Goal: Task Accomplishment & Management: Manage account settings

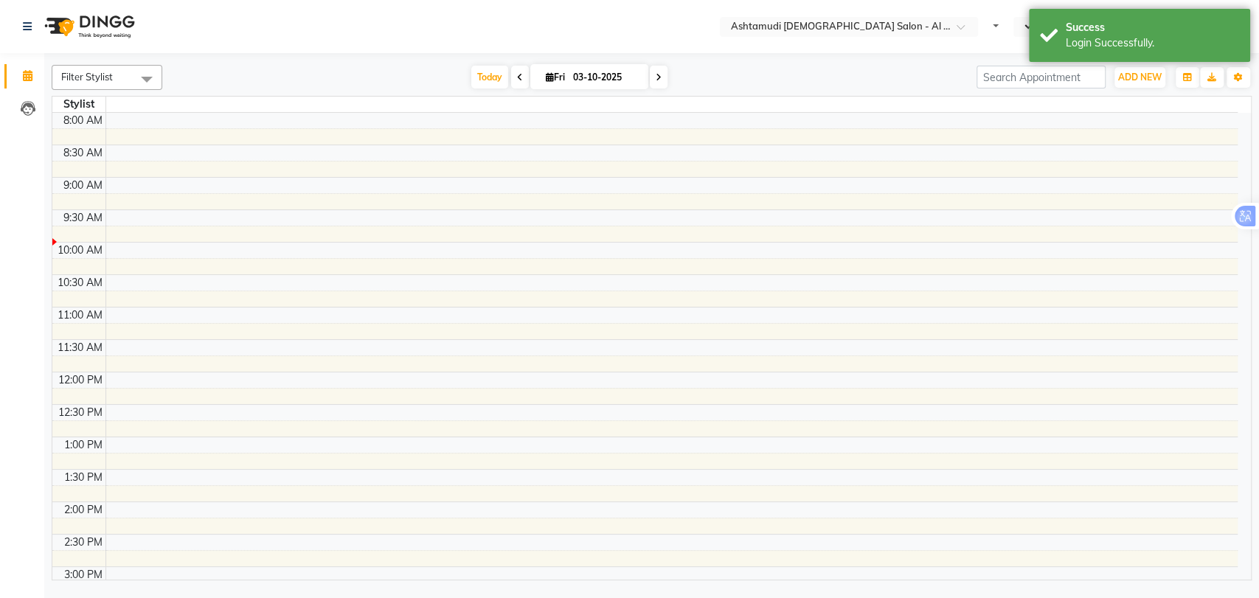
select select "en"
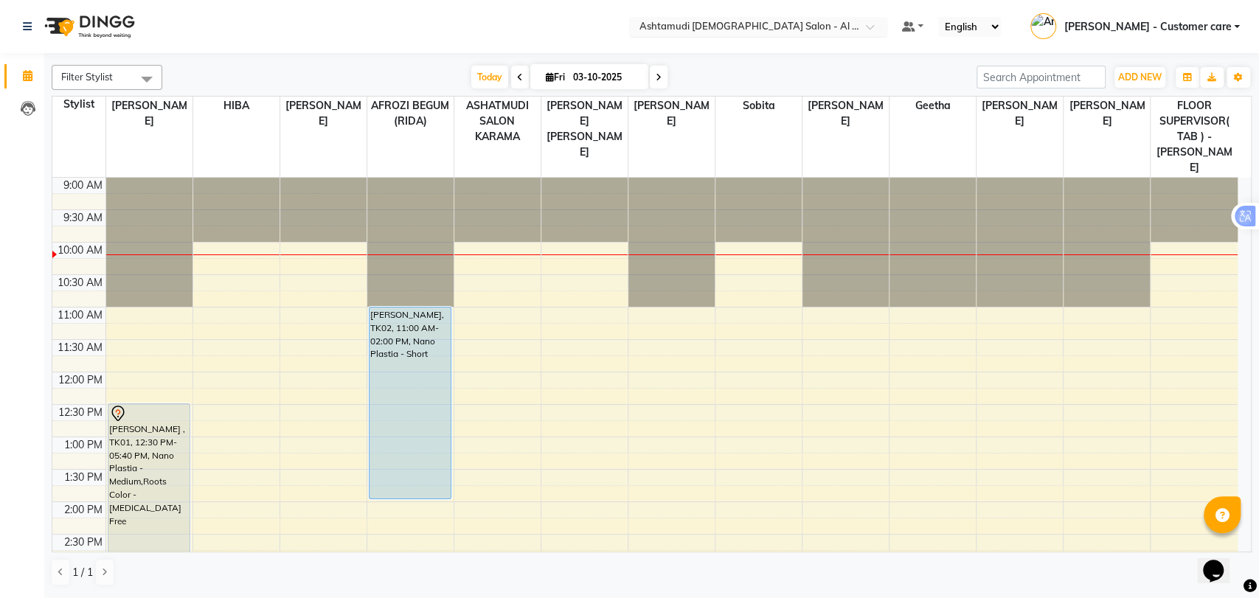
click at [779, 27] on input "text" at bounding box center [743, 28] width 214 height 15
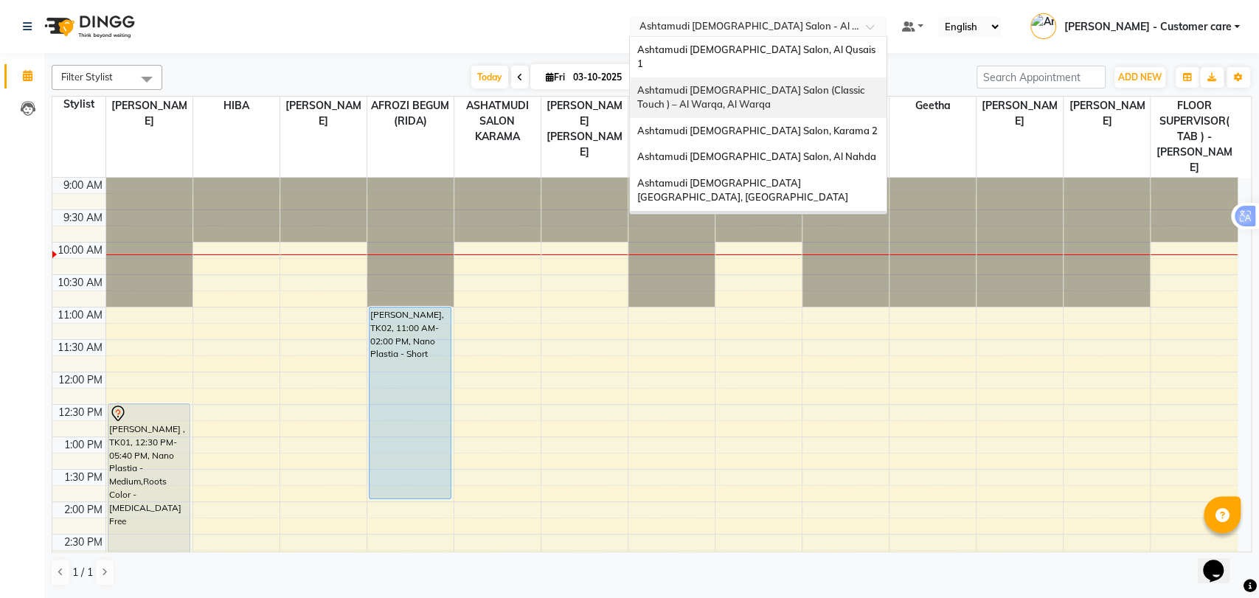
scroll to position [9, 0]
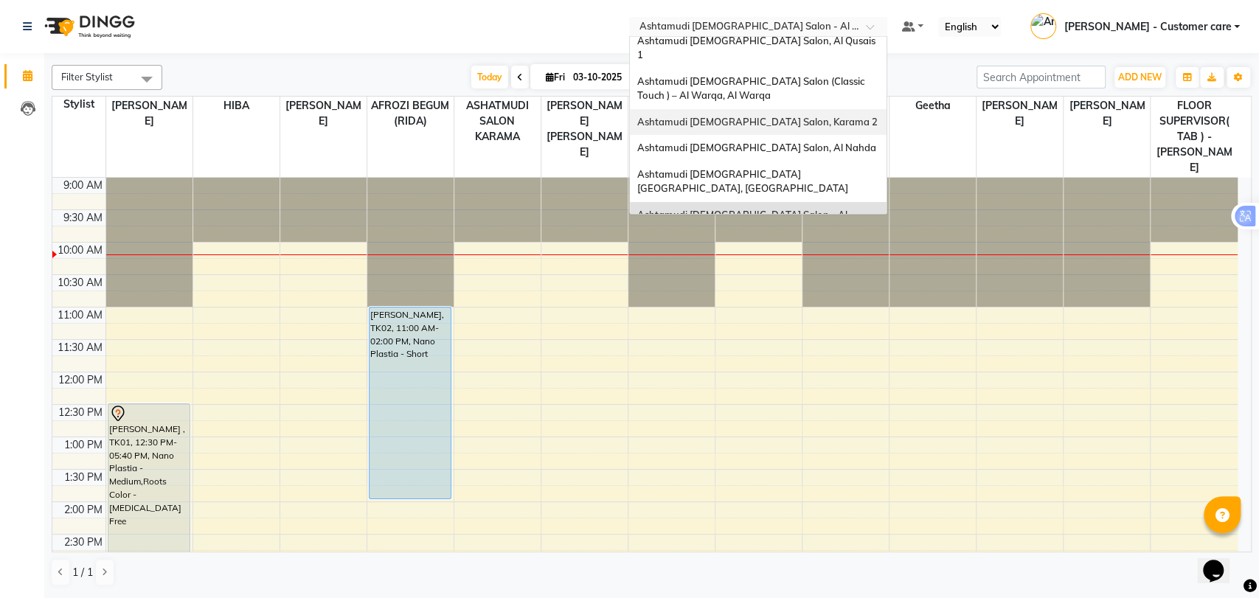
click at [798, 116] on div "Ashtamudi [DEMOGRAPHIC_DATA] Salon, Karama 2" at bounding box center [758, 122] width 257 height 27
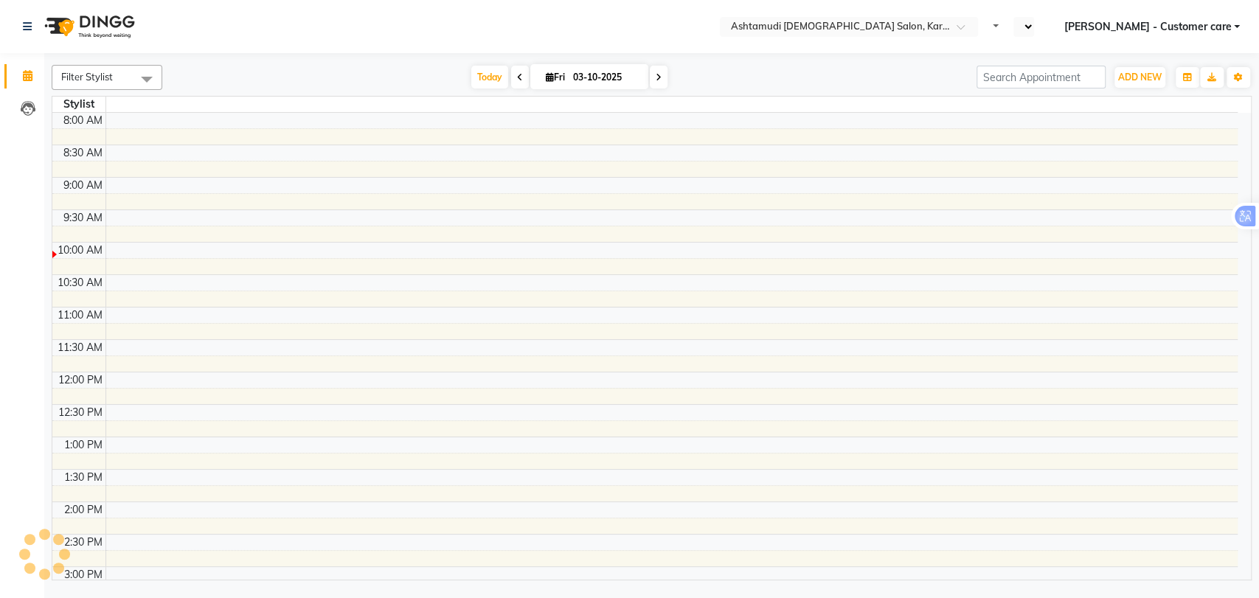
select select "en"
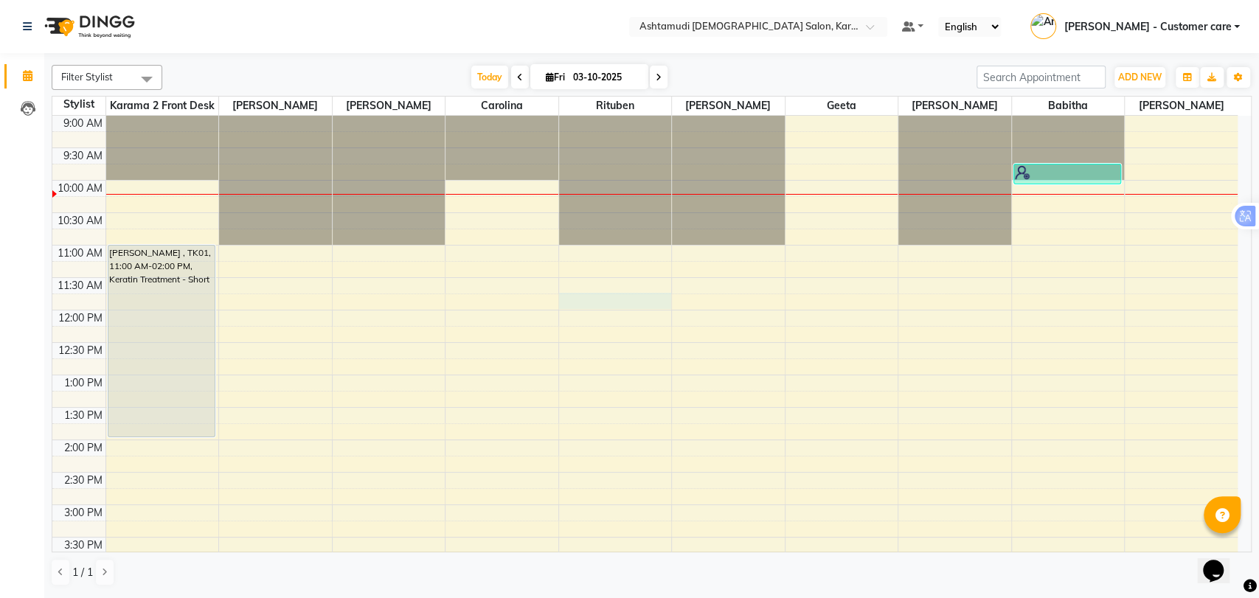
click at [630, 303] on div "9:00 AM 9:30 AM 10:00 AM 10:30 AM 11:00 AM 11:30 AM 12:00 PM 12:30 PM 1:00 PM 1…" at bounding box center [644, 570] width 1185 height 908
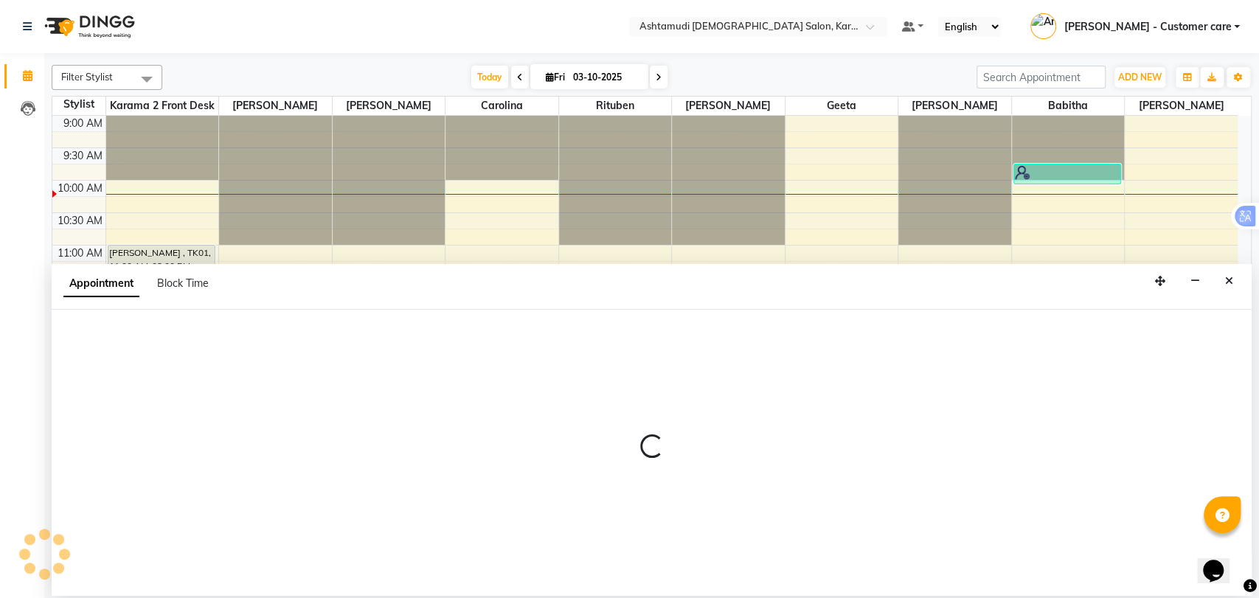
select select "71373"
select select "tentative"
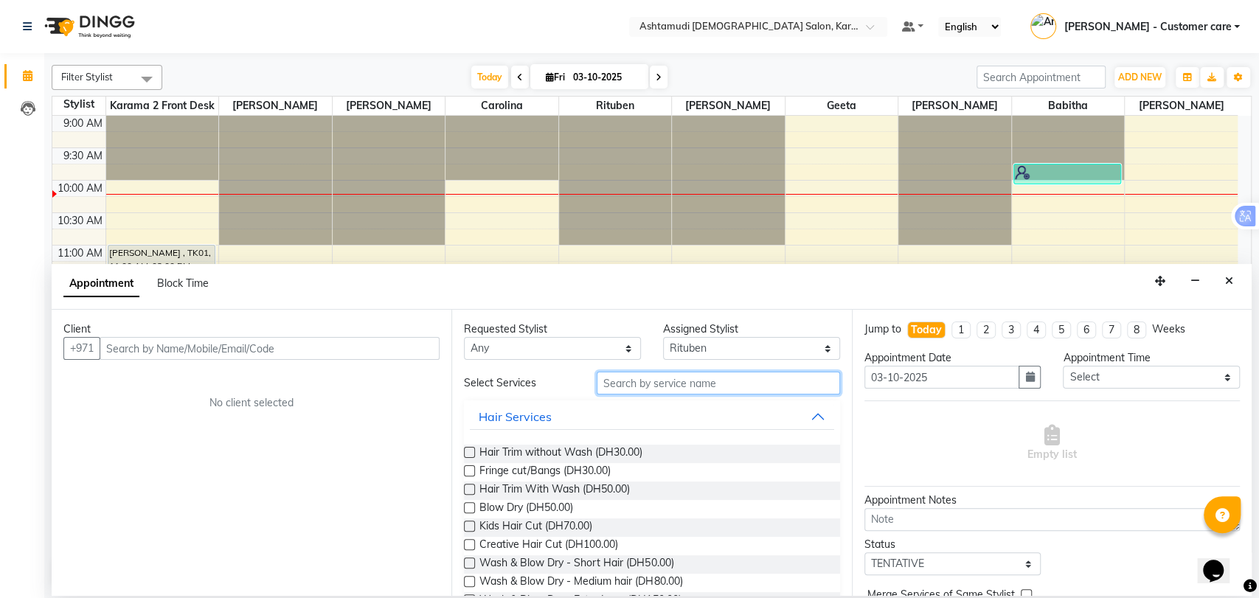
click at [668, 378] on input "text" at bounding box center [718, 383] width 243 height 23
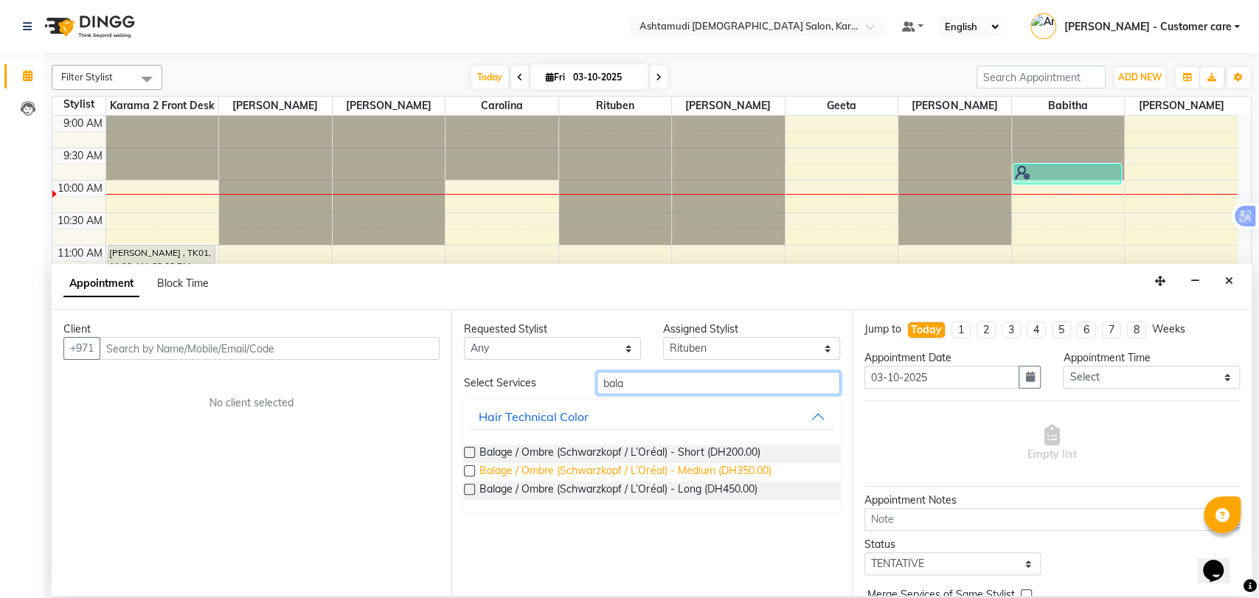
type input "bala"
click at [761, 473] on span "Balage / Ombre (Schwarzkopf / L’Oréal) - Medium (DH350.00)" at bounding box center [624, 472] width 291 height 18
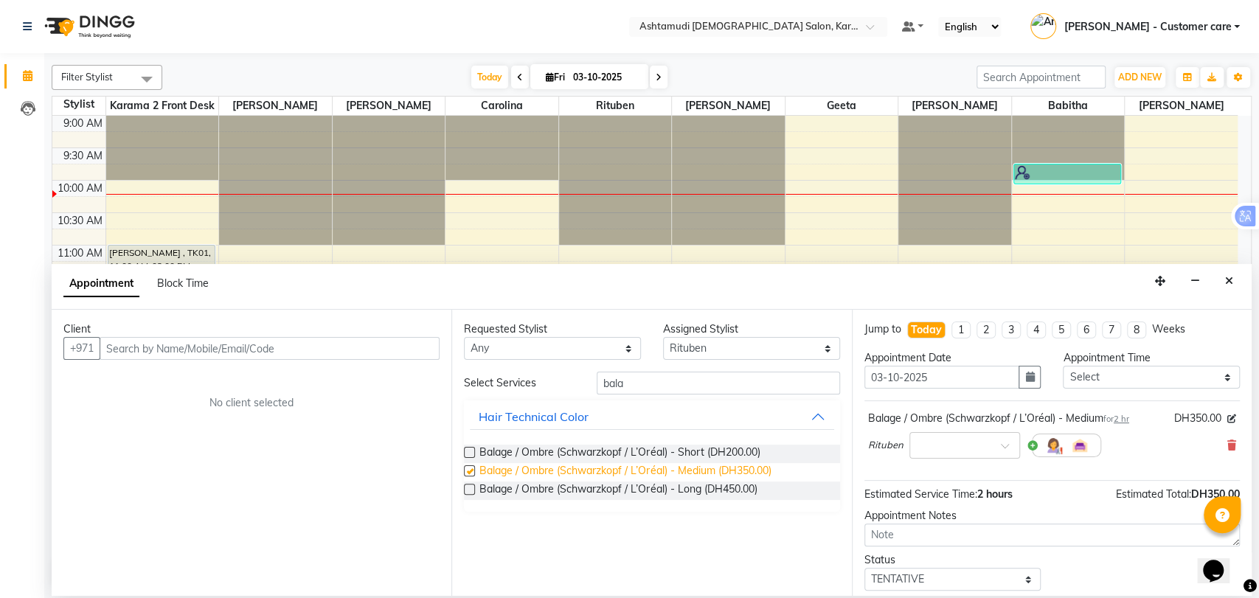
checkbox input "false"
click at [1234, 289] on button "Close" at bounding box center [1228, 281] width 21 height 23
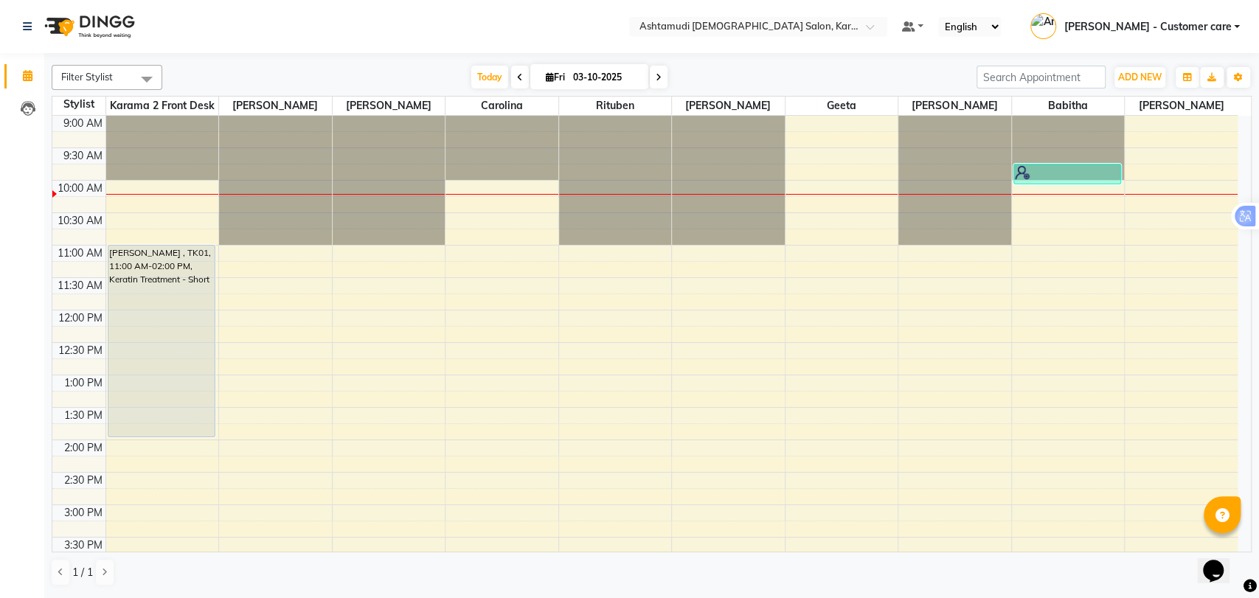
click at [656, 76] on icon at bounding box center [659, 77] width 6 height 9
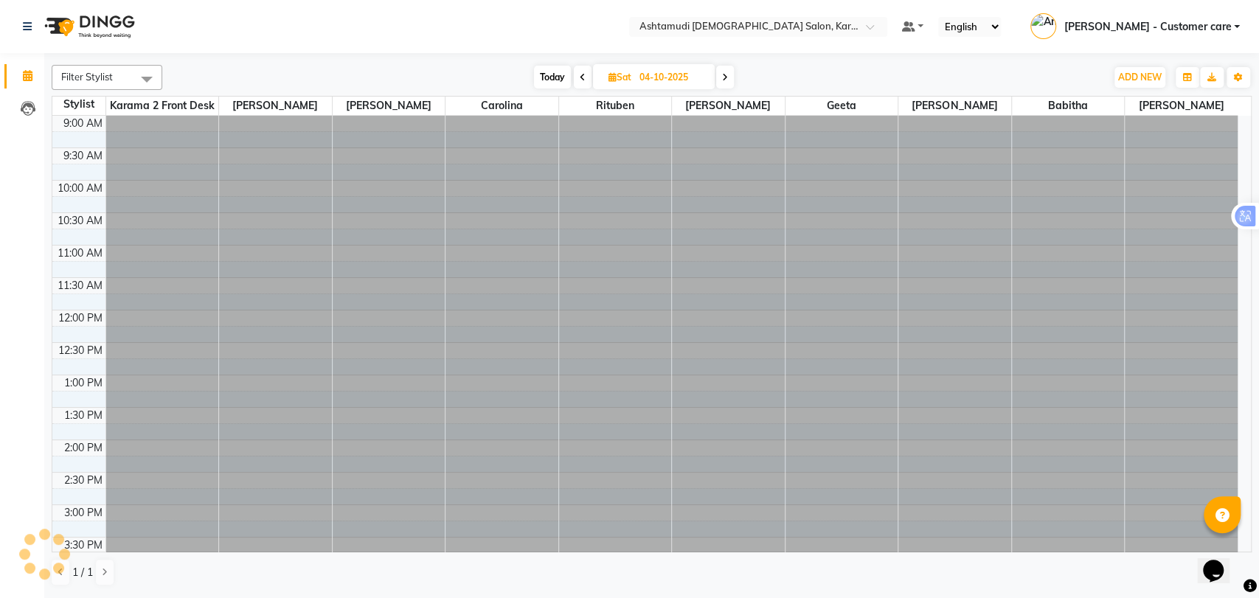
scroll to position [65, 0]
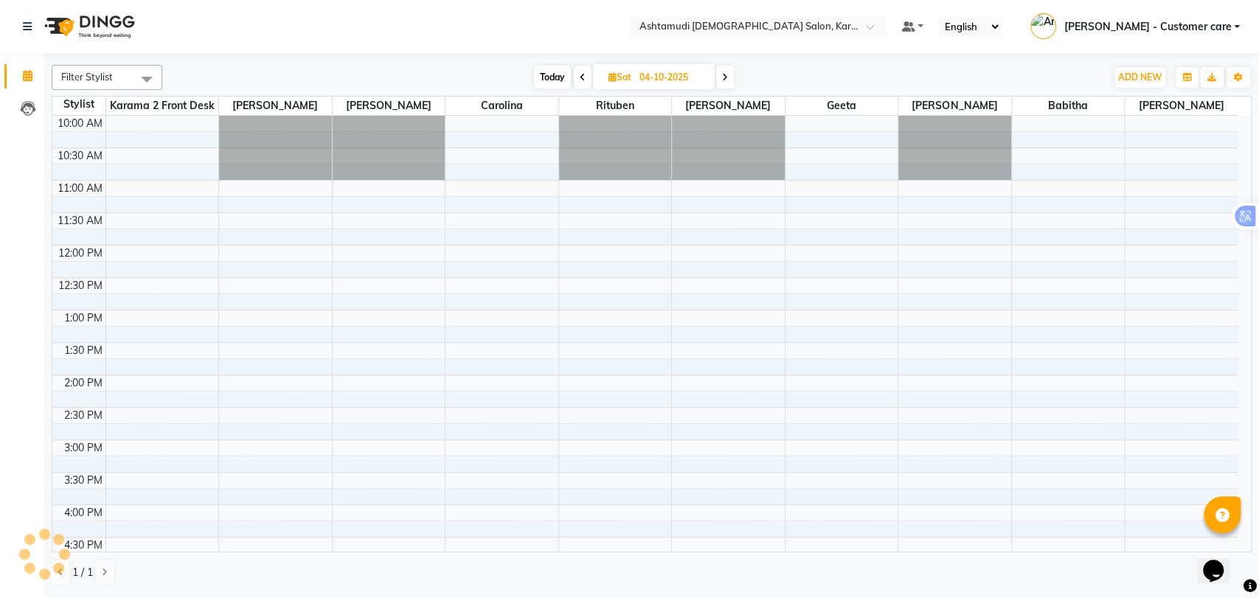
click at [726, 69] on span at bounding box center [725, 77] width 18 height 23
click at [726, 68] on span at bounding box center [726, 77] width 18 height 23
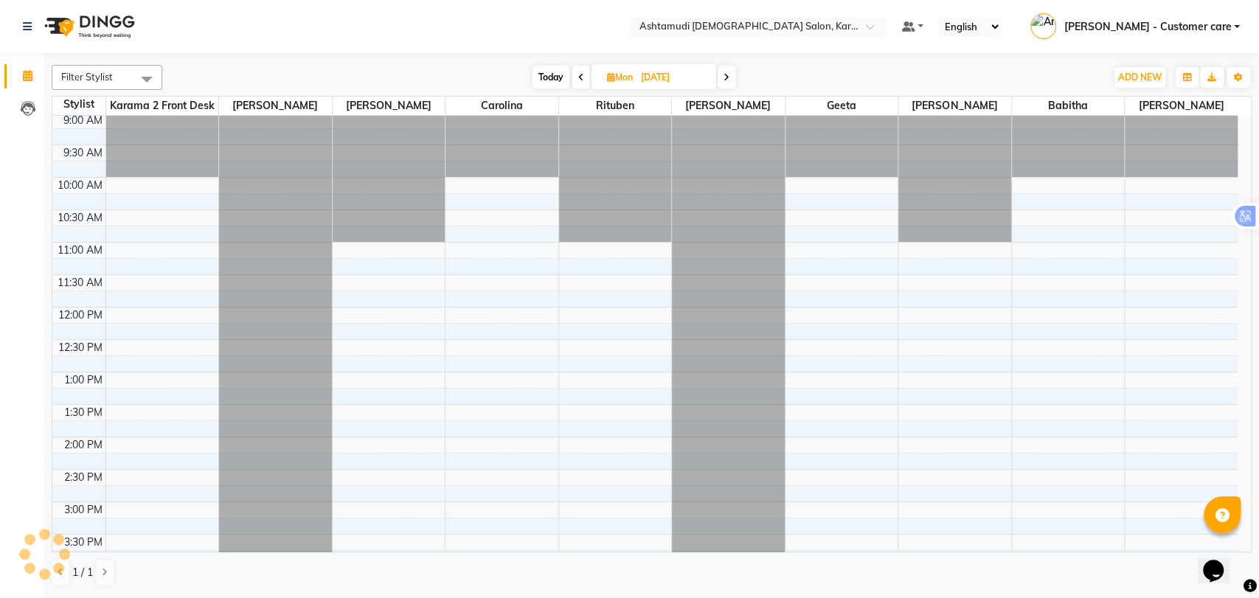
scroll to position [0, 0]
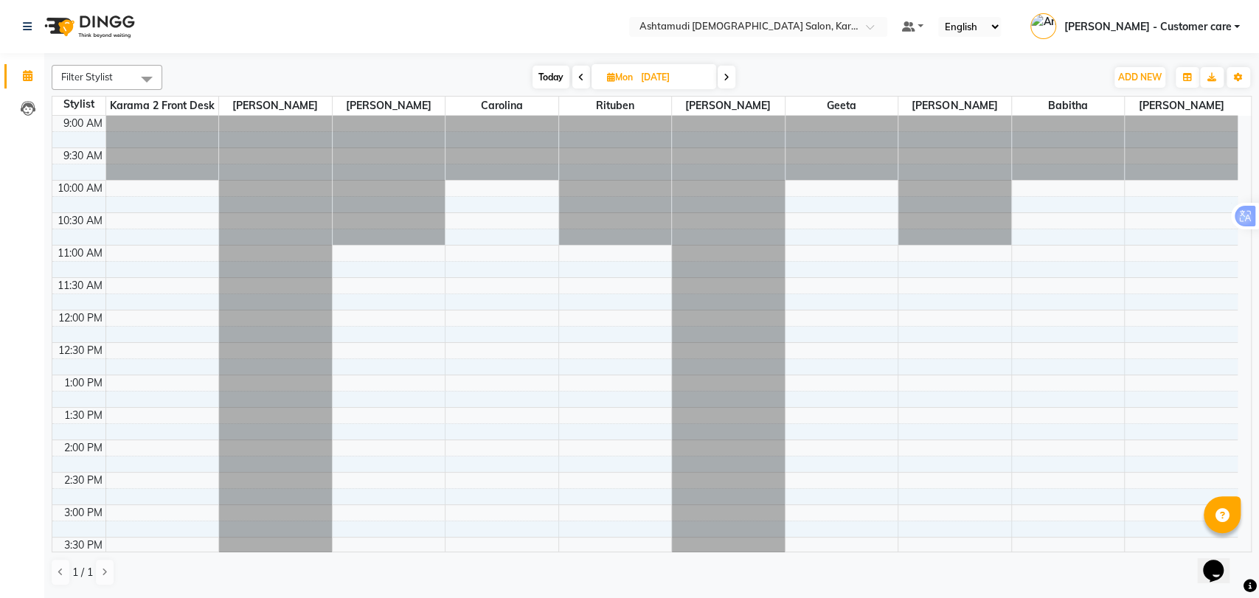
click at [541, 74] on span "Today" at bounding box center [550, 77] width 37 height 23
type input "03-10-2025"
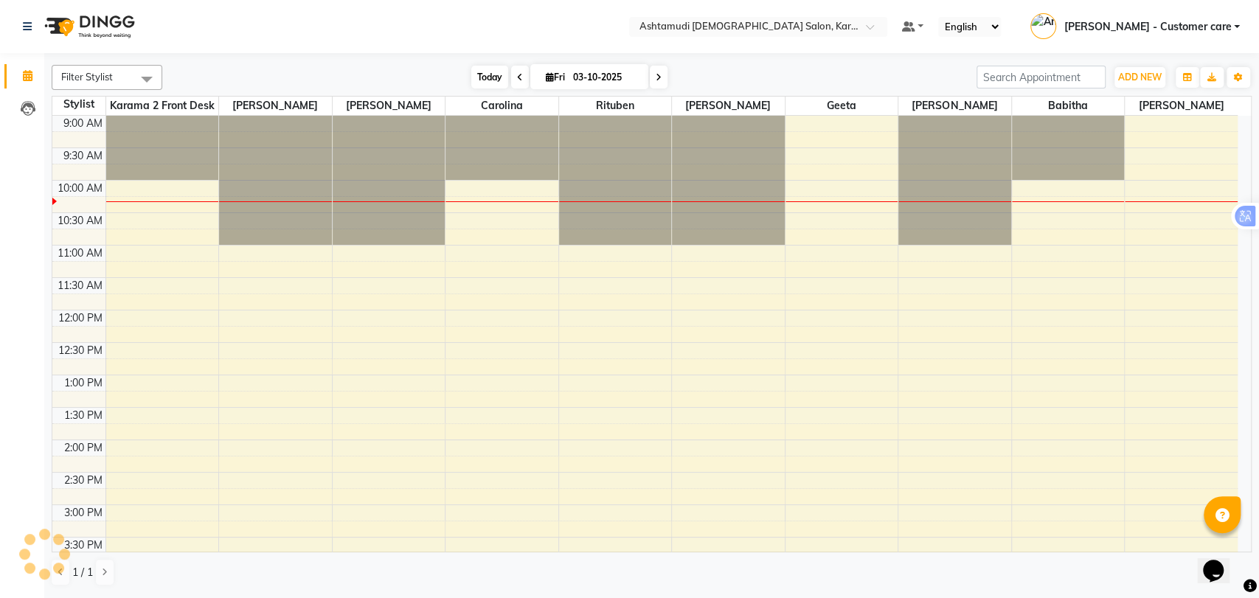
scroll to position [65, 0]
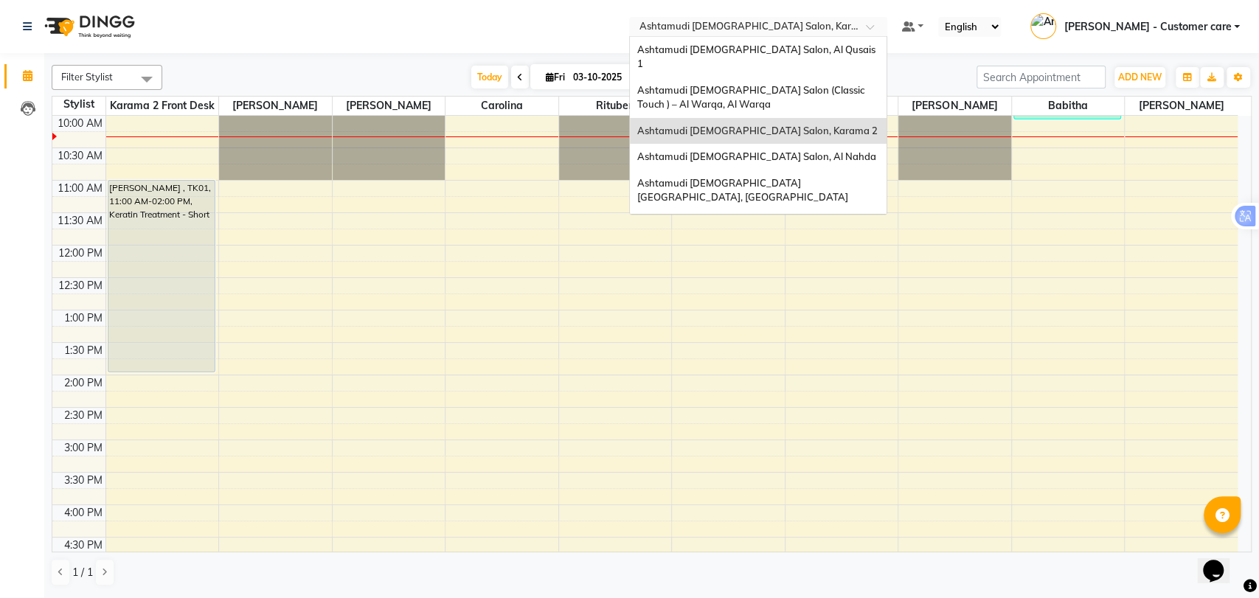
click at [759, 31] on input "text" at bounding box center [743, 28] width 214 height 15
click at [796, 150] on span "Ashtamudi [DEMOGRAPHIC_DATA] Salon, Al Nahda" at bounding box center [756, 156] width 239 height 12
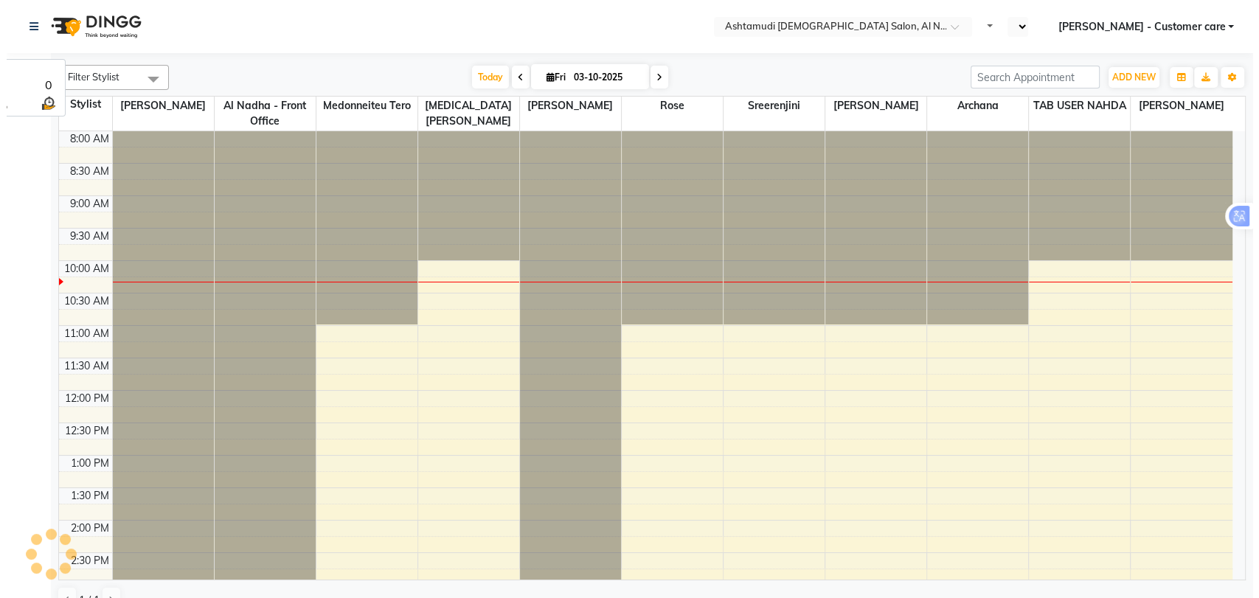
scroll to position [130, 0]
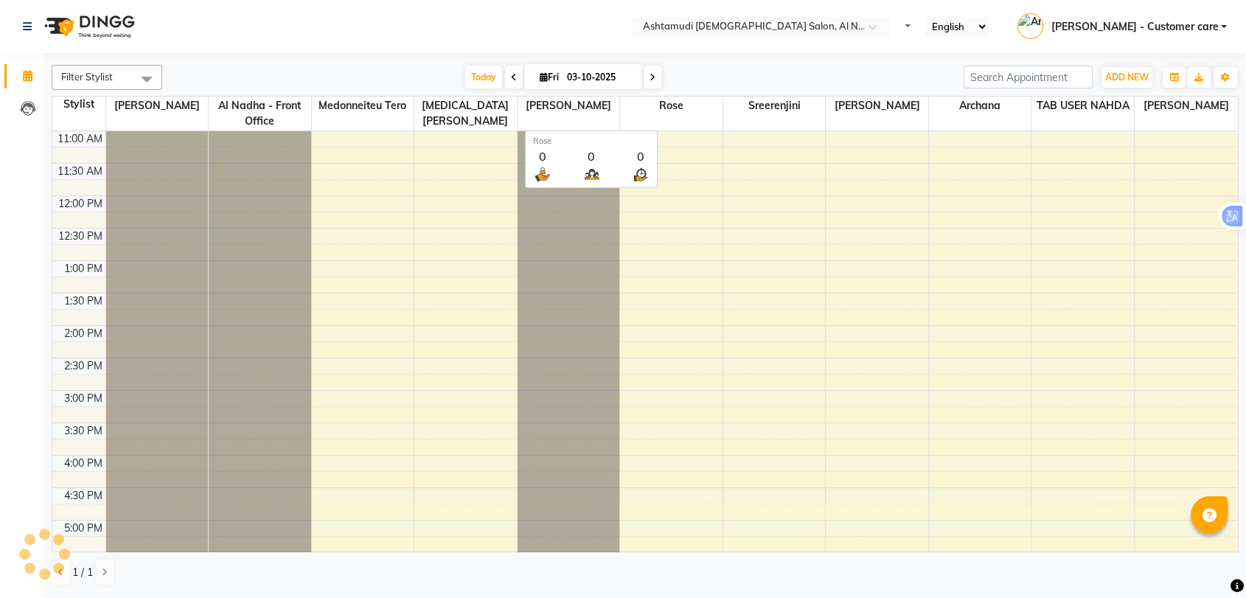
select select "en"
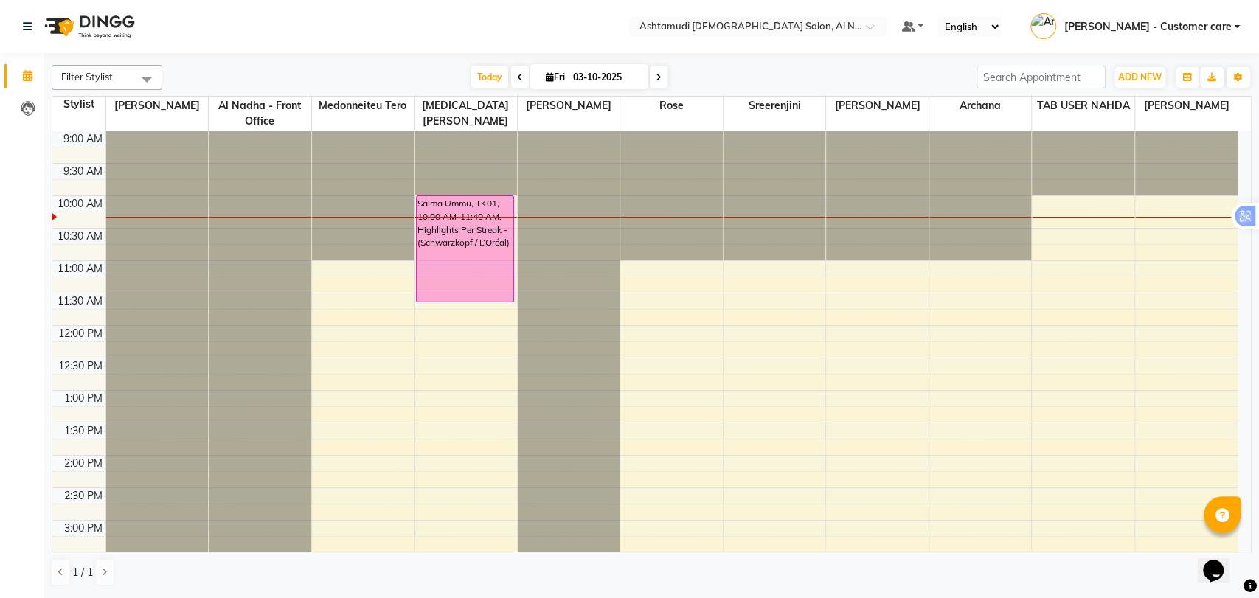
scroll to position [0, 0]
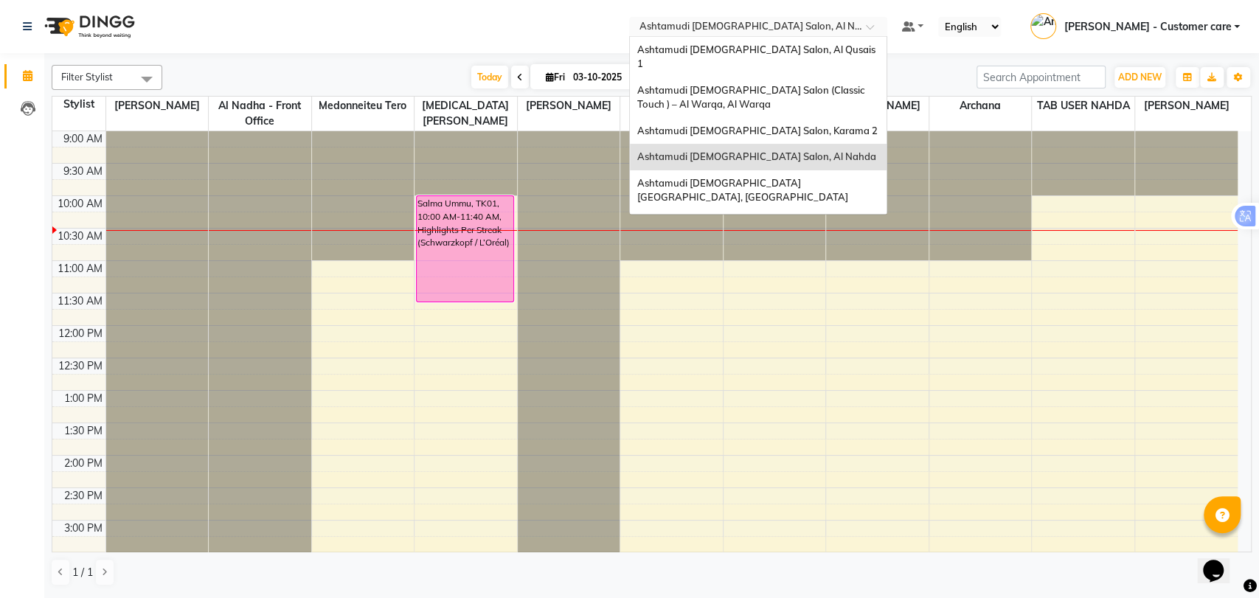
click at [753, 23] on input "text" at bounding box center [743, 28] width 214 height 15
click at [779, 56] on div "Ashtamudi [DEMOGRAPHIC_DATA] Salon, Al Qusais 1" at bounding box center [758, 57] width 257 height 41
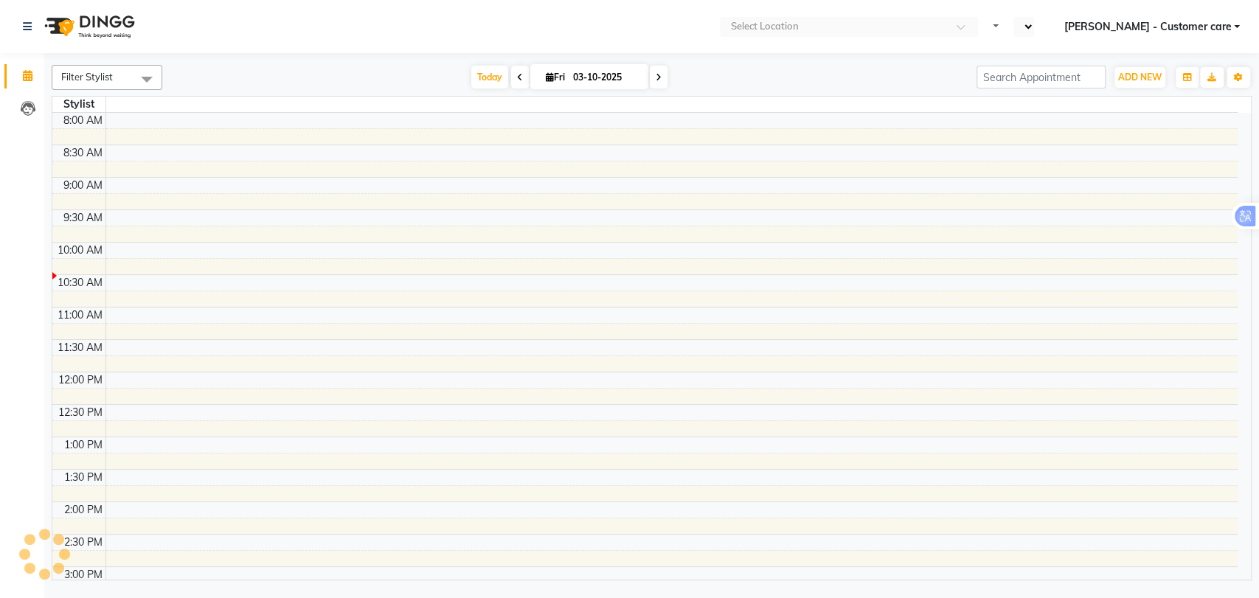
scroll to position [130, 0]
select select "en"
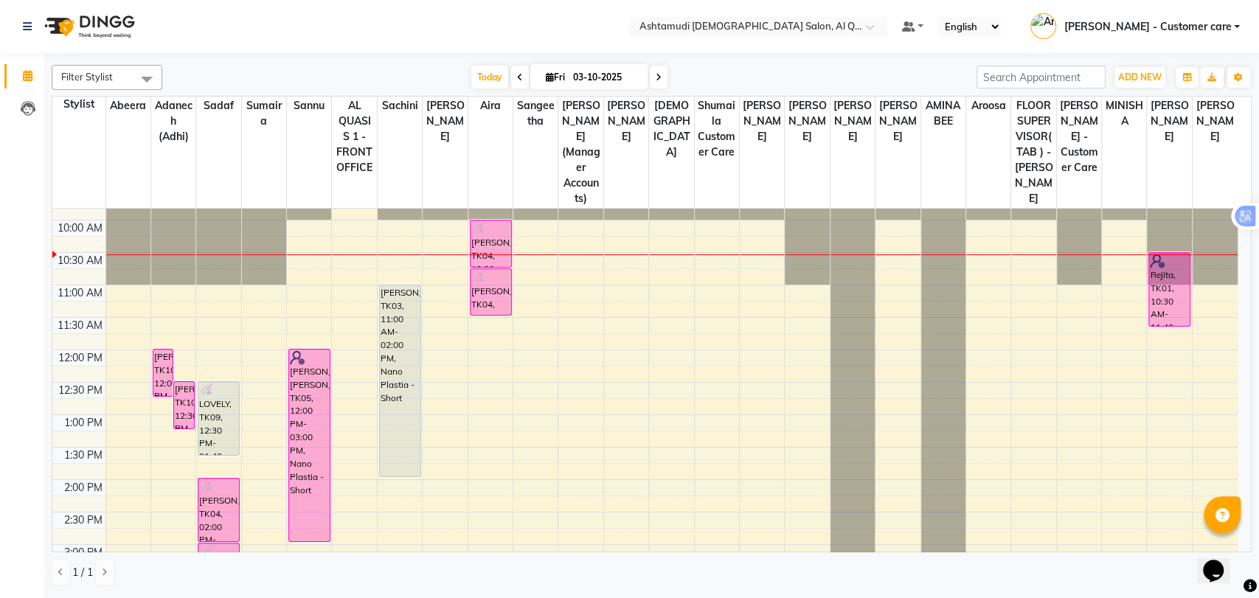
scroll to position [82, 0]
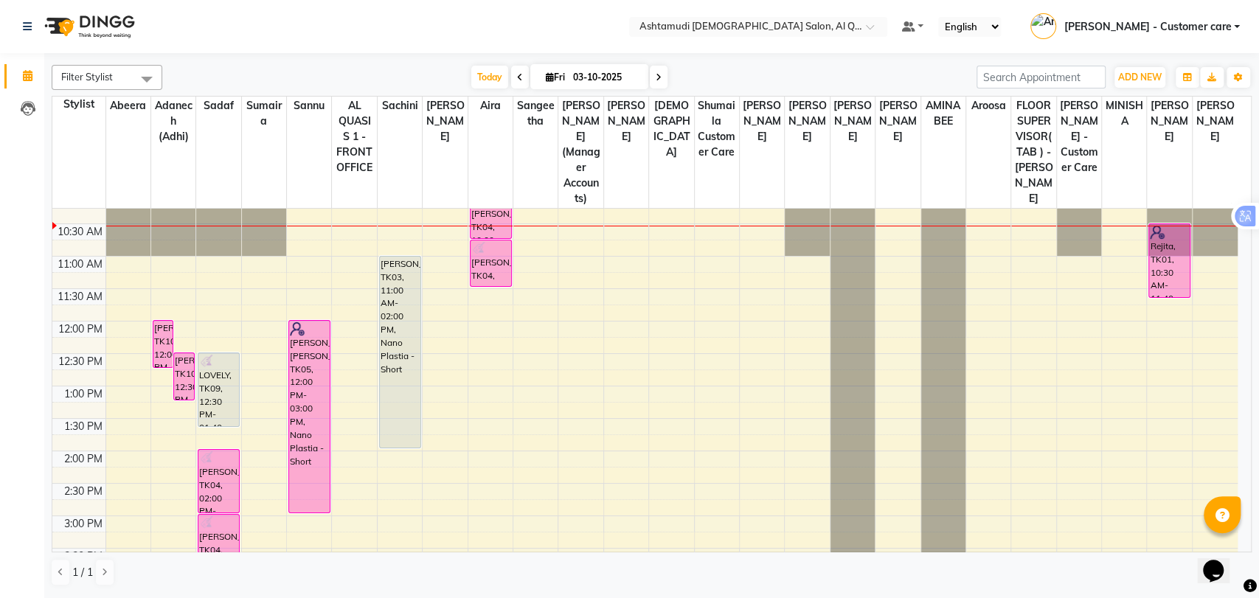
click at [656, 74] on icon at bounding box center [659, 77] width 6 height 9
type input "04-10-2025"
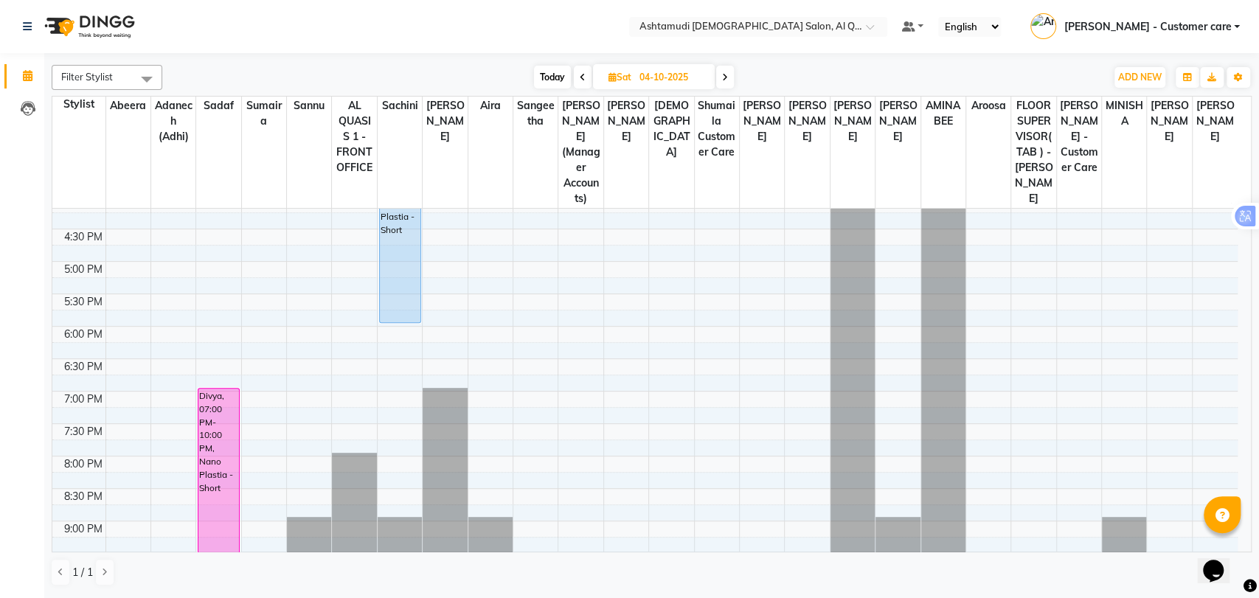
scroll to position [380, 0]
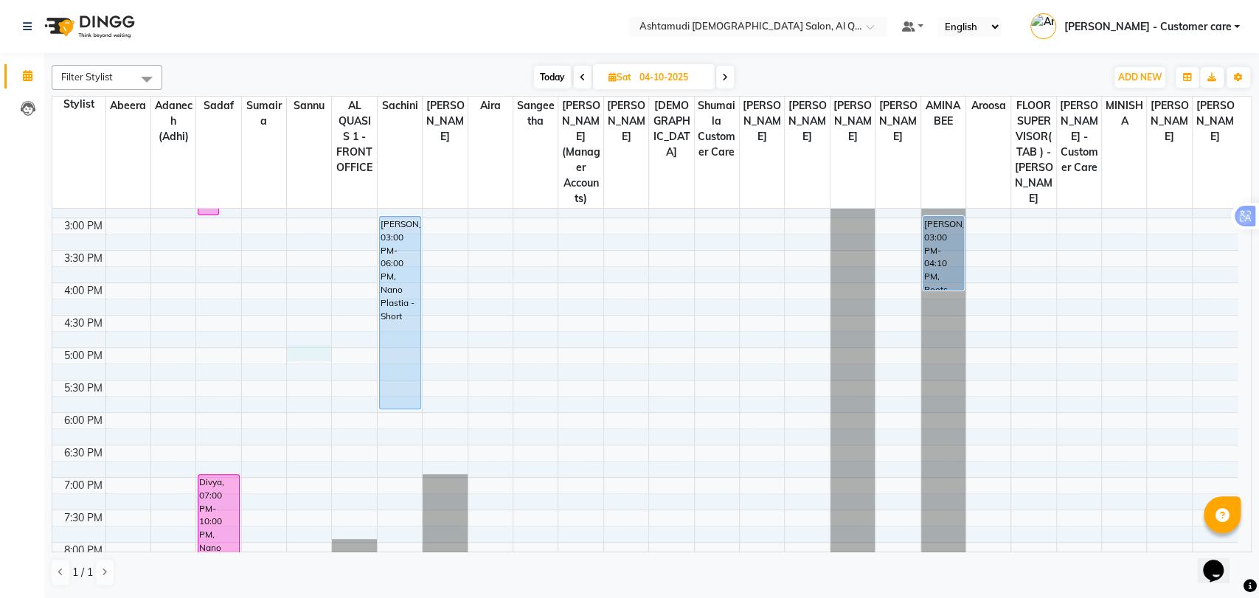
drag, startPoint x: 295, startPoint y: 331, endPoint x: 308, endPoint y: 339, distance: 15.2
click at [308, 339] on div "9:00 AM 9:30 AM 10:00 AM 10:30 AM 11:00 AM 11:30 AM 12:00 PM 12:30 PM 1:00 PM 1…" at bounding box center [644, 283] width 1185 height 908
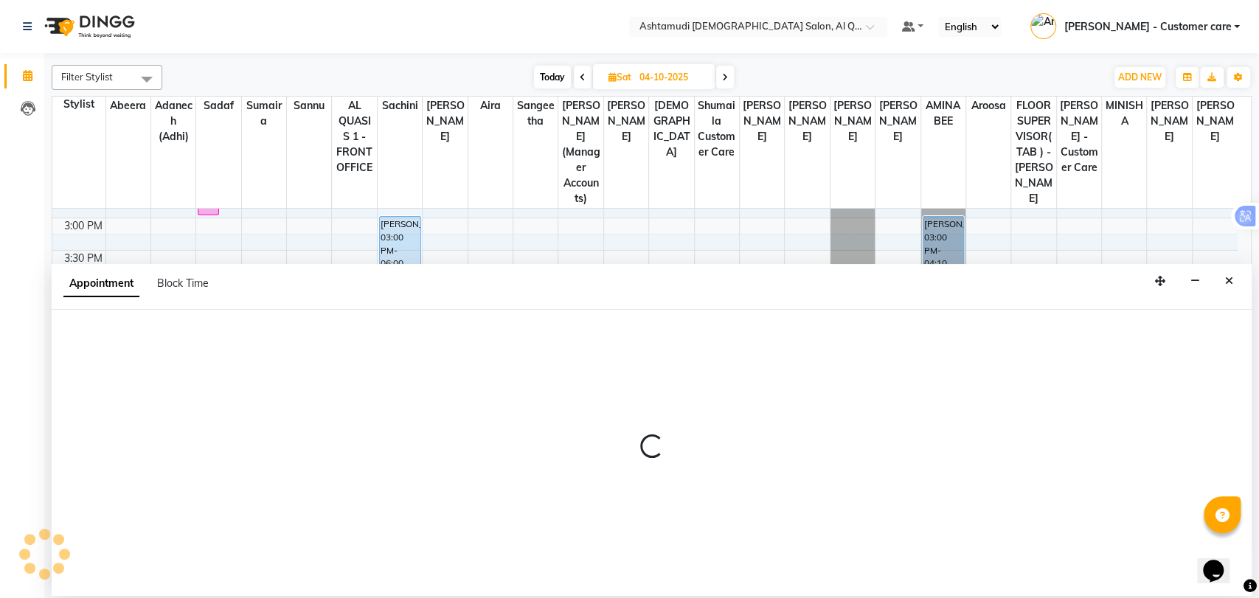
select select "53707"
select select "1020"
select select "tentative"
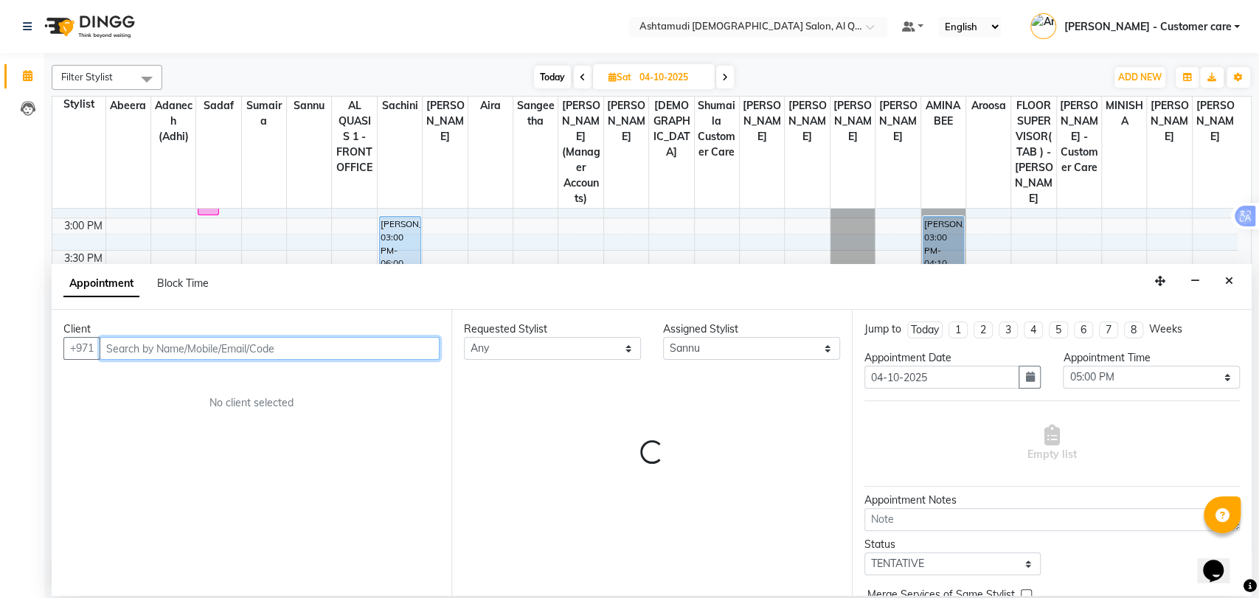
click at [179, 349] on input "text" at bounding box center [270, 348] width 340 height 23
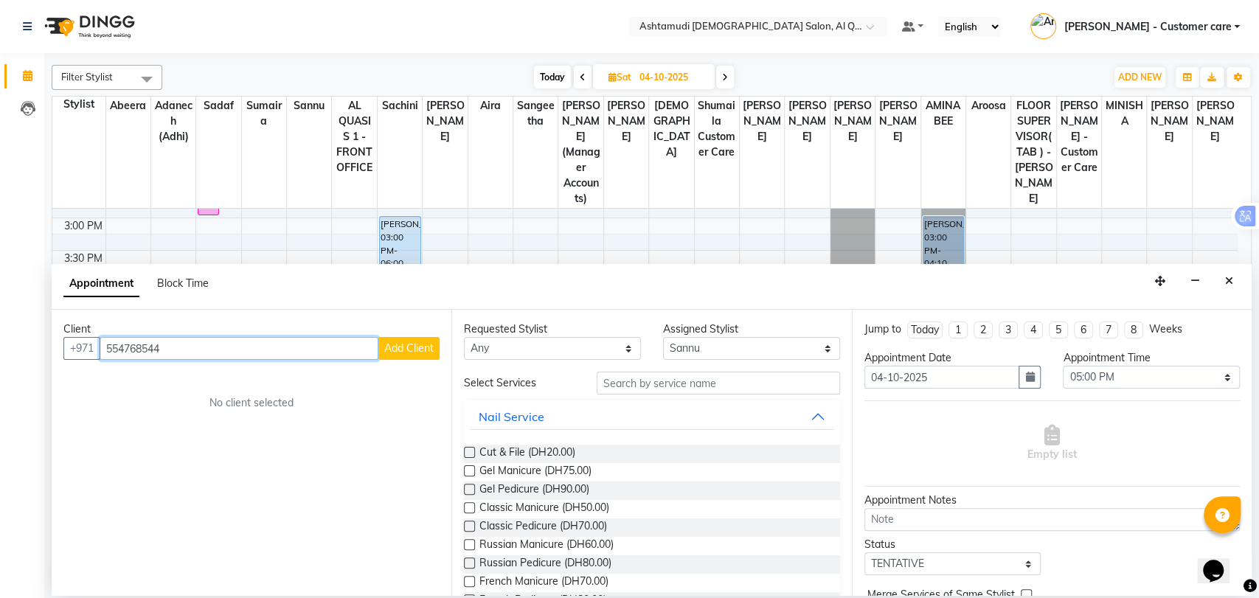
type input "554768544"
click at [428, 343] on span "Add Client" at bounding box center [408, 347] width 49 height 13
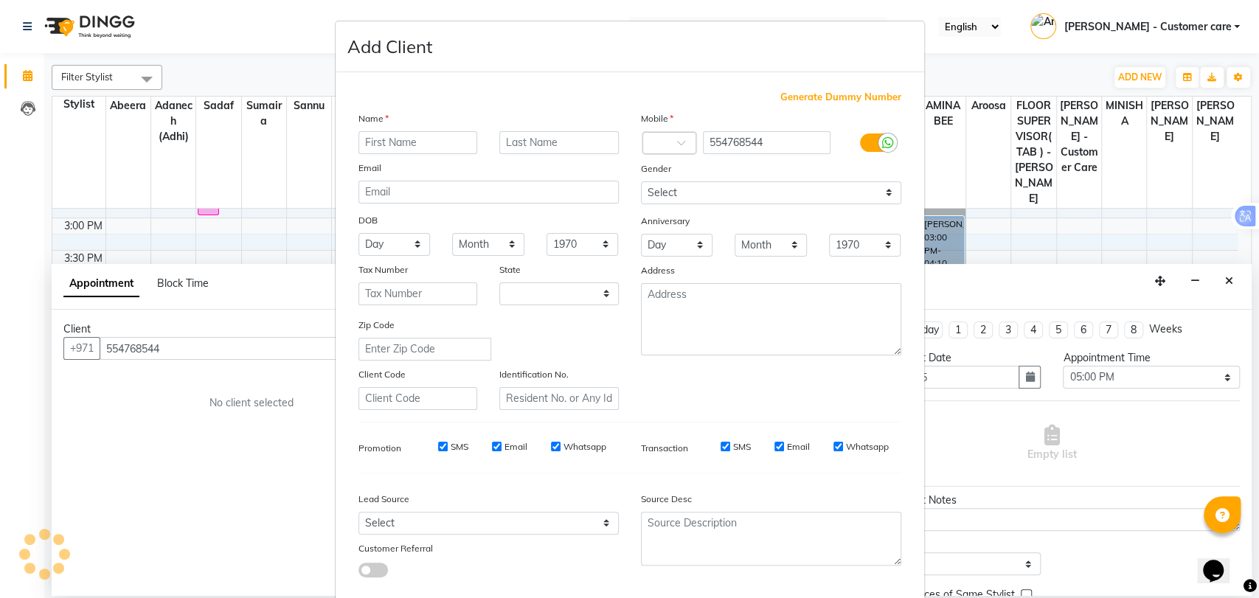
select select "3798"
click at [372, 146] on input "text" at bounding box center [417, 142] width 119 height 23
click at [381, 145] on input "soniya" at bounding box center [417, 142] width 119 height 23
type input "sonia"
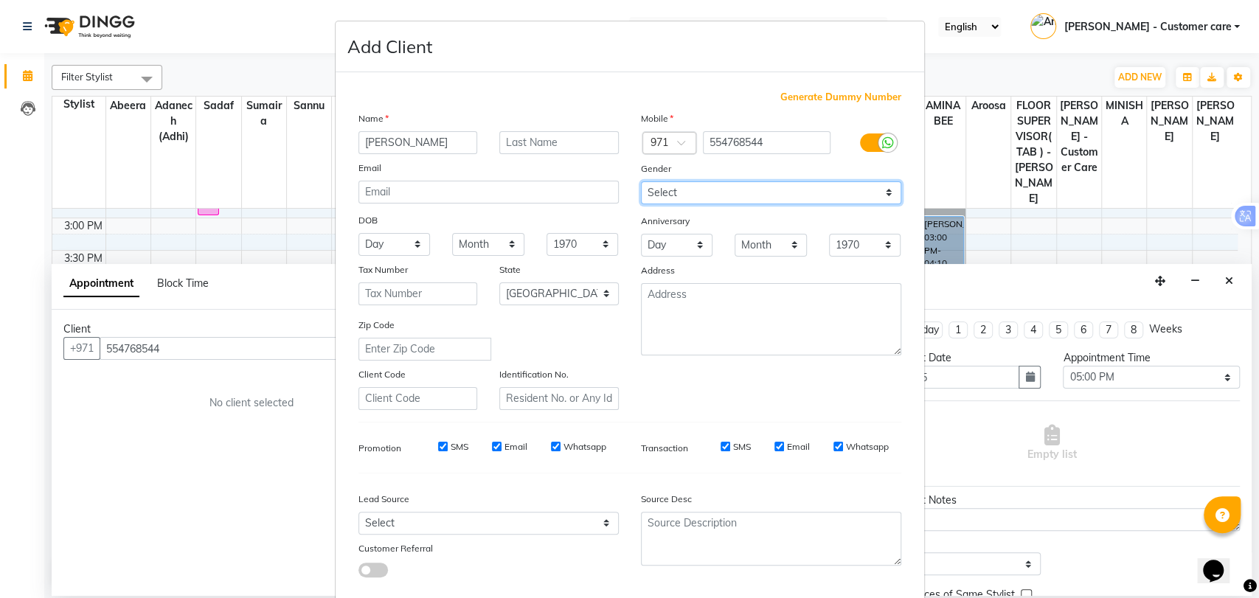
click at [773, 190] on select "Select [DEMOGRAPHIC_DATA] [DEMOGRAPHIC_DATA] Other Prefer Not To Say" at bounding box center [771, 192] width 260 height 23
select select "[DEMOGRAPHIC_DATA]"
click at [641, 181] on select "Select [DEMOGRAPHIC_DATA] [DEMOGRAPHIC_DATA] Other Prefer Not To Say" at bounding box center [771, 192] width 260 height 23
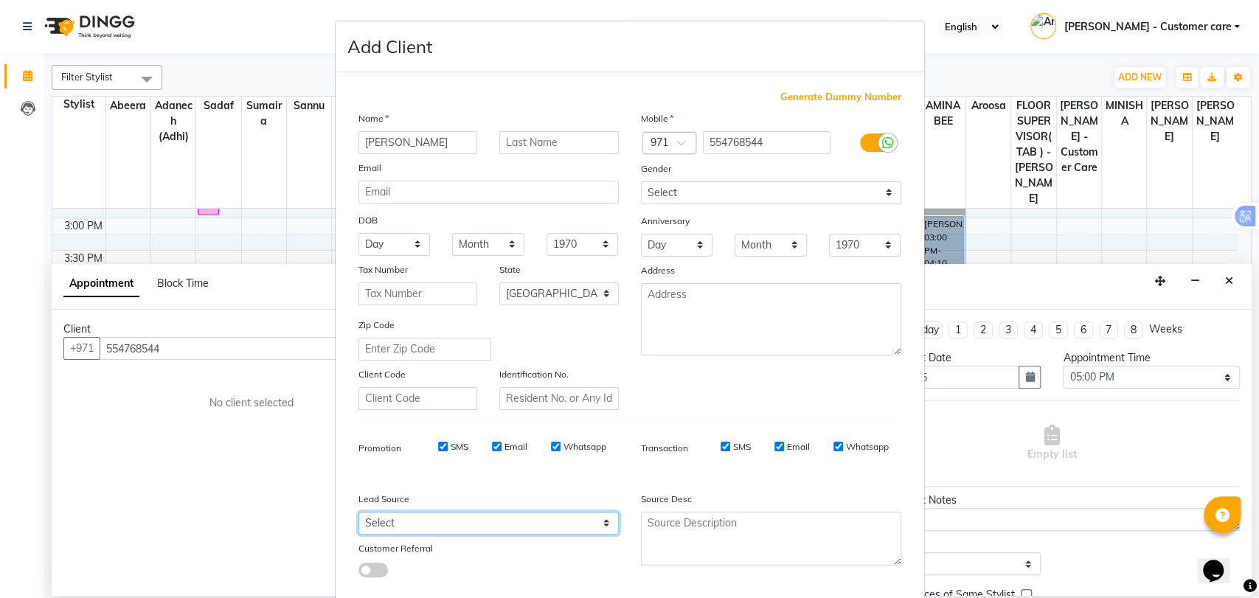
click at [434, 525] on select "Select Walk-in Referral Internet Friend Word of Mouth Advertisement Facebook Ju…" at bounding box center [488, 523] width 260 height 23
select select "47957"
click at [358, 512] on select "Select Walk-in Referral Internet Friend Word of Mouth Advertisement Facebook Ju…" at bounding box center [488, 523] width 260 height 23
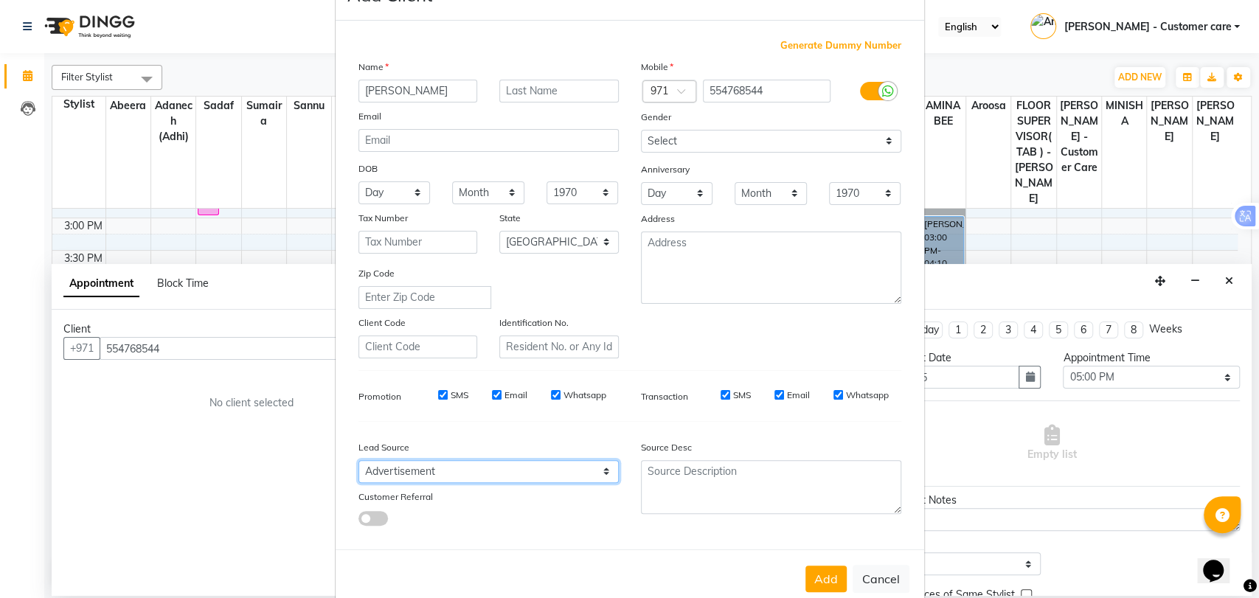
scroll to position [80, 0]
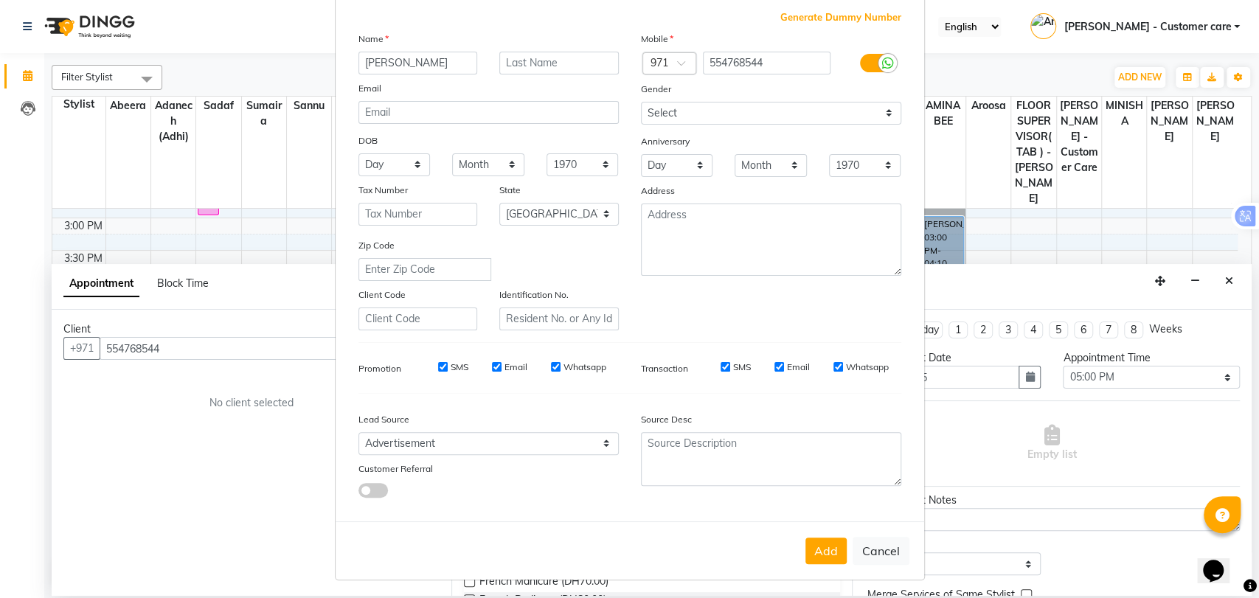
drag, startPoint x: 822, startPoint y: 542, endPoint x: 807, endPoint y: 526, distance: 21.9
click at [818, 538] on button "Add" at bounding box center [825, 551] width 41 height 27
type input "55*****44"
select select
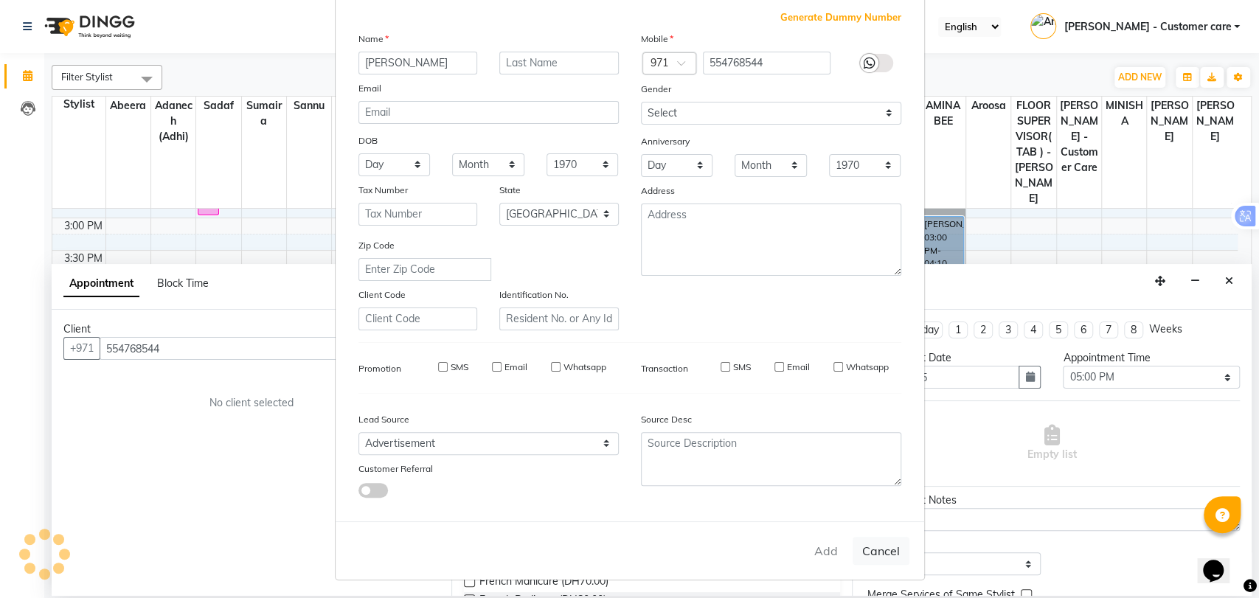
select select
select select "null"
select select
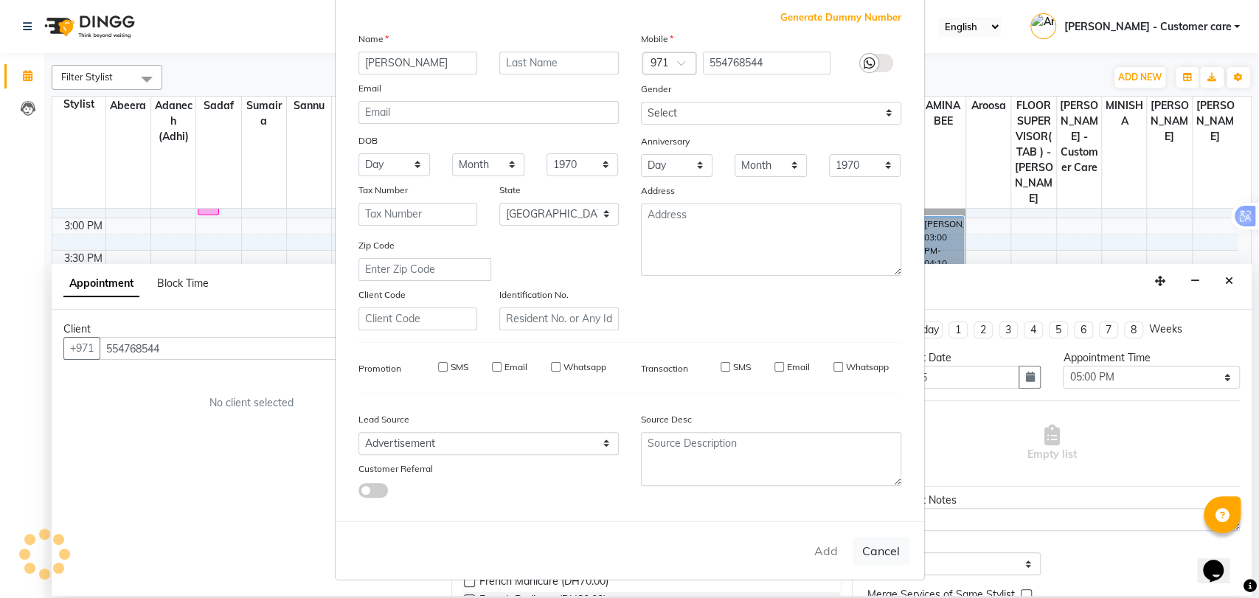
select select
checkbox input "false"
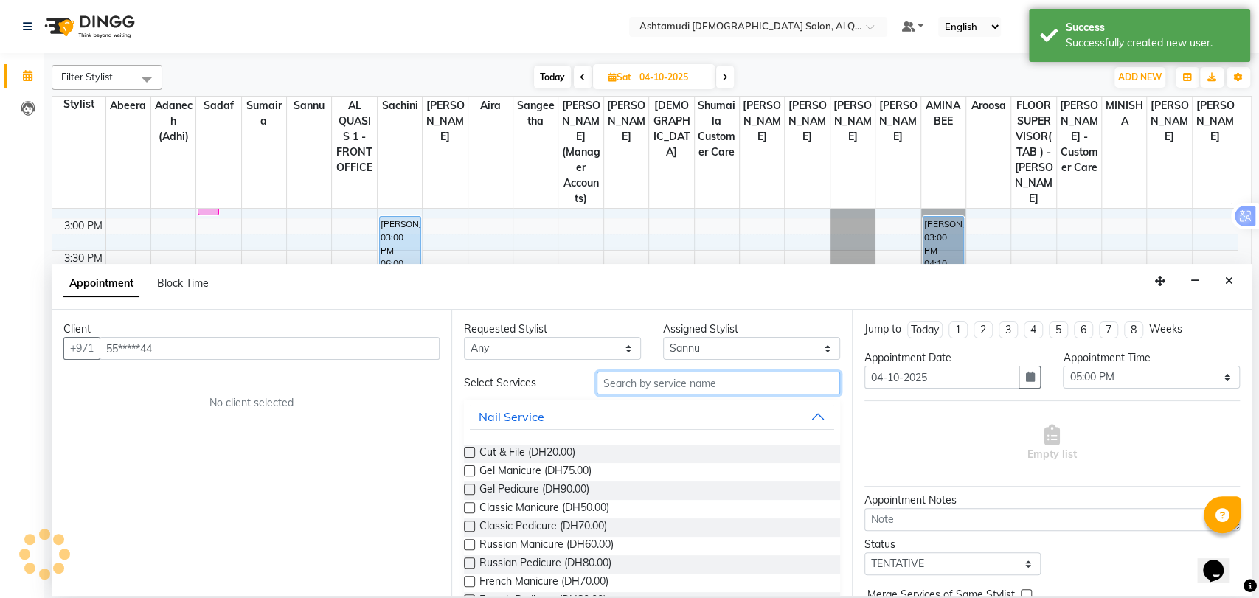
click at [619, 384] on input "text" at bounding box center [718, 383] width 243 height 23
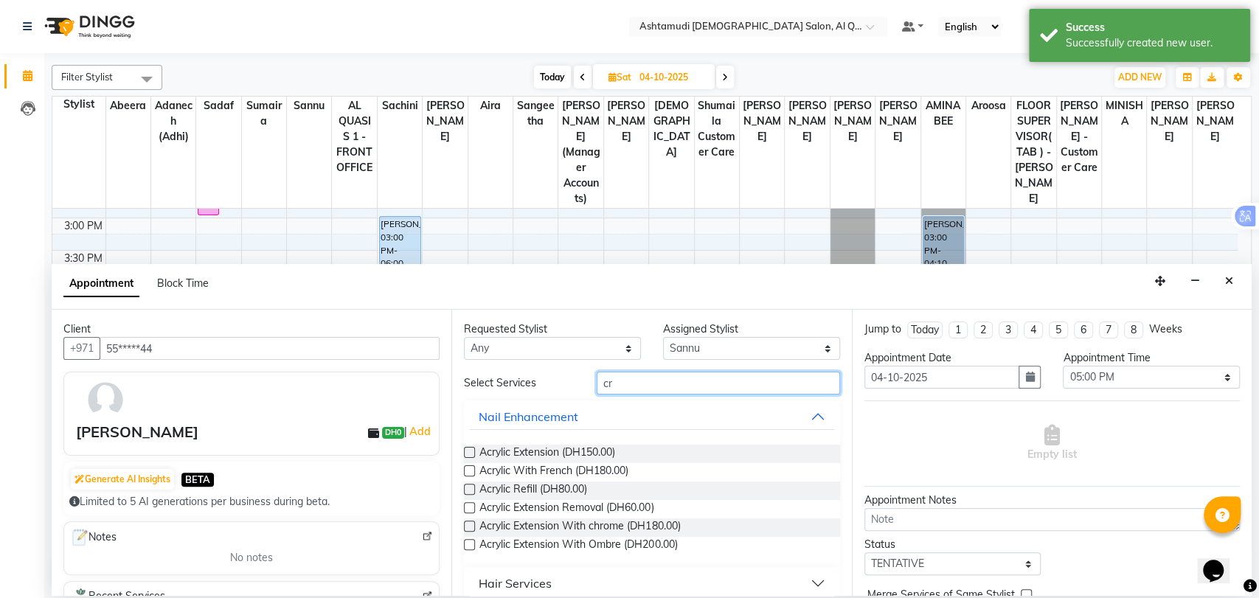
type input "c"
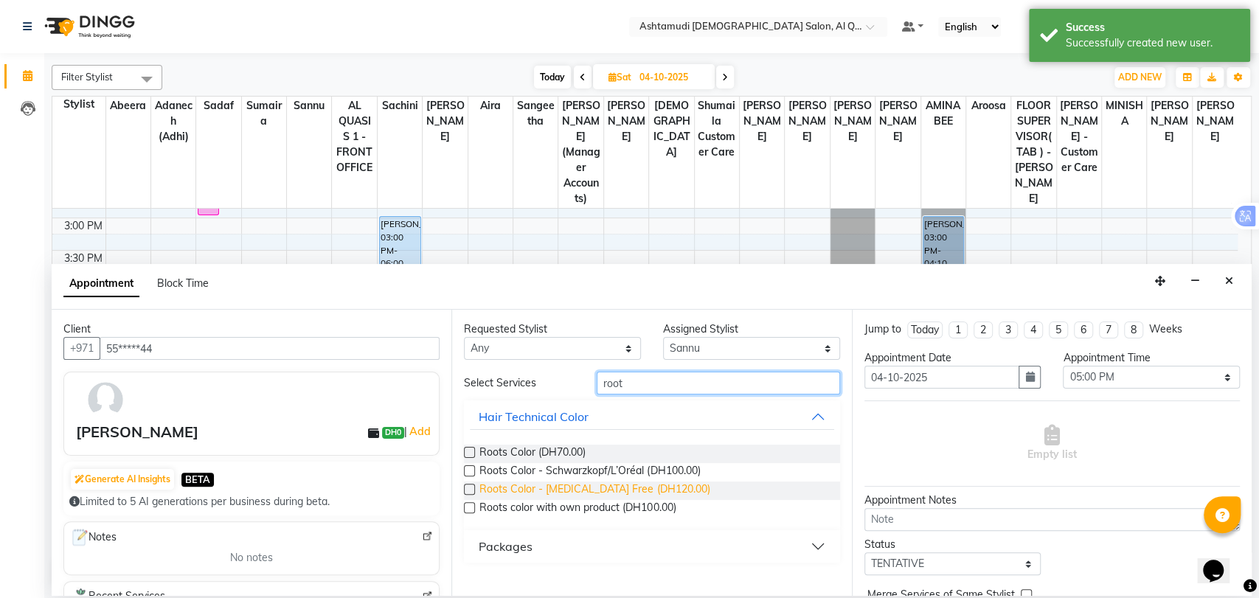
type input "root"
click at [643, 487] on span "Roots Color - Ammonia Free (DH120.00)" at bounding box center [594, 491] width 230 height 18
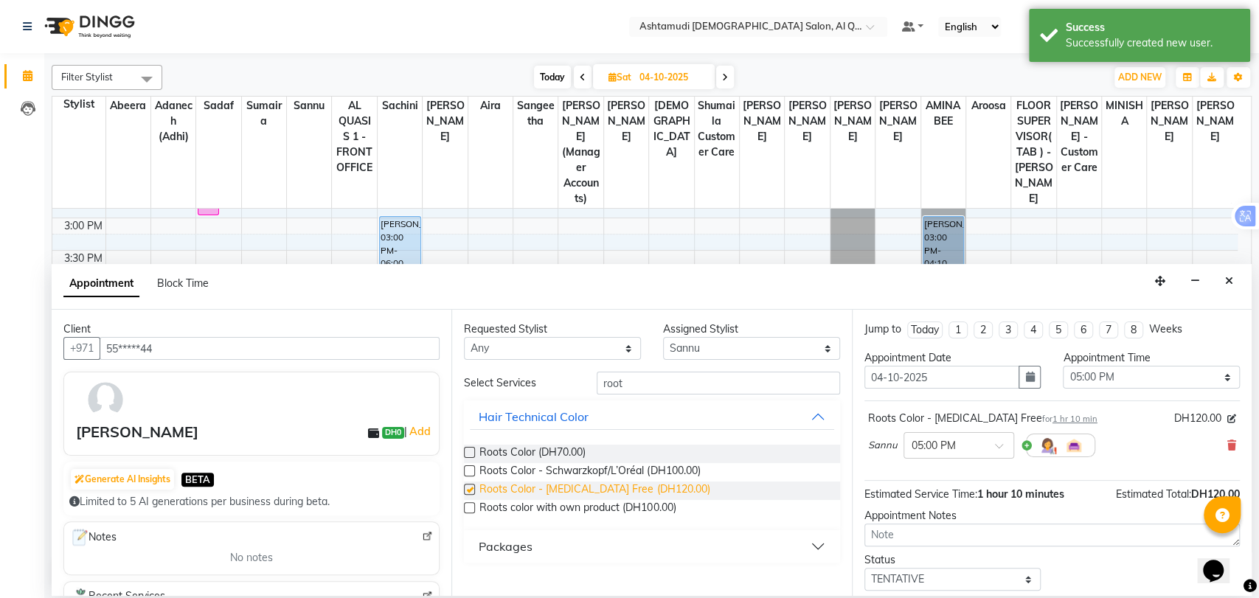
checkbox input "false"
click at [606, 386] on input "root" at bounding box center [718, 383] width 243 height 23
click at [606, 384] on input "root" at bounding box center [718, 383] width 243 height 23
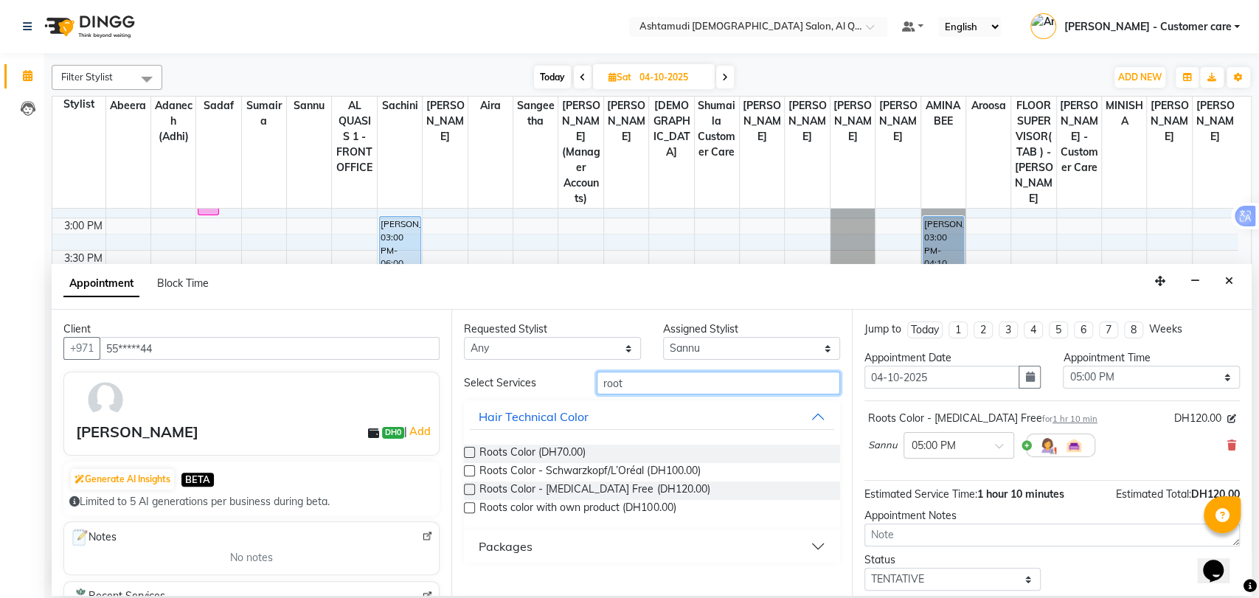
click at [619, 391] on input "root" at bounding box center [718, 383] width 243 height 23
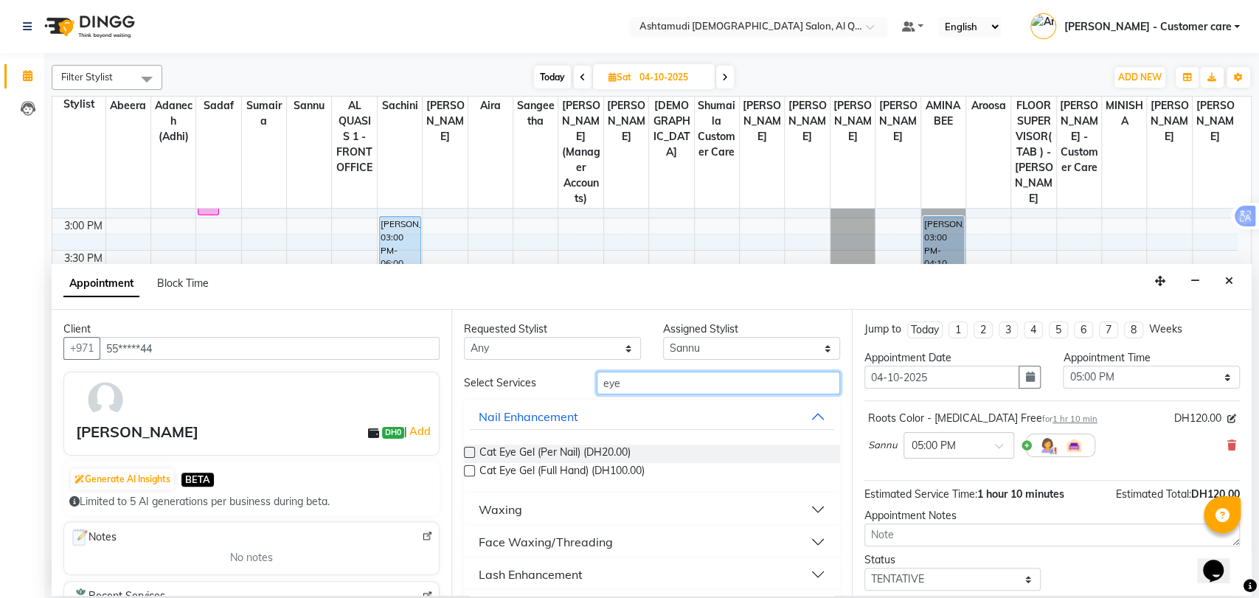
type input "eye"
click at [551, 545] on div "Face Waxing/Threading" at bounding box center [546, 542] width 134 height 18
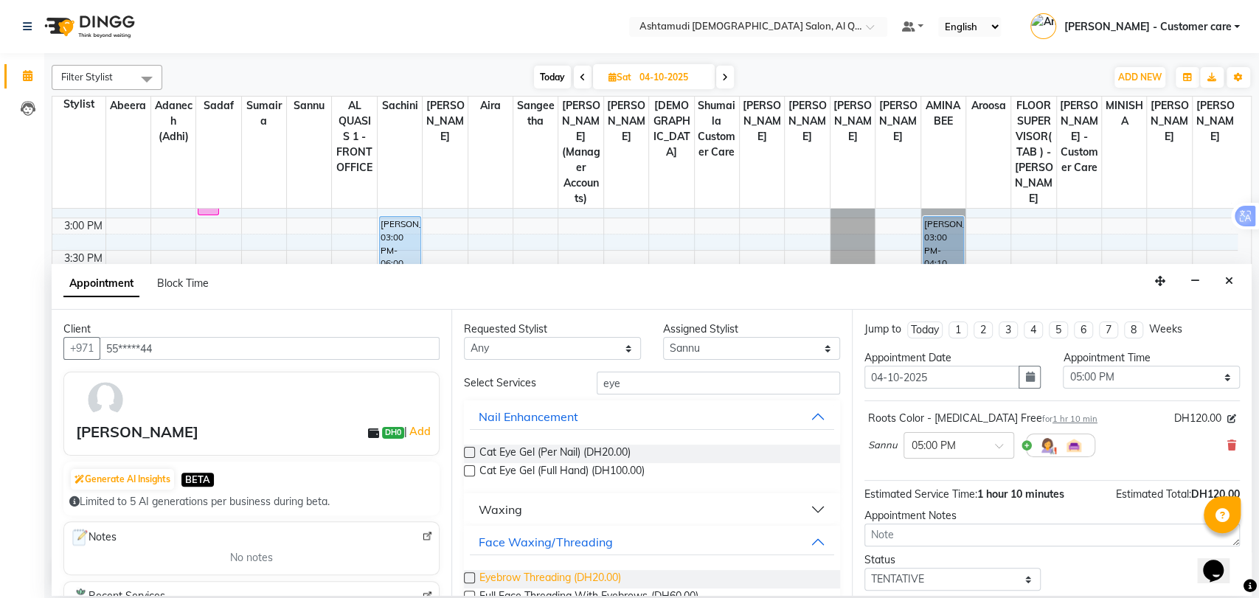
click at [533, 575] on span "Eyebrow Threading (DH20.00)" at bounding box center [550, 579] width 142 height 18
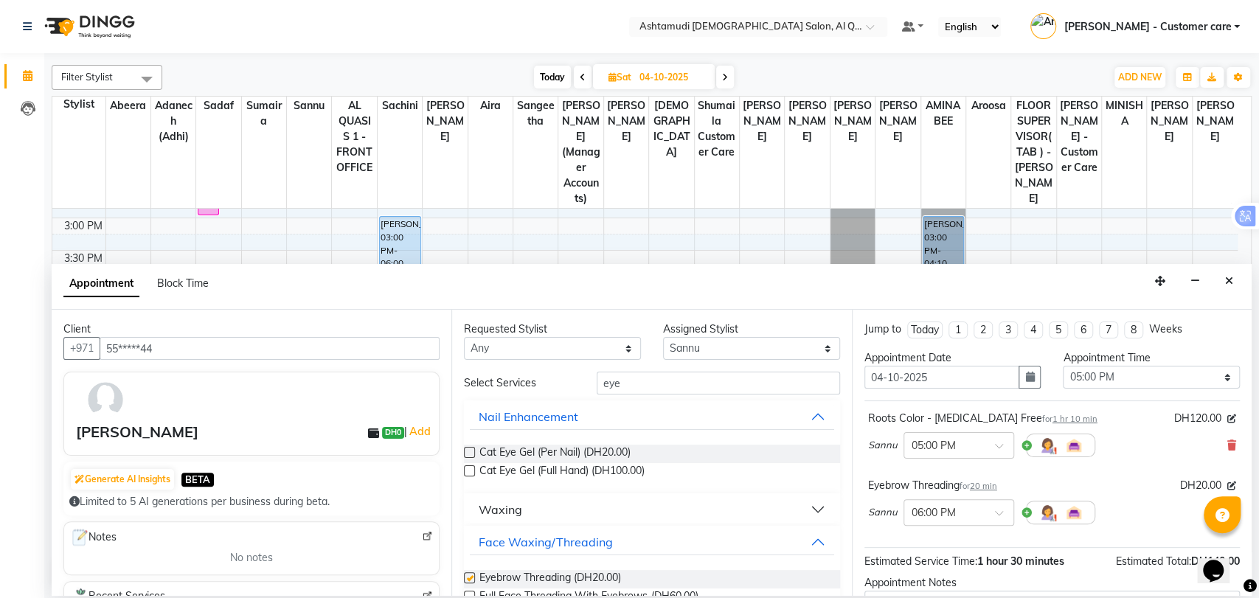
checkbox input "false"
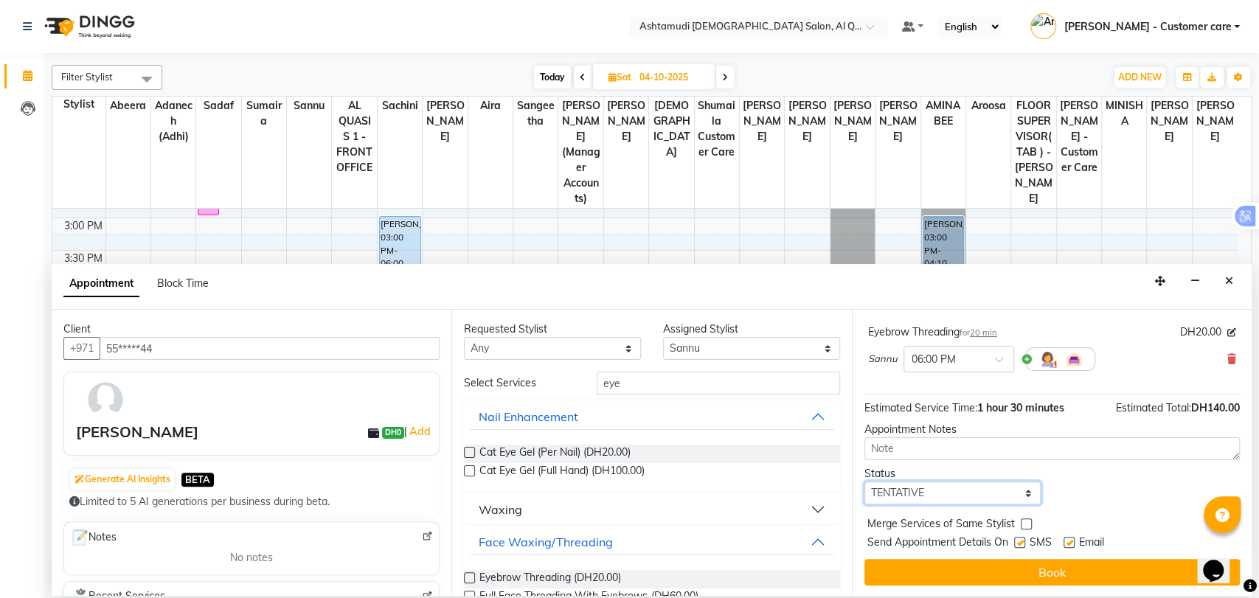
click at [945, 490] on select "Select TENTATIVE CONFIRM UPCOMING" at bounding box center [952, 493] width 177 height 23
select select "upcoming"
click at [864, 482] on select "Select TENTATIVE CONFIRM UPCOMING" at bounding box center [952, 493] width 177 height 23
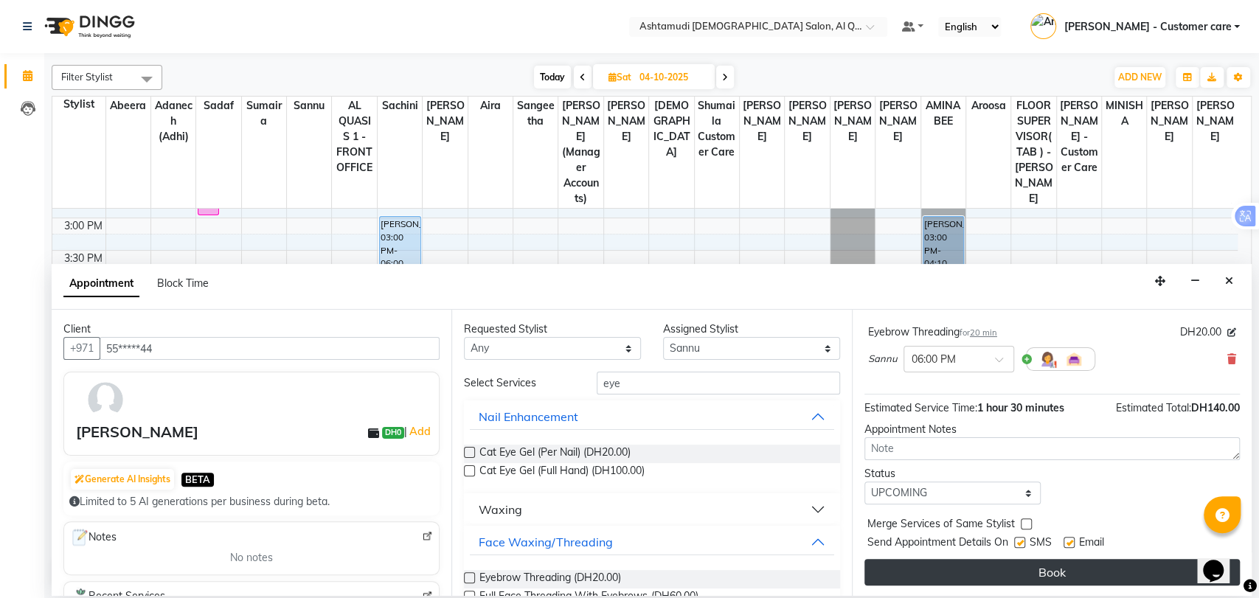
click at [980, 563] on button "Book" at bounding box center [1051, 572] width 375 height 27
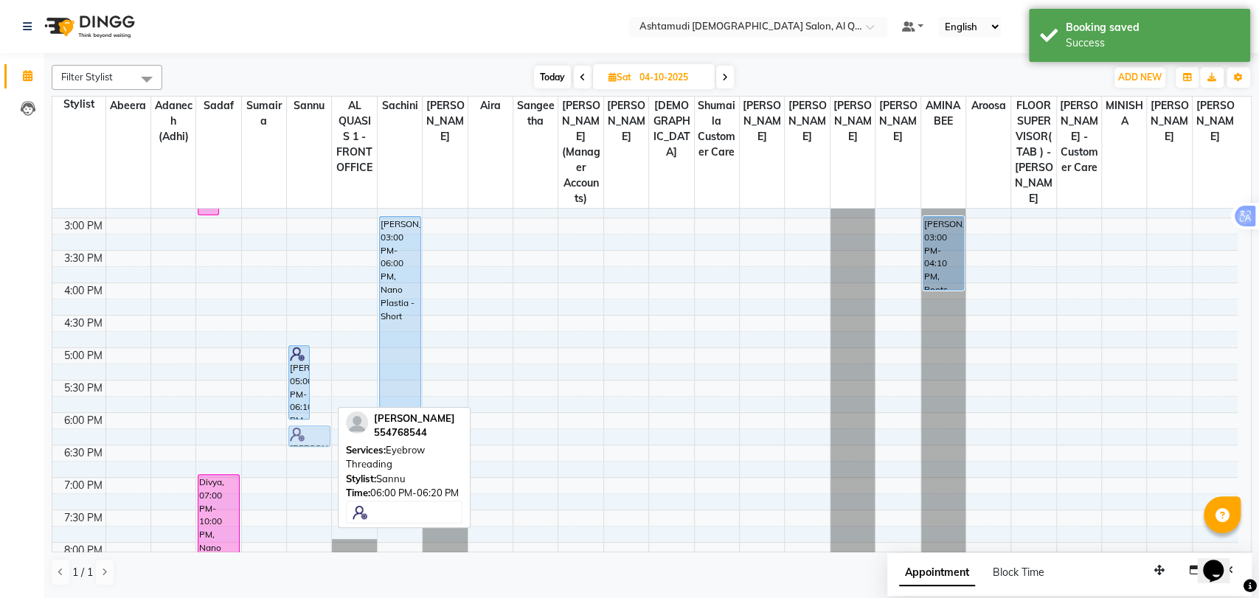
drag, startPoint x: 319, startPoint y: 397, endPoint x: 314, endPoint y: 409, distance: 13.3
click at [314, 409] on div "sonia, 05:00 PM-06:10 PM, Roots Color - Ammonia Free sonia, 06:00 PM-06:20 PM, …" at bounding box center [309, 283] width 44 height 908
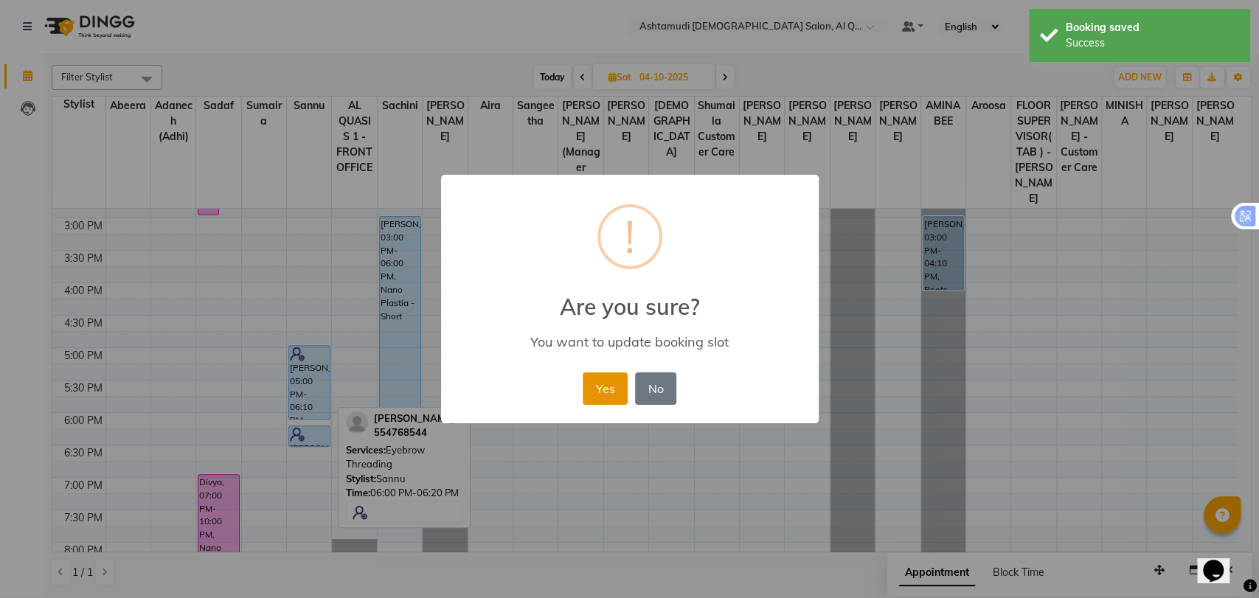
click at [589, 391] on button "Yes" at bounding box center [605, 388] width 45 height 32
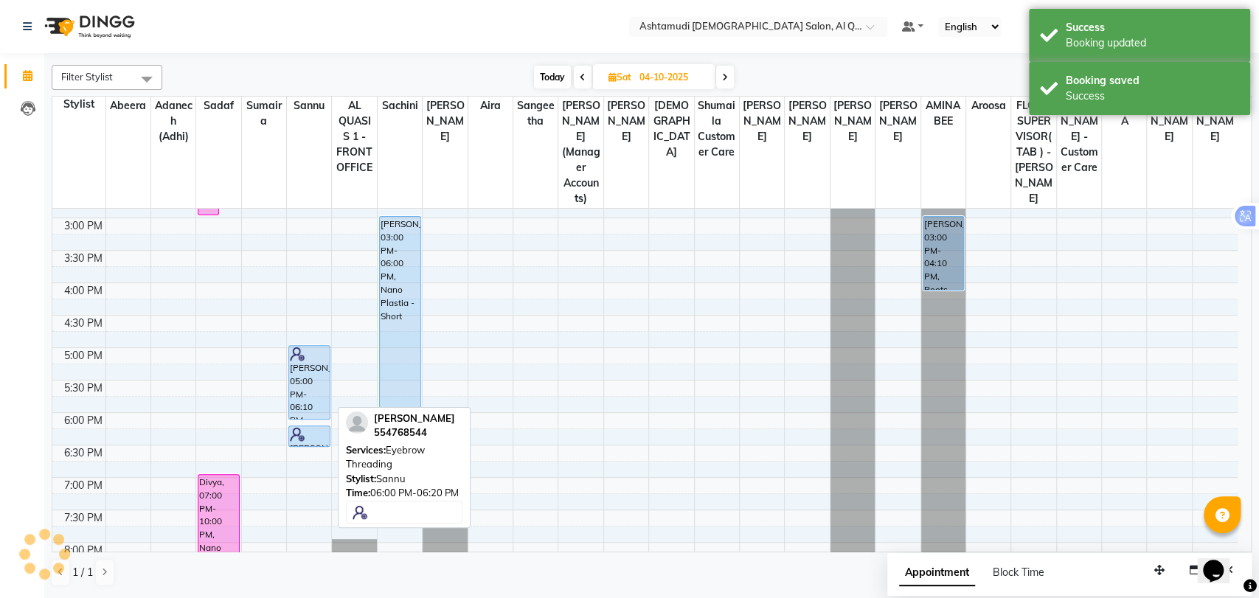
click at [547, 79] on span "Today" at bounding box center [552, 77] width 37 height 23
type input "03-10-2025"
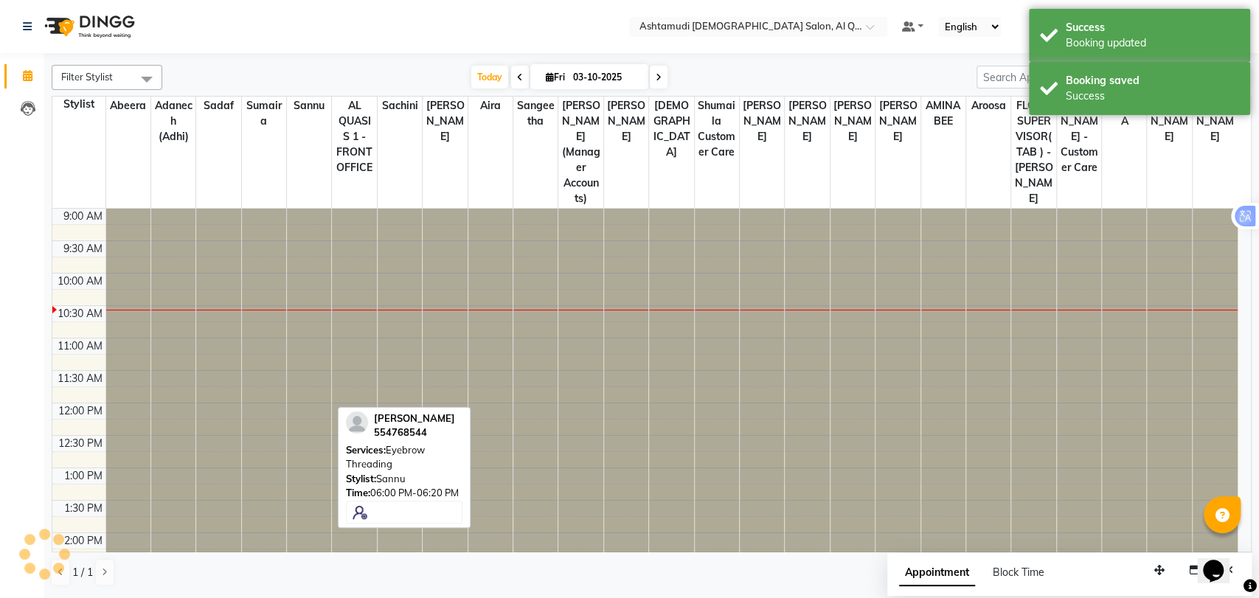
scroll to position [65, 0]
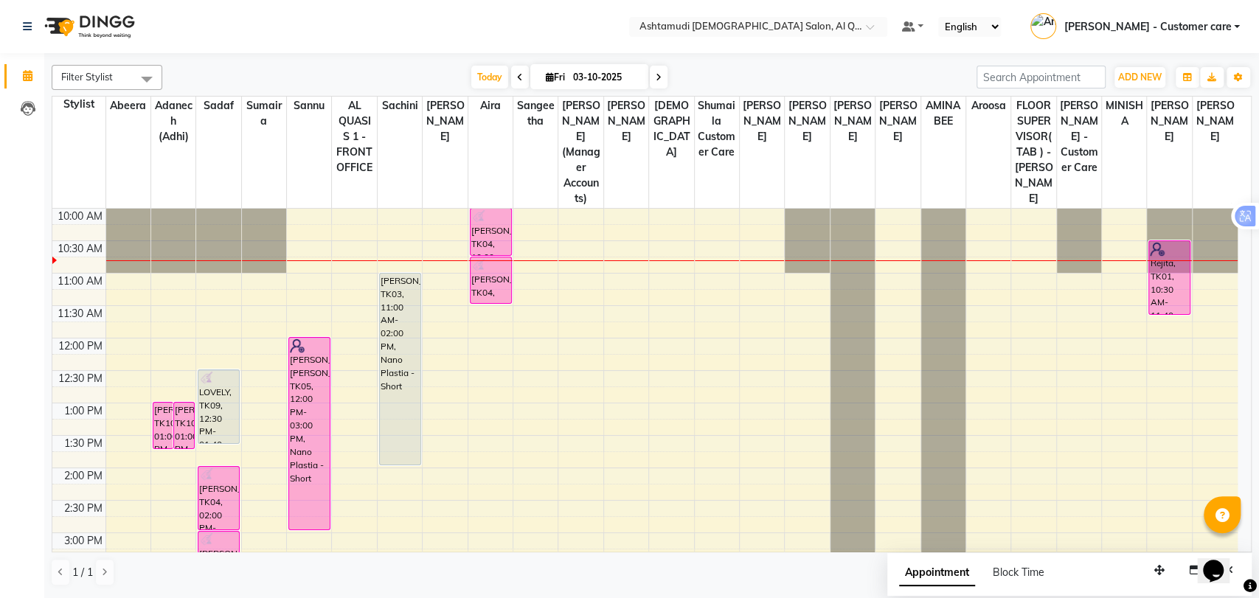
click at [1201, 283] on div "9:00 AM 9:30 AM 10:00 AM 10:30 AM 11:00 AM 11:30 AM 12:00 PM 12:30 PM 1:00 PM 1…" at bounding box center [644, 598] width 1185 height 908
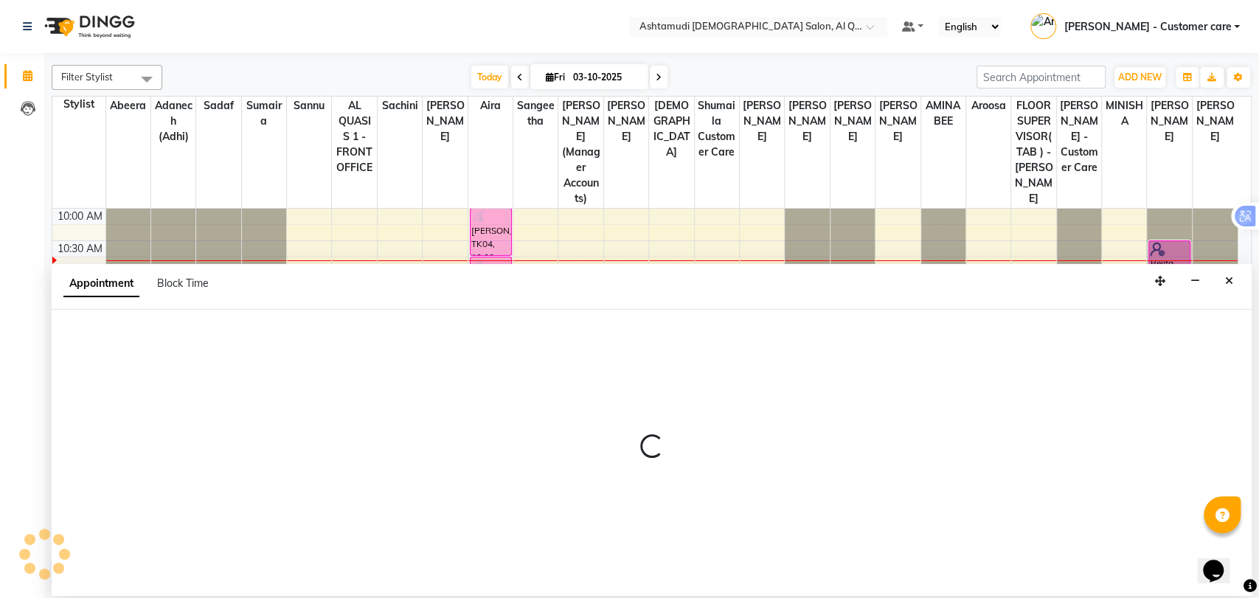
select select "91949"
select select "tentative"
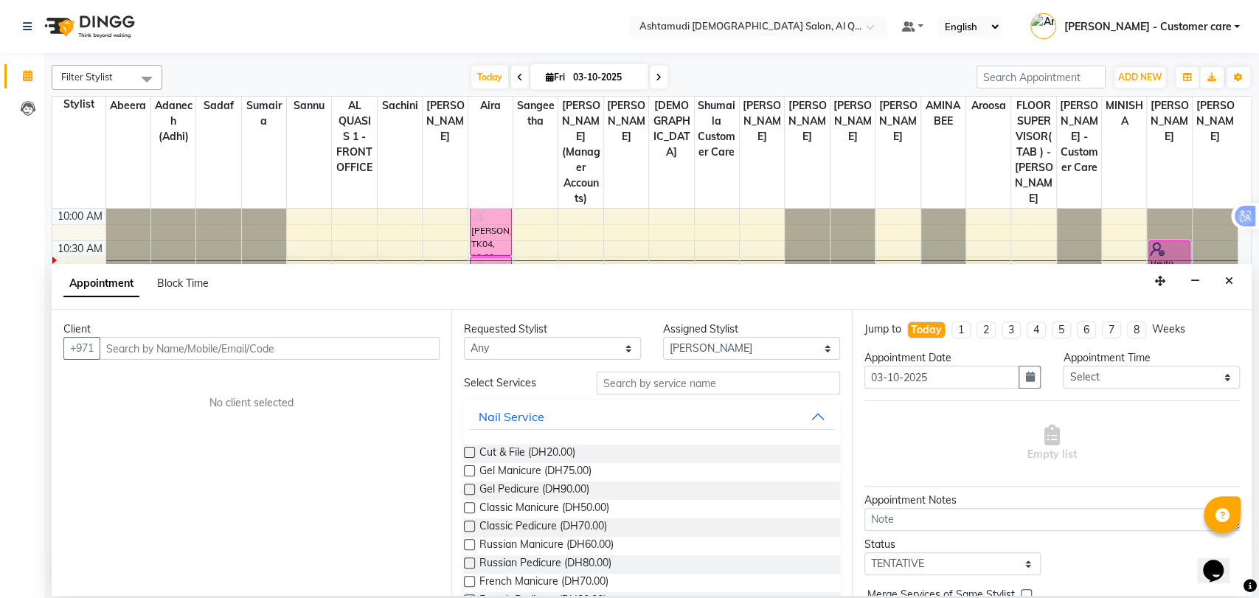
click at [138, 341] on input "text" at bounding box center [270, 348] width 340 height 23
type input "562403132"
click at [408, 350] on span "Add Client" at bounding box center [408, 347] width 49 height 13
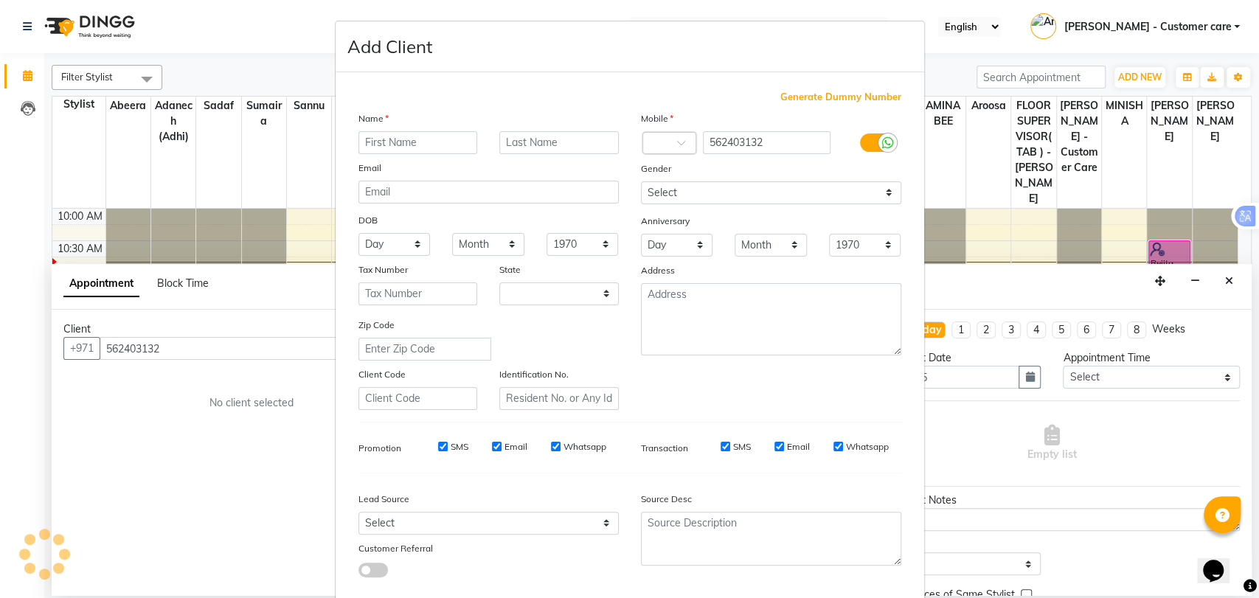
select select "3798"
click at [428, 138] on input "text" at bounding box center [417, 142] width 119 height 23
paste input "Reeju Sara Mathew"
drag, startPoint x: 413, startPoint y: 145, endPoint x: 449, endPoint y: 149, distance: 36.4
click at [449, 149] on input "Reeju Sara Mathew" at bounding box center [417, 142] width 119 height 23
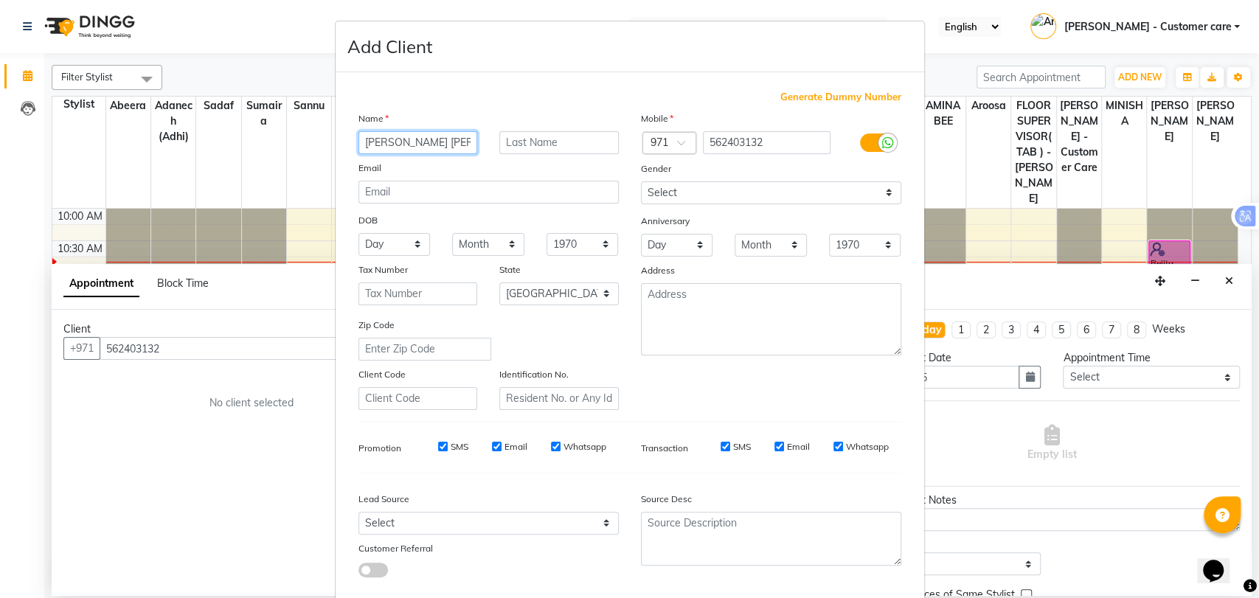
type input "Reeju Sara"
click at [565, 135] on input "text" at bounding box center [558, 142] width 119 height 23
paste input "Mathew"
type input "Mathew"
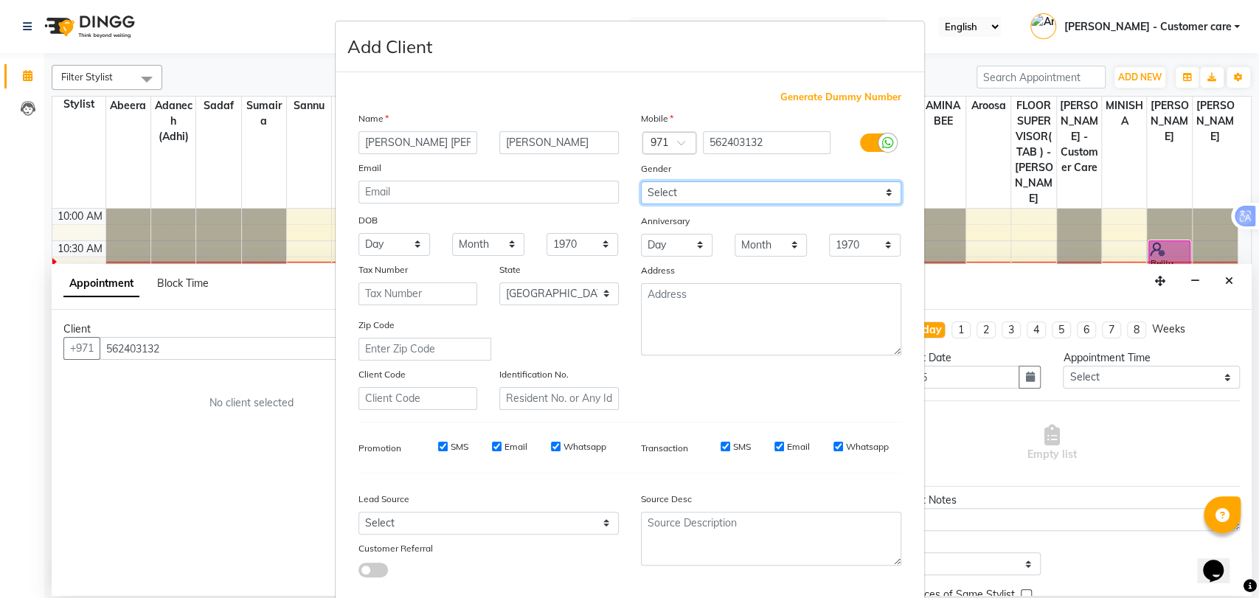
click at [738, 200] on select "Select Male Female Other Prefer Not To Say" at bounding box center [771, 192] width 260 height 23
select select "female"
click at [641, 181] on select "Select Male Female Other Prefer Not To Say" at bounding box center [771, 192] width 260 height 23
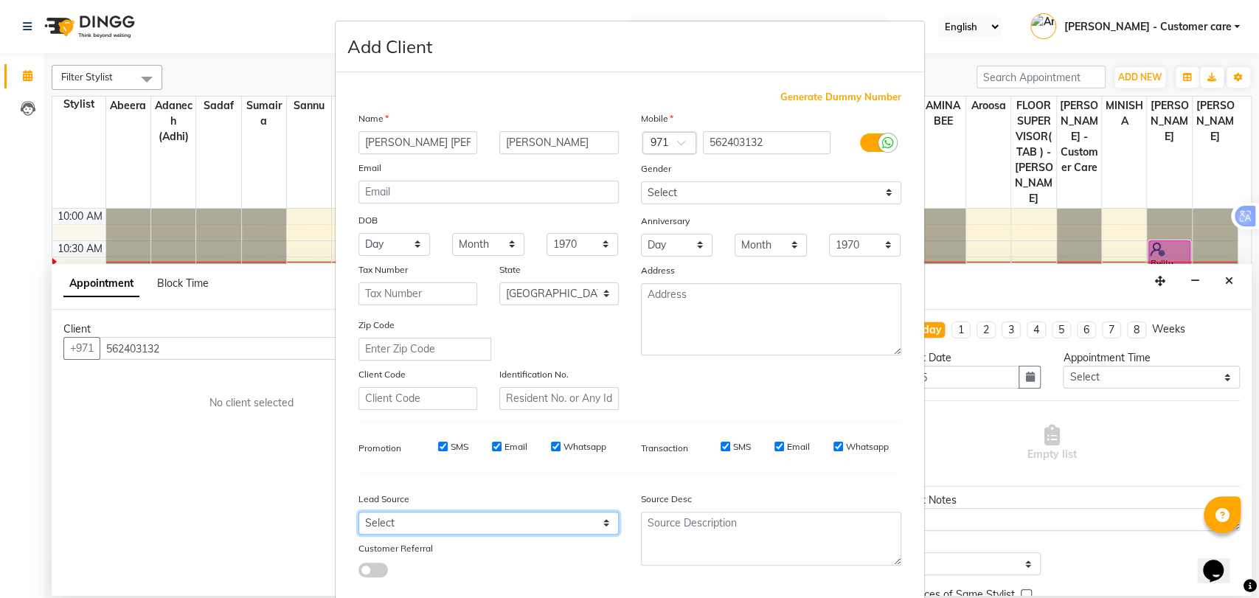
click at [430, 525] on select "Select Walk-in Referral Internet Friend Word of Mouth Advertisement Facebook Ju…" at bounding box center [488, 523] width 260 height 23
select select "47957"
click at [358, 512] on select "Select Walk-in Referral Internet Friend Word of Mouth Advertisement Facebook Ju…" at bounding box center [488, 523] width 260 height 23
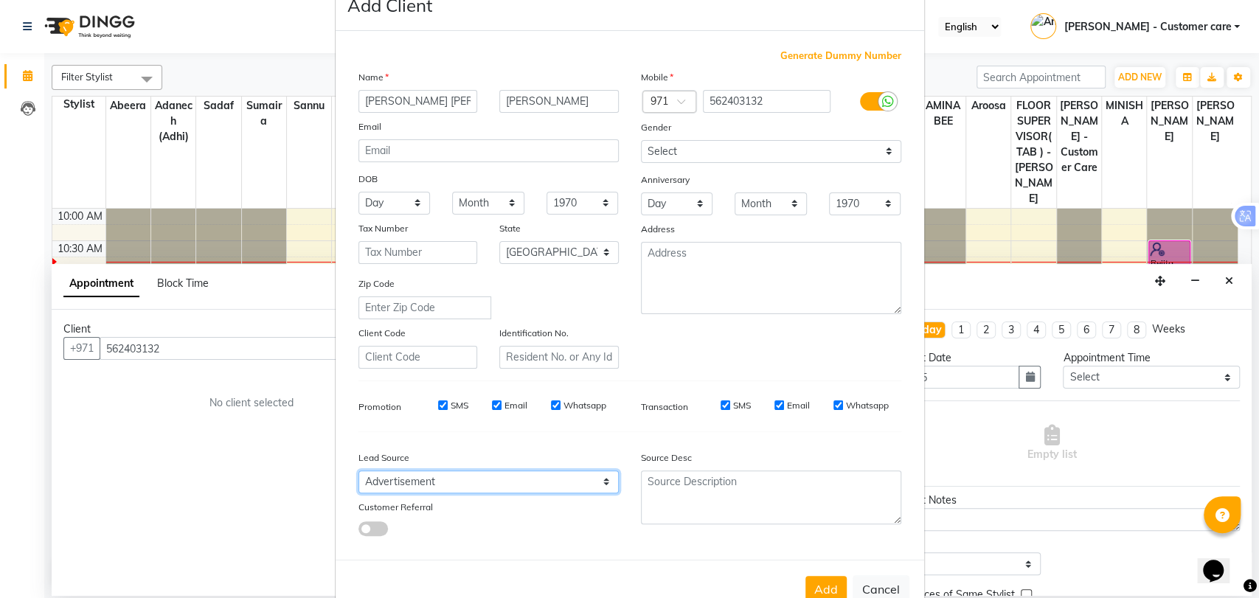
scroll to position [80, 0]
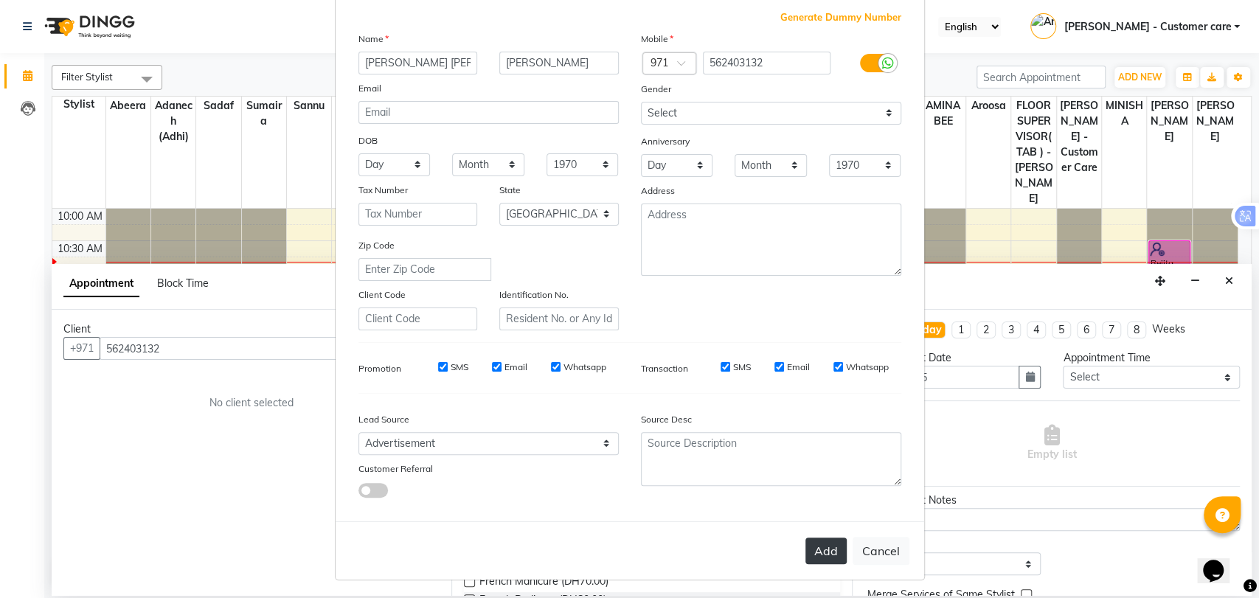
click at [822, 547] on button "Add" at bounding box center [825, 551] width 41 height 27
type input "56*****32"
select select
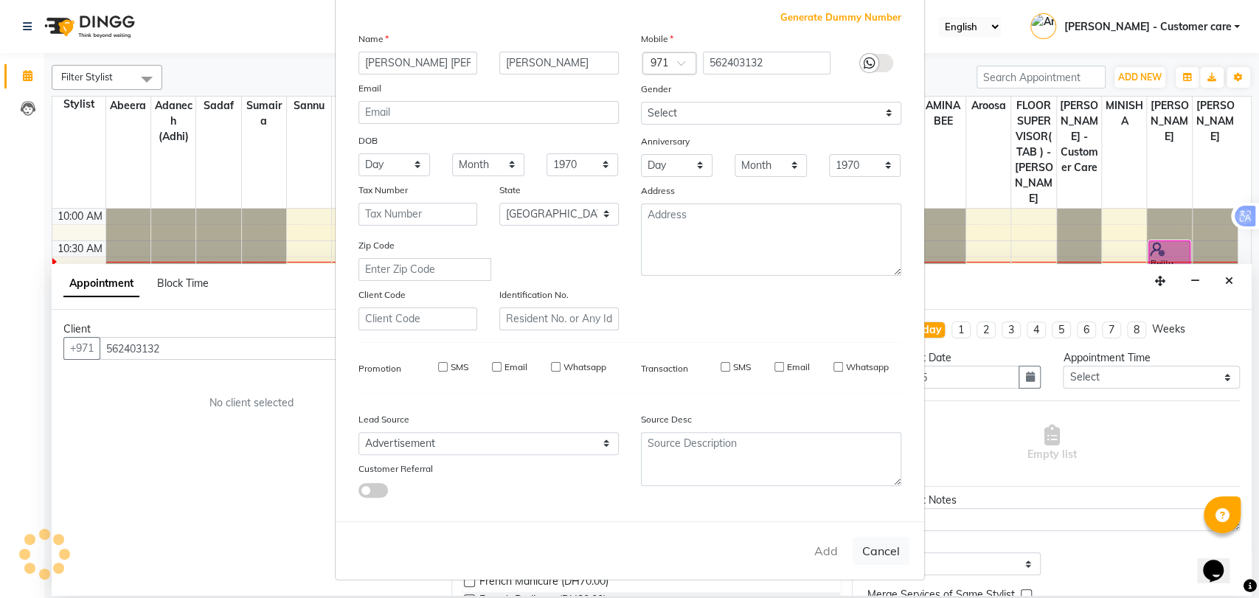
select select "null"
select select
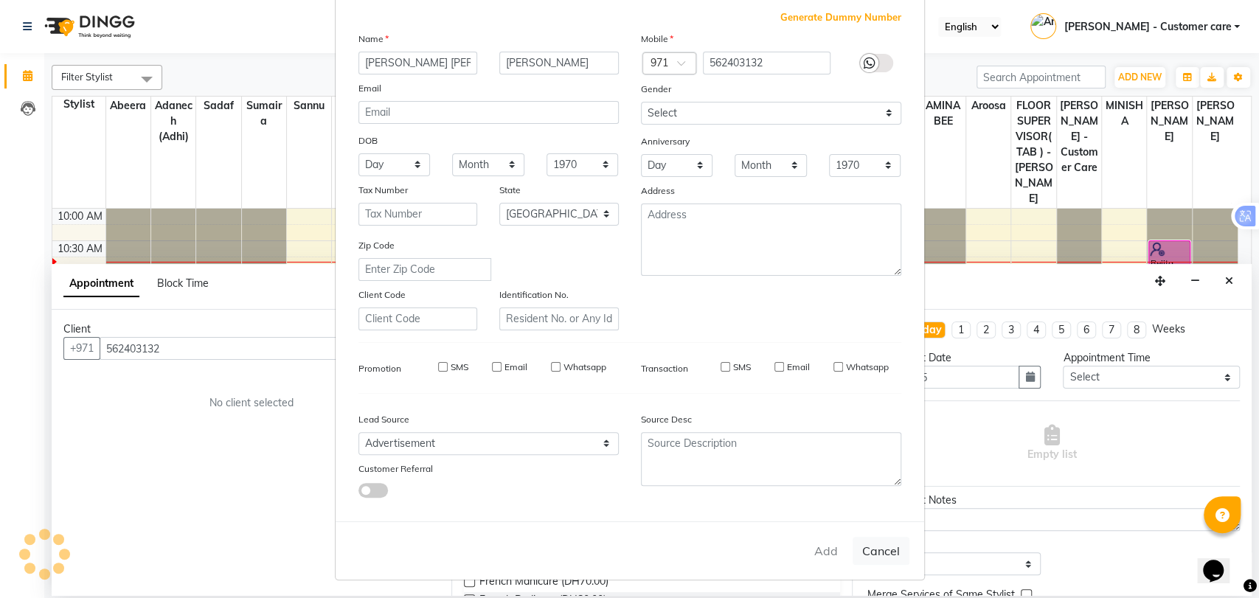
checkbox input "false"
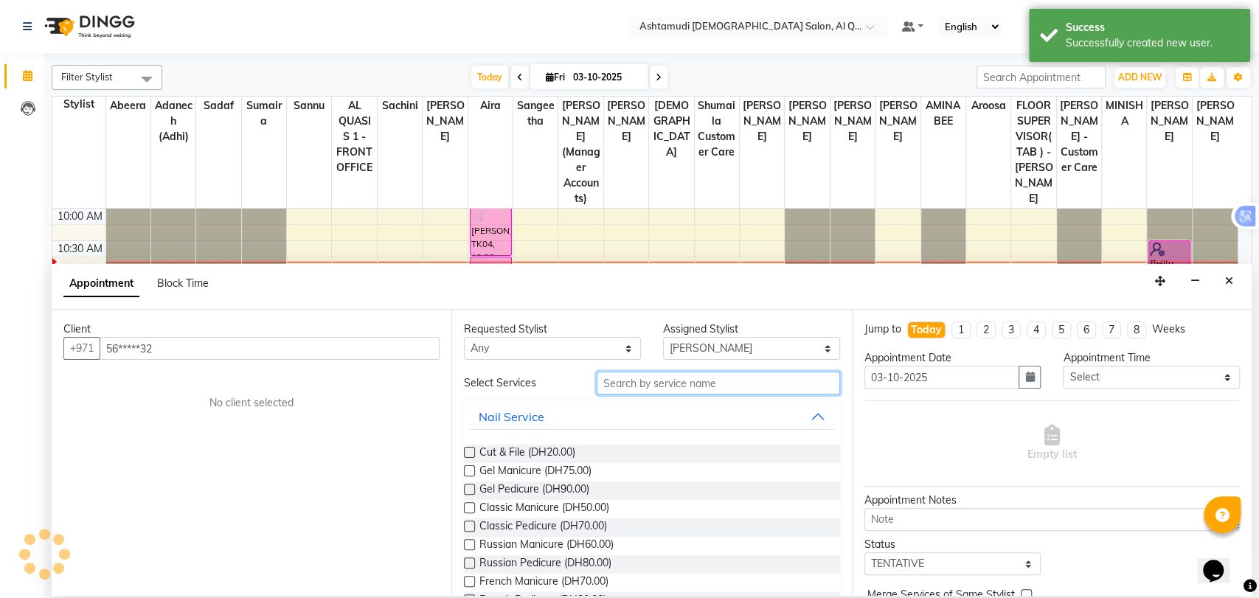
click at [714, 383] on input "text" at bounding box center [718, 383] width 243 height 23
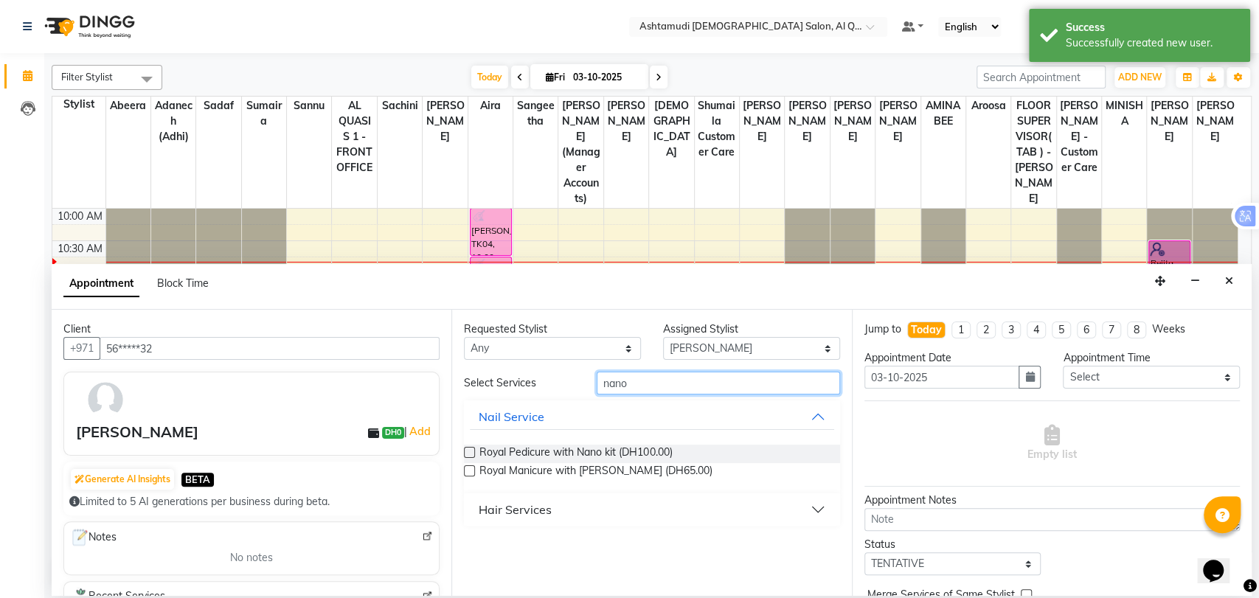
type input "nano"
click at [515, 505] on div "Hair Services" at bounding box center [515, 510] width 73 height 18
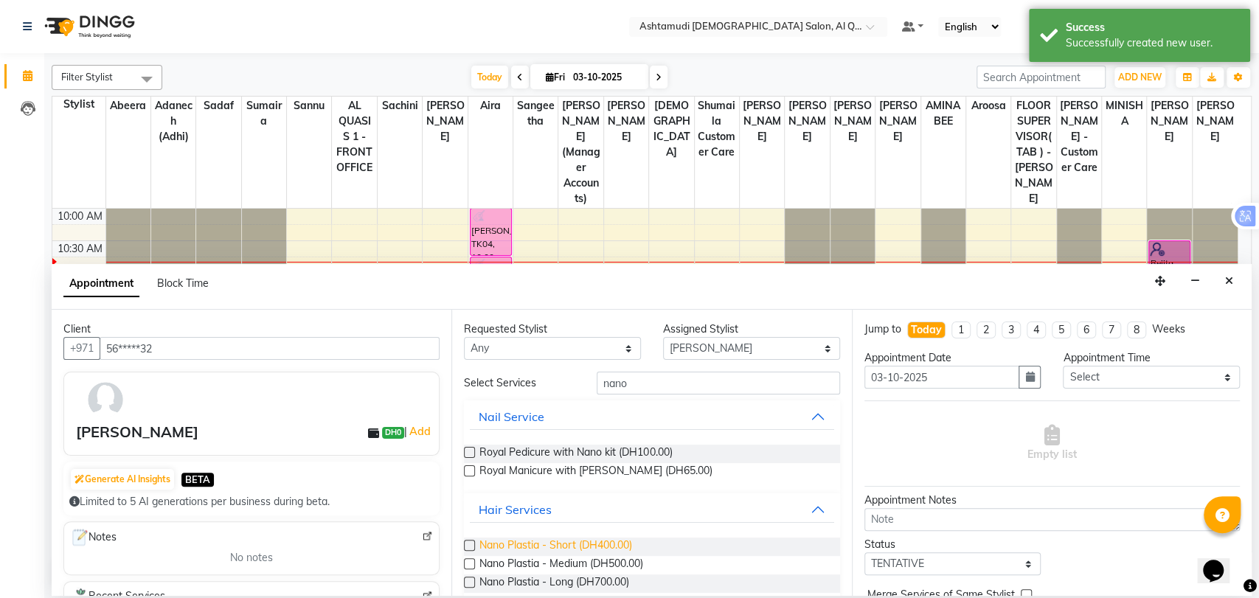
click at [540, 545] on span "Nano Plastia - Short (DH400.00)" at bounding box center [555, 547] width 153 height 18
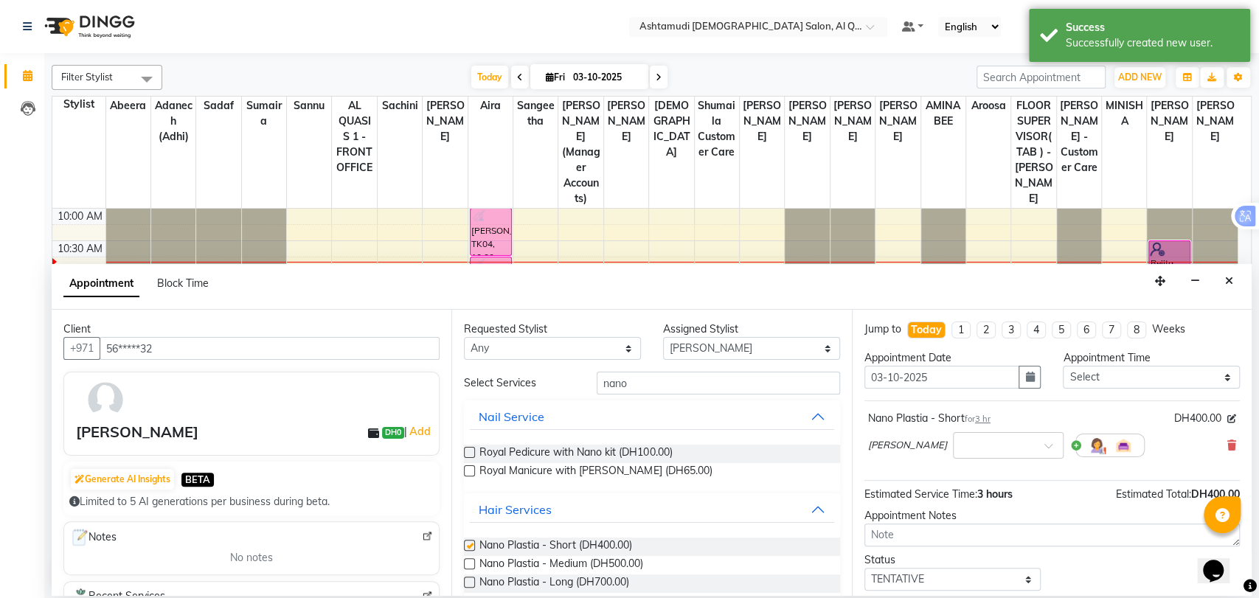
checkbox input "false"
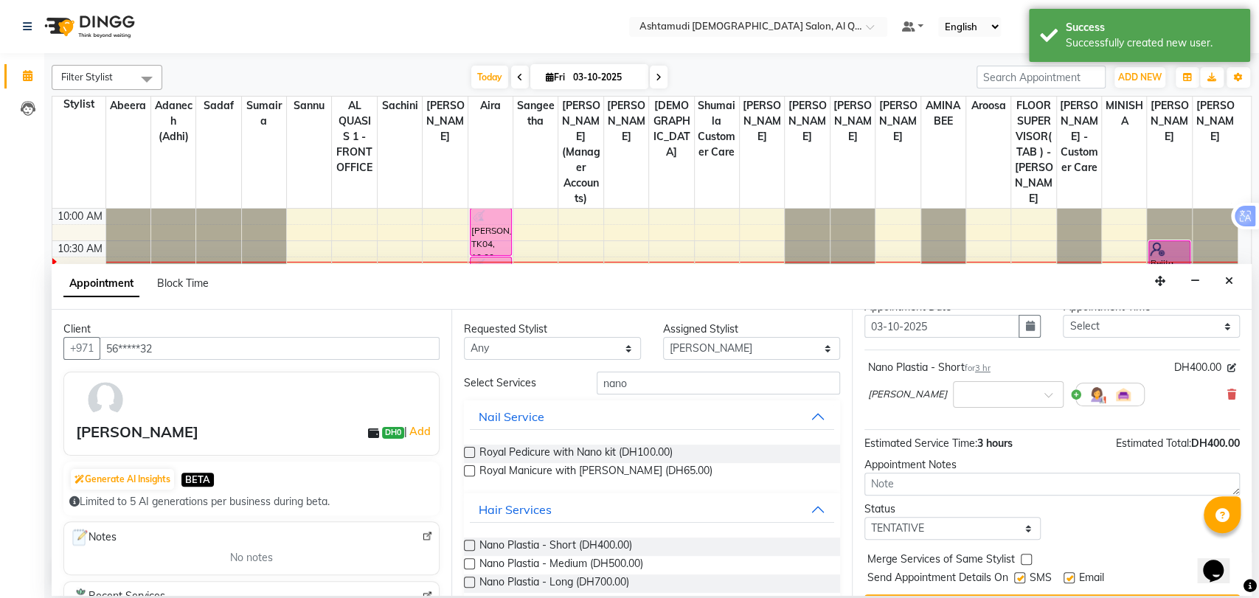
scroll to position [0, 0]
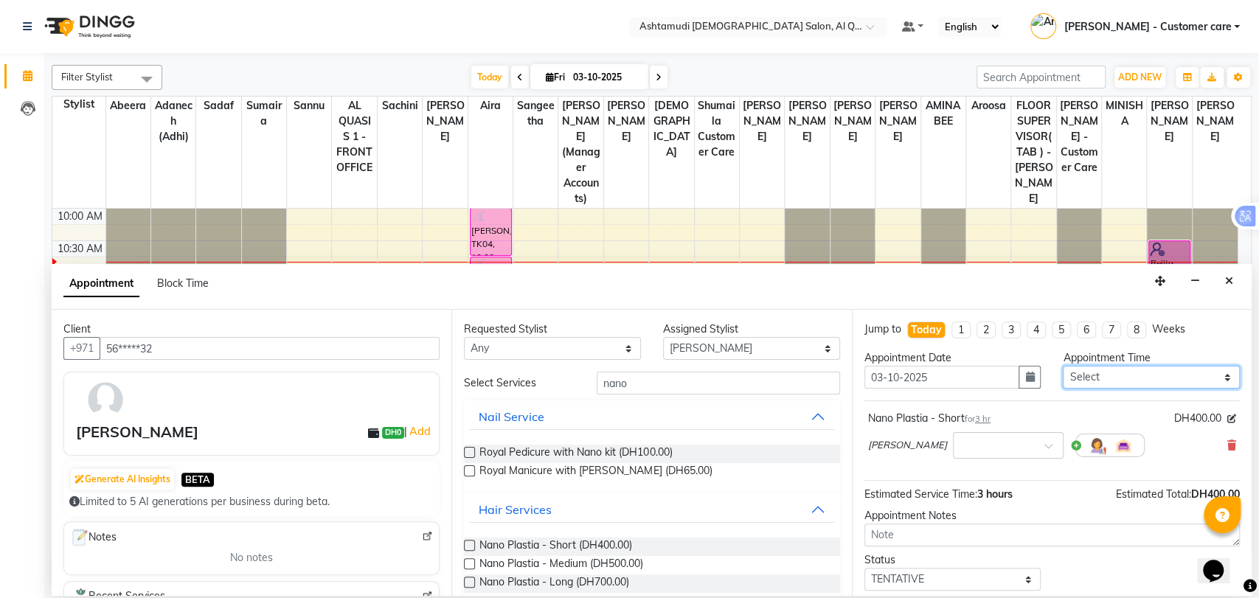
click at [1072, 381] on select "Select 10:00 AM 10:30 AM 11:00 AM 11:30 AM 12:00 PM 12:30 PM 01:00 PM 01:30 PM …" at bounding box center [1151, 377] width 177 height 23
select select "690"
click at [1063, 366] on select "Select 10:00 AM 10:30 AM 11:00 AM 11:30 AM 12:00 PM 12:30 PM 01:00 PM 01:30 PM …" at bounding box center [1151, 377] width 177 height 23
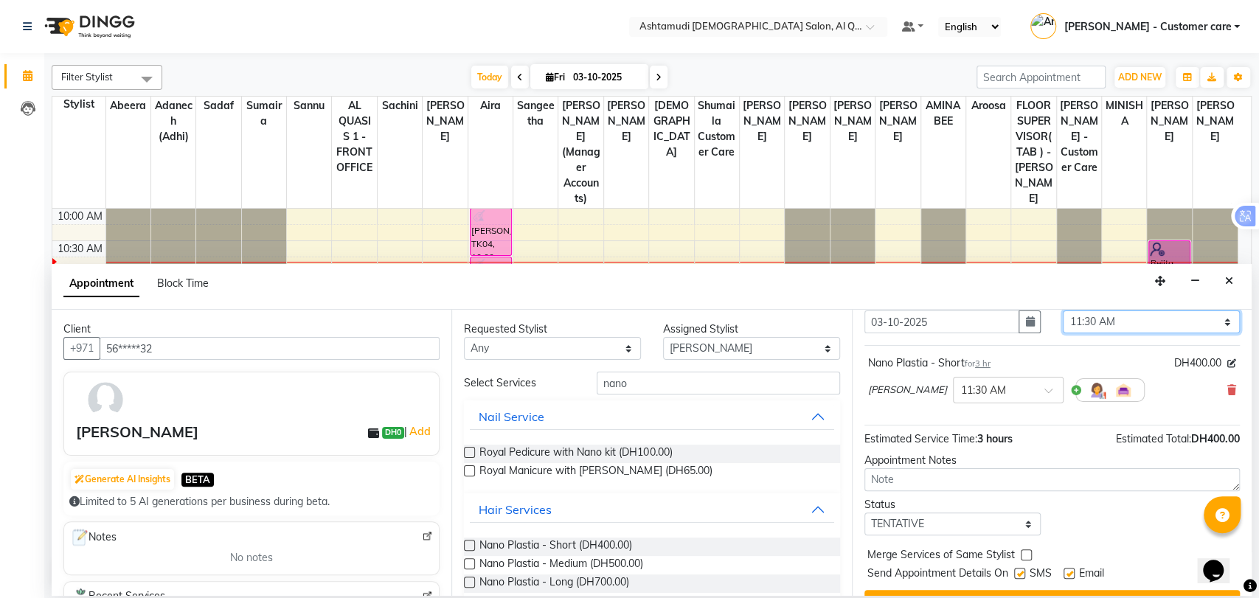
scroll to position [87, 0]
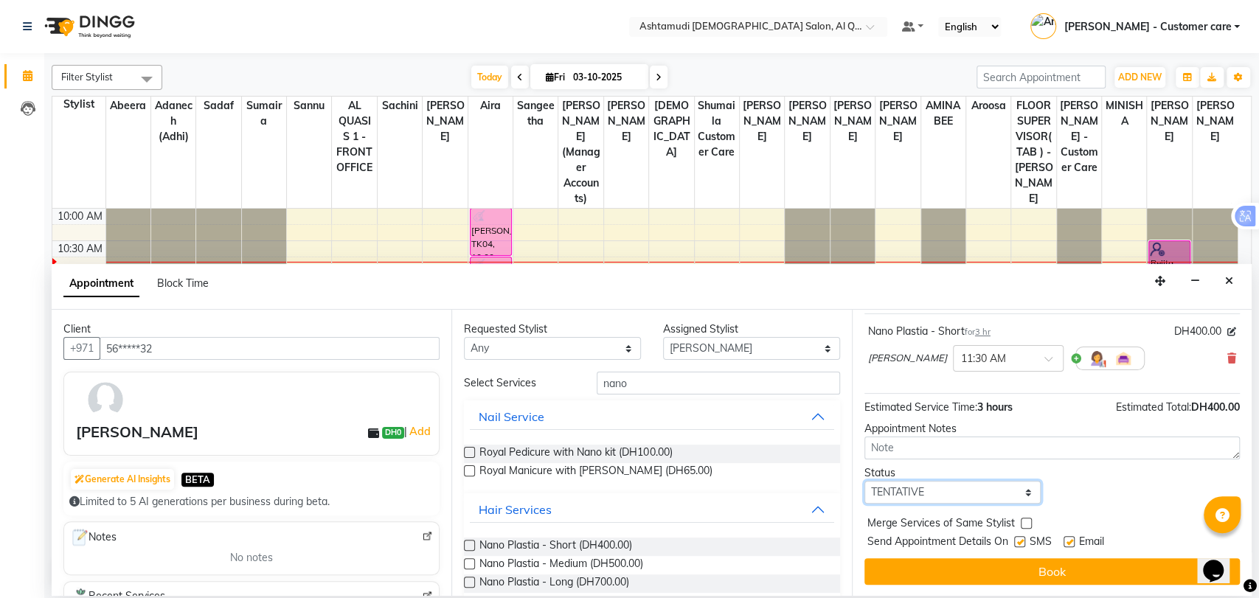
click at [927, 496] on select "Select TENTATIVE CONFIRM CHECK-IN UPCOMING" at bounding box center [952, 492] width 177 height 23
select select "upcoming"
click at [864, 481] on select "Select TENTATIVE CONFIRM CHECK-IN UPCOMING" at bounding box center [952, 492] width 177 height 23
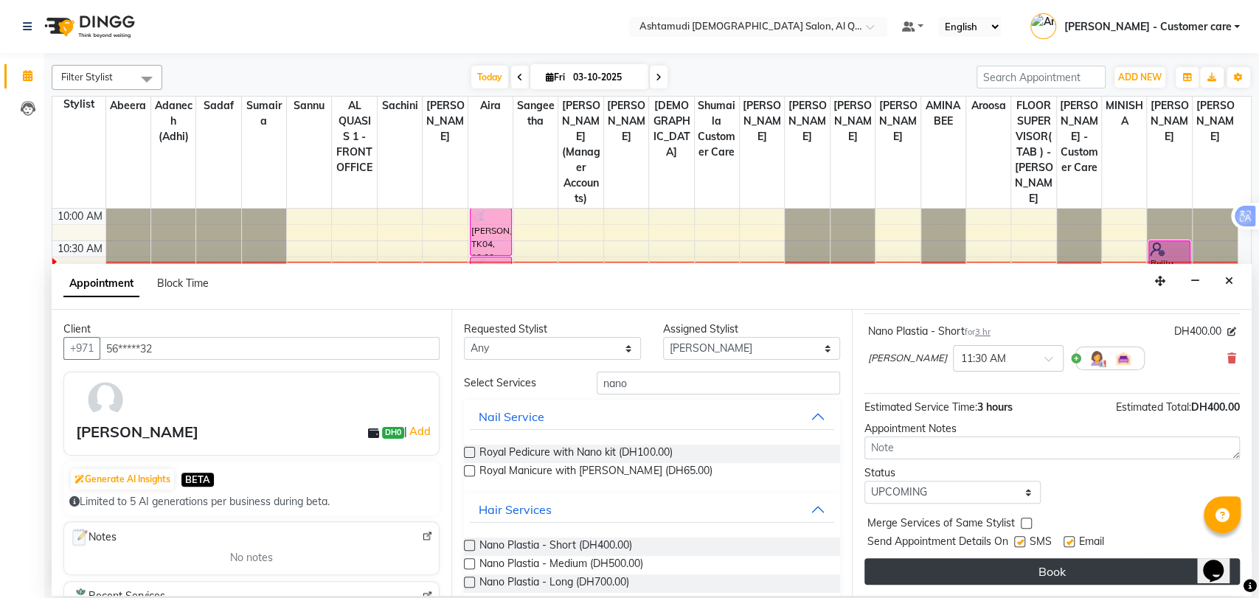
click at [1002, 560] on button "Book" at bounding box center [1051, 571] width 375 height 27
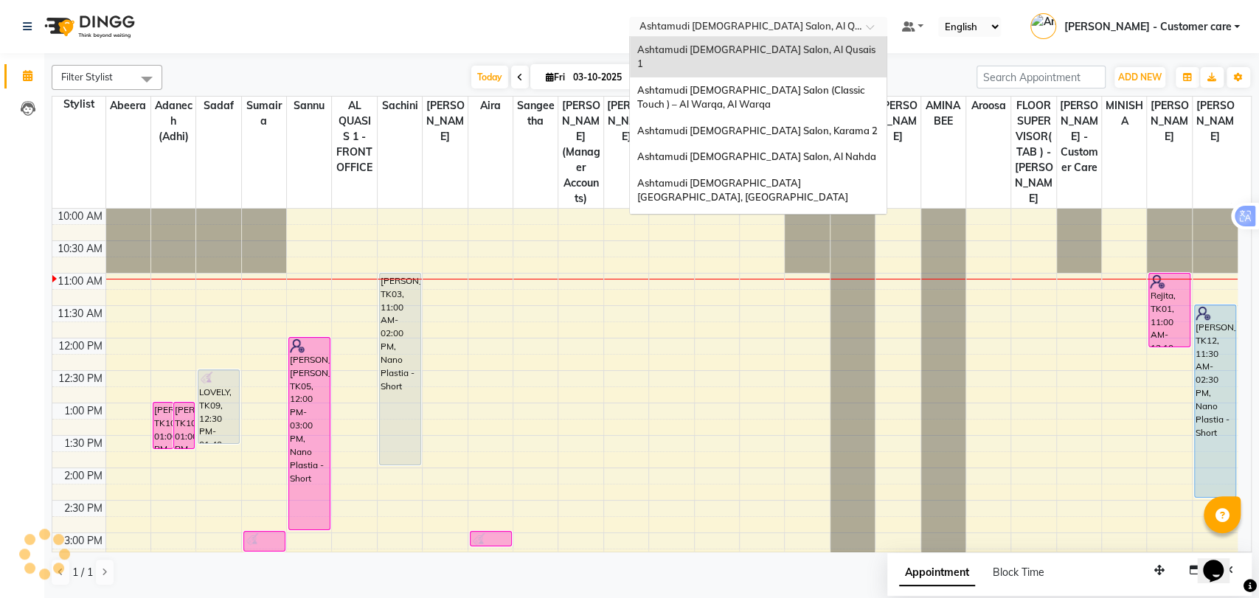
click at [833, 21] on input "text" at bounding box center [743, 28] width 214 height 15
click at [785, 177] on span "Ashtamudi [DEMOGRAPHIC_DATA] [GEOGRAPHIC_DATA], [GEOGRAPHIC_DATA]" at bounding box center [742, 190] width 211 height 27
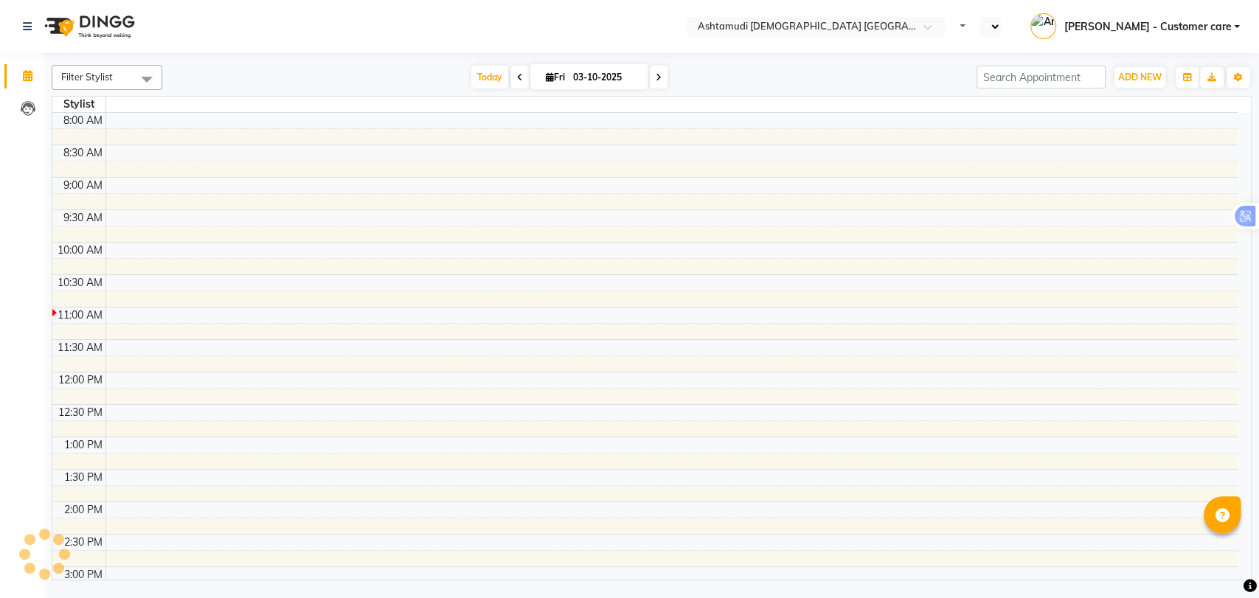
select select "en"
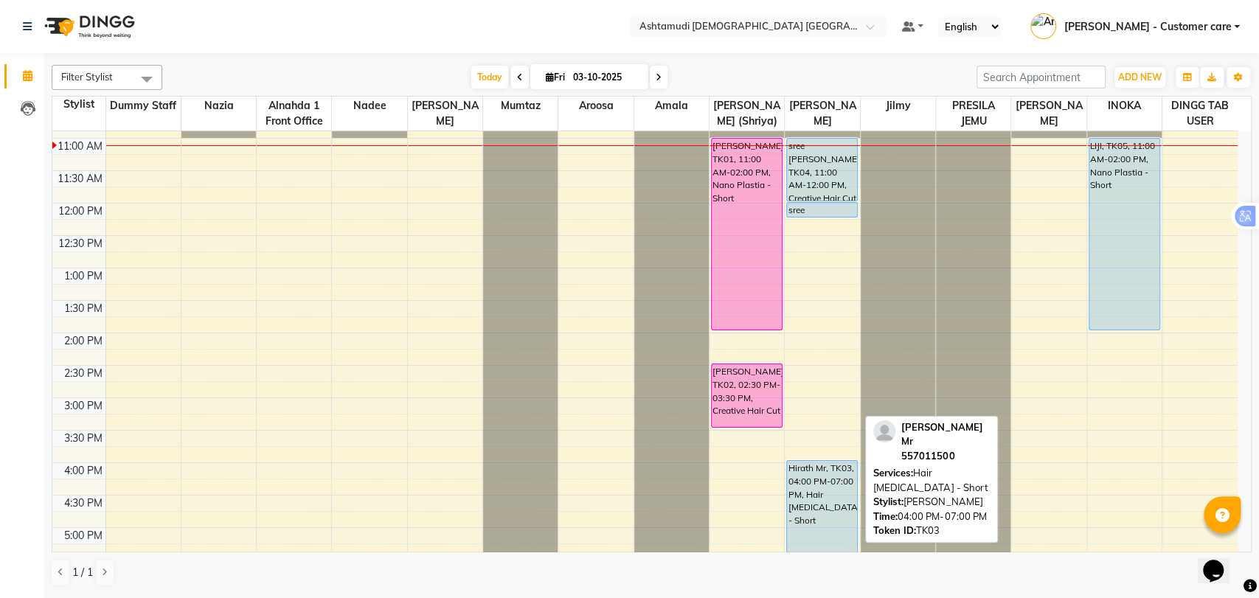
scroll to position [294, 0]
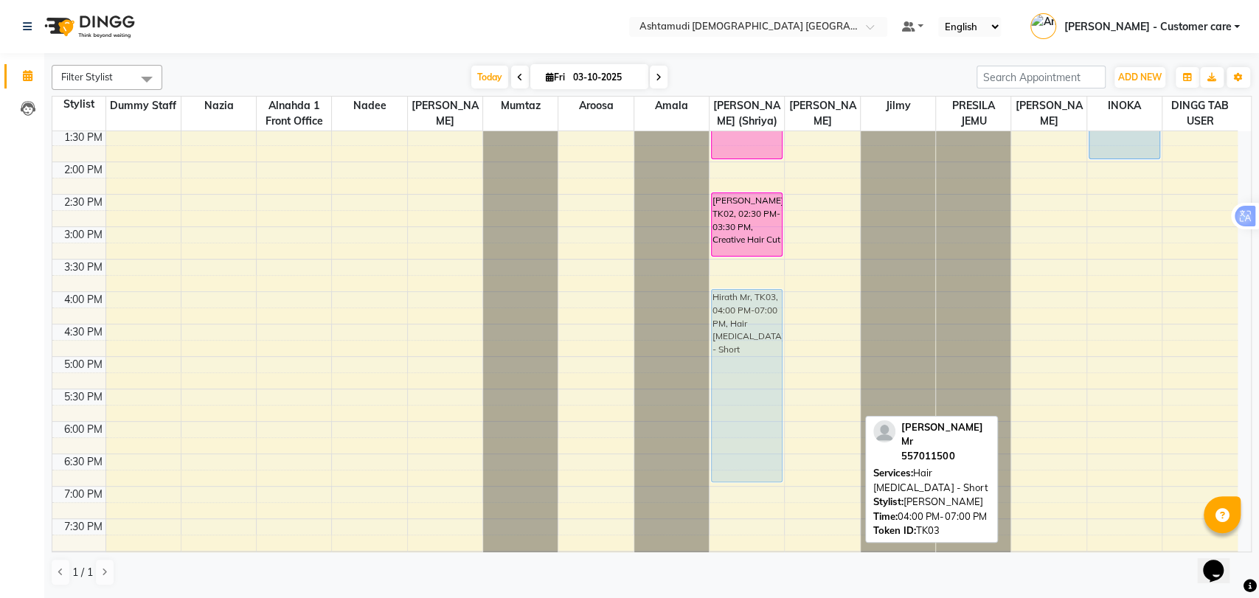
drag, startPoint x: 829, startPoint y: 383, endPoint x: 766, endPoint y: 384, distance: 62.7
click at [766, 384] on tr "[PERSON_NAME], TK01, 11:00 AM-02:00 PM, Nano Plastia - Short [PERSON_NAME], TK0…" at bounding box center [644, 292] width 1185 height 908
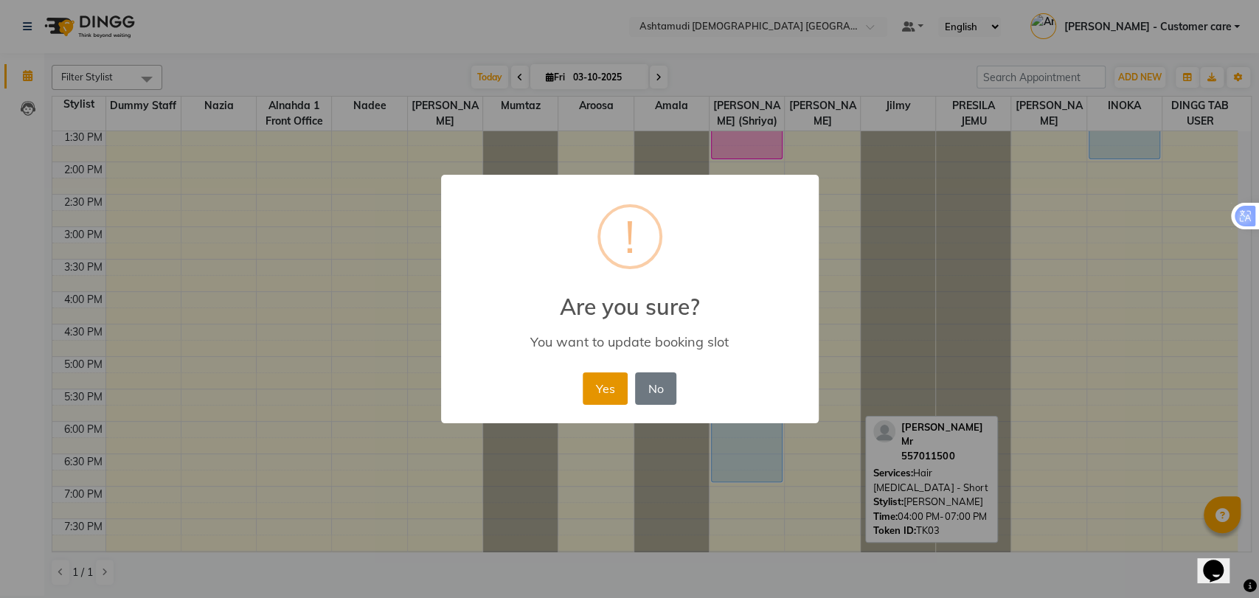
click at [595, 391] on button "Yes" at bounding box center [605, 388] width 45 height 32
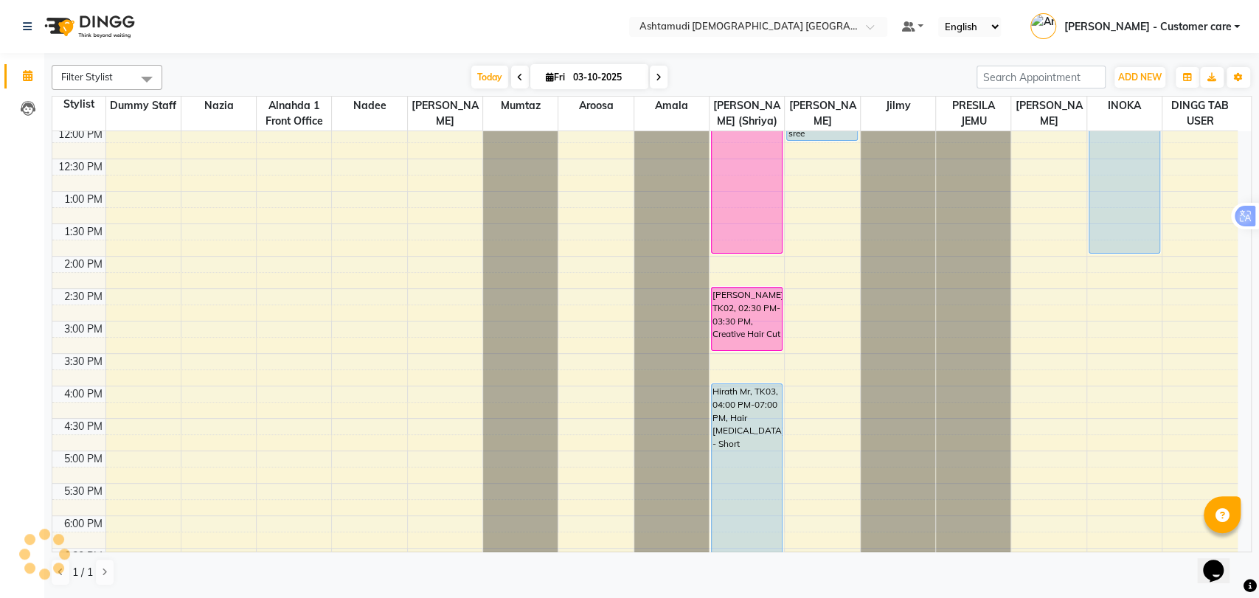
scroll to position [130, 0]
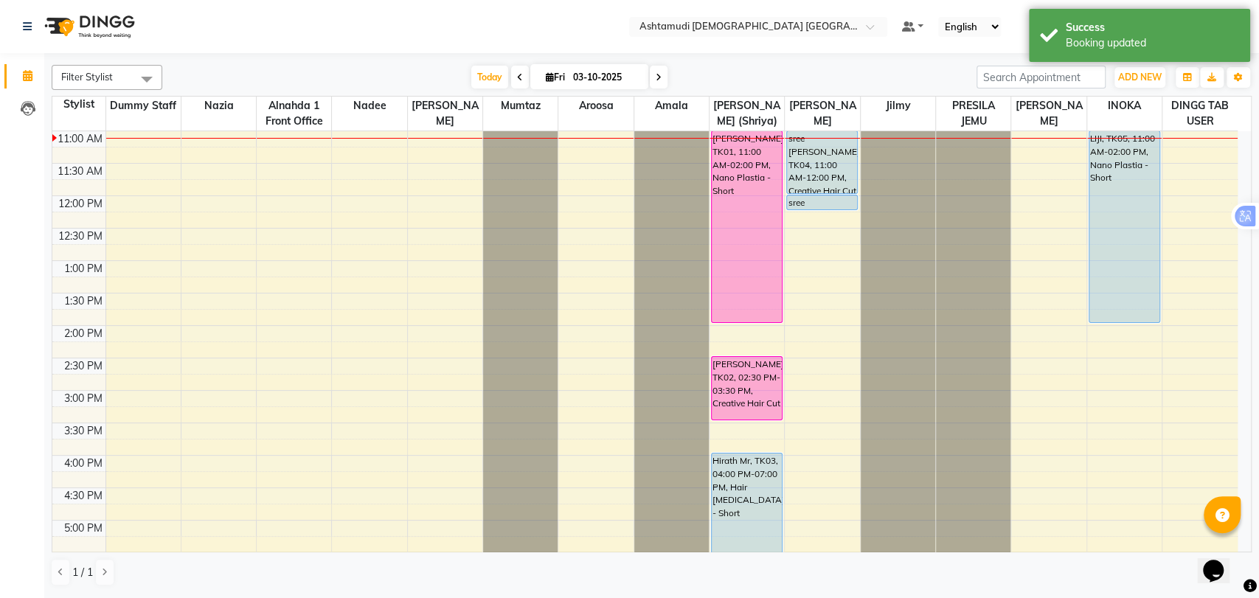
click at [802, 261] on div "9:00 AM 9:30 AM 10:00 AM 10:30 AM 11:00 AM 11:30 AM 12:00 PM 12:30 PM 1:00 PM 1…" at bounding box center [644, 455] width 1185 height 908
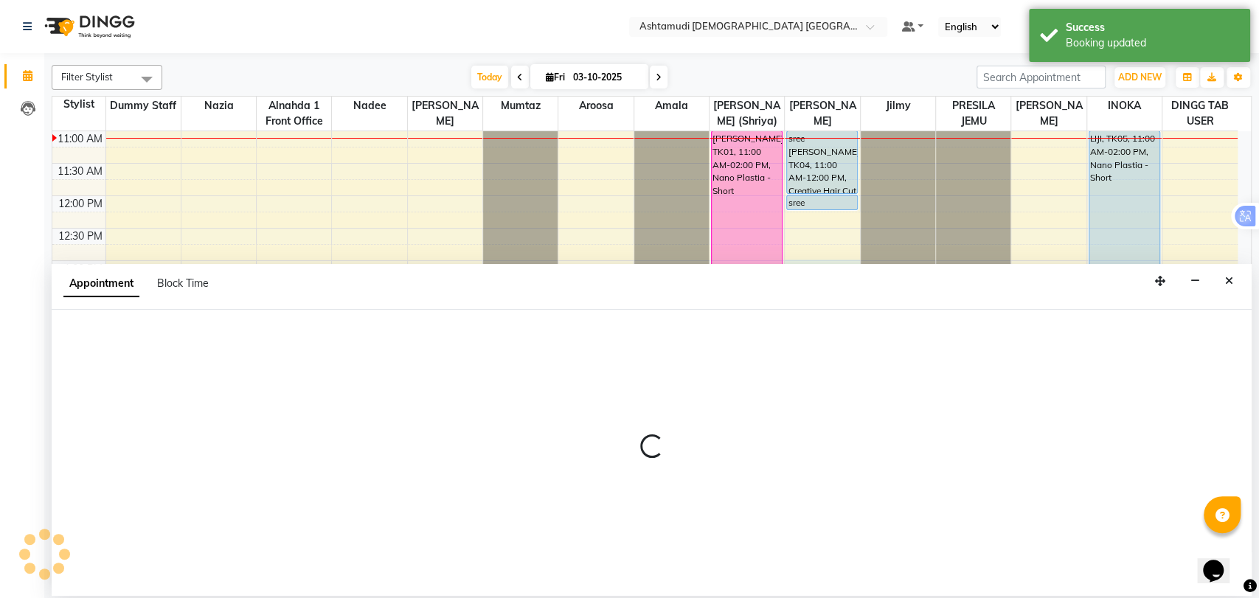
select select "86673"
select select "tentative"
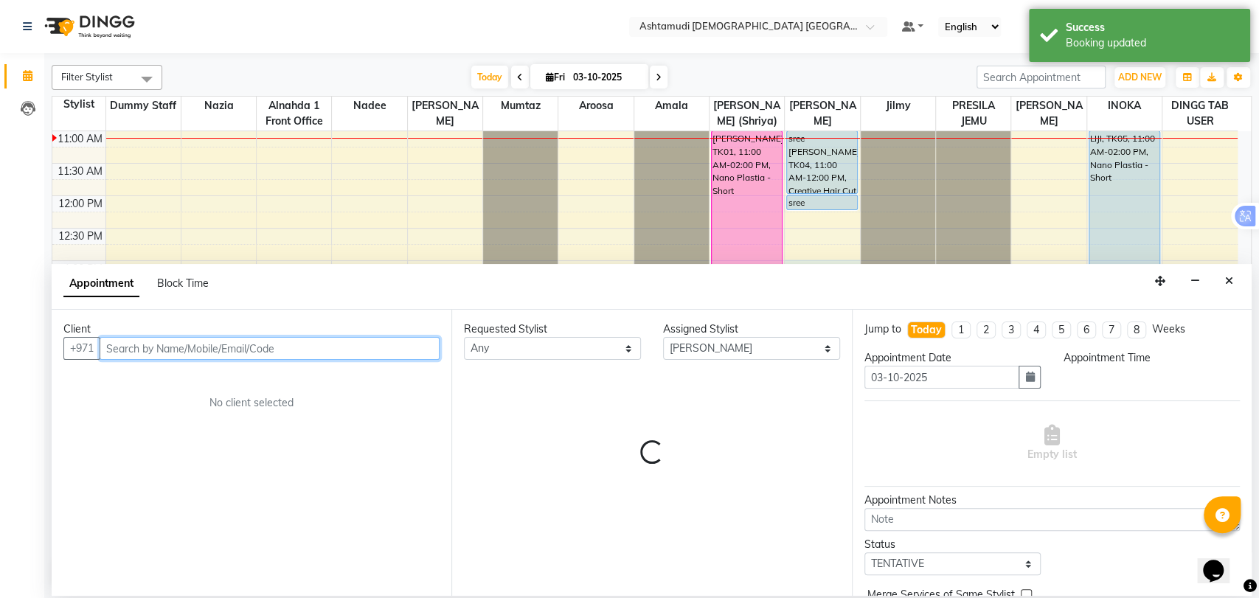
select select "780"
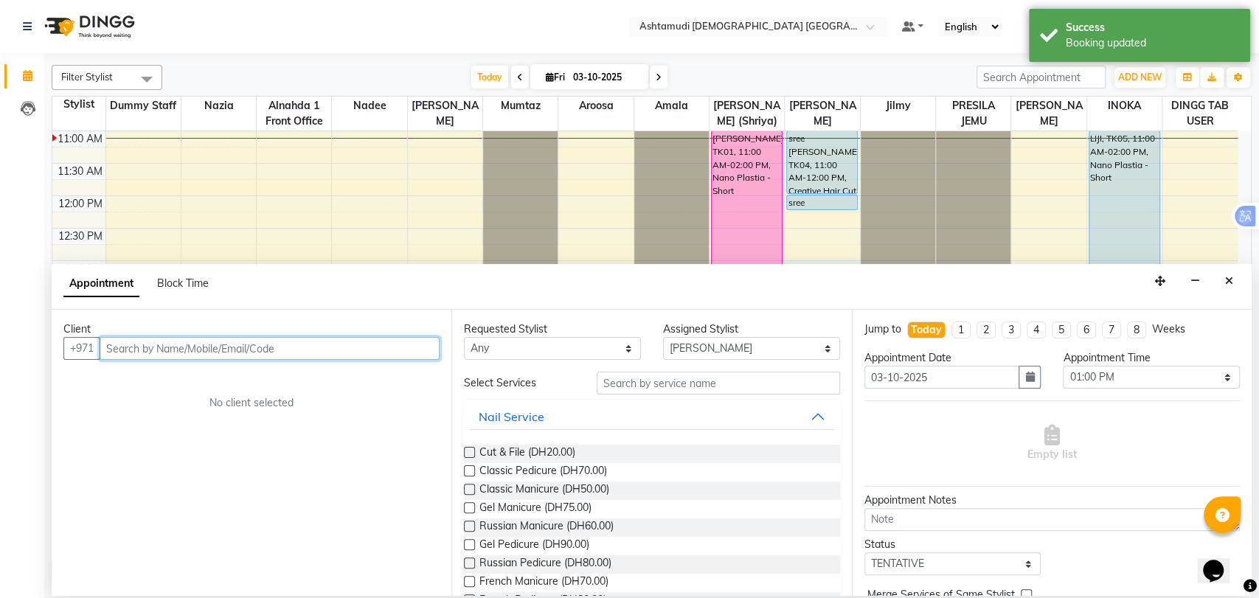
click at [149, 353] on input "text" at bounding box center [270, 348] width 340 height 23
paste input "0545087737"
click at [113, 347] on input "0545087737" at bounding box center [239, 348] width 279 height 23
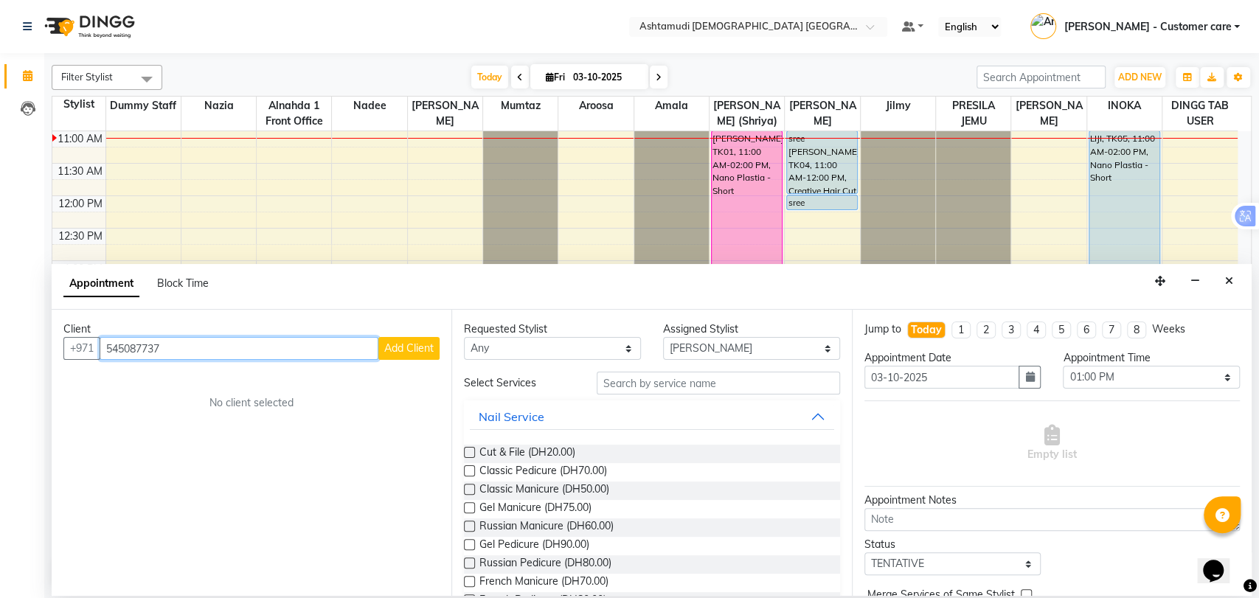
type input "545087737"
click at [407, 358] on button "Add Client" at bounding box center [408, 348] width 61 height 23
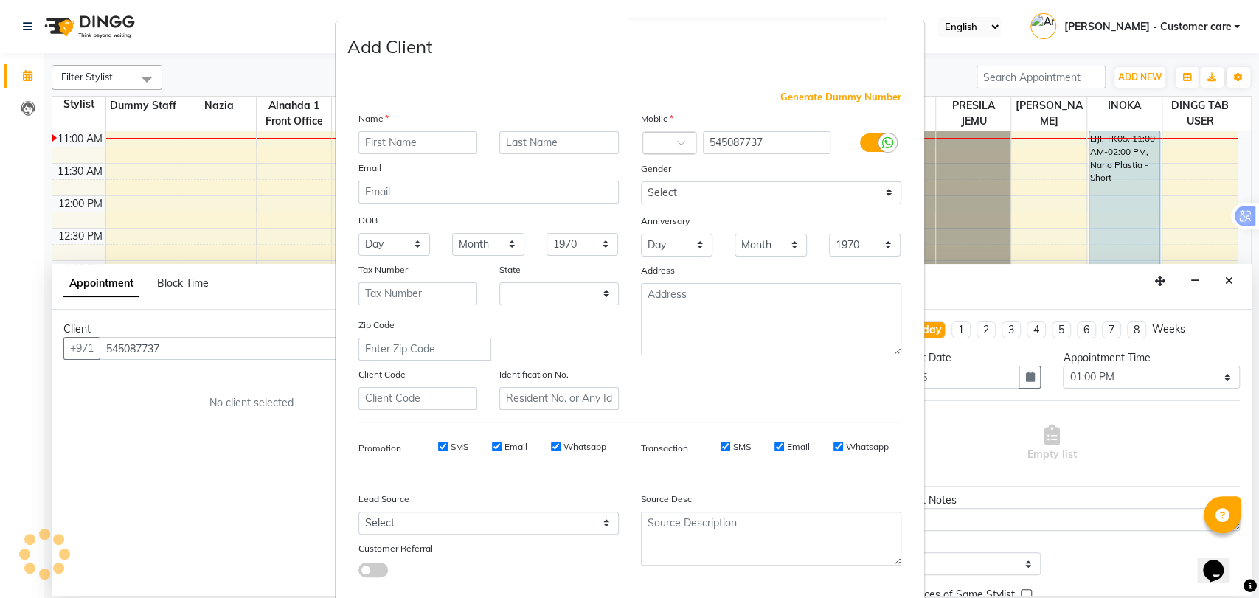
select select "3798"
click at [425, 145] on input "text" at bounding box center [417, 142] width 119 height 23
drag, startPoint x: 391, startPoint y: 139, endPoint x: 426, endPoint y: 149, distance: 36.0
click at [426, 149] on input "Sadia Naeem" at bounding box center [417, 142] width 119 height 23
type input "Sadia"
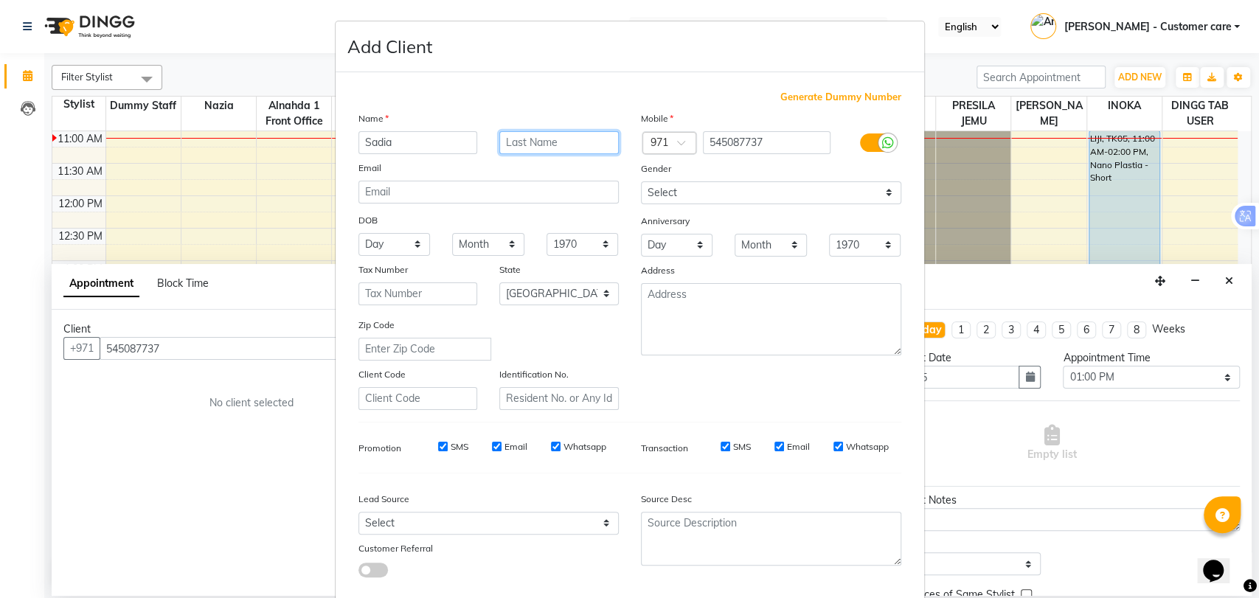
click at [535, 139] on input "text" at bounding box center [558, 142] width 119 height 23
paste input "Naeem"
type input "Naeem"
click at [706, 192] on select "Select [DEMOGRAPHIC_DATA] [DEMOGRAPHIC_DATA] Other Prefer Not To Say" at bounding box center [771, 192] width 260 height 23
click at [641, 181] on select "Select [DEMOGRAPHIC_DATA] [DEMOGRAPHIC_DATA] Other Prefer Not To Say" at bounding box center [771, 192] width 260 height 23
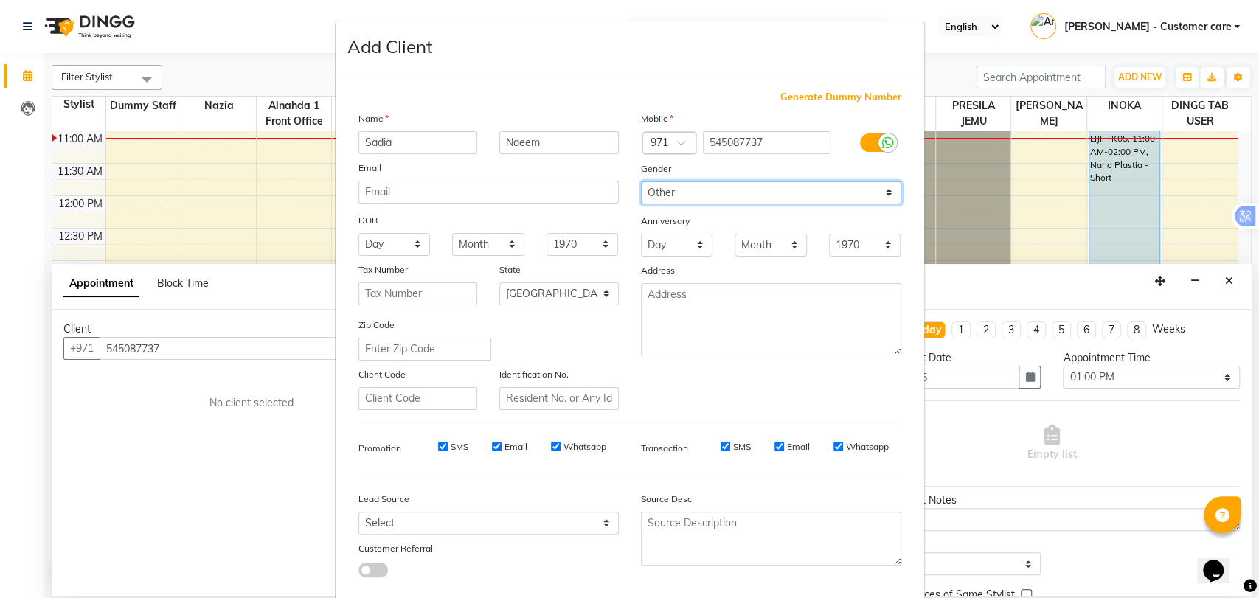
click at [685, 185] on select "Select [DEMOGRAPHIC_DATA] [DEMOGRAPHIC_DATA] Other Prefer Not To Say" at bounding box center [771, 192] width 260 height 23
select select "[DEMOGRAPHIC_DATA]"
click at [641, 181] on select "Select [DEMOGRAPHIC_DATA] [DEMOGRAPHIC_DATA] Other Prefer Not To Say" at bounding box center [771, 192] width 260 height 23
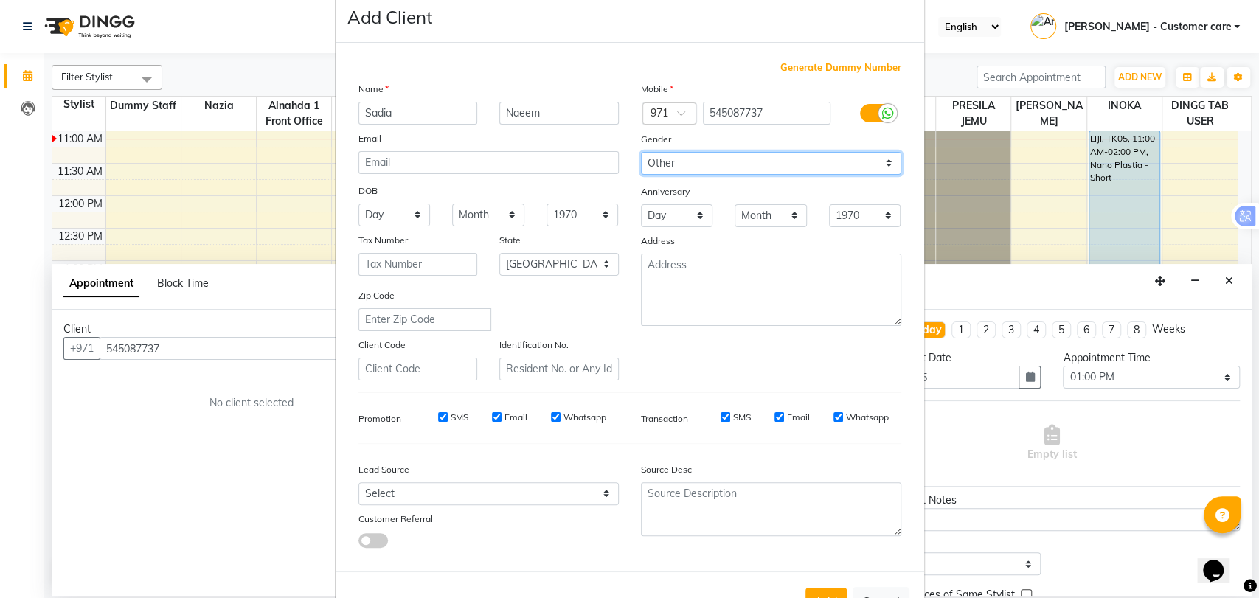
scroll to position [80, 0]
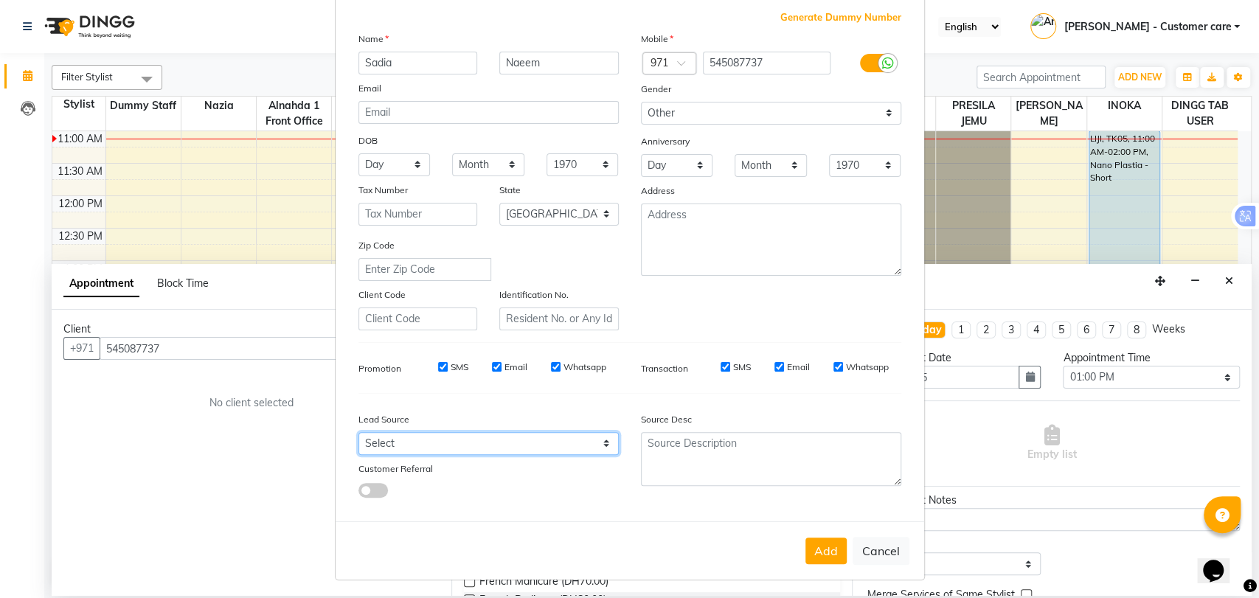
click at [492, 440] on select "Select Walk-in Referral Internet Friend Word of Mouth Advertisement Facebook Ju…" at bounding box center [488, 443] width 260 height 23
select select "49769"
click at [358, 432] on select "Select Walk-in Referral Internet Friend Word of Mouth Advertisement Facebook Ju…" at bounding box center [488, 443] width 260 height 23
click at [820, 544] on button "Add" at bounding box center [825, 551] width 41 height 27
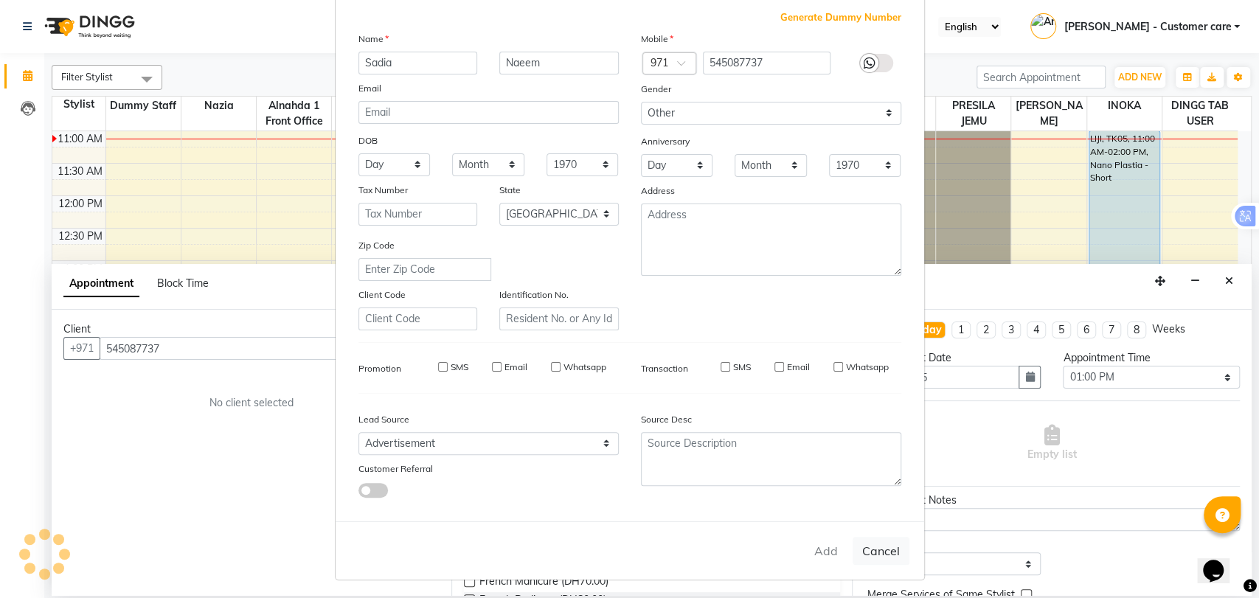
type input "54*****37"
select select
select select "null"
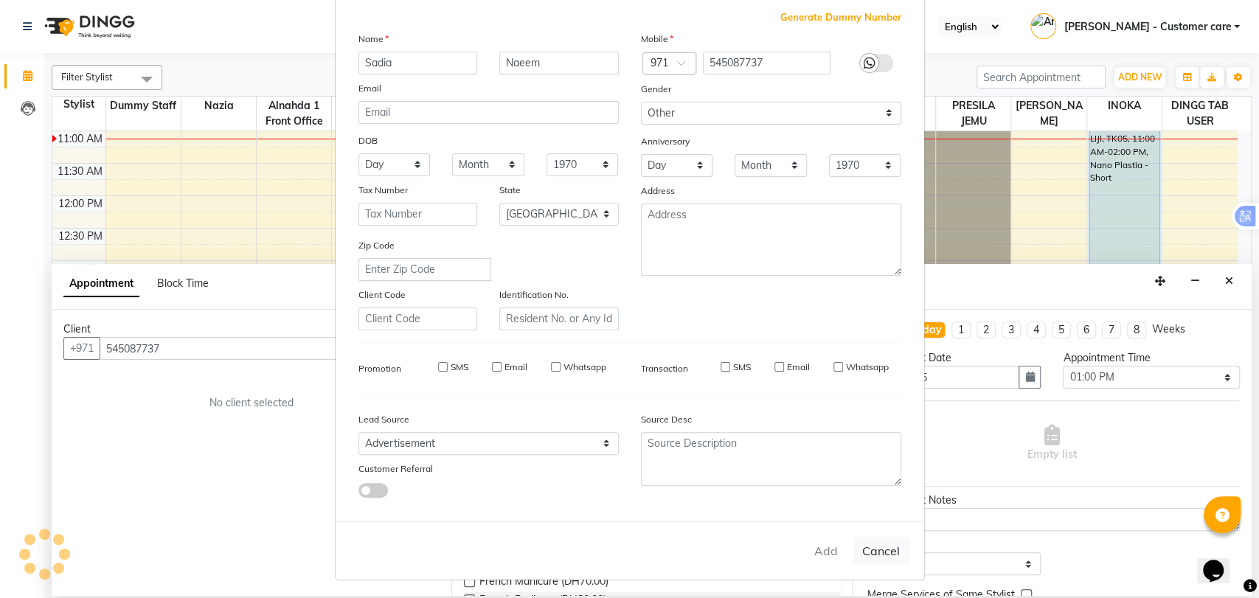
select select
checkbox input "false"
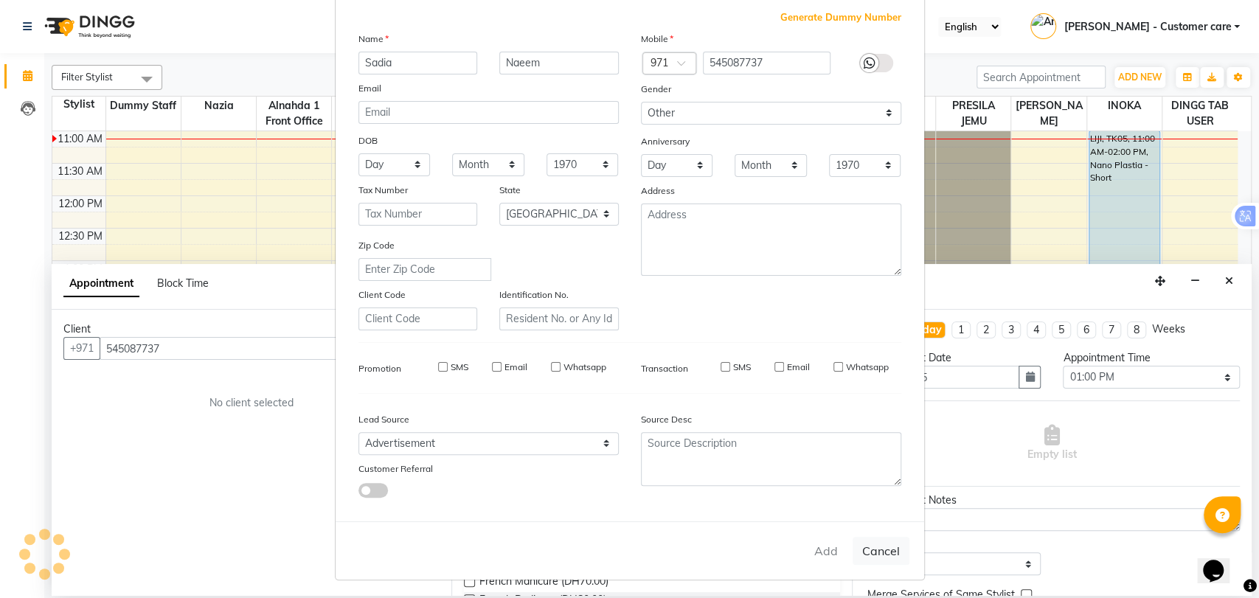
checkbox input "false"
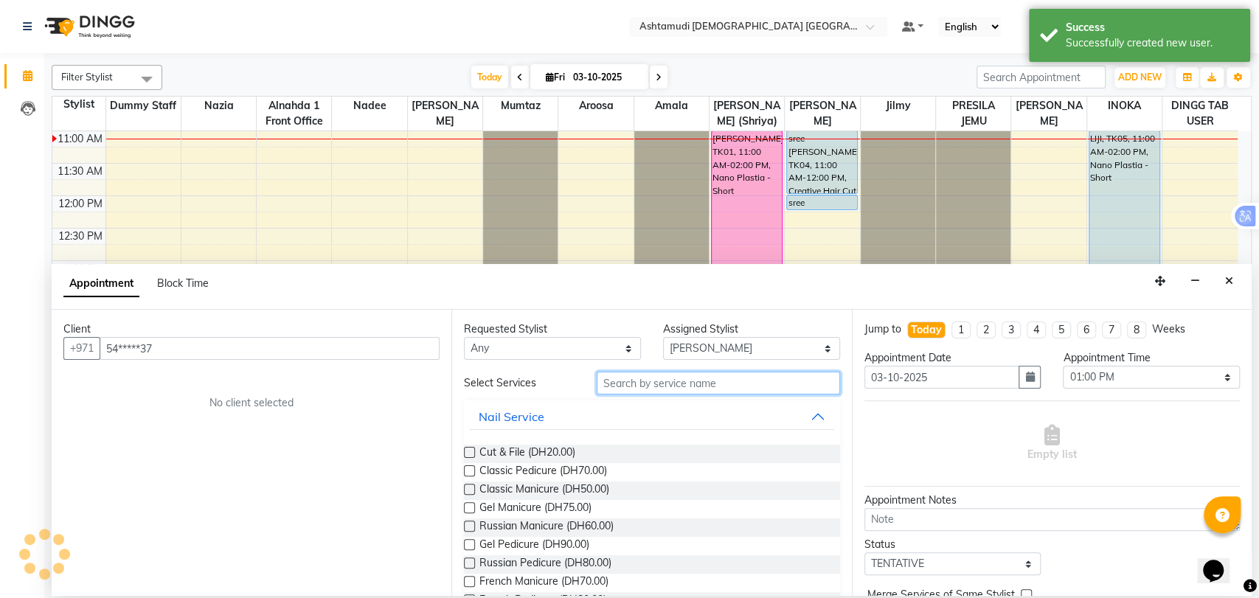
click at [718, 387] on input "text" at bounding box center [718, 383] width 243 height 23
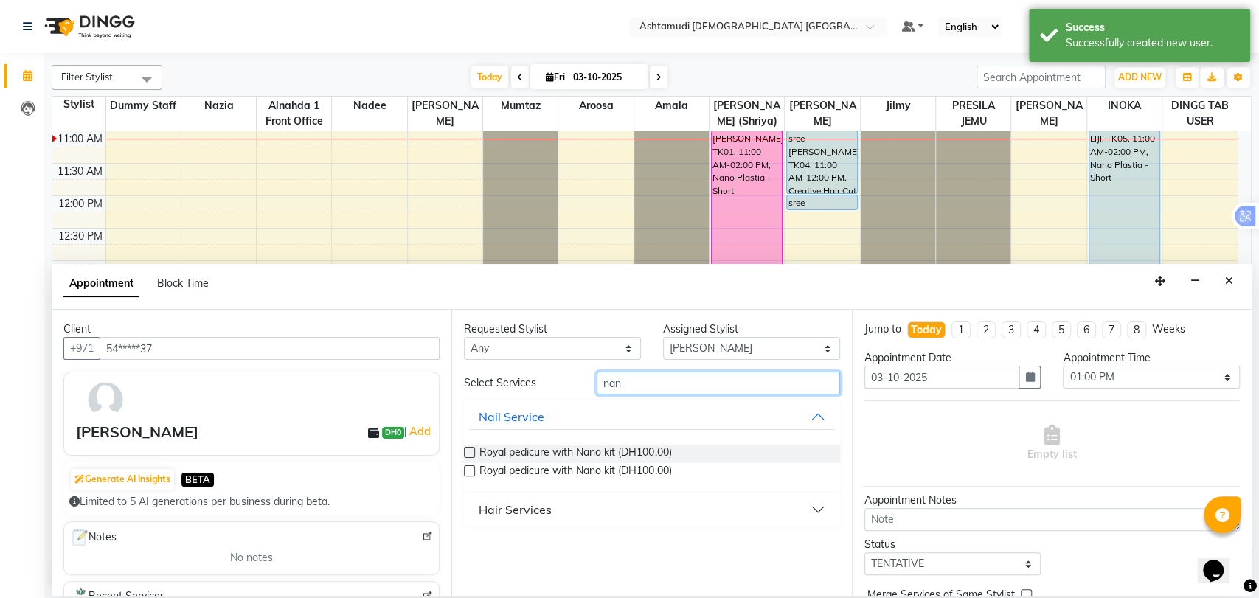
type input "nan"
drag, startPoint x: 543, startPoint y: 493, endPoint x: 543, endPoint y: 501, distance: 8.8
click at [543, 496] on div "Hair Services" at bounding box center [651, 509] width 375 height 32
click at [543, 509] on div "Hair Services" at bounding box center [515, 510] width 73 height 18
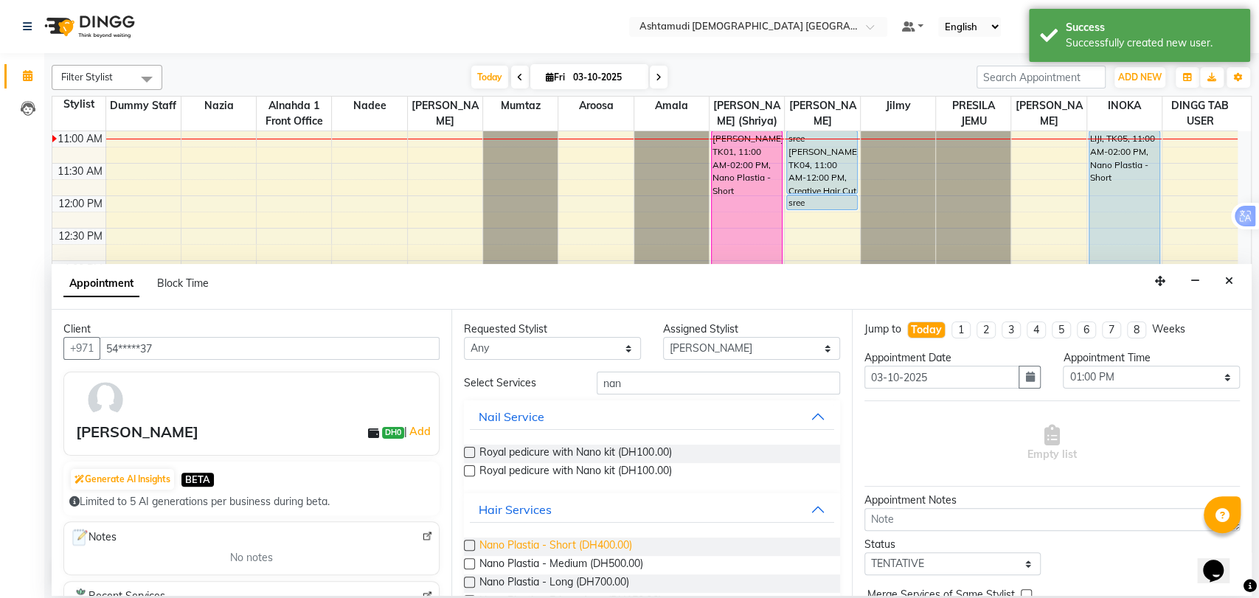
click at [555, 544] on span "Nano Plastia - Short (DH400.00)" at bounding box center [555, 547] width 153 height 18
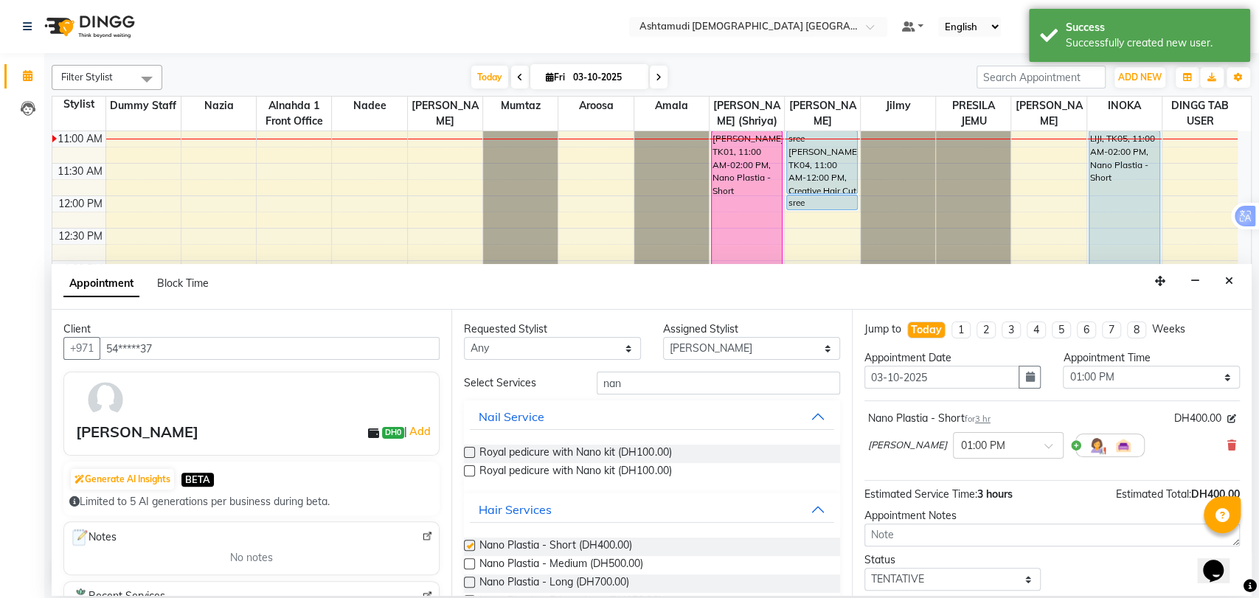
checkbox input "false"
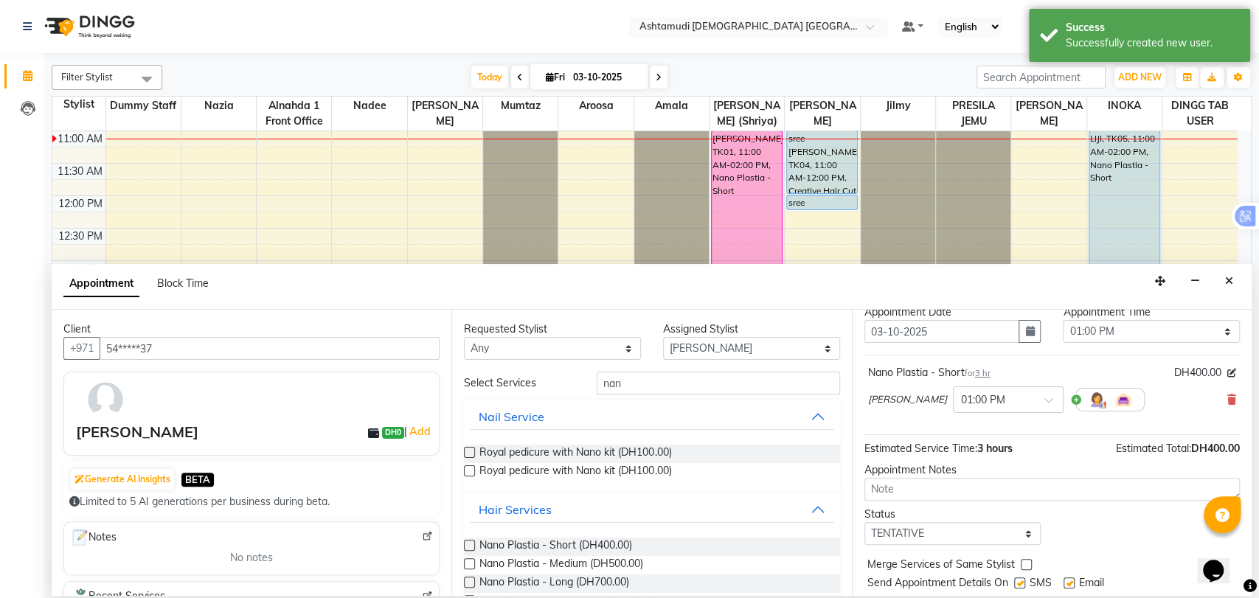
scroll to position [87, 0]
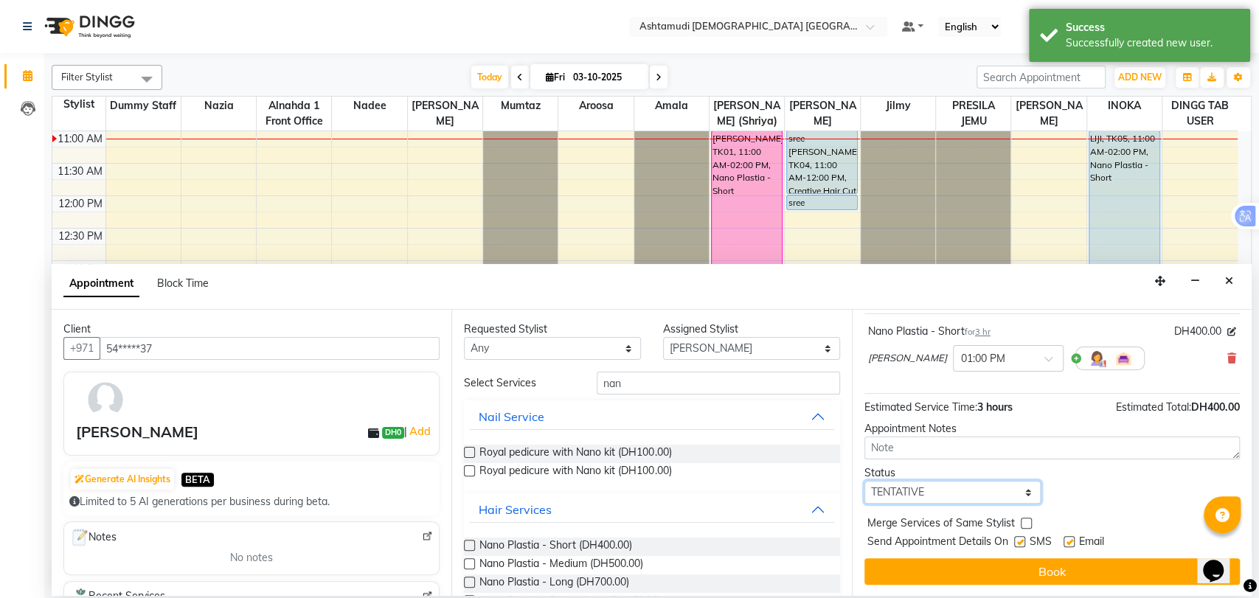
click at [947, 497] on select "Select TENTATIVE CONFIRM CHECK-IN UPCOMING" at bounding box center [952, 492] width 177 height 23
select select "upcoming"
click at [864, 481] on select "Select TENTATIVE CONFIRM CHECK-IN UPCOMING" at bounding box center [952, 492] width 177 height 23
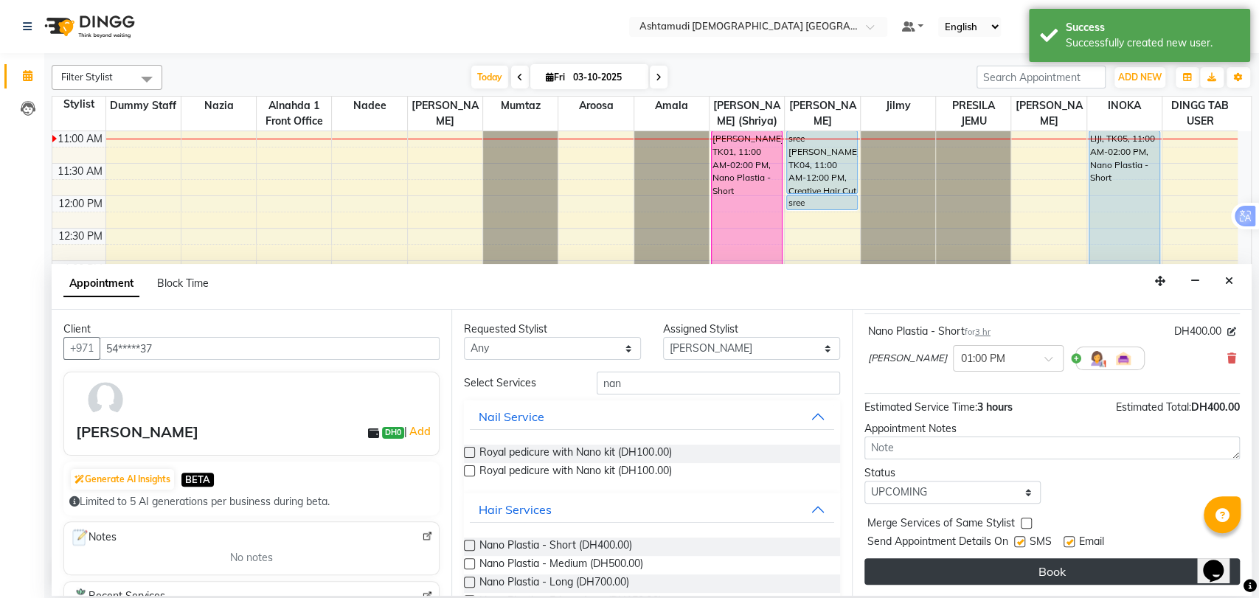
click at [976, 583] on button "Book" at bounding box center [1051, 571] width 375 height 27
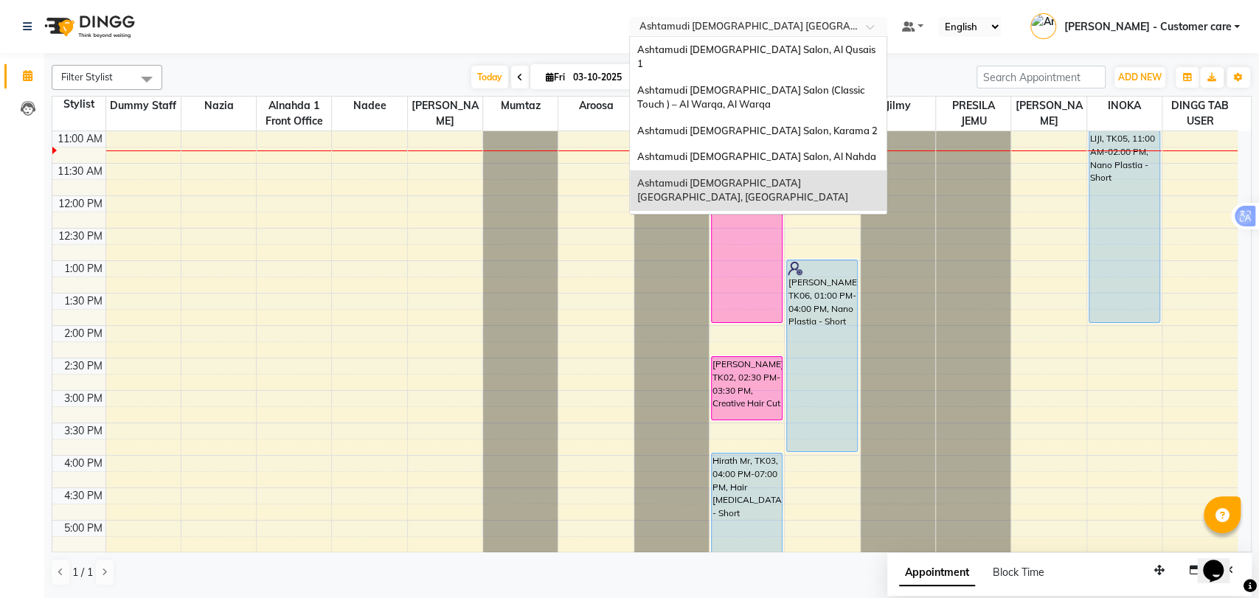
click at [777, 24] on input "text" at bounding box center [743, 28] width 214 height 15
click at [781, 48] on span "Ashtamudi [DEMOGRAPHIC_DATA] Salon, Al Qusais 1" at bounding box center [757, 57] width 240 height 27
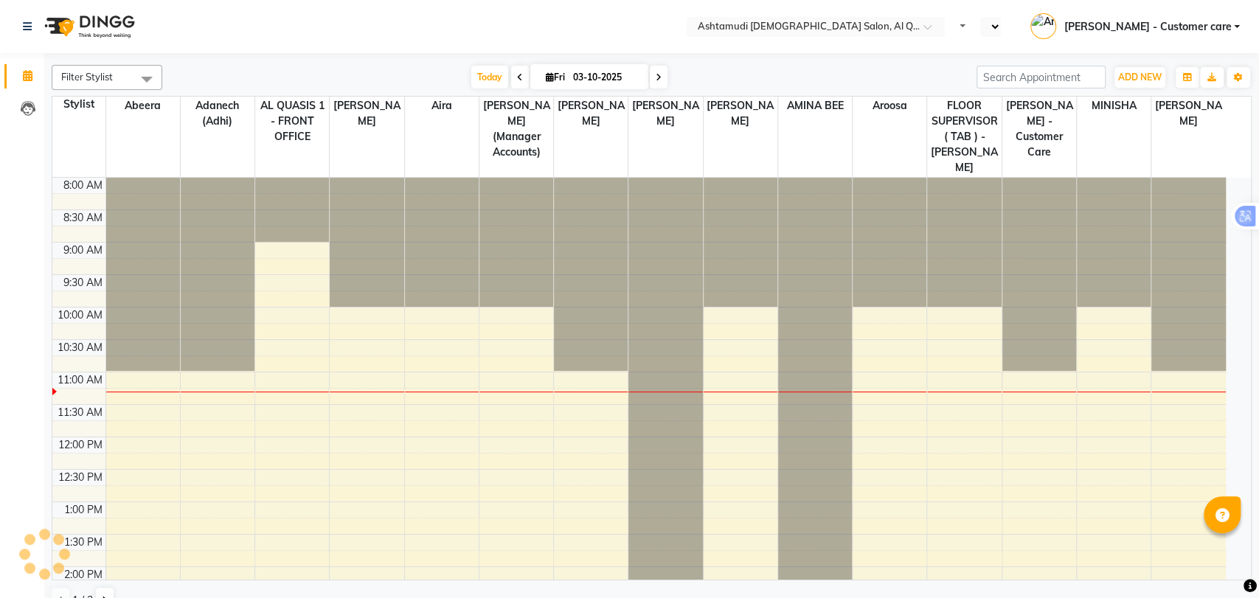
select select "en"
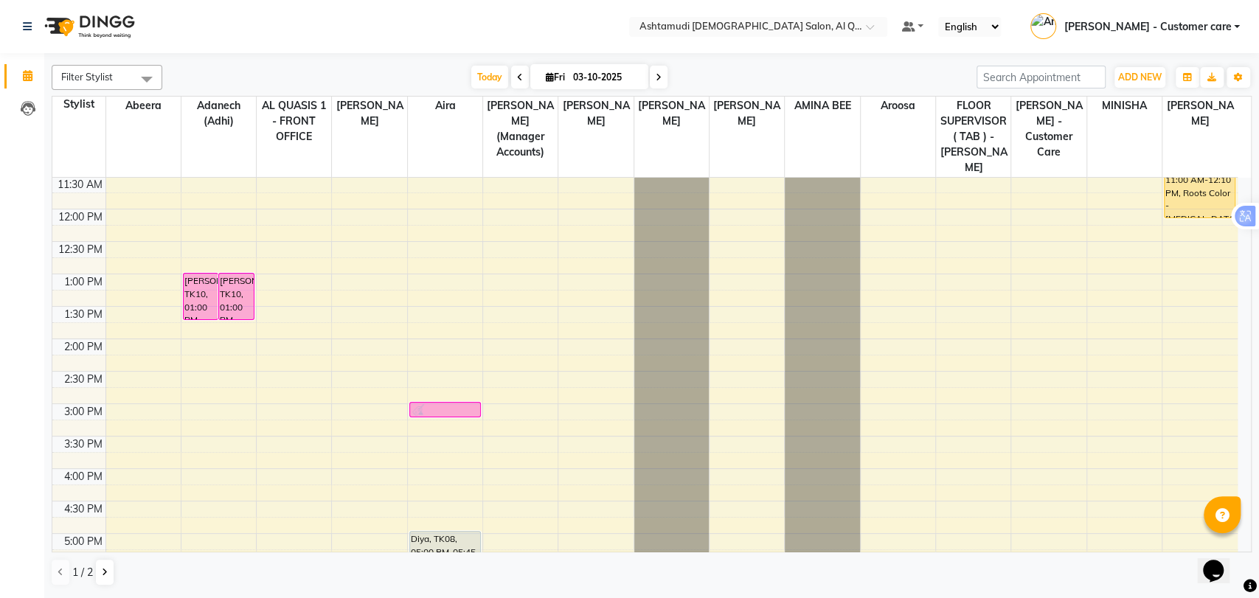
scroll to position [164, 0]
click at [1170, 280] on div "9:00 AM 9:30 AM 10:00 AM 10:30 AM 11:00 AM 11:30 AM 12:00 PM 12:30 PM 1:00 PM 1…" at bounding box center [644, 468] width 1185 height 908
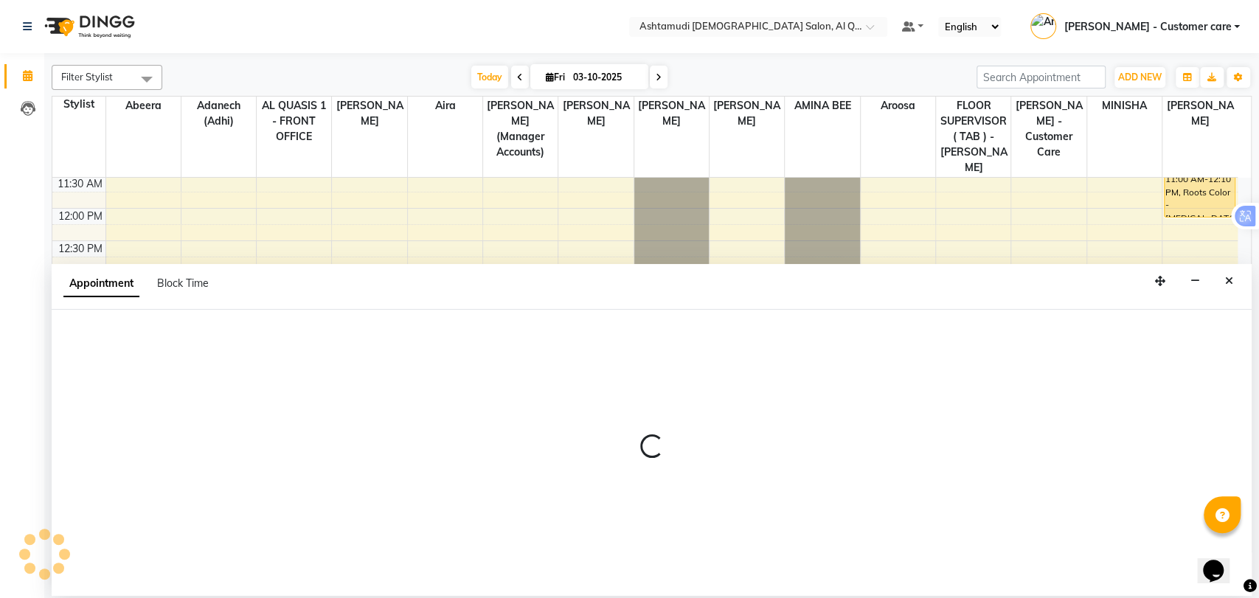
select select "90737"
select select "tentative"
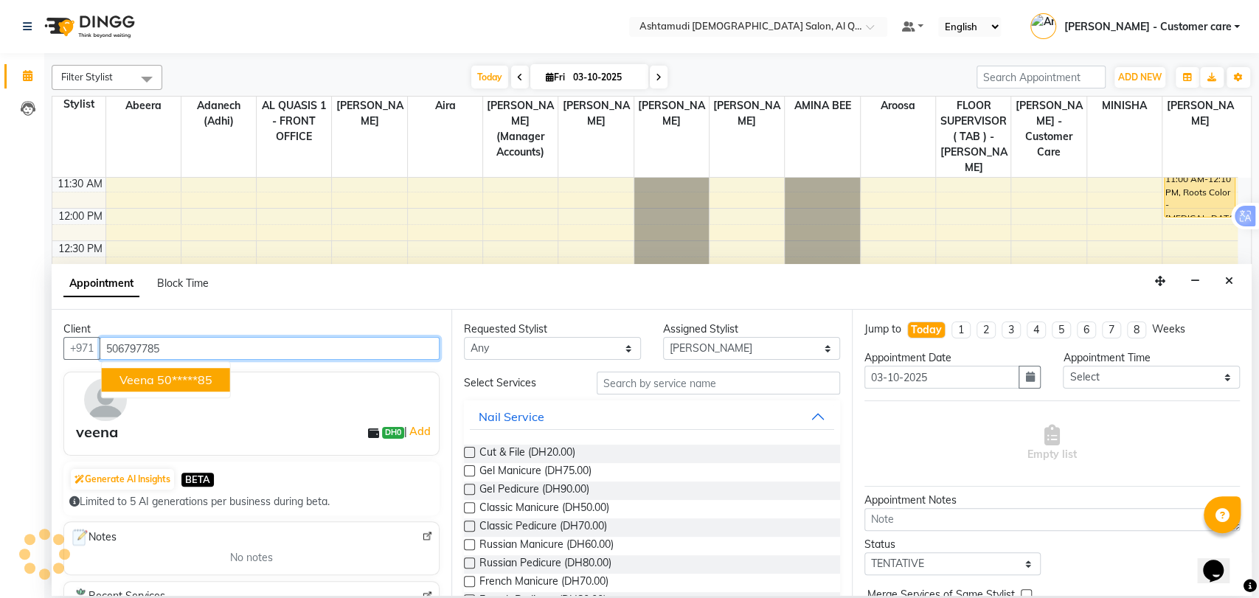
type input "506797785"
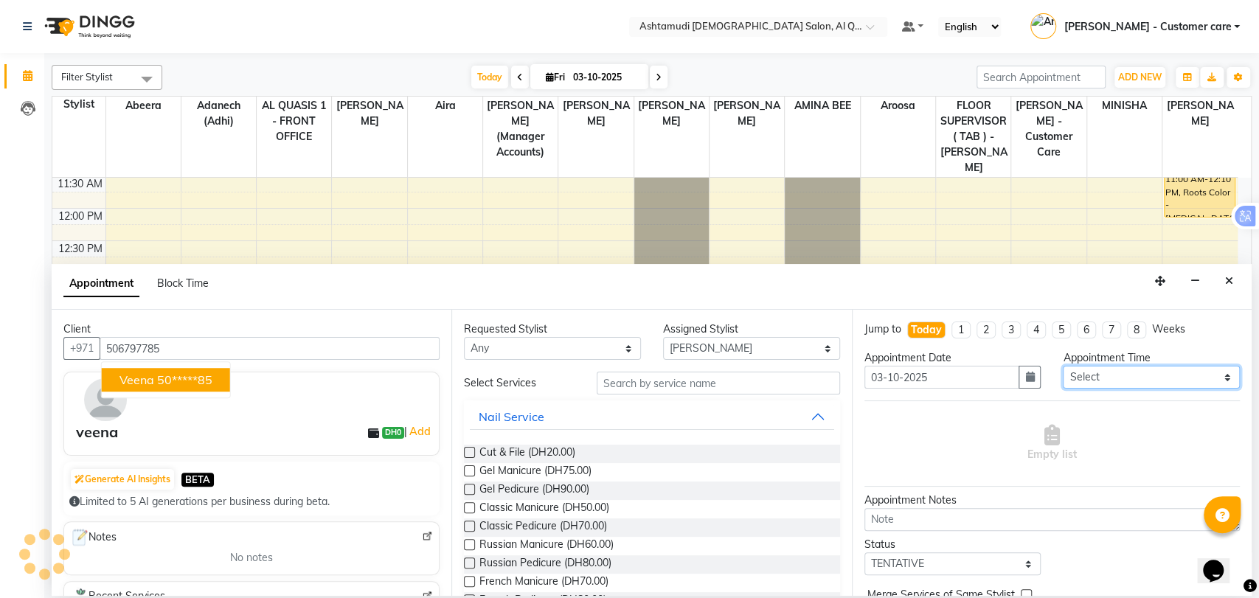
click at [1141, 382] on select "Select 10:00 AM 10:30 AM 11:00 AM 11:30 AM 12:00 PM 12:30 PM 01:00 PM 01:30 PM …" at bounding box center [1151, 377] width 177 height 23
select select "810"
click at [1063, 366] on select "Select 10:00 AM 10:30 AM 11:00 AM 11:30 AM 12:00 PM 12:30 PM 01:00 PM 01:30 PM …" at bounding box center [1151, 377] width 177 height 23
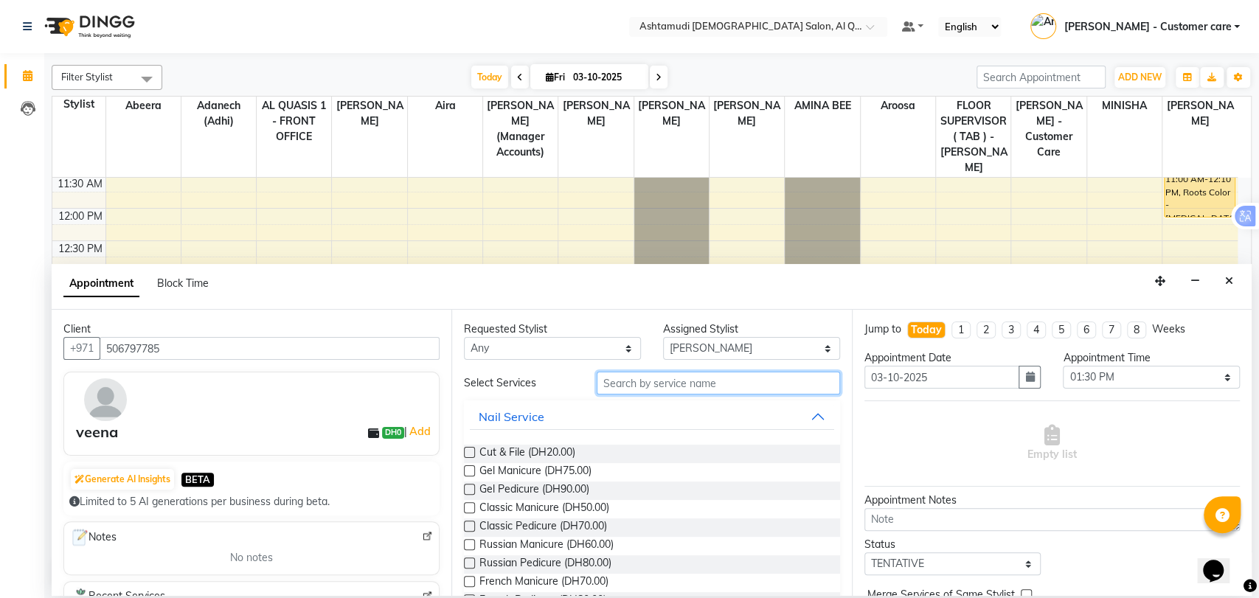
click at [618, 390] on input "text" at bounding box center [718, 383] width 243 height 23
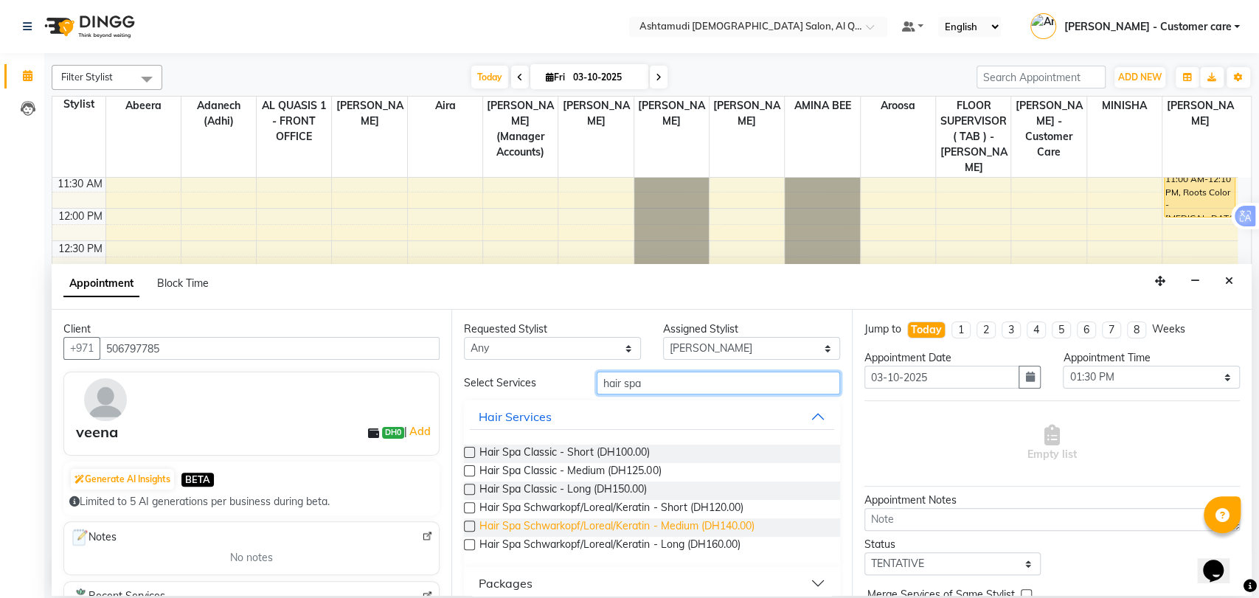
type input "hair spa"
click at [656, 524] on span "Hair Spa Schwarkopf/Loreal/Keratin - Medium (DH140.00)" at bounding box center [616, 527] width 274 height 18
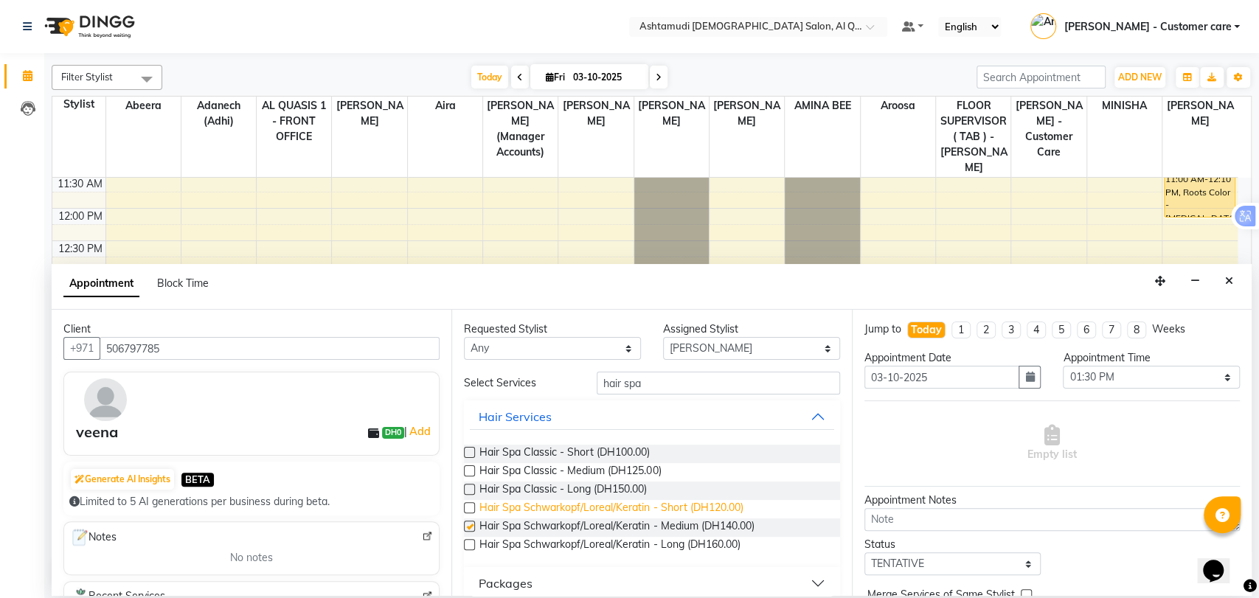
checkbox input "false"
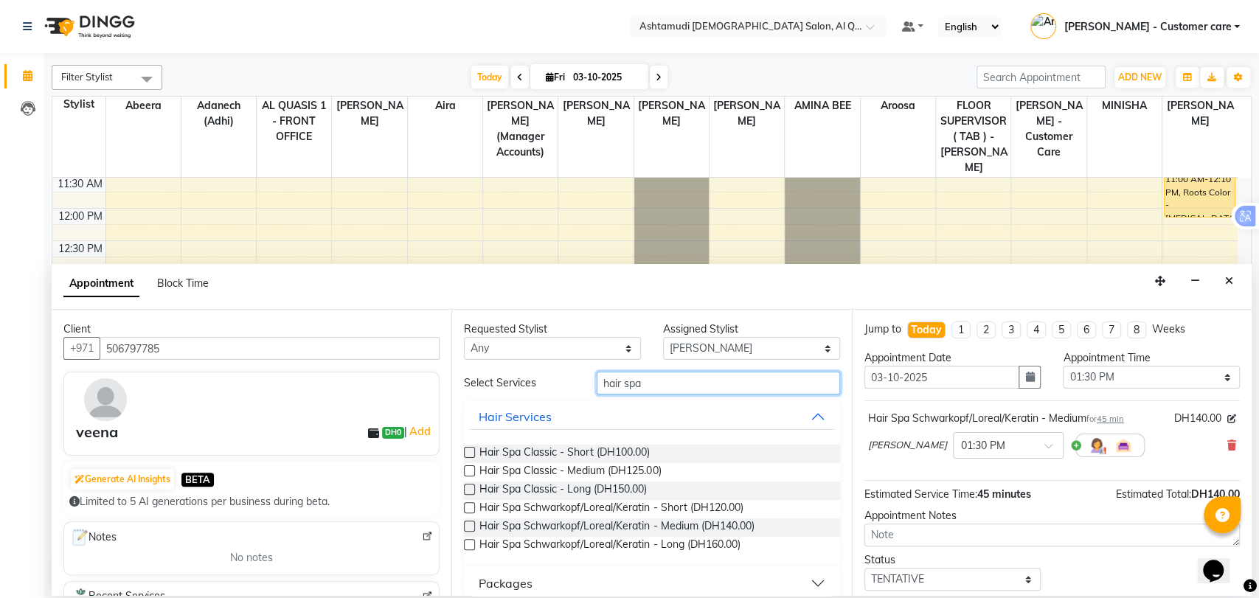
click at [614, 381] on input "hair spa" at bounding box center [718, 383] width 243 height 23
click at [641, 389] on input "hair spa" at bounding box center [718, 383] width 243 height 23
type input "h"
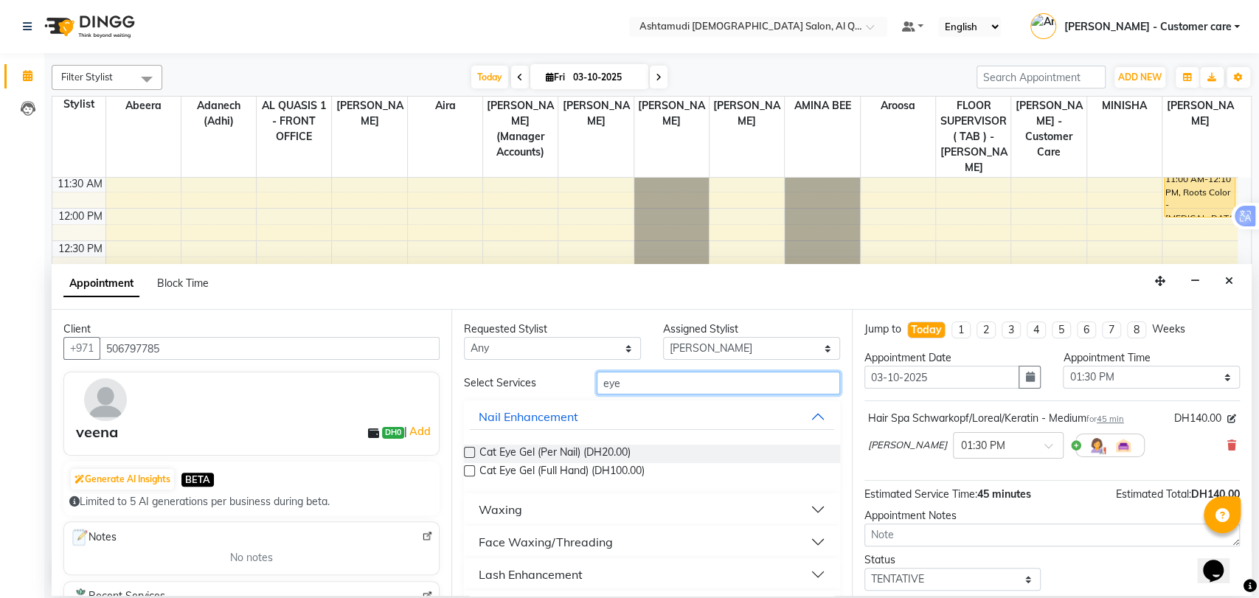
type input "eye"
click at [560, 508] on button "Waxing" at bounding box center [652, 509] width 364 height 27
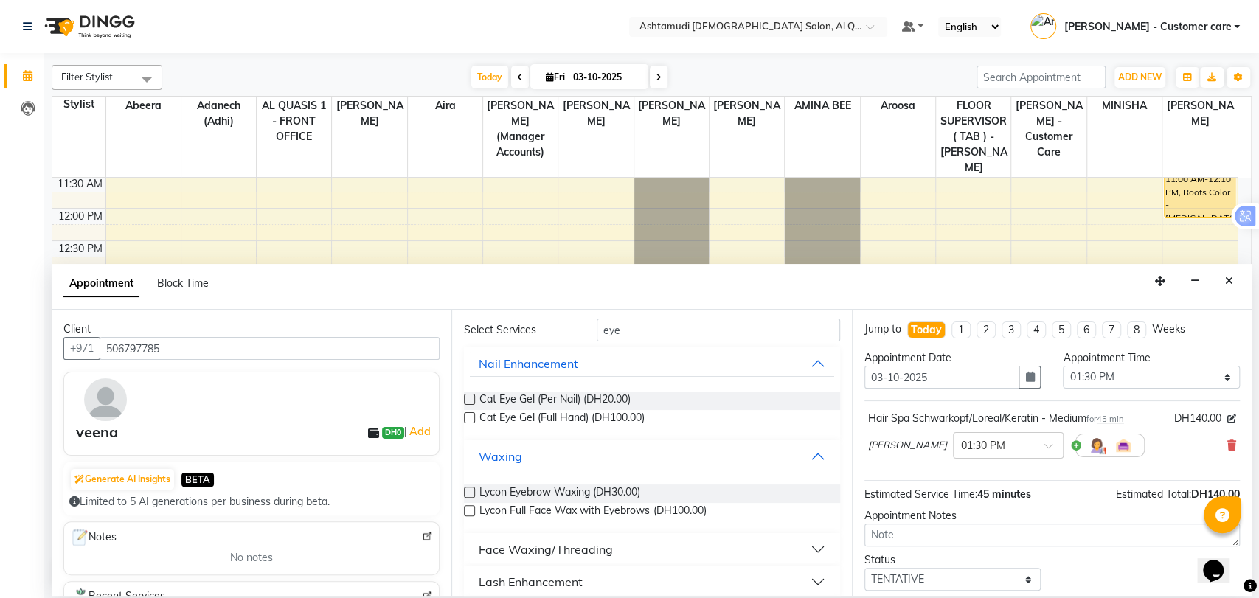
scroll to position [82, 0]
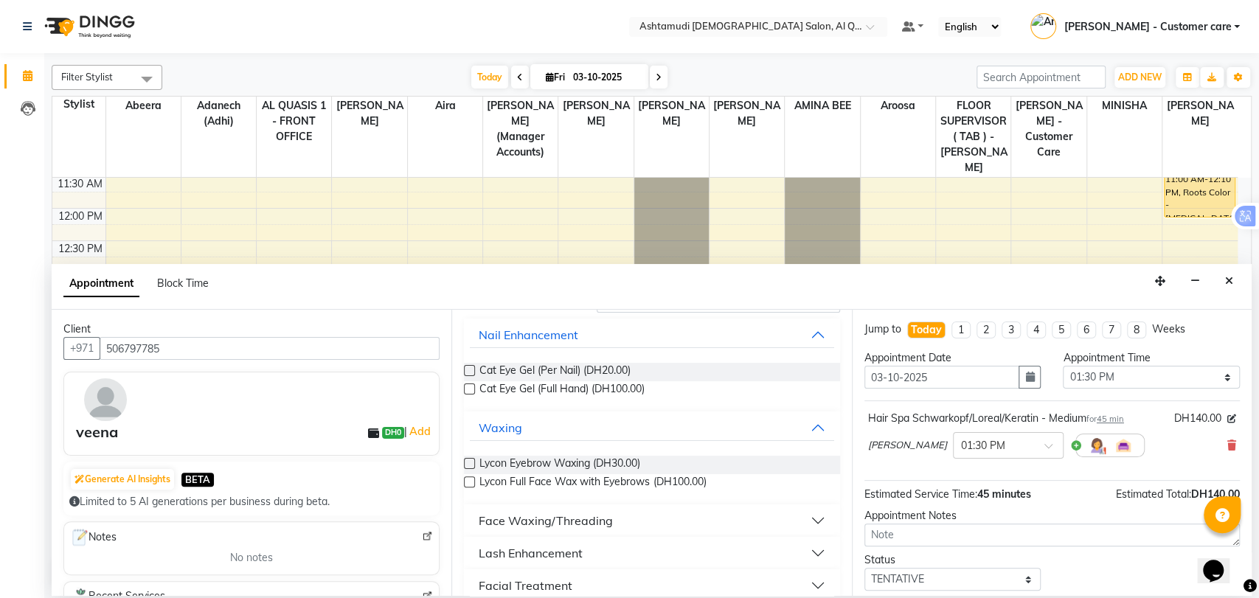
click at [584, 521] on div "Face Waxing/Threading" at bounding box center [546, 521] width 134 height 18
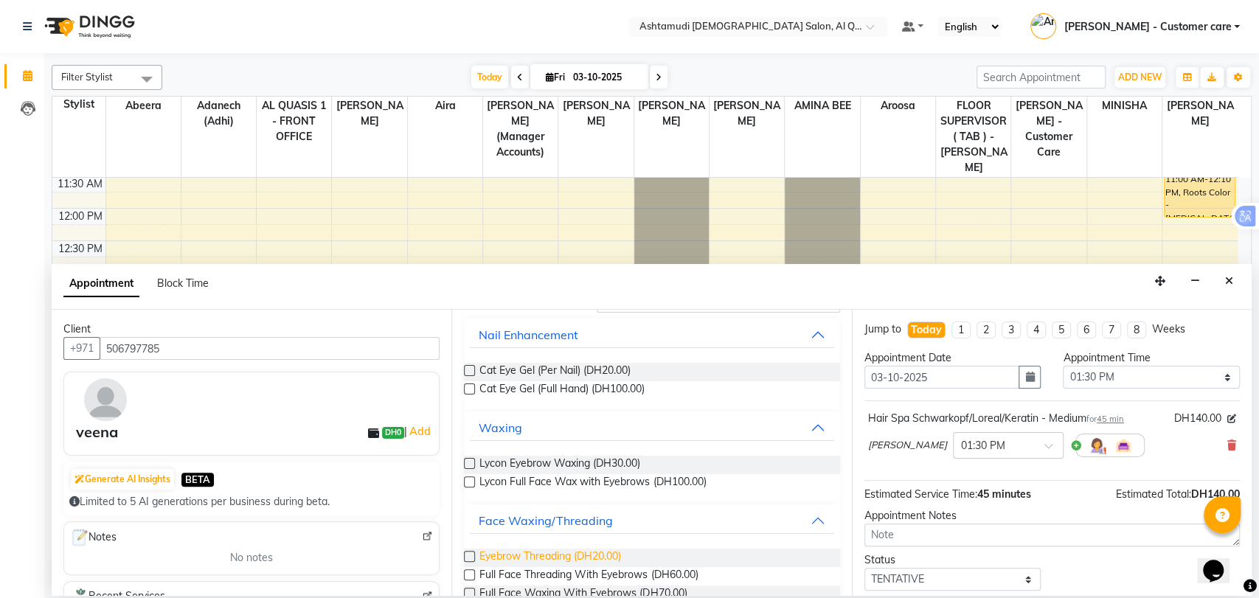
click at [504, 560] on span "Eyebrow Threading (DH20.00)" at bounding box center [550, 558] width 142 height 18
checkbox input "false"
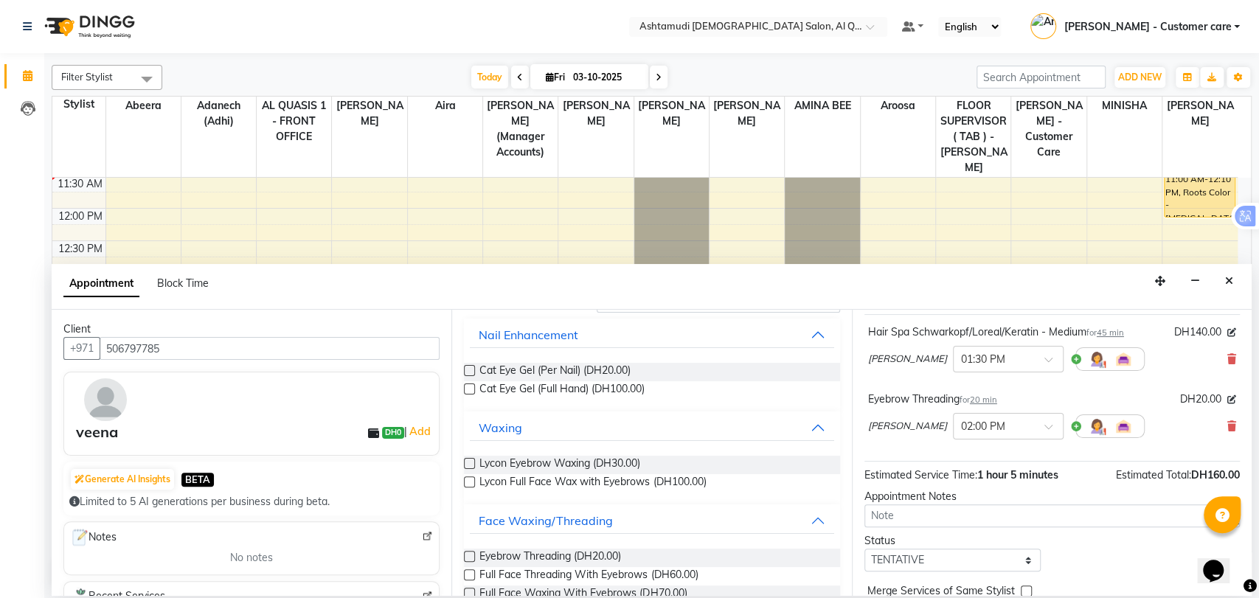
scroll to position [153, 0]
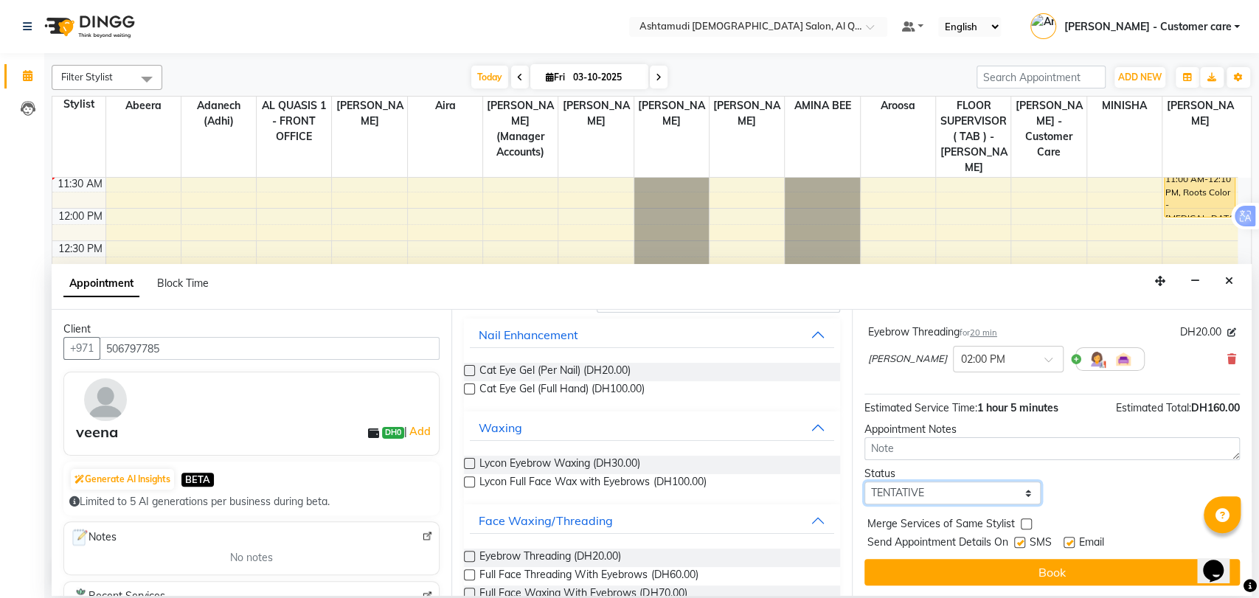
click at [917, 496] on select "Select TENTATIVE CONFIRM CHECK-IN UPCOMING" at bounding box center [952, 493] width 177 height 23
select select "upcoming"
click at [864, 482] on select "Select TENTATIVE CONFIRM CHECK-IN UPCOMING" at bounding box center [952, 493] width 177 height 23
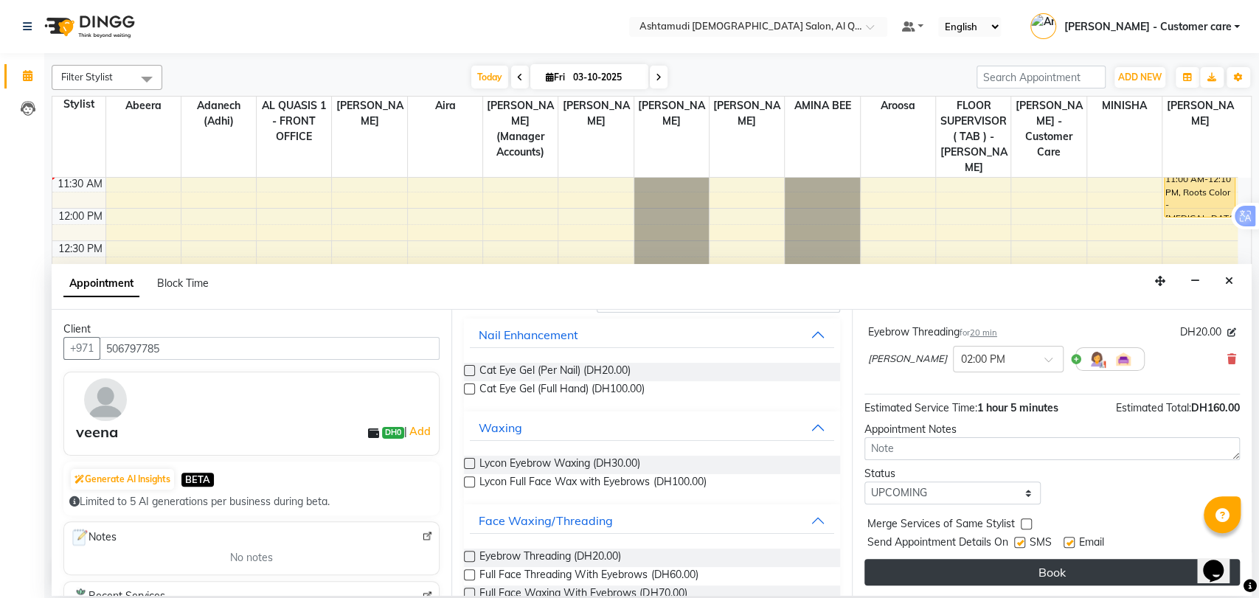
click at [944, 563] on button "Book" at bounding box center [1051, 572] width 375 height 27
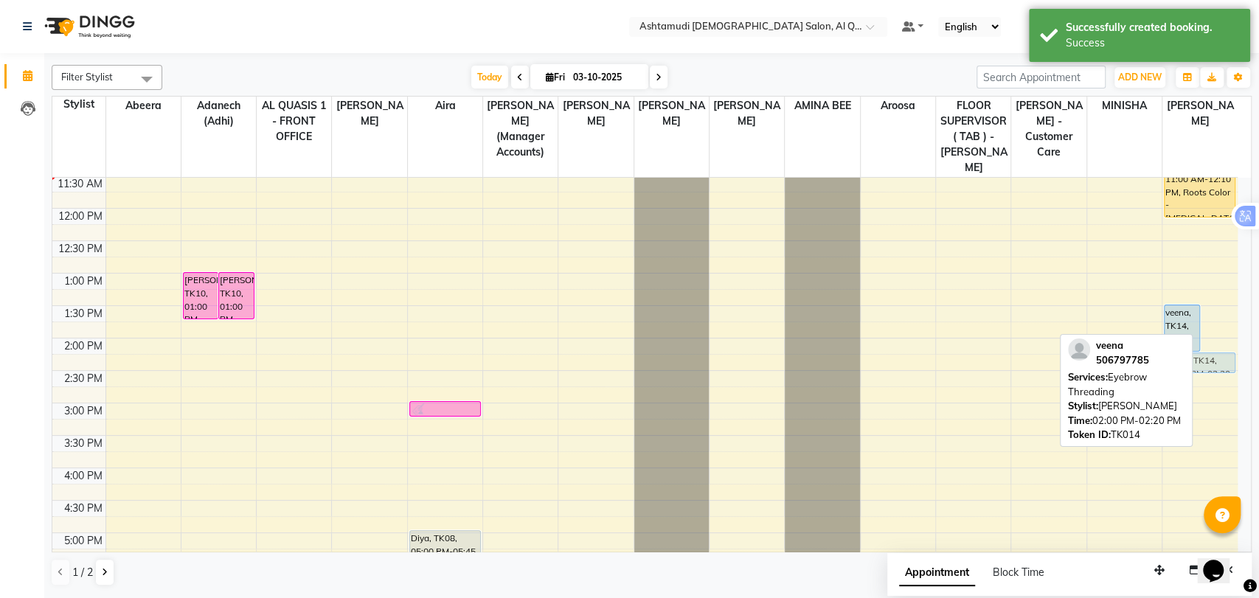
drag, startPoint x: 1219, startPoint y: 325, endPoint x: 1198, endPoint y: 347, distance: 30.3
click at [1198, 347] on div "veena, TK14, 01:30 PM-02:15 PM, Hair Spa Schwarkopf/Loreal/Keratin - Medium vee…" at bounding box center [1199, 468] width 75 height 908
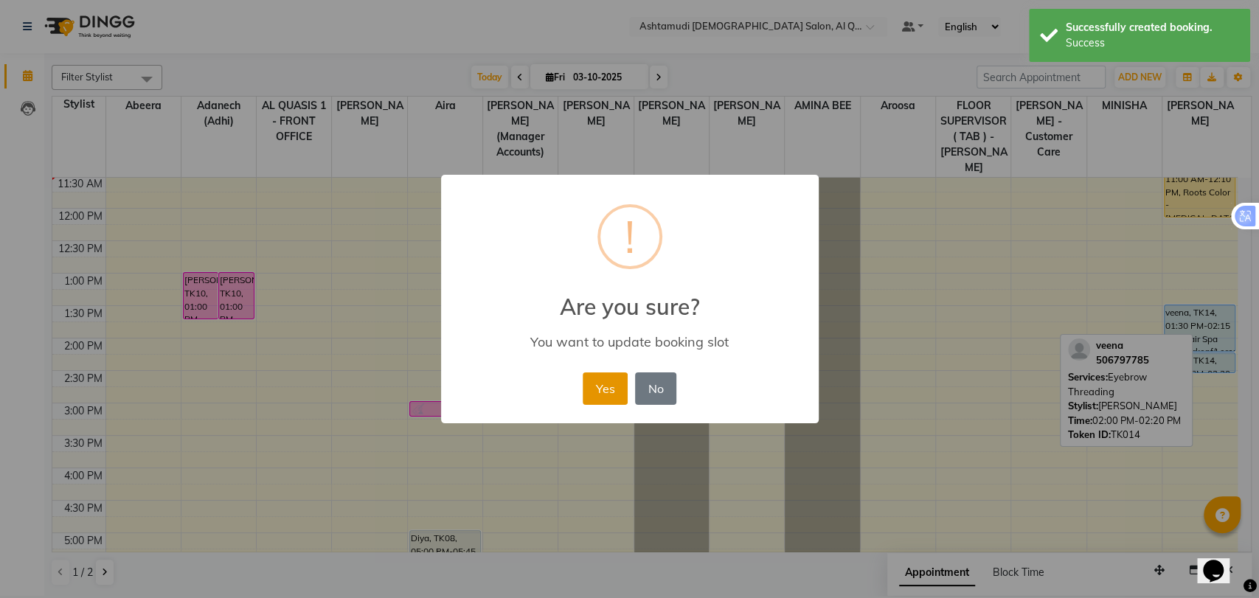
click at [604, 386] on button "Yes" at bounding box center [605, 388] width 45 height 32
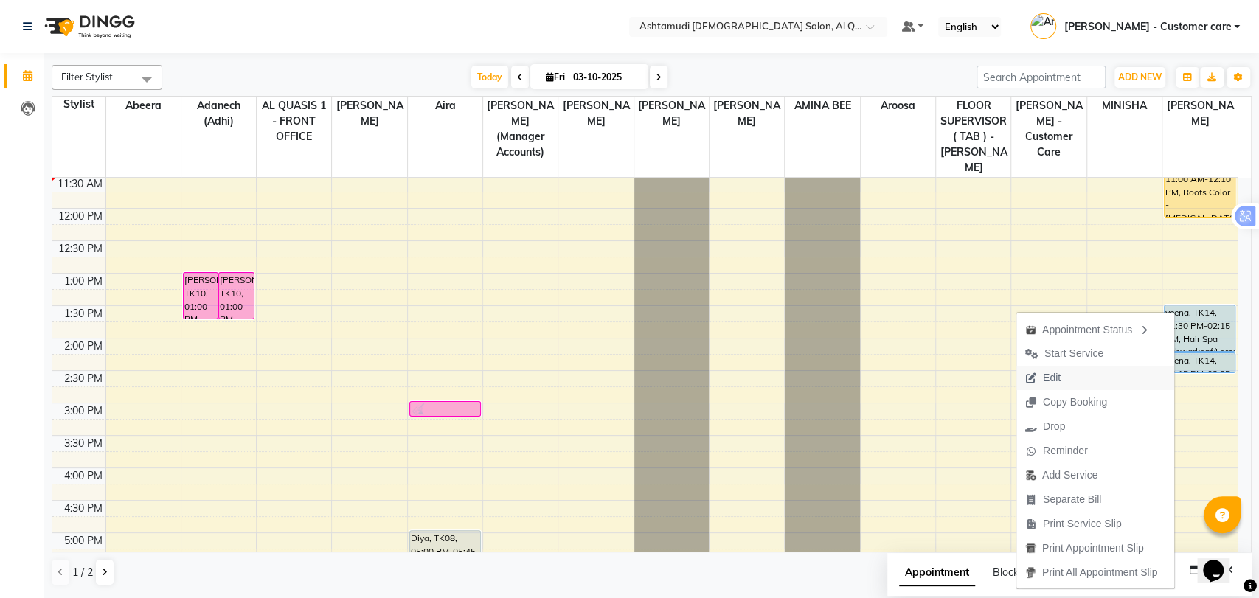
click at [1058, 376] on span "Edit" at bounding box center [1042, 378] width 53 height 24
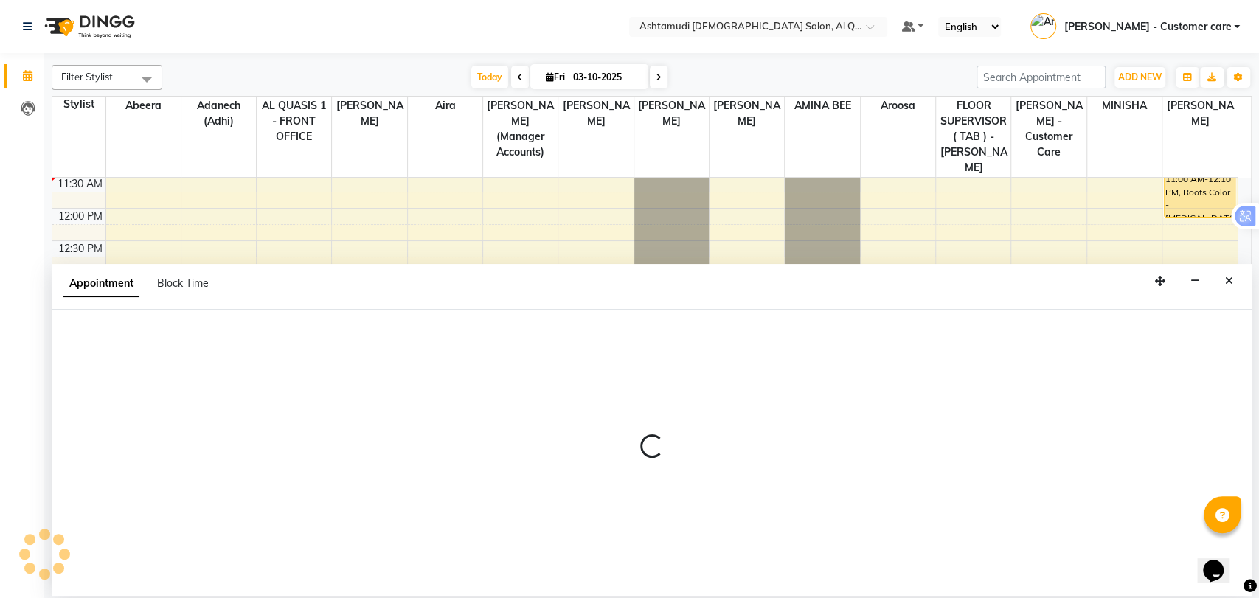
select select "tentative"
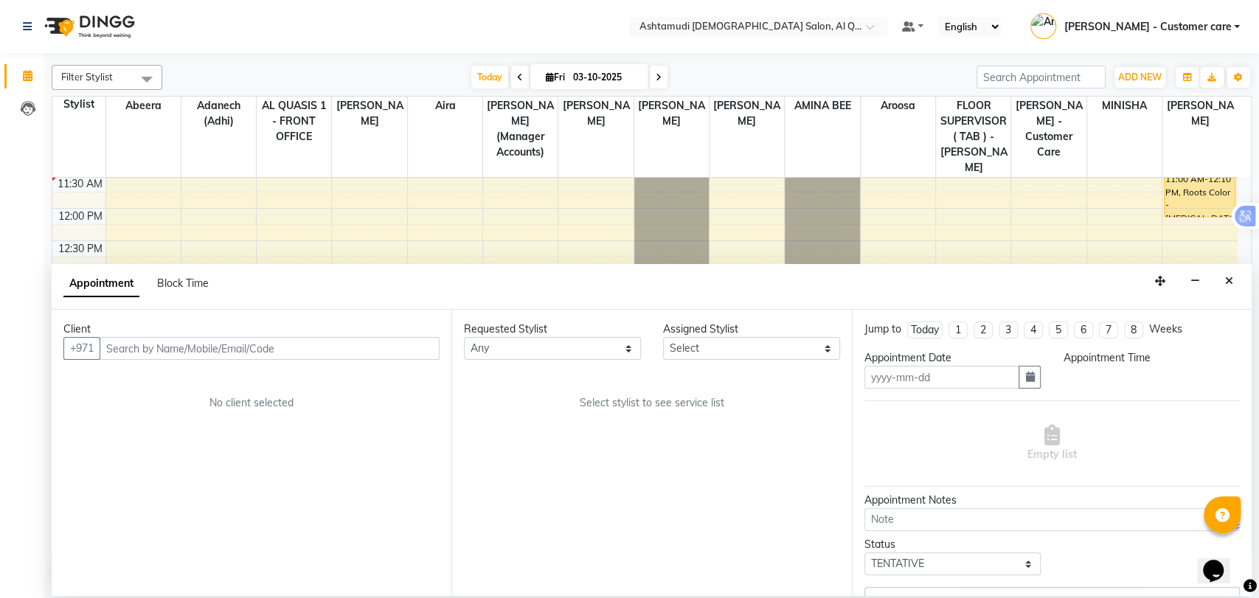
type input "03-10-2025"
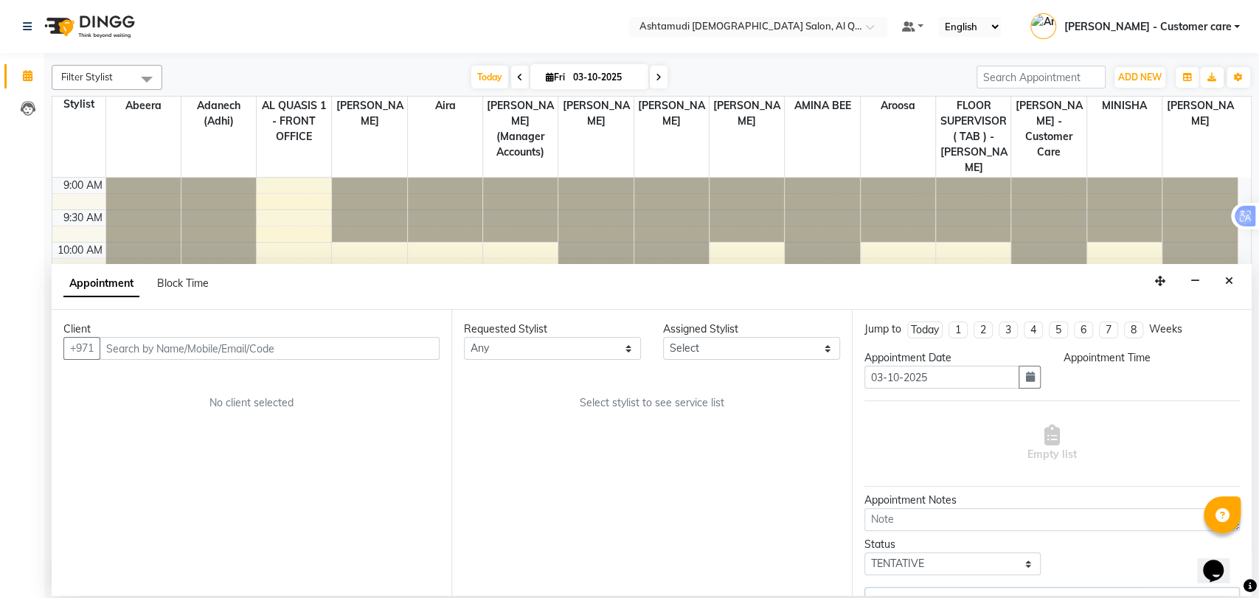
select select "upcoming"
select select "810"
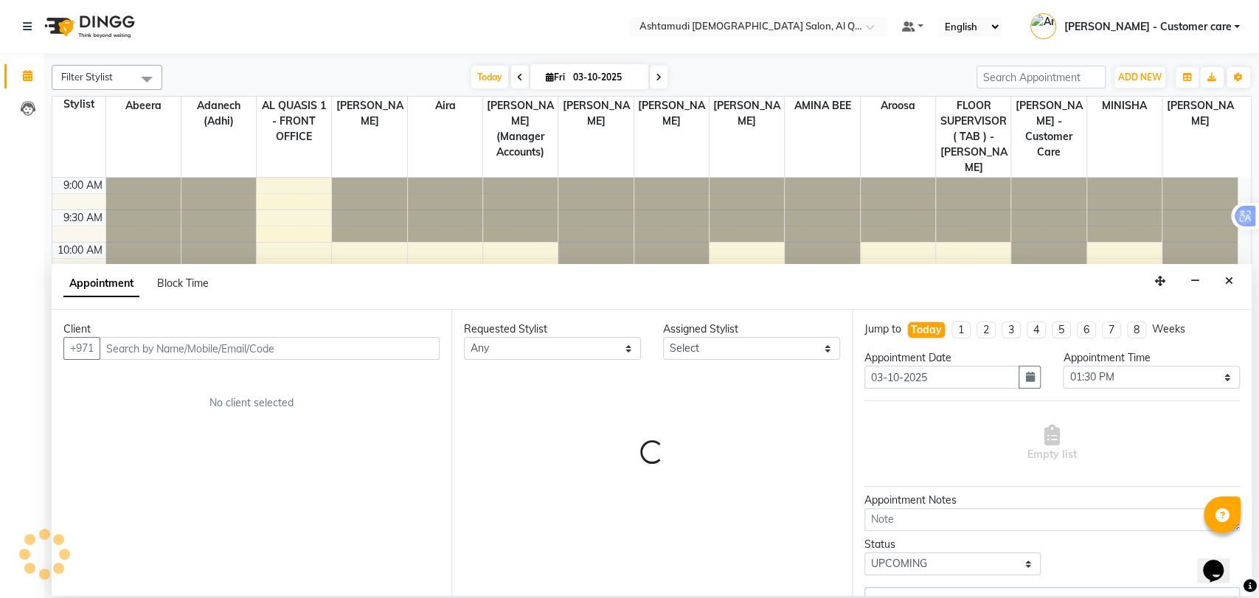
select select "90737"
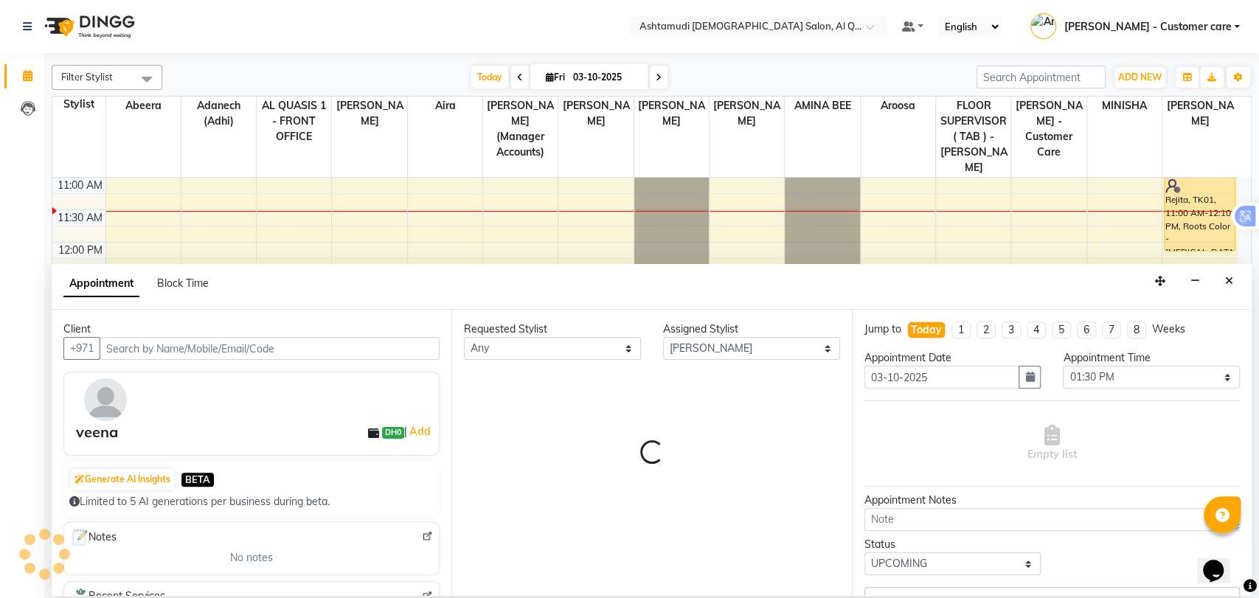
select select "3408"
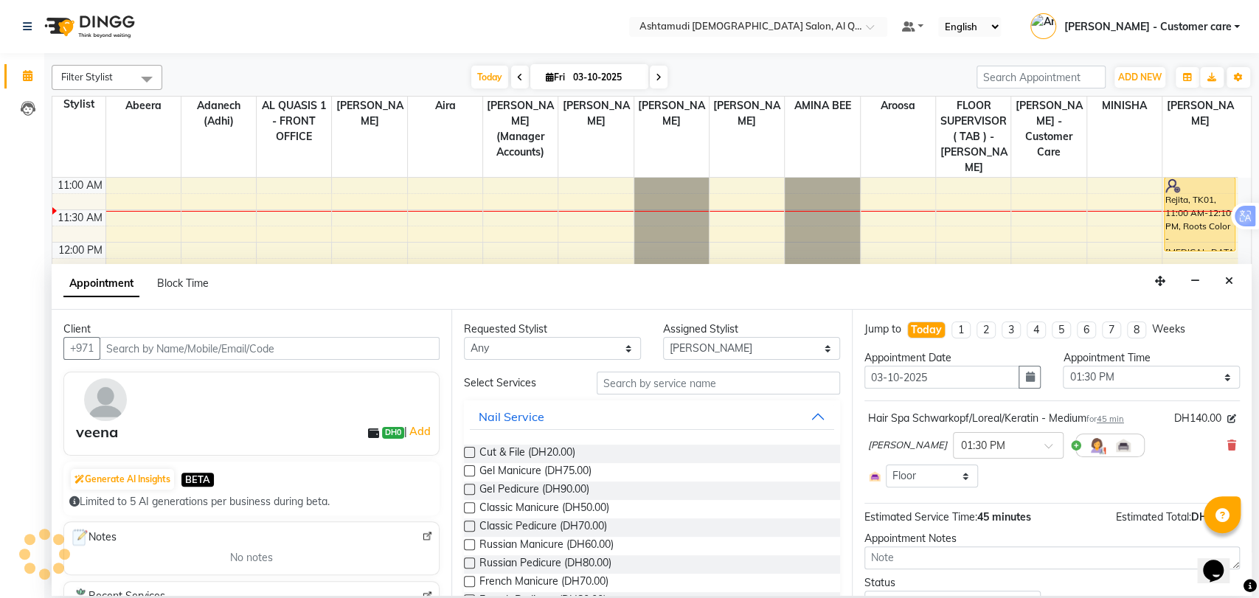
select select "3408"
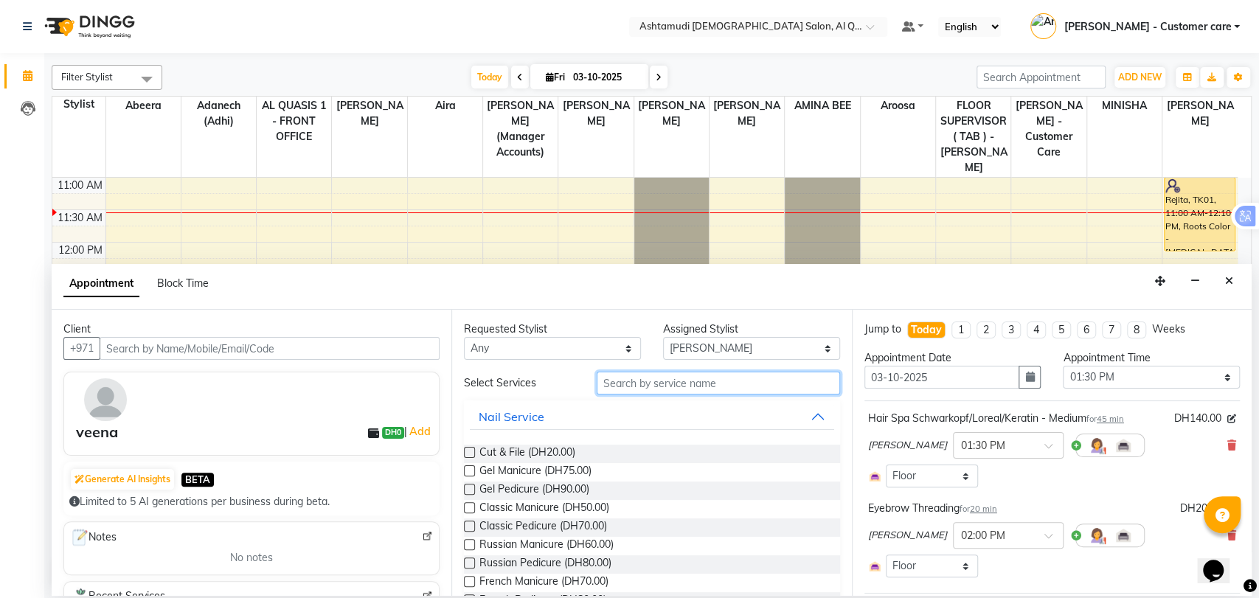
click at [708, 383] on input "text" at bounding box center [718, 383] width 243 height 23
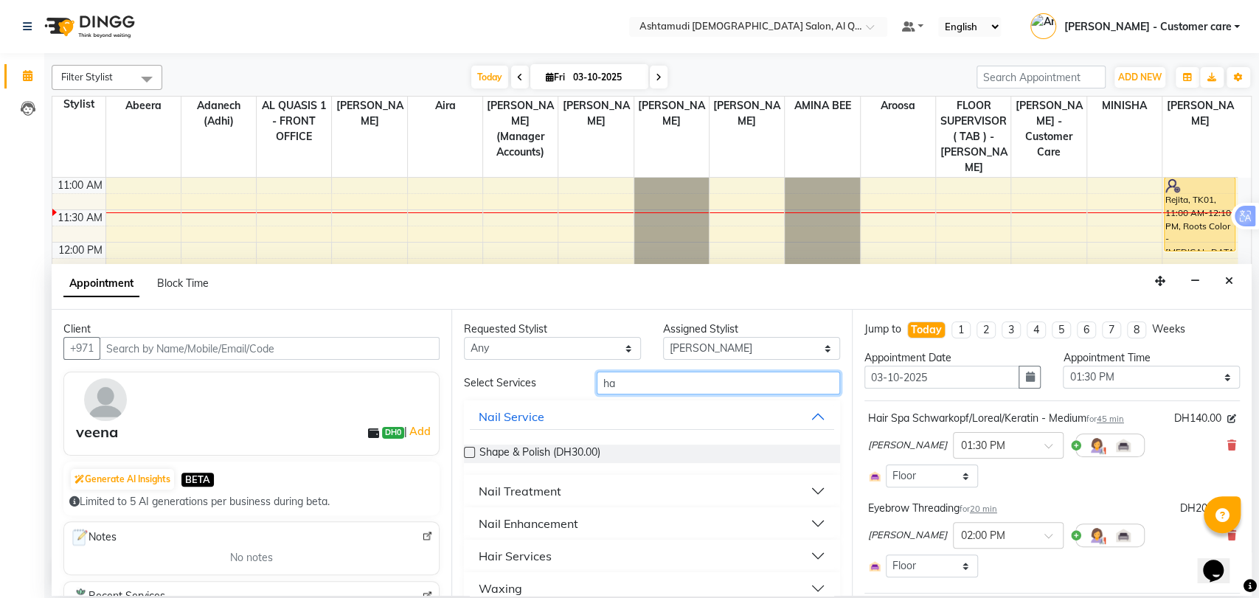
type input "h"
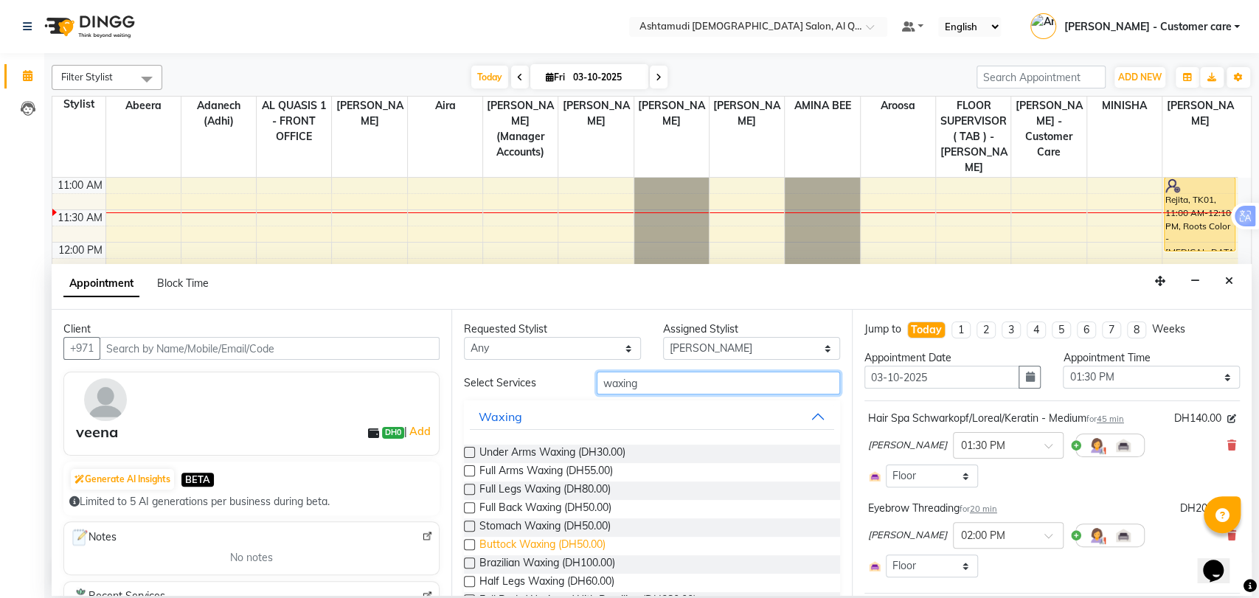
scroll to position [82, 0]
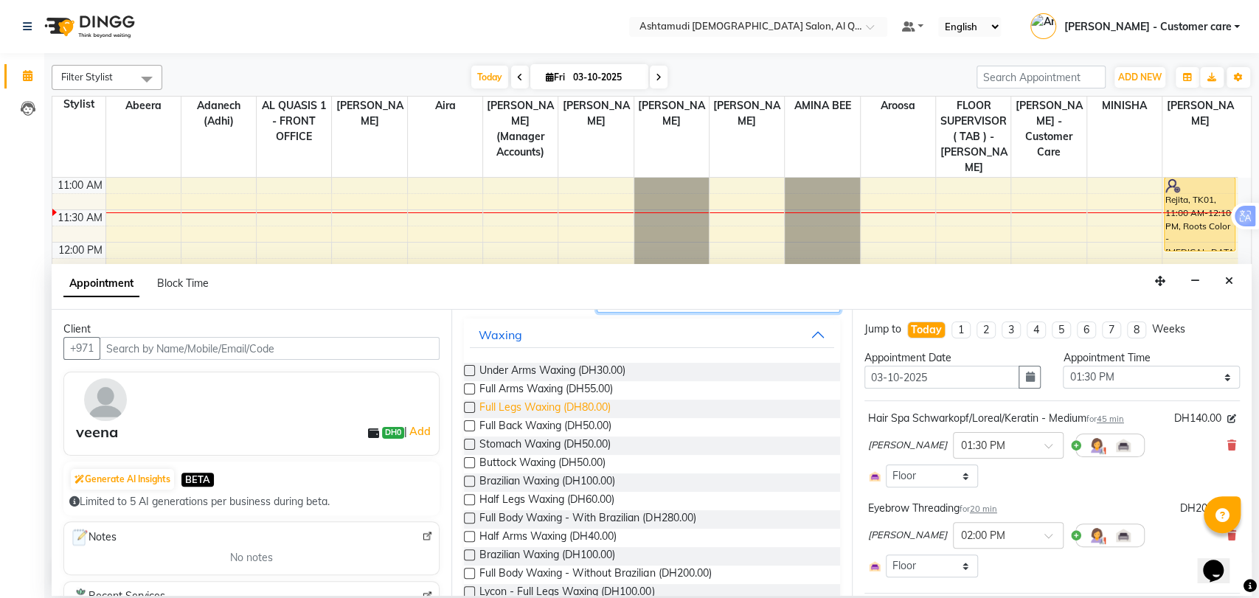
type input "waxing"
click at [541, 411] on span "Full Legs Waxing (DH80.00)" at bounding box center [544, 409] width 131 height 18
checkbox input "false"
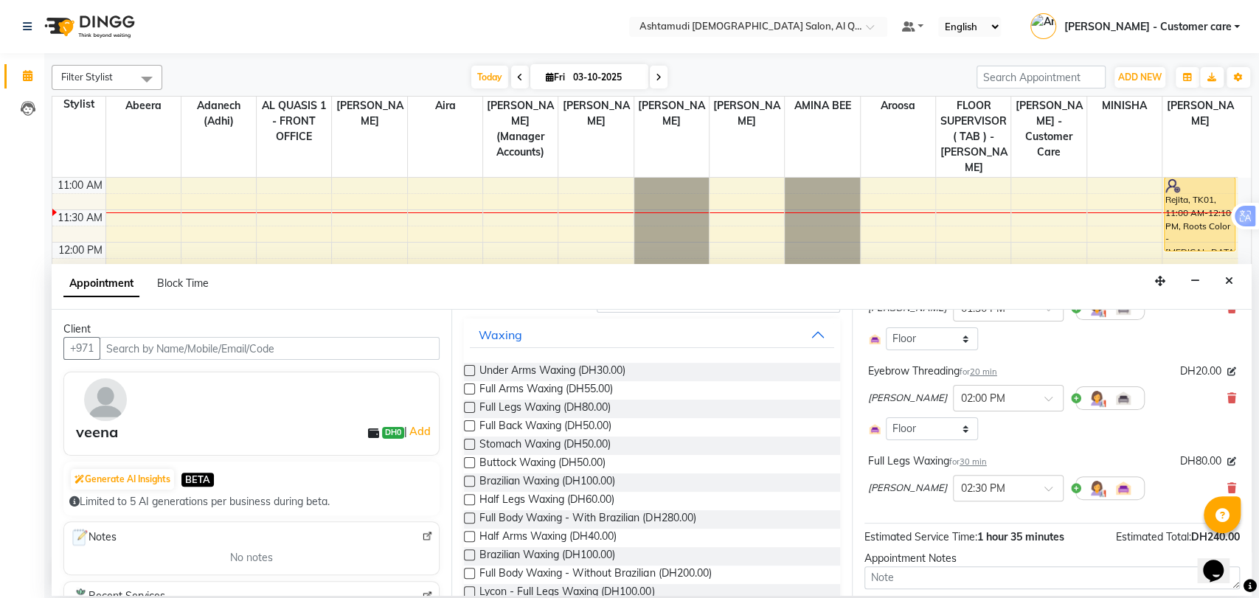
scroll to position [224, 0]
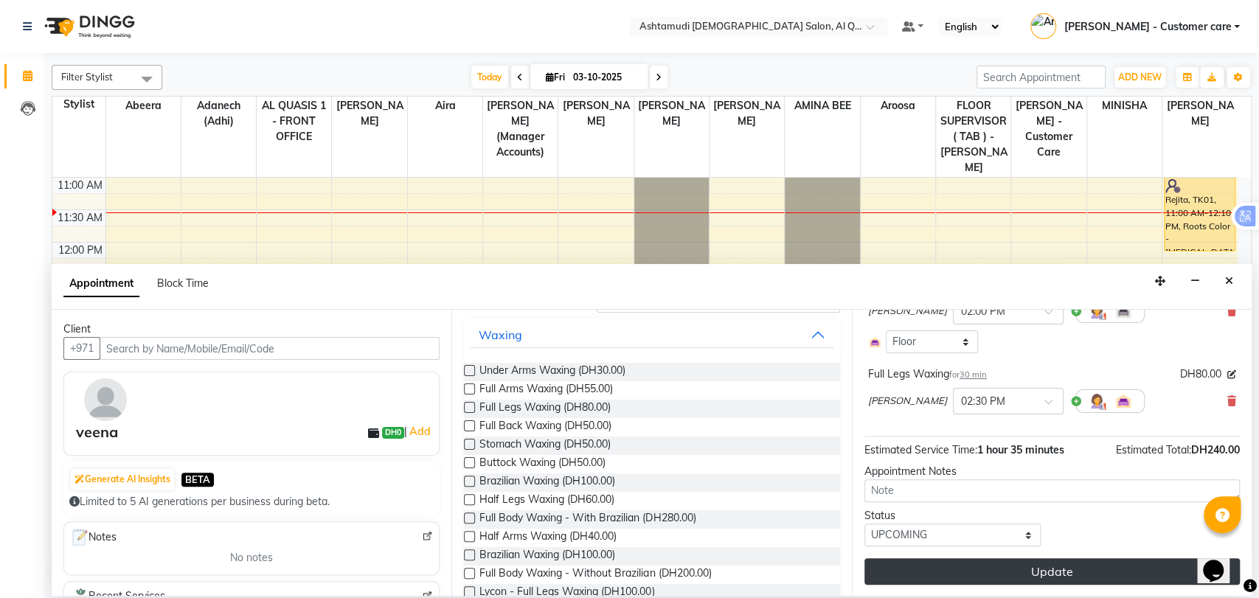
click at [917, 562] on button "Update" at bounding box center [1051, 571] width 375 height 27
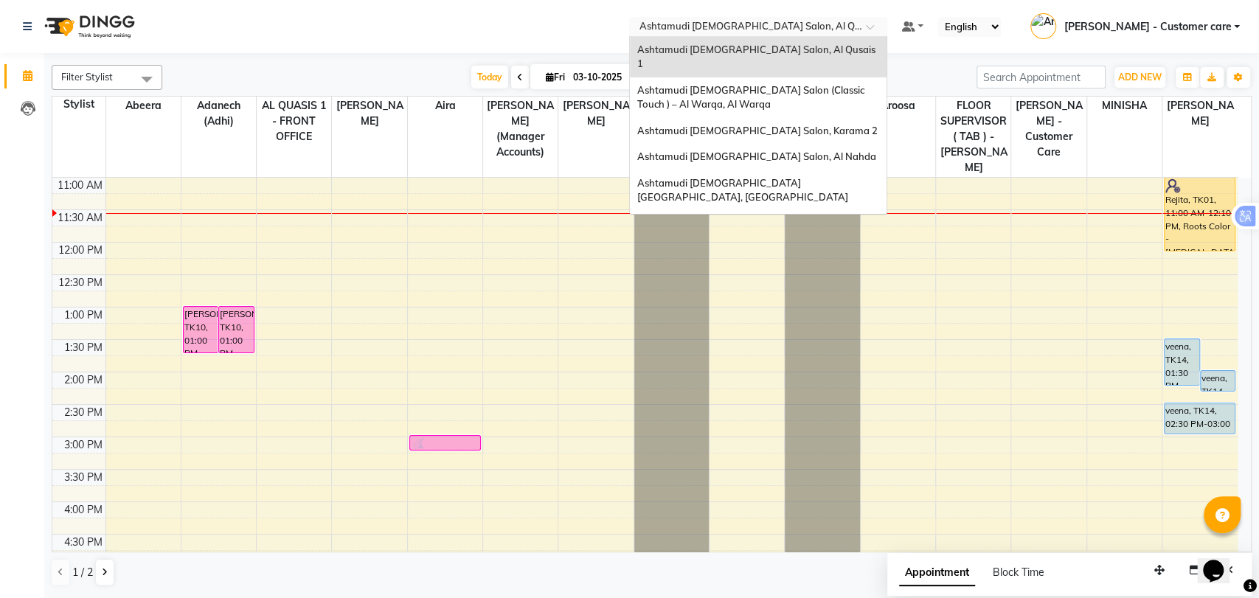
click at [774, 21] on input "text" at bounding box center [743, 28] width 214 height 15
click at [807, 218] on span "Ashtamudi [DEMOGRAPHIC_DATA] Salon - Al Karama, [GEOGRAPHIC_DATA] -[GEOGRAPHIC_…" at bounding box center [743, 238] width 212 height 41
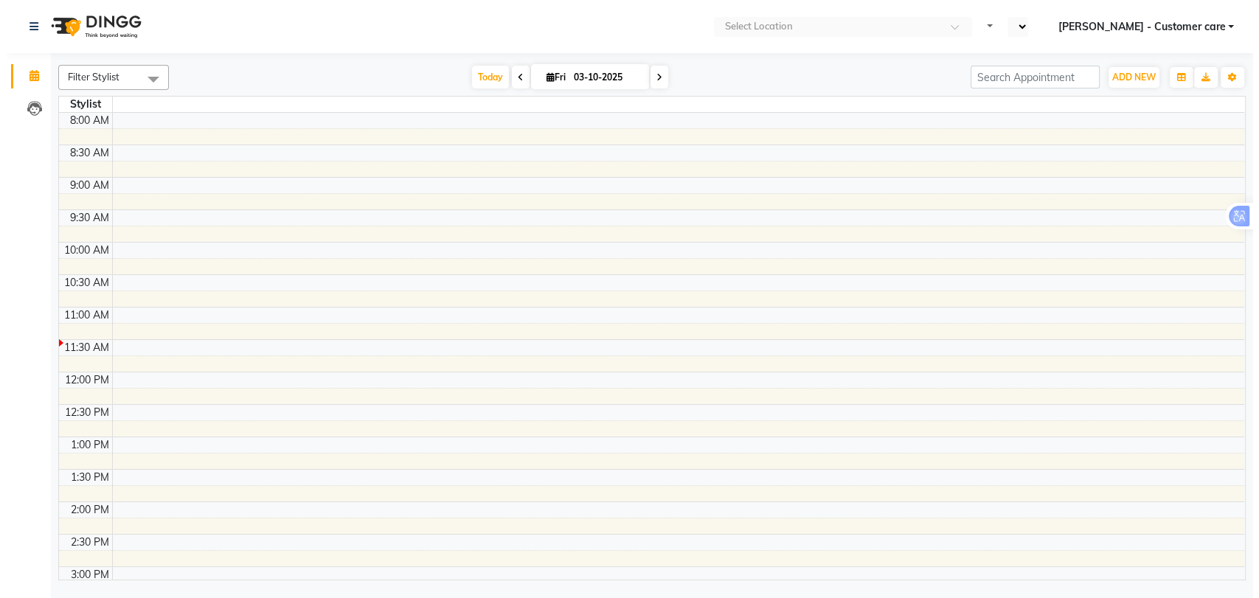
scroll to position [195, 0]
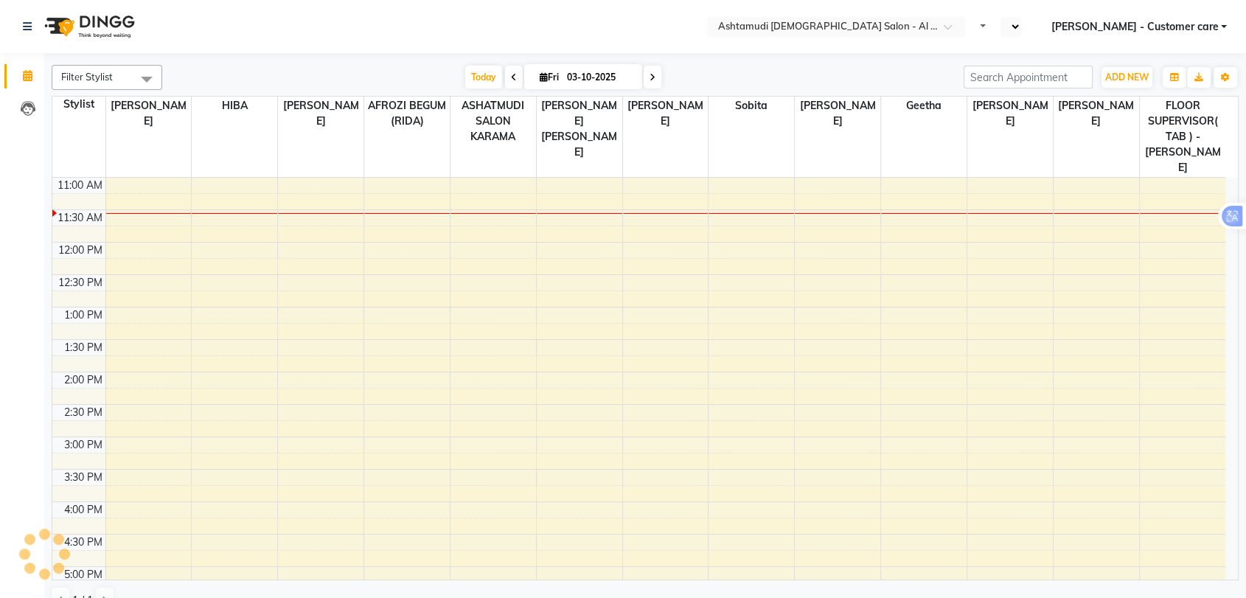
select select "en"
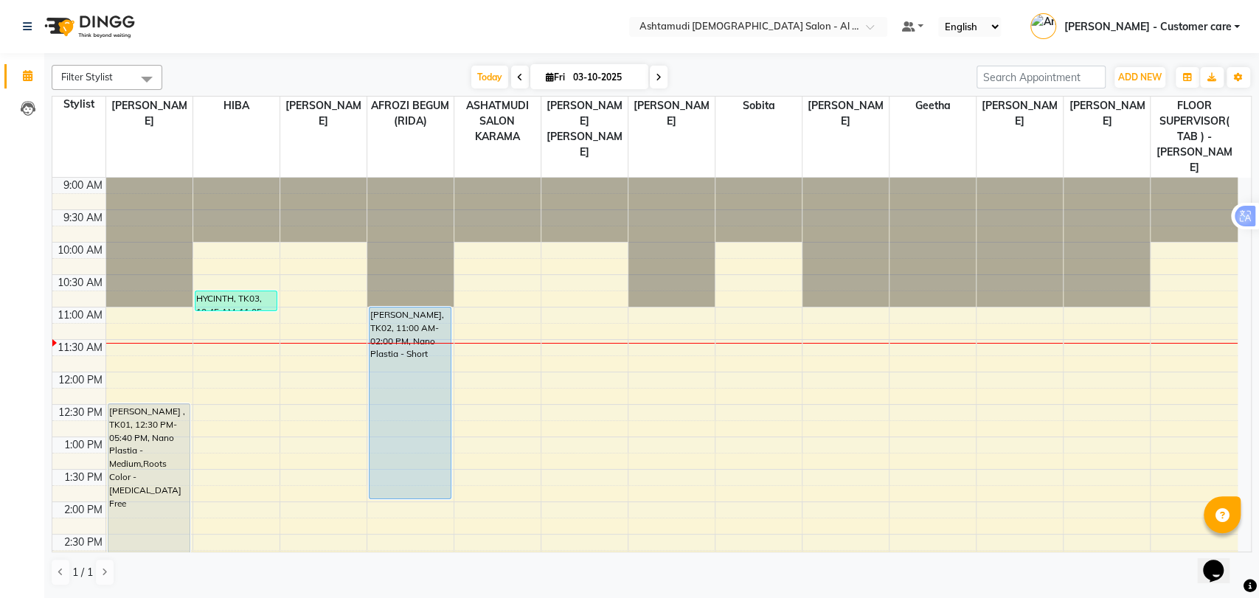
scroll to position [0, 0]
click at [656, 81] on icon at bounding box center [659, 77] width 6 height 9
type input "04-10-2025"
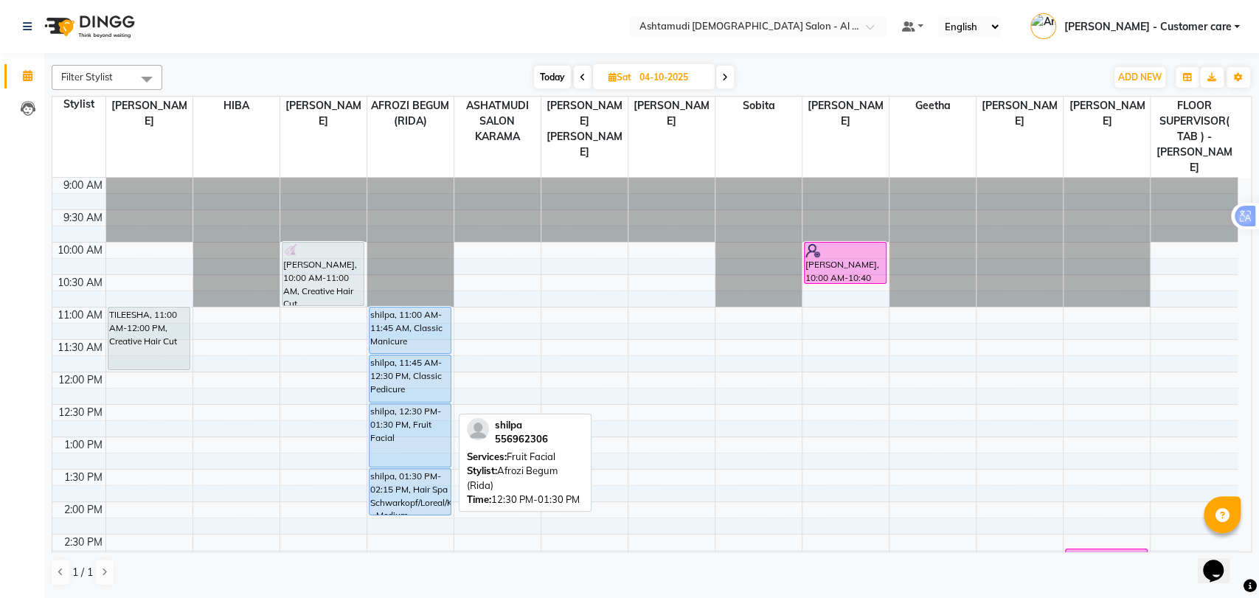
scroll to position [82, 0]
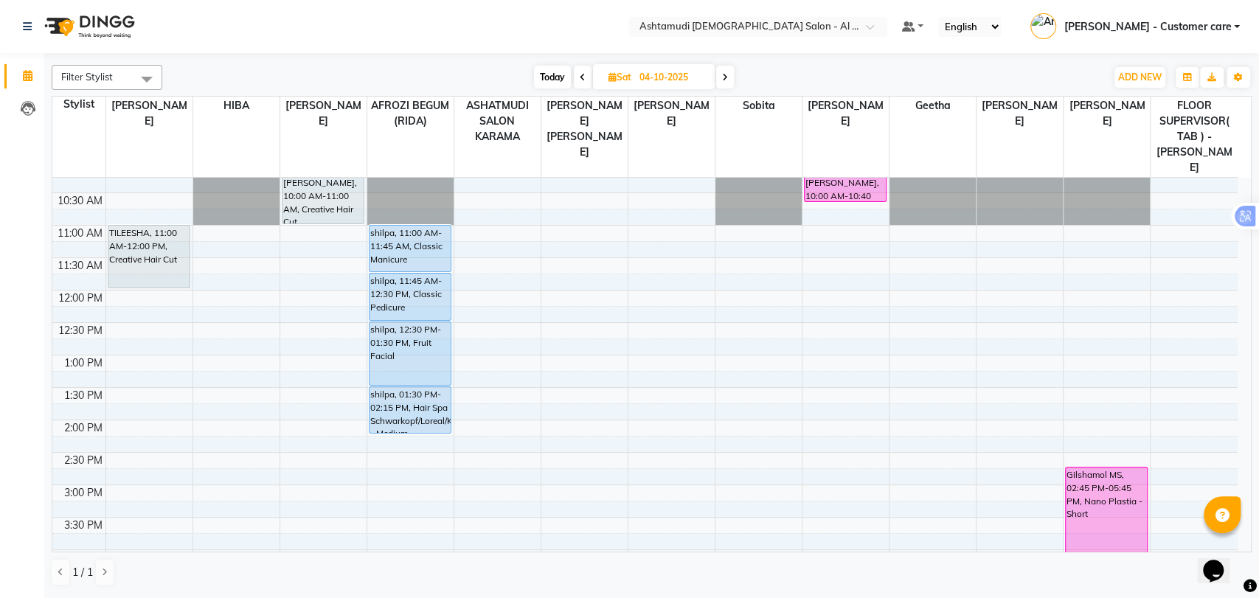
click at [164, 330] on div "9:00 AM 9:30 AM 10:00 AM 10:30 AM 11:00 AM 11:30 AM 12:00 PM 12:30 PM 1:00 PM 1…" at bounding box center [644, 550] width 1185 height 908
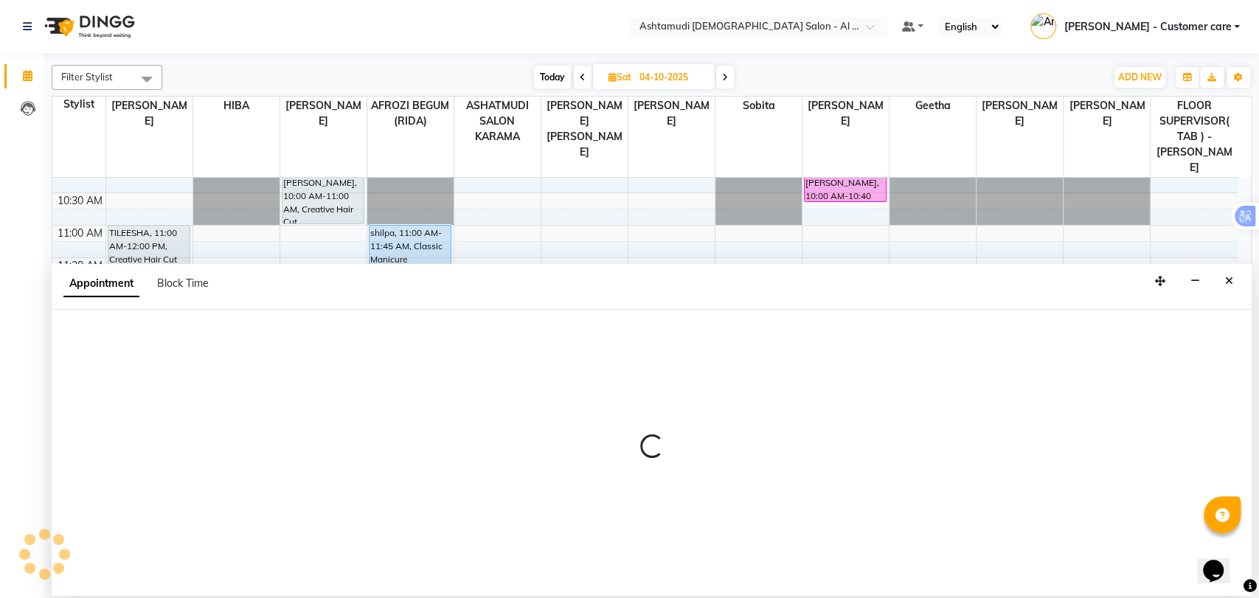
select select "51948"
select select "tentative"
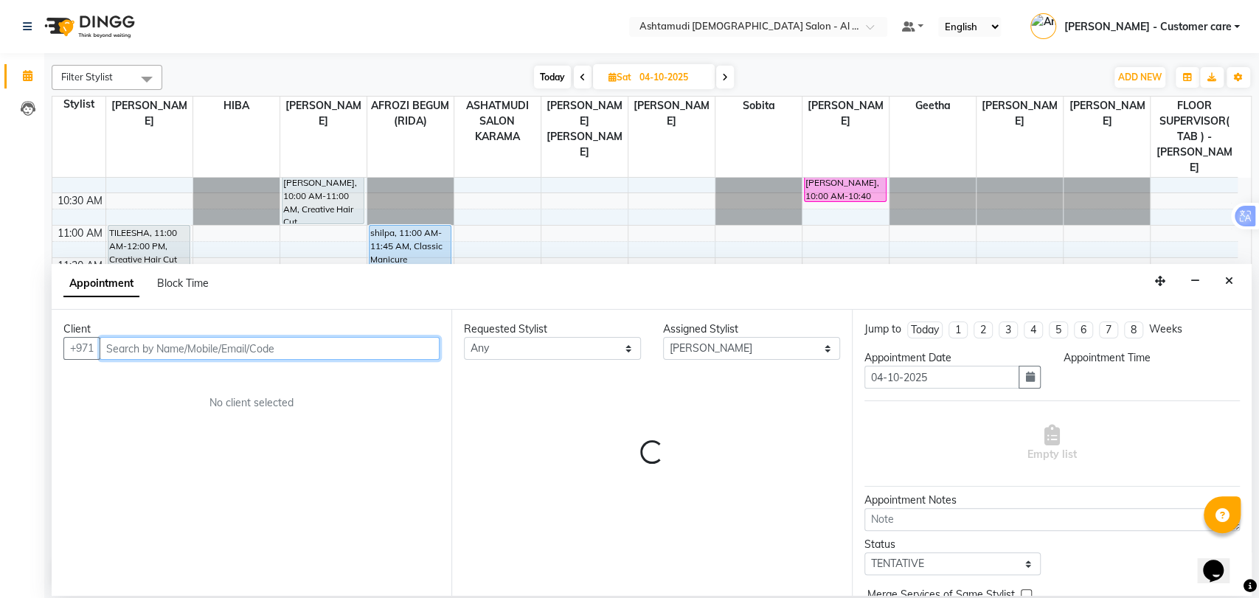
select select "780"
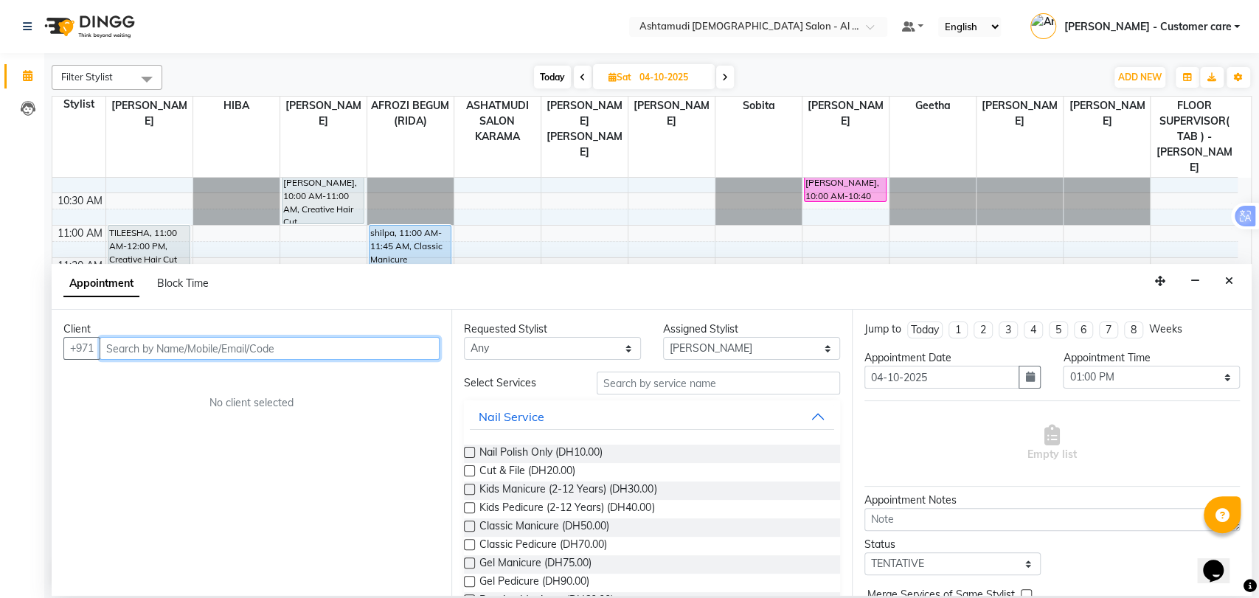
click at [180, 356] on input "text" at bounding box center [270, 348] width 340 height 23
paste input "50 795 6599"
type input "507956599"
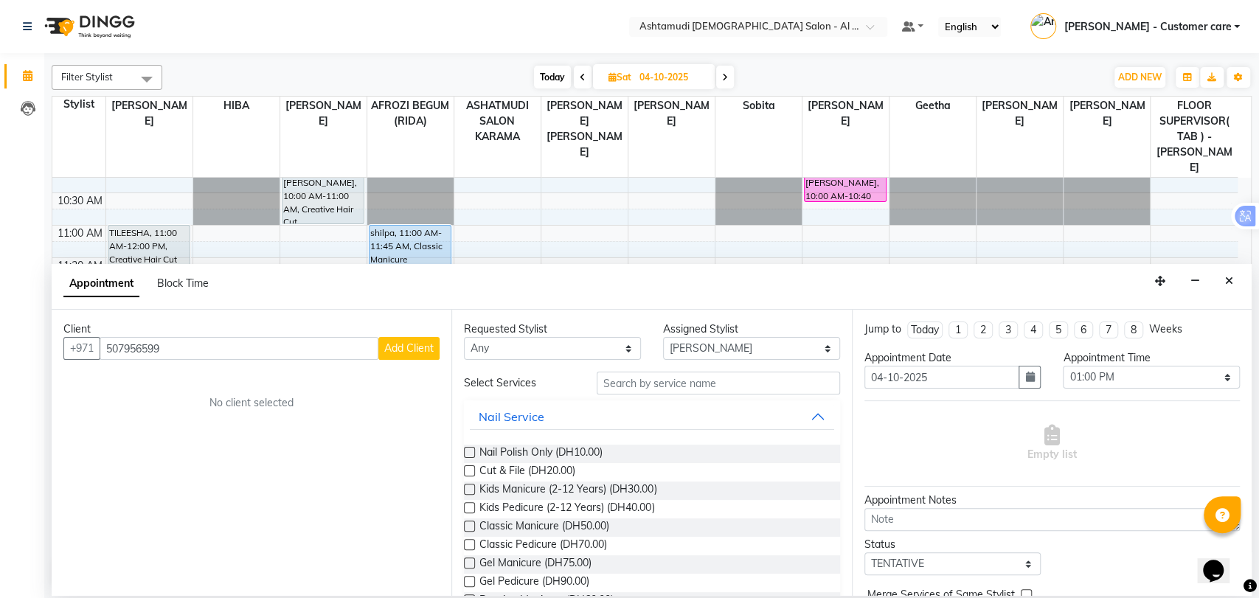
click at [389, 350] on span "Add Client" at bounding box center [408, 347] width 49 height 13
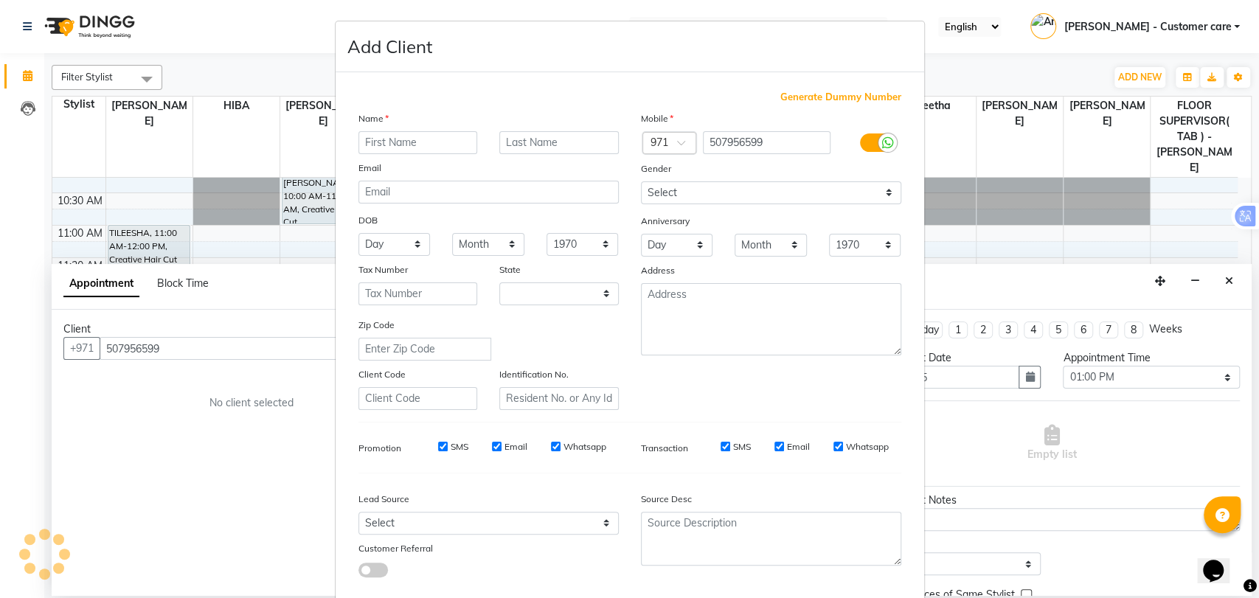
select select "3798"
click at [406, 132] on input "text" at bounding box center [417, 142] width 119 height 23
paste input "Niharika"
type input "Niharika"
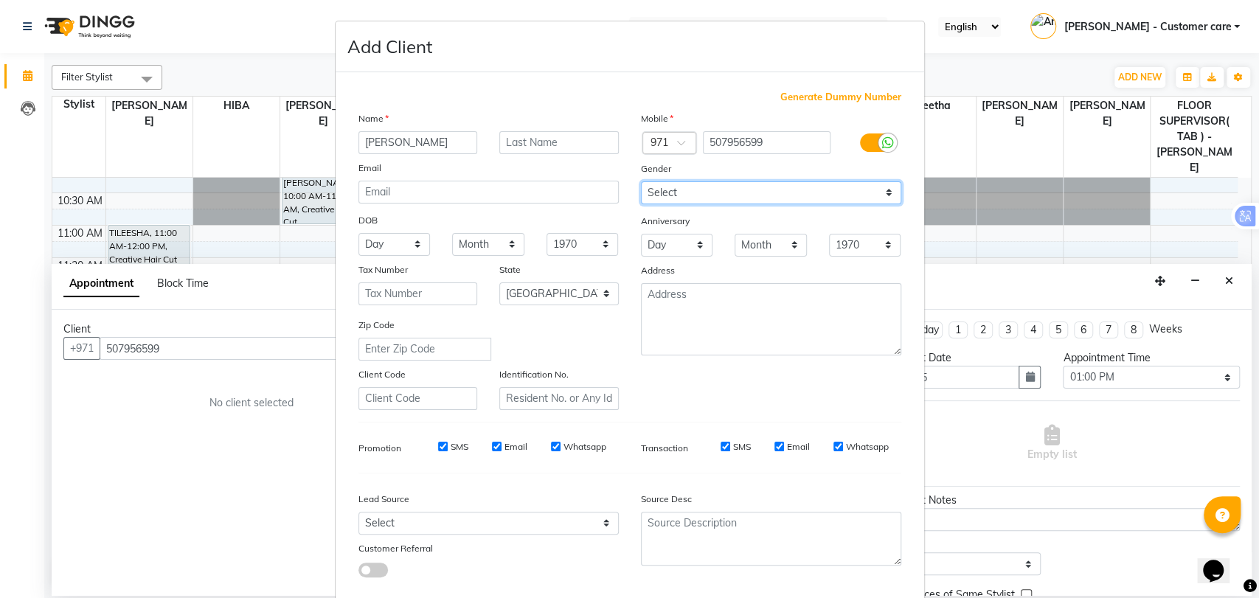
click at [755, 186] on select "Select Male Female Other Prefer Not To Say" at bounding box center [771, 192] width 260 height 23
select select "female"
click at [641, 181] on select "Select Male Female Other Prefer Not To Say" at bounding box center [771, 192] width 260 height 23
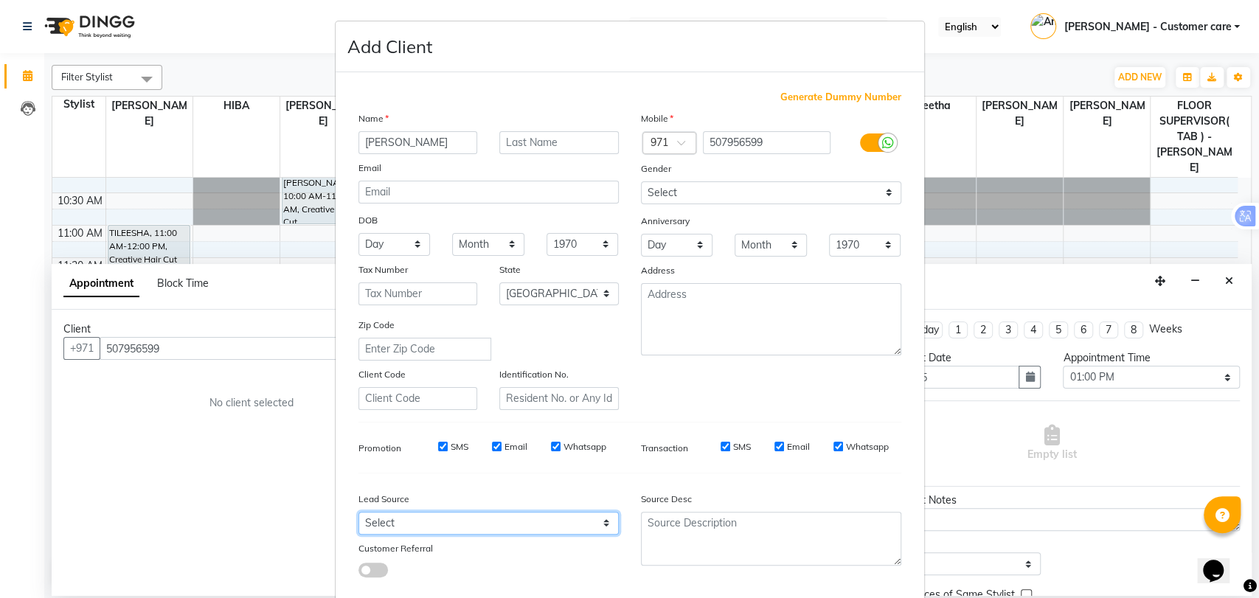
click at [442, 527] on select "Select Walk-in Referral Internet Friend Word of Mouth Advertisement Facebook Ju…" at bounding box center [488, 523] width 260 height 23
select select "47017"
click at [358, 512] on select "Select Walk-in Referral Internet Friend Word of Mouth Advertisement Facebook Ju…" at bounding box center [488, 523] width 260 height 23
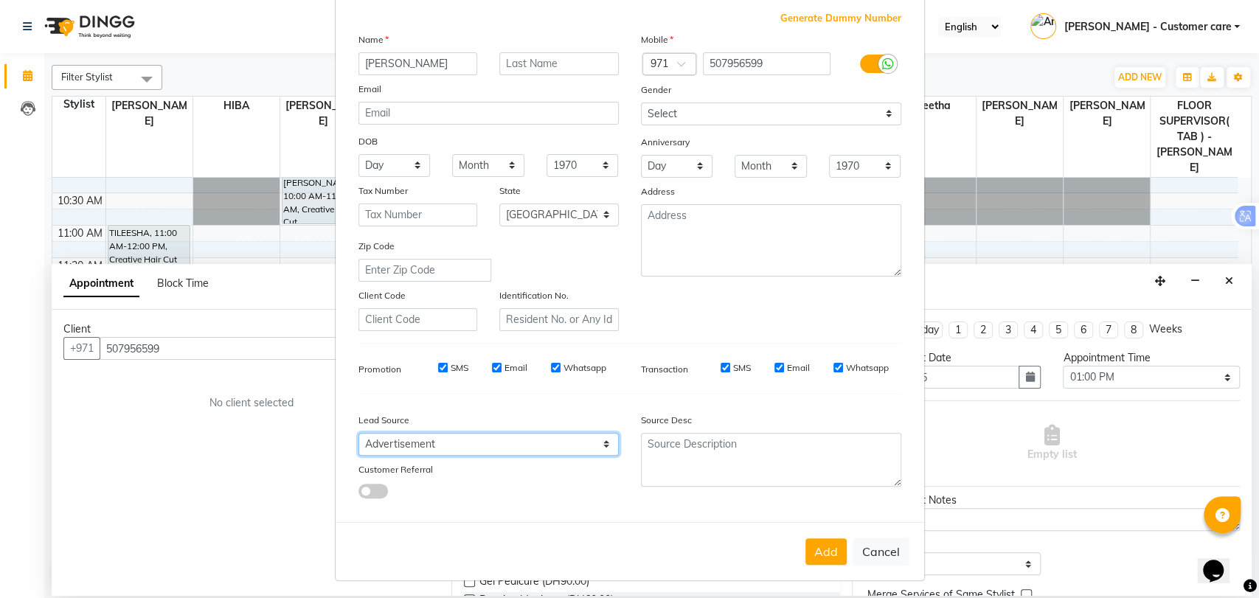
scroll to position [80, 0]
drag, startPoint x: 820, startPoint y: 548, endPoint x: 814, endPoint y: 540, distance: 10.0
click at [820, 547] on button "Add" at bounding box center [825, 551] width 41 height 27
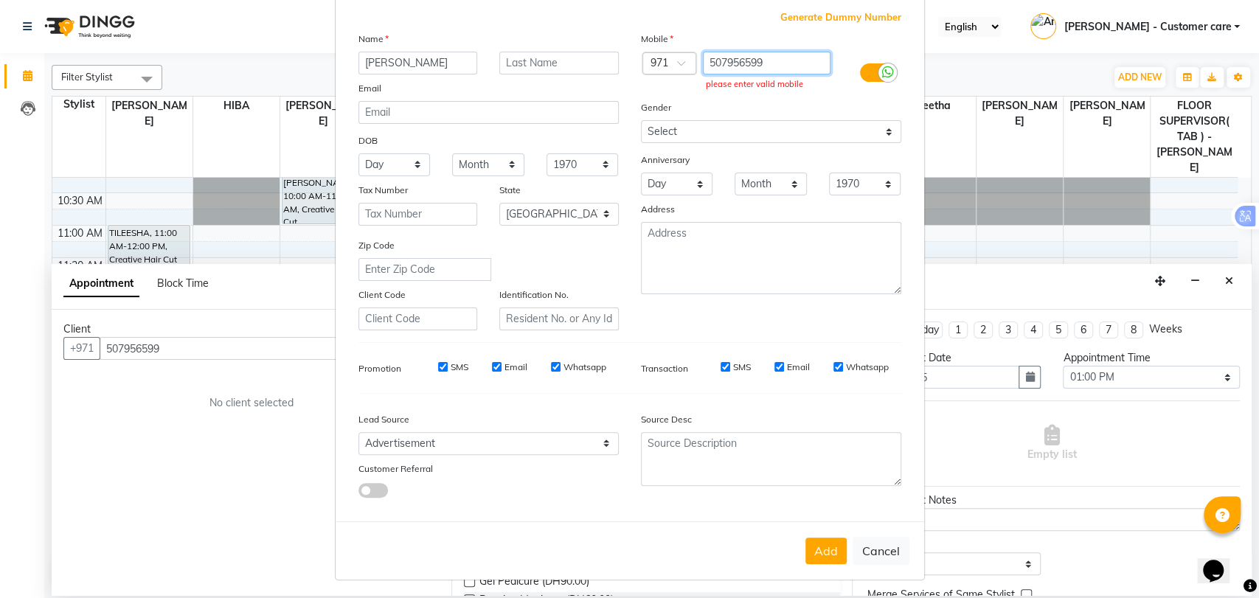
click at [773, 61] on input "507956599" at bounding box center [767, 63] width 128 height 23
click at [743, 54] on input "text" at bounding box center [767, 63] width 128 height 23
paste input "50 795 6599"
click at [825, 546] on button "Add" at bounding box center [825, 551] width 41 height 27
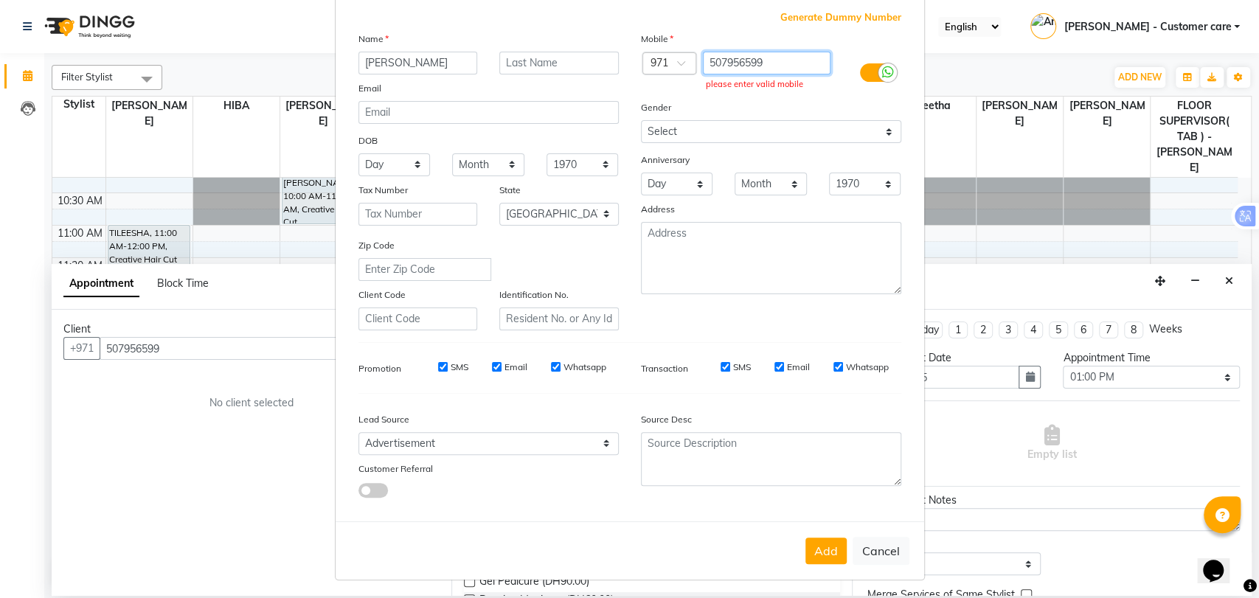
click at [706, 61] on input "507956599" at bounding box center [767, 63] width 128 height 23
click at [709, 62] on input "507956599" at bounding box center [767, 63] width 128 height 23
click at [820, 539] on button "Add" at bounding box center [825, 551] width 41 height 27
click at [706, 61] on input "507956599" at bounding box center [767, 63] width 128 height 23
type input "507956599"
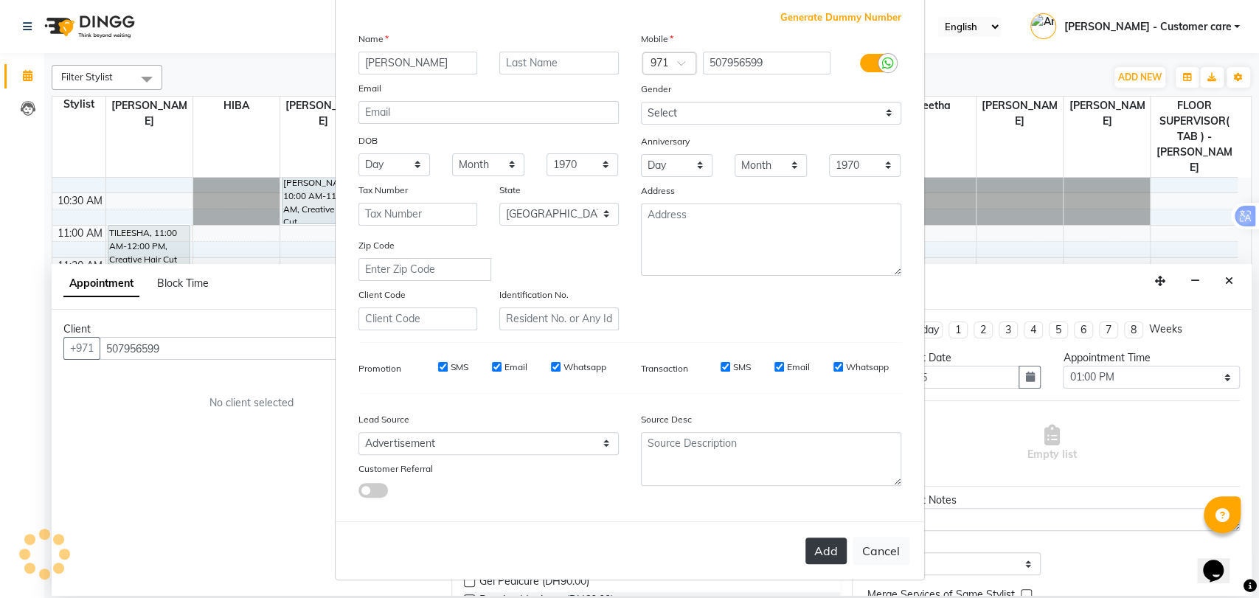
click at [819, 547] on button "Add" at bounding box center [825, 551] width 41 height 27
type input "50*****99"
select select
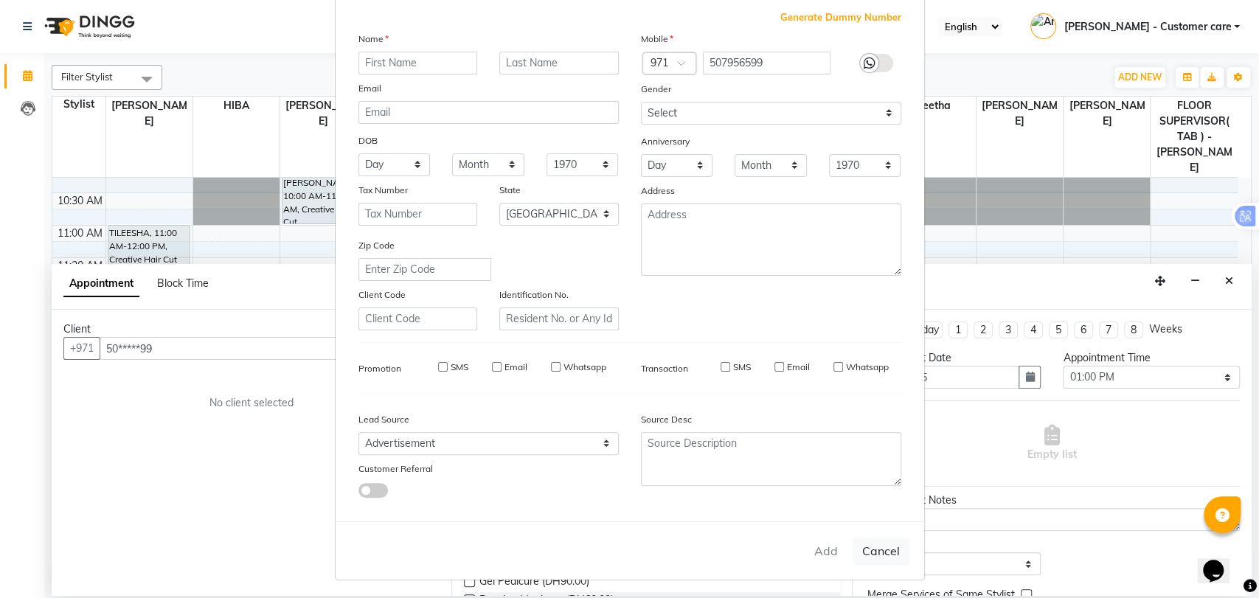
select select "null"
select select
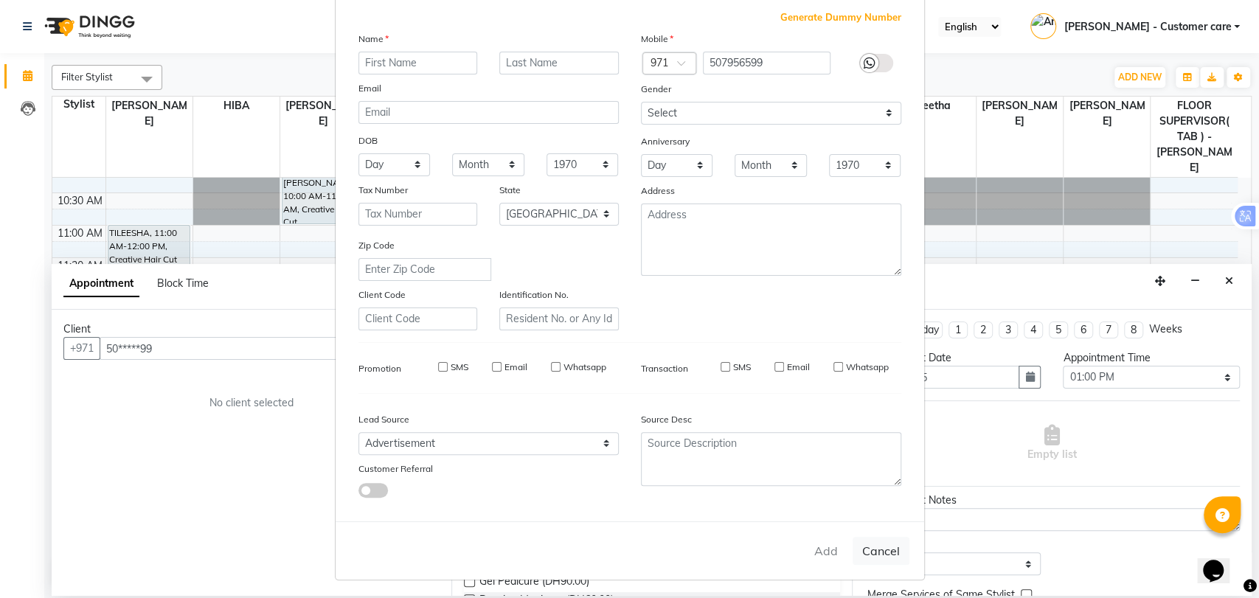
checkbox input "false"
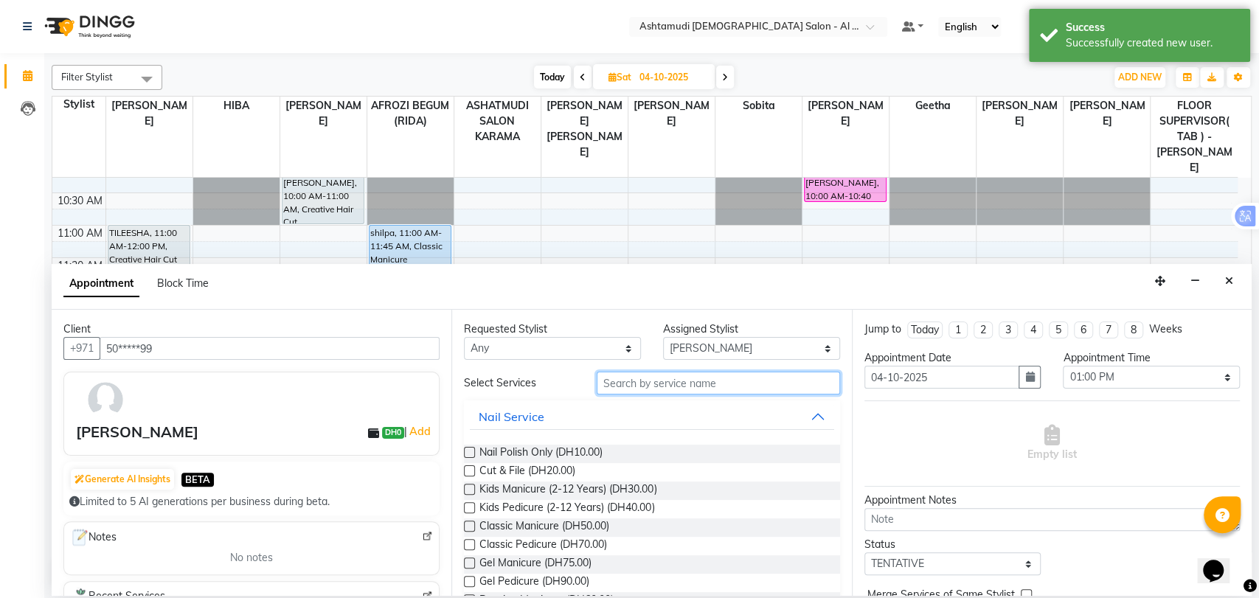
click at [678, 382] on input "text" at bounding box center [718, 383] width 243 height 23
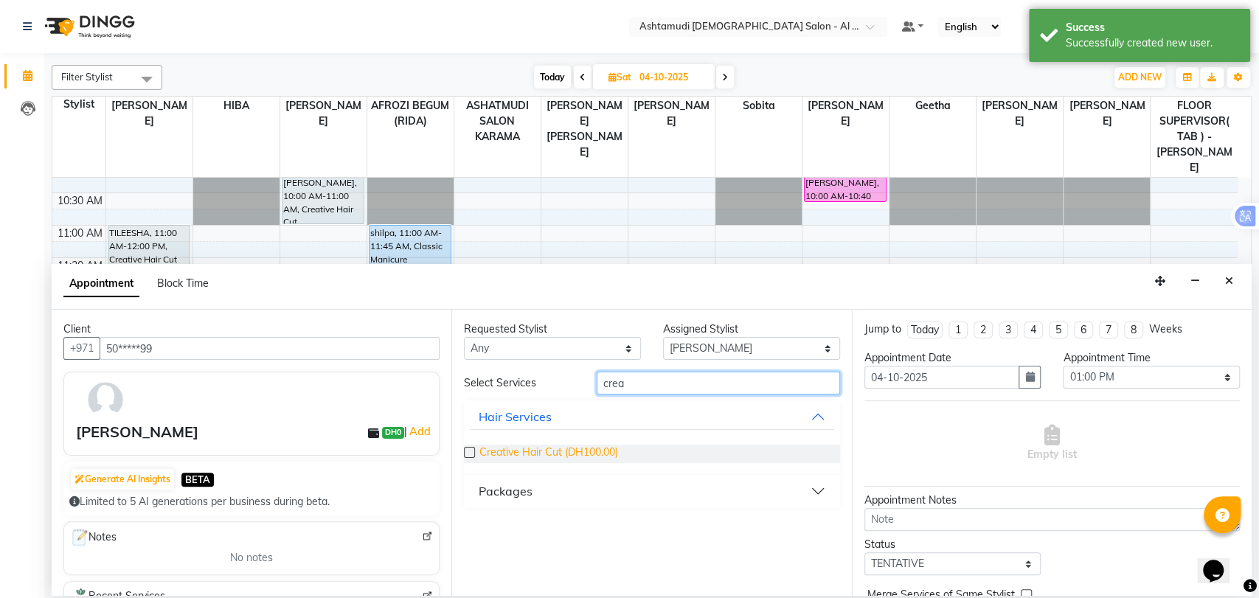
type input "crea"
click at [593, 456] on span "Creative Hair Cut (DH100.00)" at bounding box center [548, 454] width 139 height 18
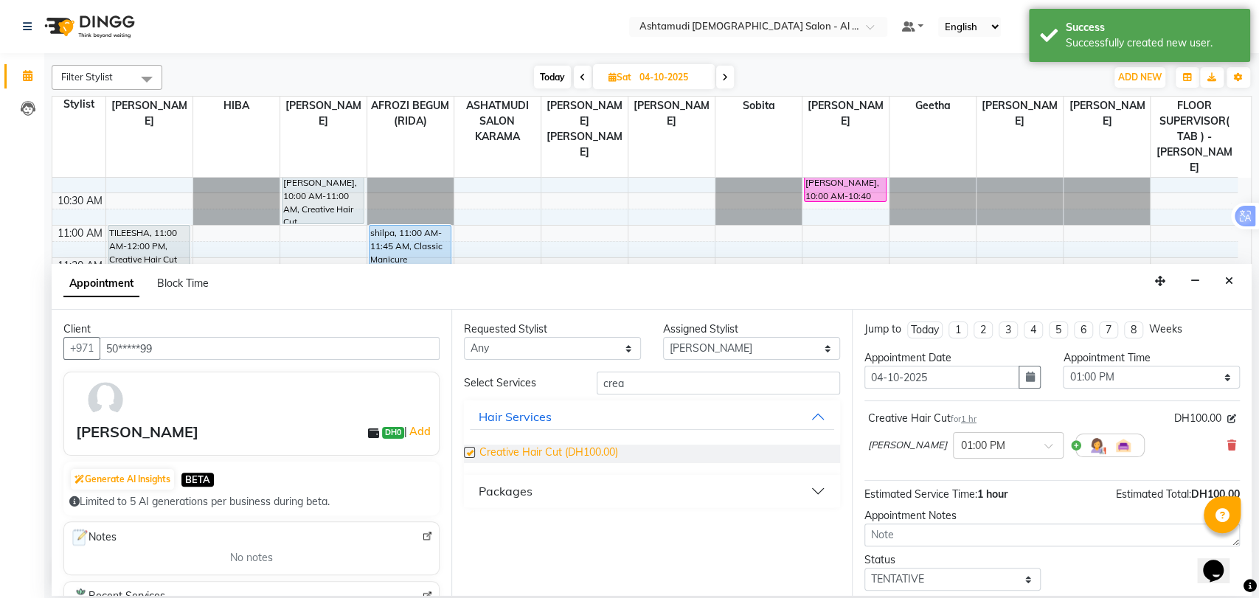
checkbox input "false"
click at [617, 379] on input "crea" at bounding box center [718, 383] width 243 height 23
click at [619, 379] on input "crea" at bounding box center [718, 383] width 243 height 23
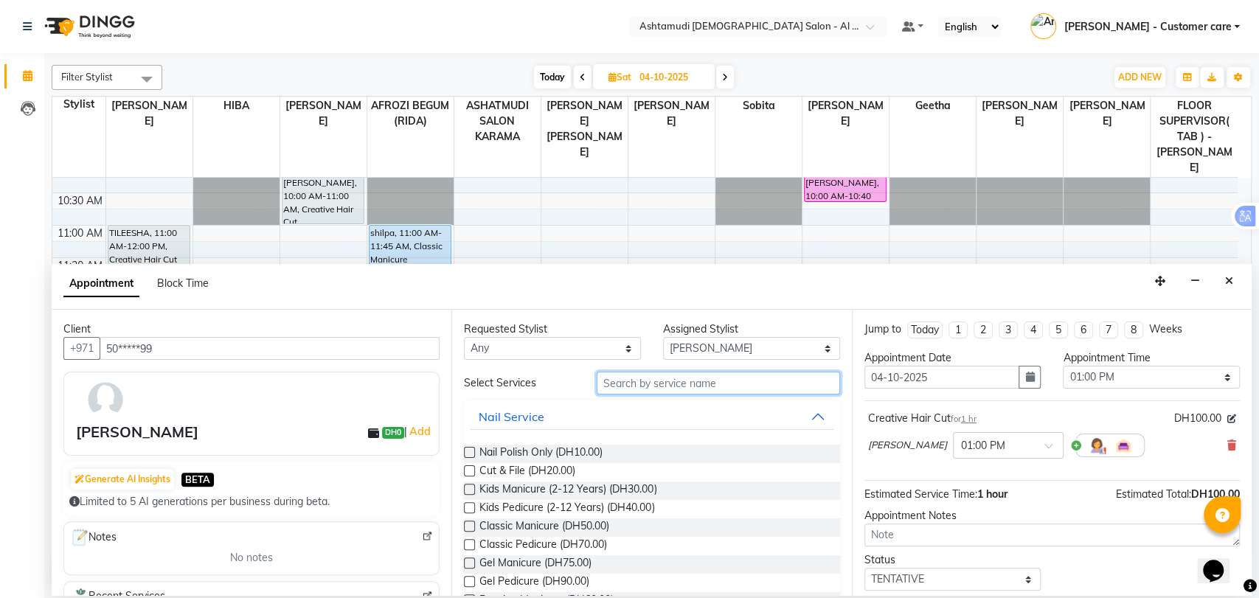
click at [635, 376] on input "text" at bounding box center [718, 383] width 243 height 23
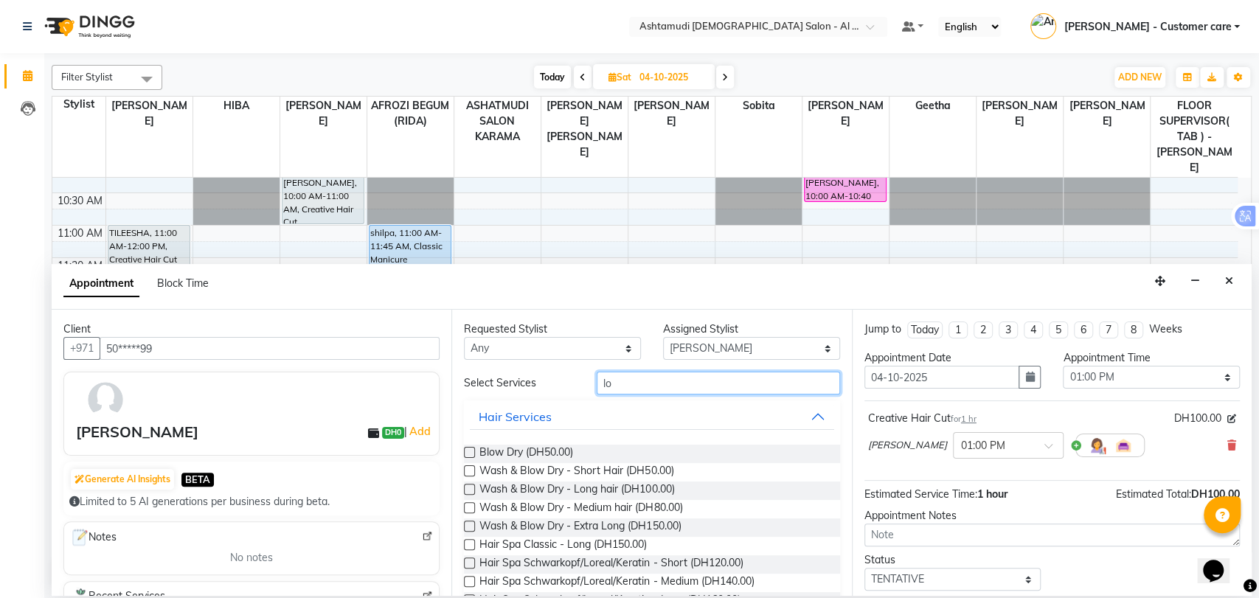
type input "l"
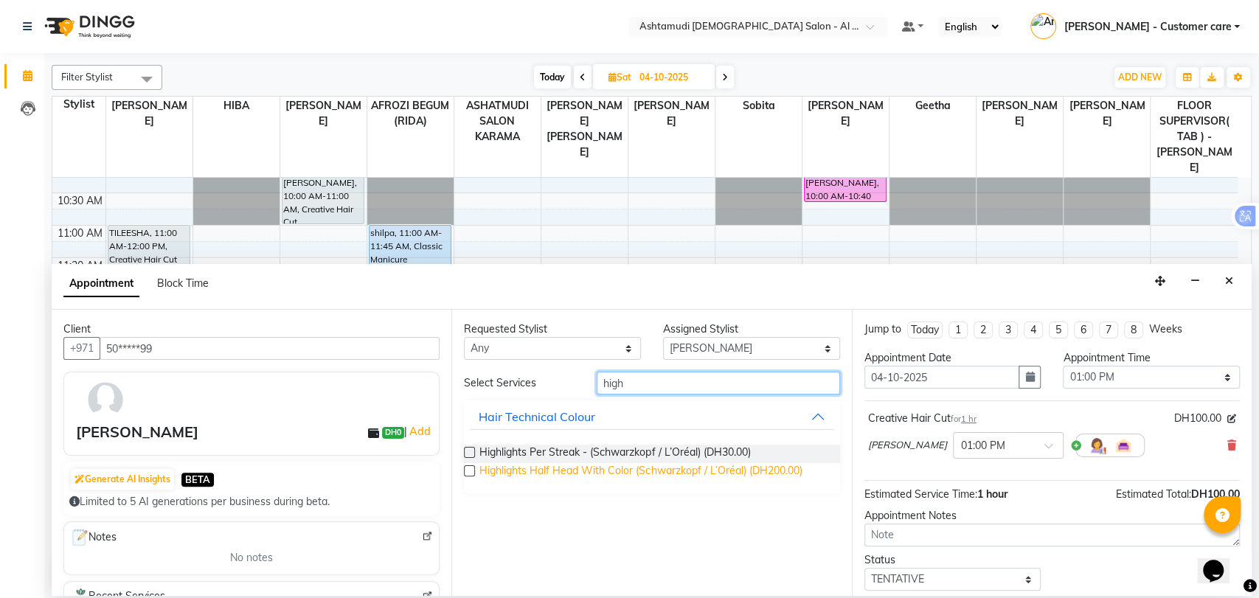
type input "high"
click at [588, 474] on span "Highlights Half Head With Color (Schwarzkopf / L’Oréal) (DH200.00)" at bounding box center [640, 472] width 322 height 18
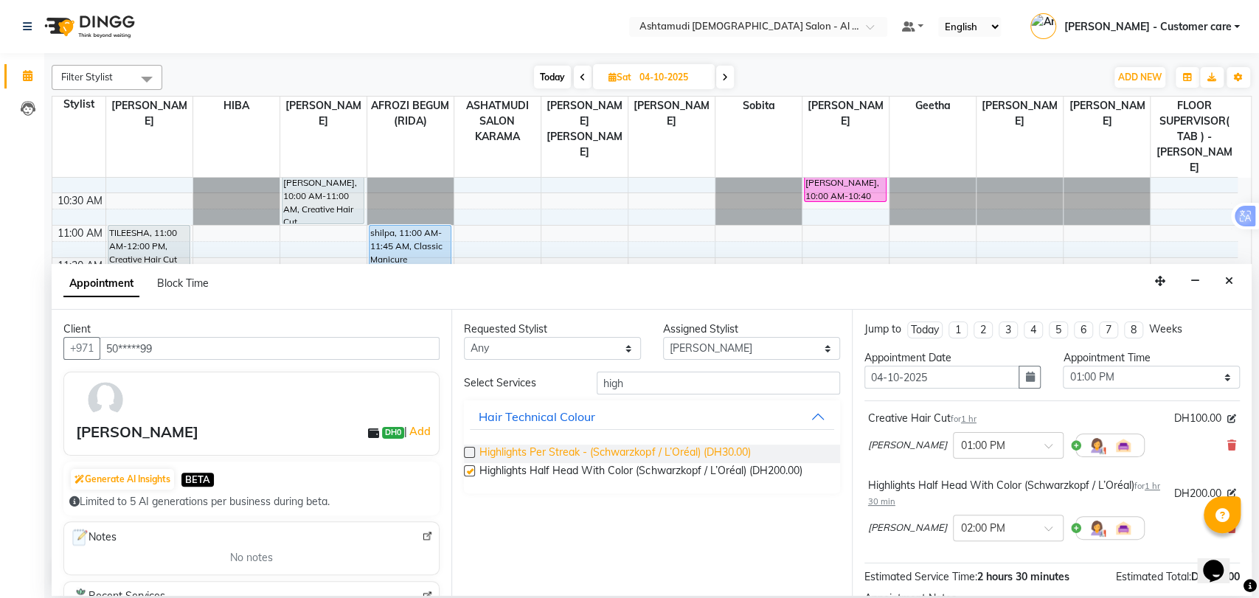
checkbox input "false"
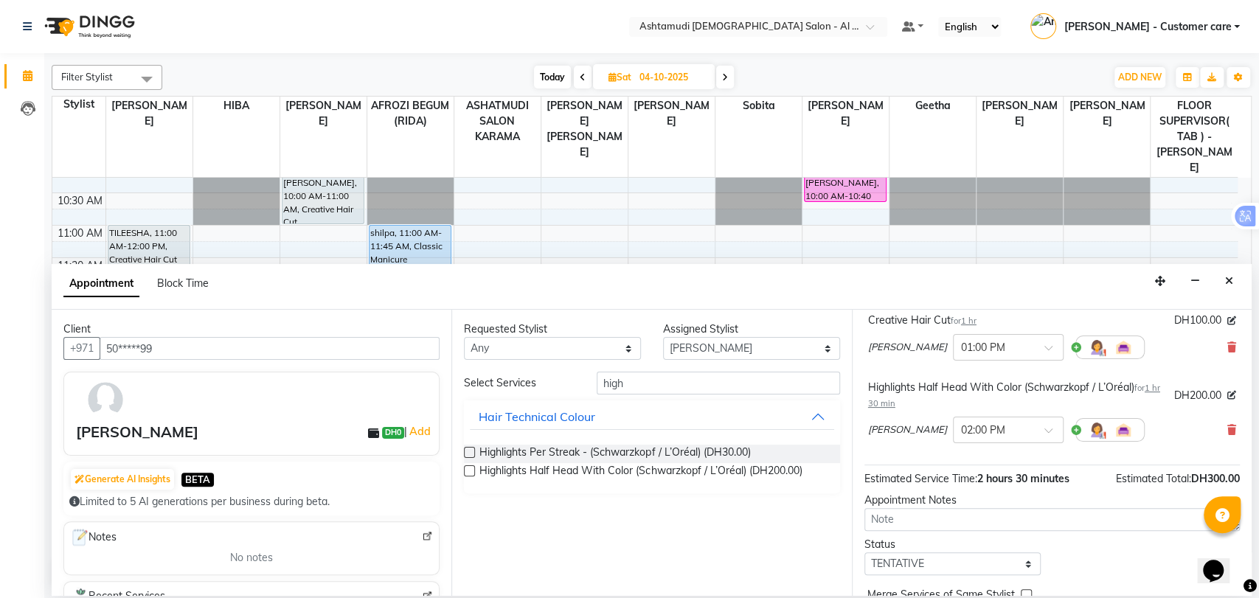
scroll to position [170, 0]
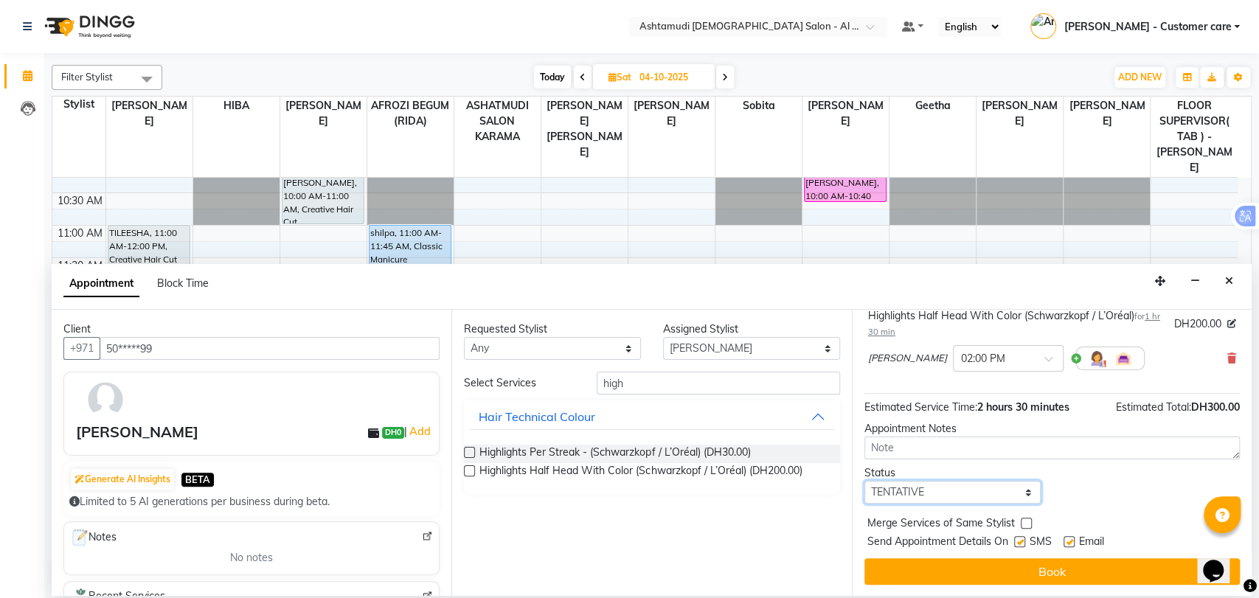
click at [880, 490] on select "Select TENTATIVE CONFIRM UPCOMING" at bounding box center [952, 492] width 177 height 23
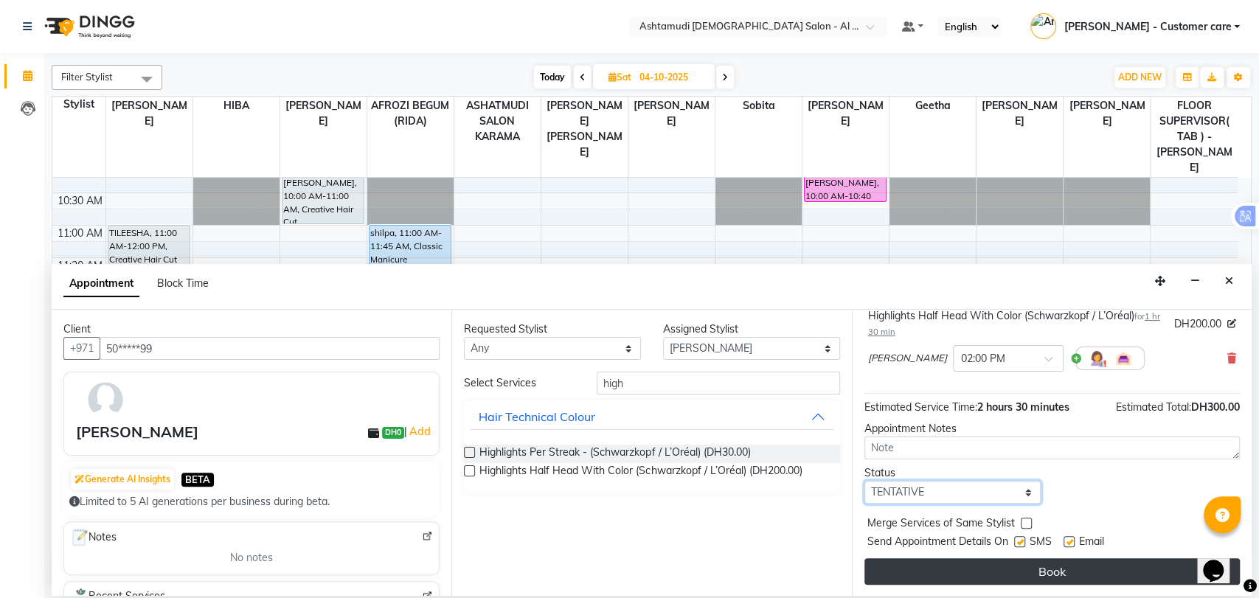
select select "upcoming"
click at [864, 481] on select "Select TENTATIVE CONFIRM UPCOMING" at bounding box center [952, 492] width 177 height 23
click at [919, 574] on button "Book" at bounding box center [1051, 571] width 375 height 27
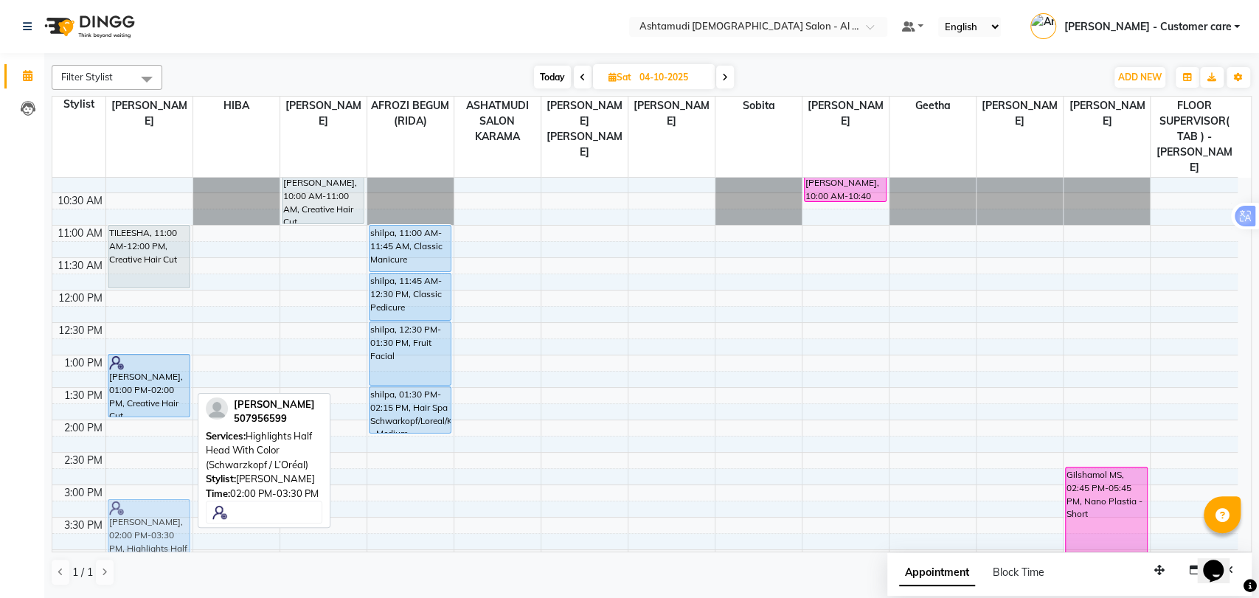
drag, startPoint x: 134, startPoint y: 406, endPoint x: 142, endPoint y: 487, distance: 81.5
click at [142, 487] on div "TILEESHA, 11:00 AM-12:00 PM, Creative Hair Cut Niharika, 01:00 PM-02:00 PM, Cre…" at bounding box center [149, 550] width 86 height 908
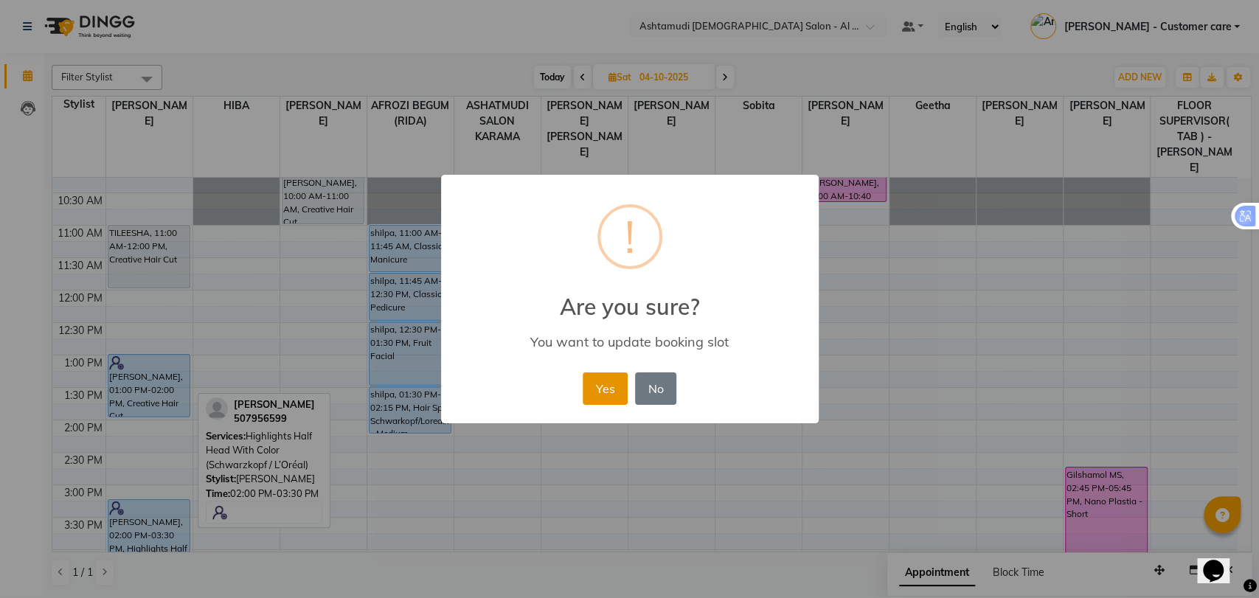
click at [593, 392] on button "Yes" at bounding box center [605, 388] width 45 height 32
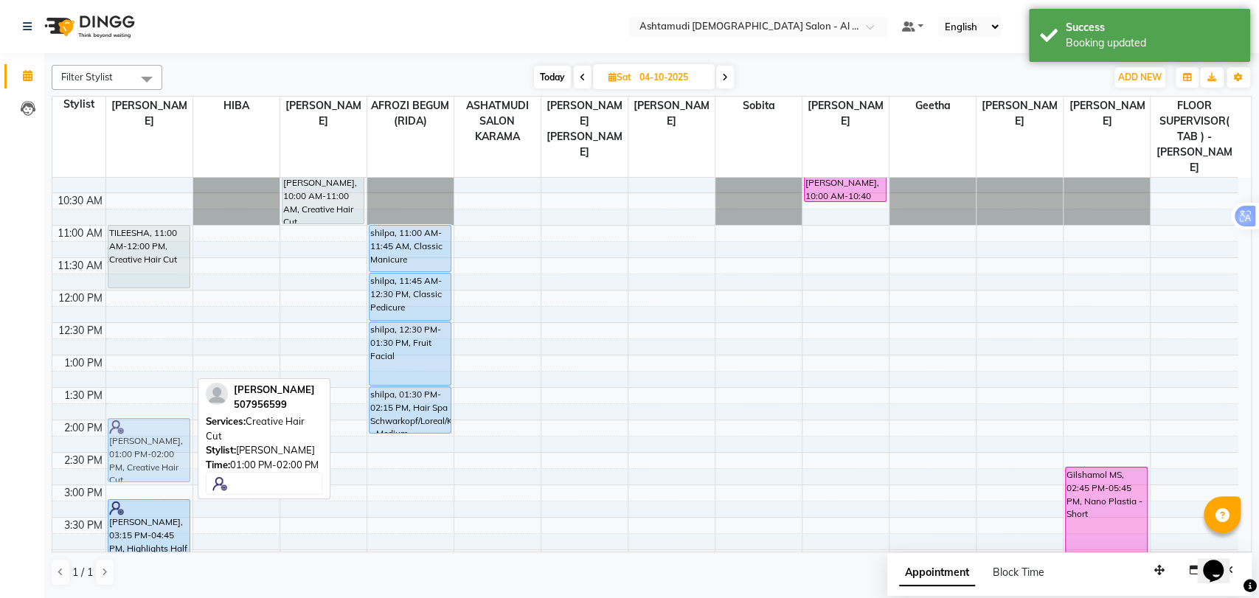
drag, startPoint x: 158, startPoint y: 344, endPoint x: 153, endPoint y: 416, distance: 71.7
click at [153, 416] on div "TILEESHA, 11:00 AM-12:00 PM, Creative Hair Cut Niharika, 01:00 PM-02:00 PM, Cre…" at bounding box center [149, 550] width 86 height 908
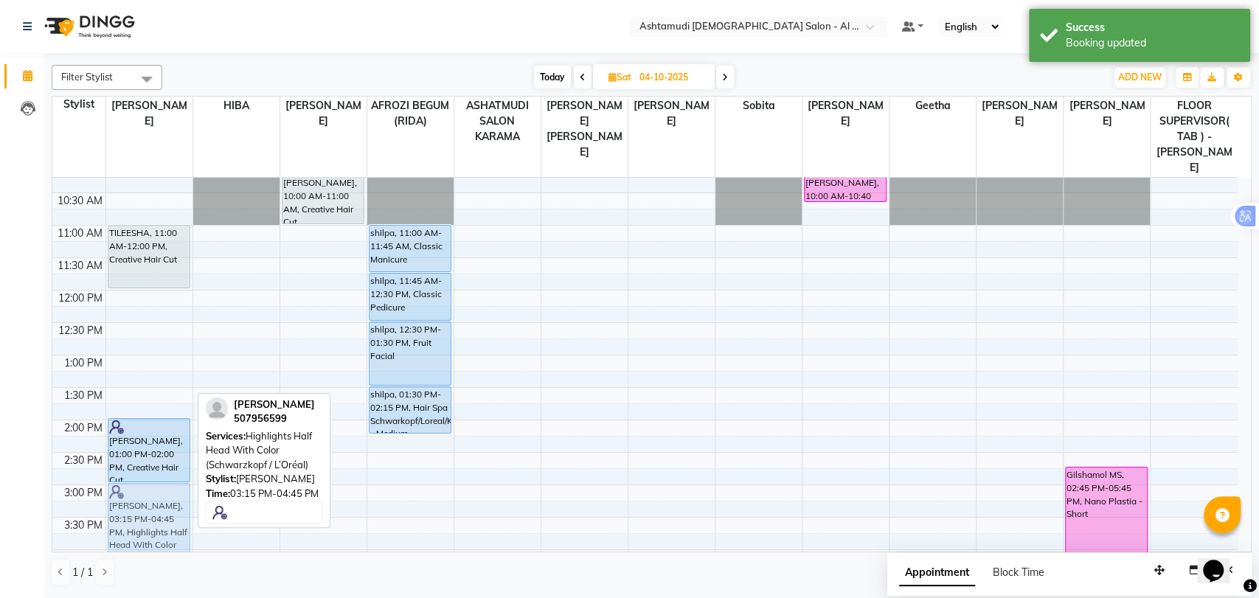
drag, startPoint x: 135, startPoint y: 491, endPoint x: 134, endPoint y: 479, distance: 11.8
click at [134, 479] on div "TILEESHA, 11:00 AM-12:00 PM, Creative Hair Cut Niharika, 01:00 PM-02:00 PM, Cre…" at bounding box center [149, 550] width 86 height 908
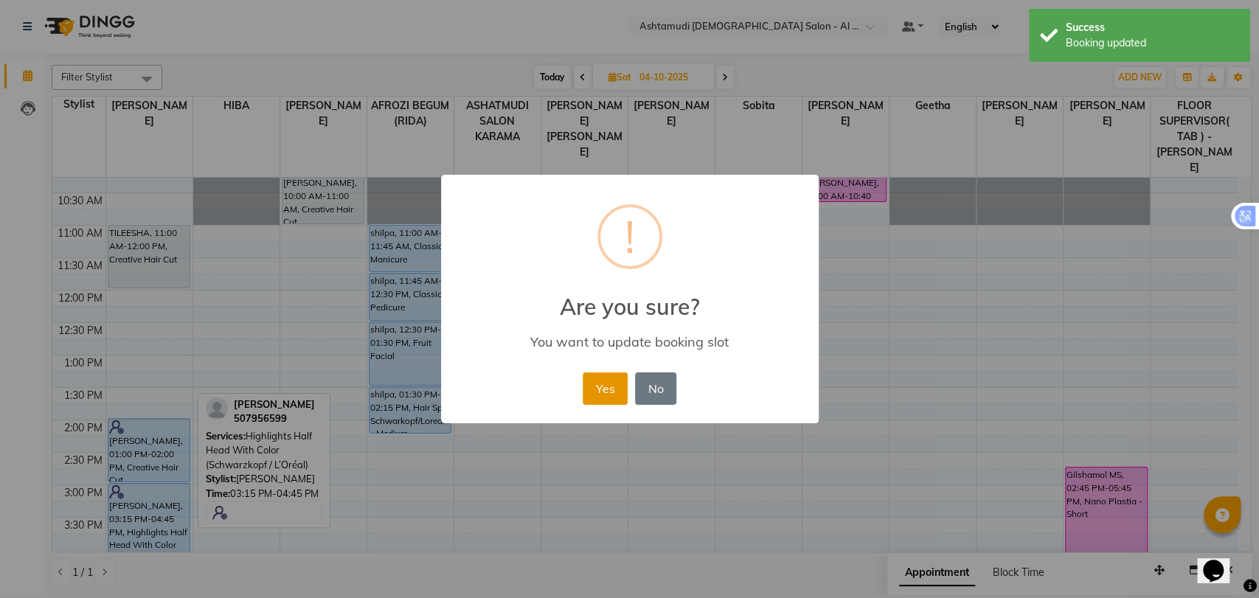
click at [591, 391] on button "Yes" at bounding box center [605, 388] width 45 height 32
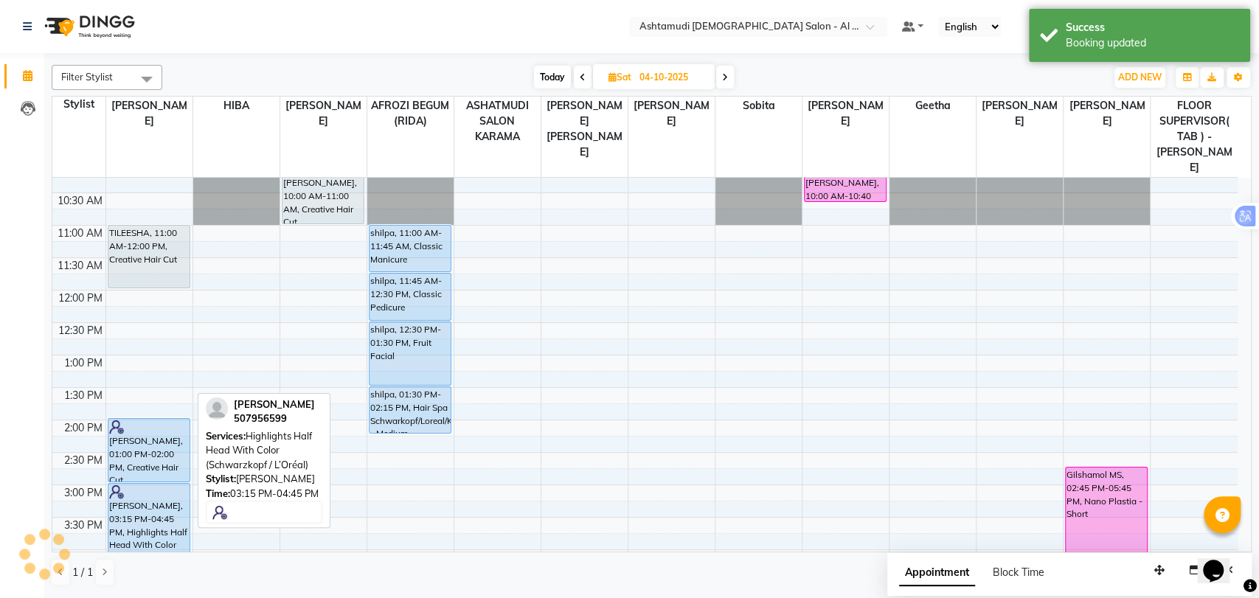
click at [546, 73] on span "Today" at bounding box center [552, 77] width 37 height 23
type input "03-10-2025"
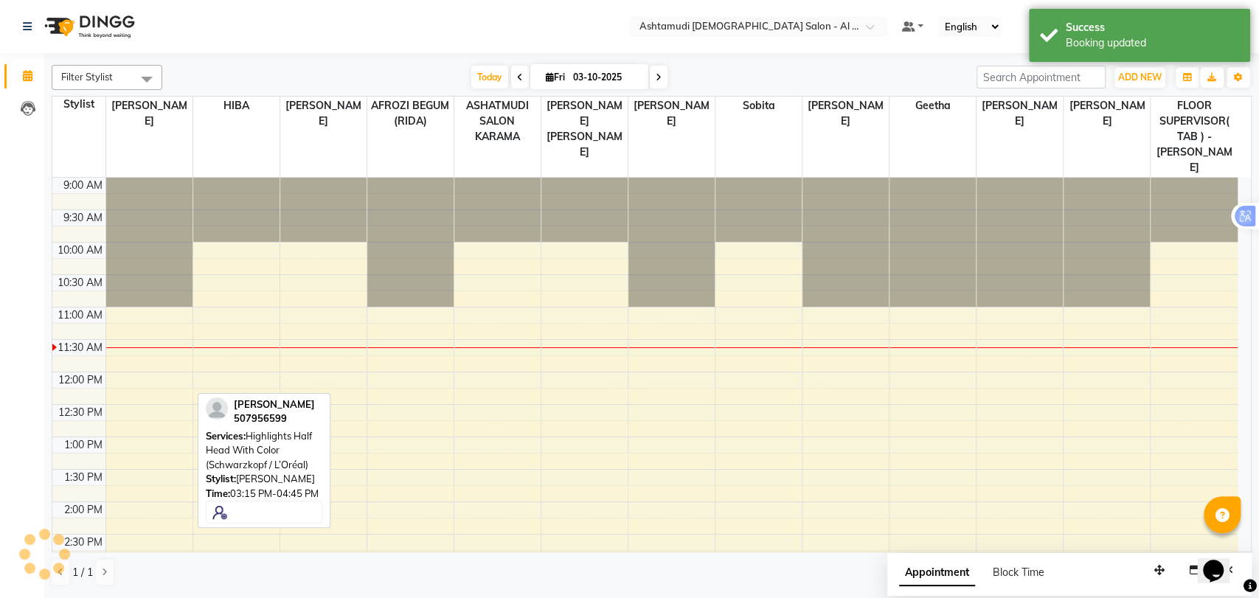
scroll to position [130, 0]
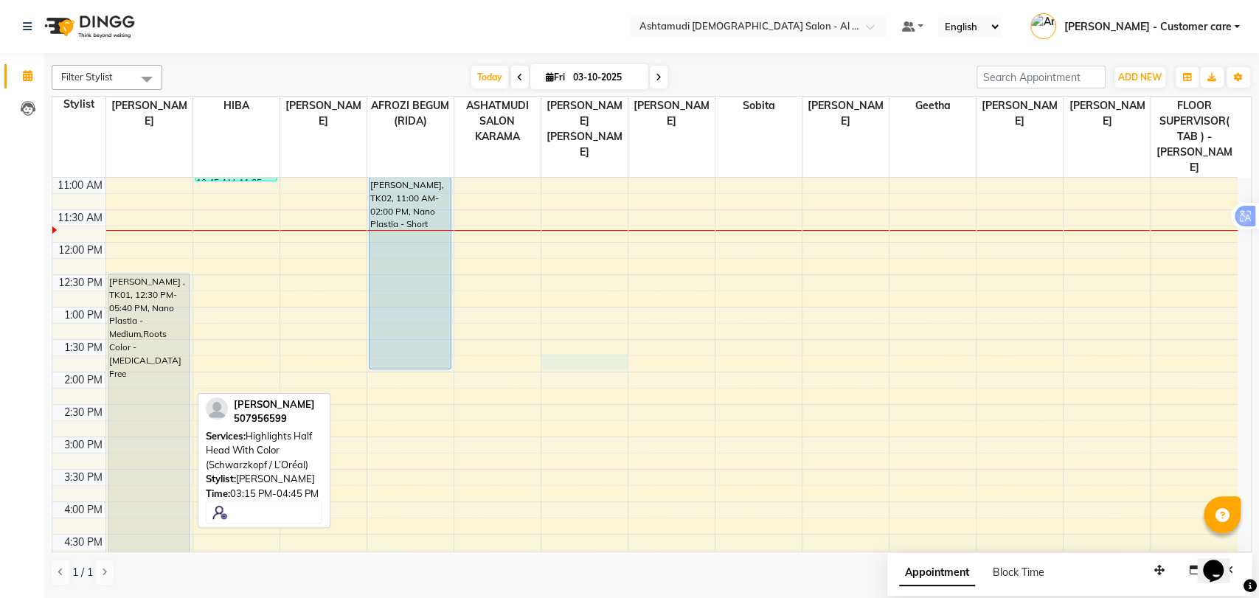
click at [596, 336] on div "9:00 AM 9:30 AM 10:00 AM 10:30 AM 11:00 AM 11:30 AM 12:00 PM 12:30 PM 1:00 PM 1…" at bounding box center [644, 502] width 1185 height 908
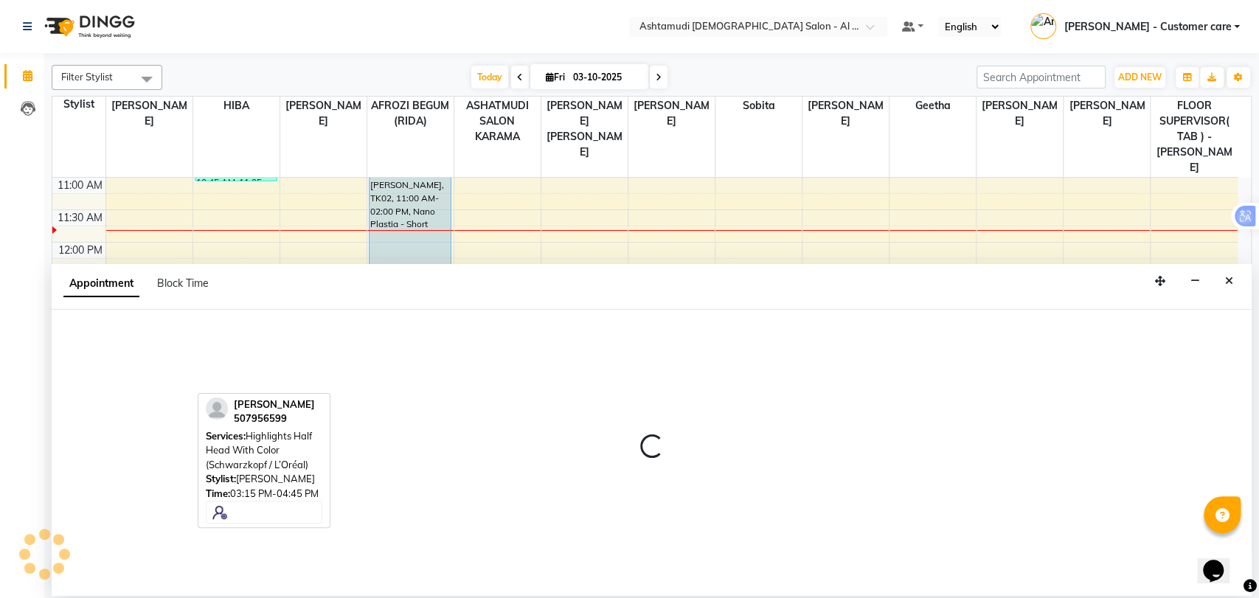
select select "61751"
select select "tentative"
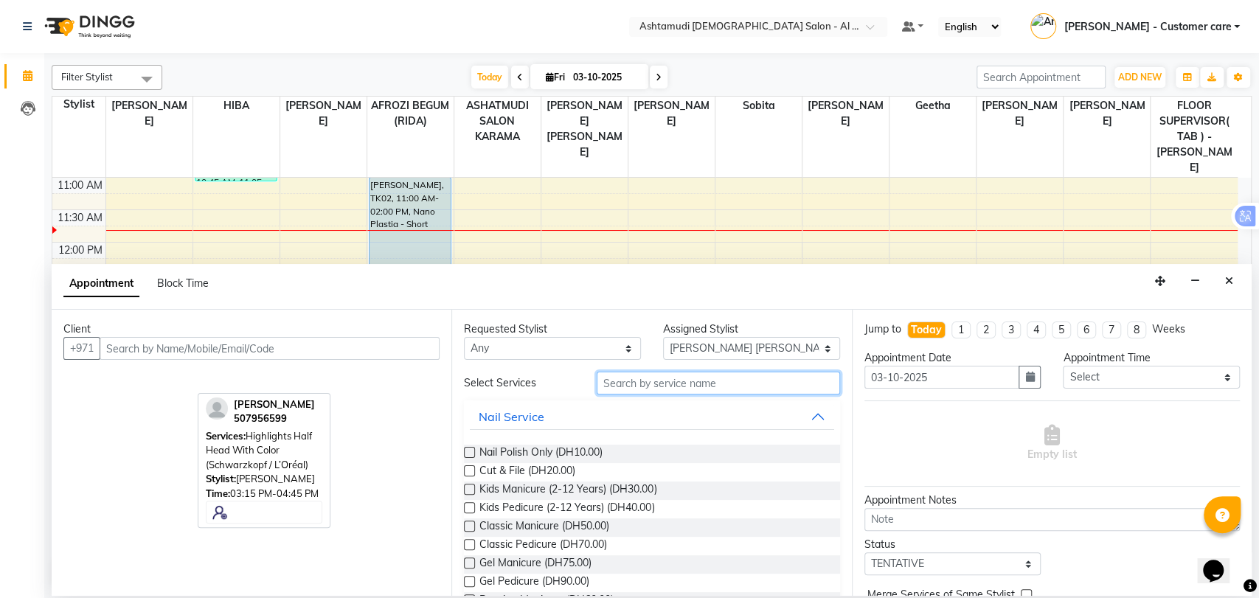
click at [678, 386] on input "text" at bounding box center [718, 383] width 243 height 23
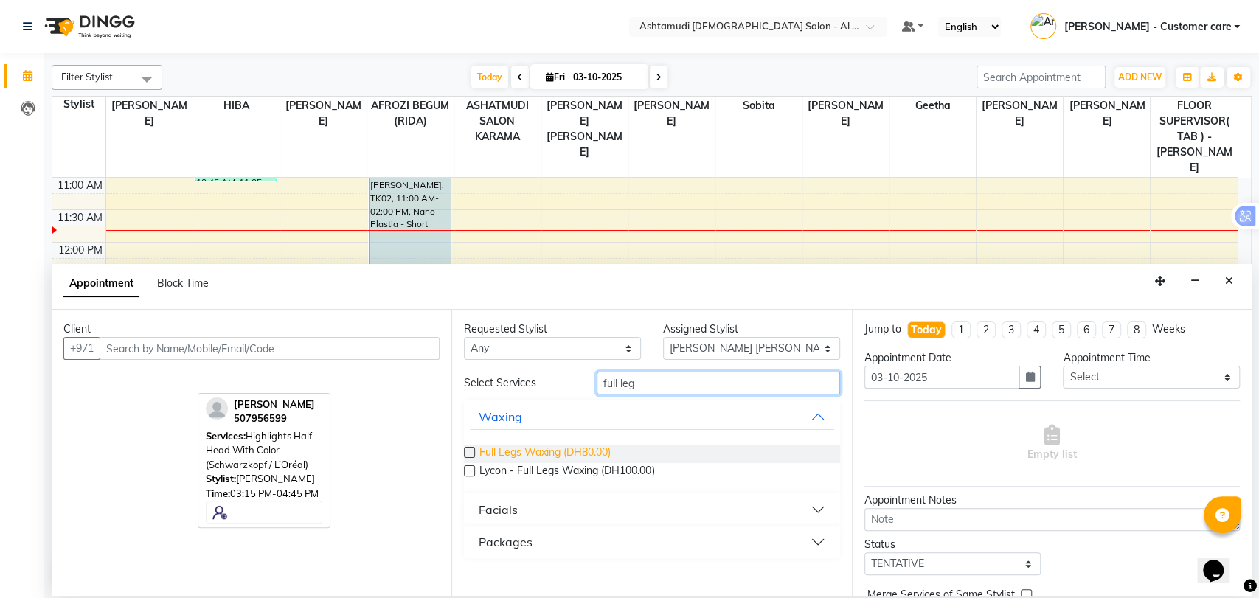
type input "full leg"
click at [558, 452] on span "Full Legs Waxing (DH80.00)" at bounding box center [544, 454] width 131 height 18
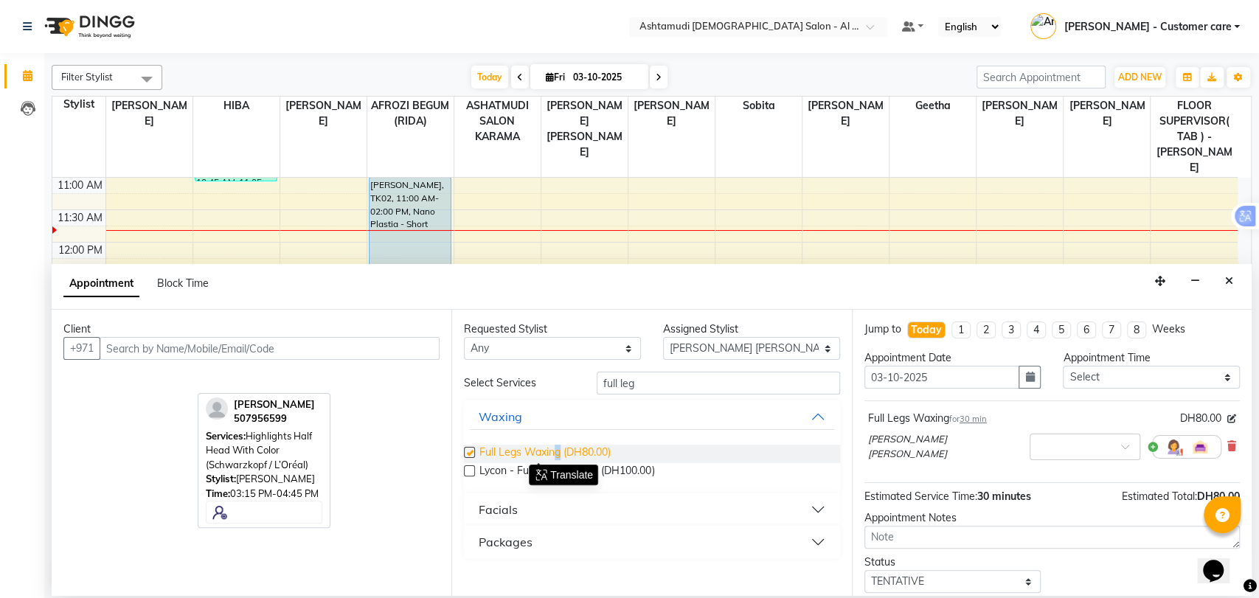
checkbox input "false"
drag, startPoint x: 948, startPoint y: 414, endPoint x: 859, endPoint y: 418, distance: 88.6
click at [859, 418] on div "Jump to Today 1 2 3 4 5 6 7 8 Weeks Appointment Date 03-10-2025 Appointment Tim…" at bounding box center [1052, 453] width 400 height 286
copy div "Full Legs Waxing"
click at [1227, 441] on icon at bounding box center [1231, 446] width 9 height 10
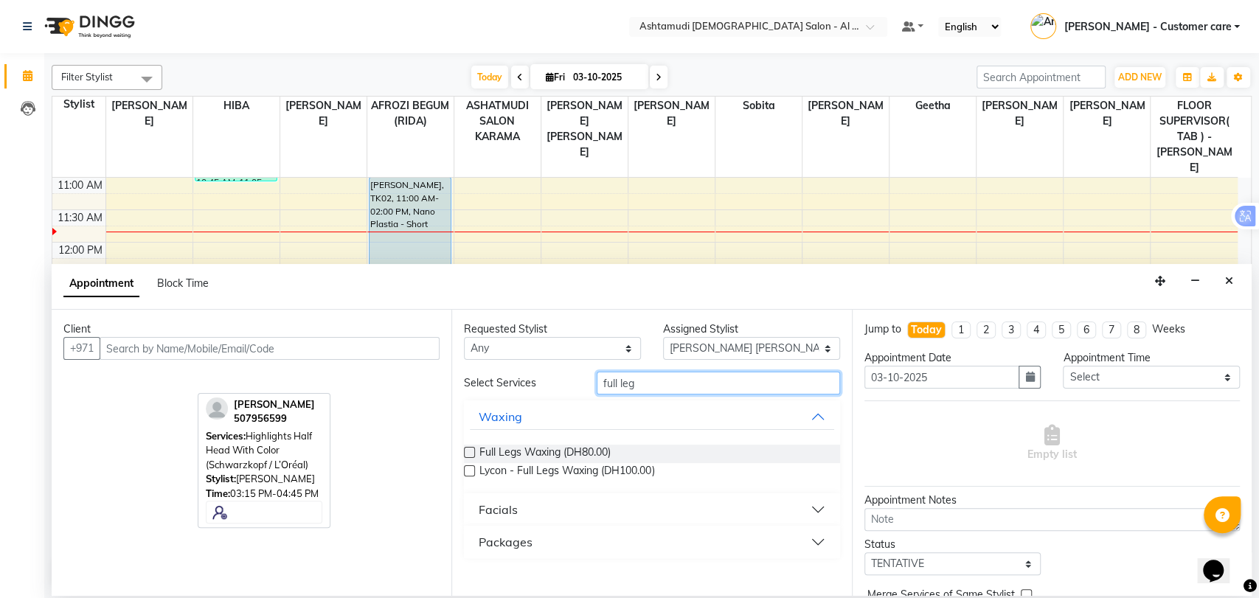
click at [624, 385] on input "full leg" at bounding box center [718, 383] width 243 height 23
type input "f"
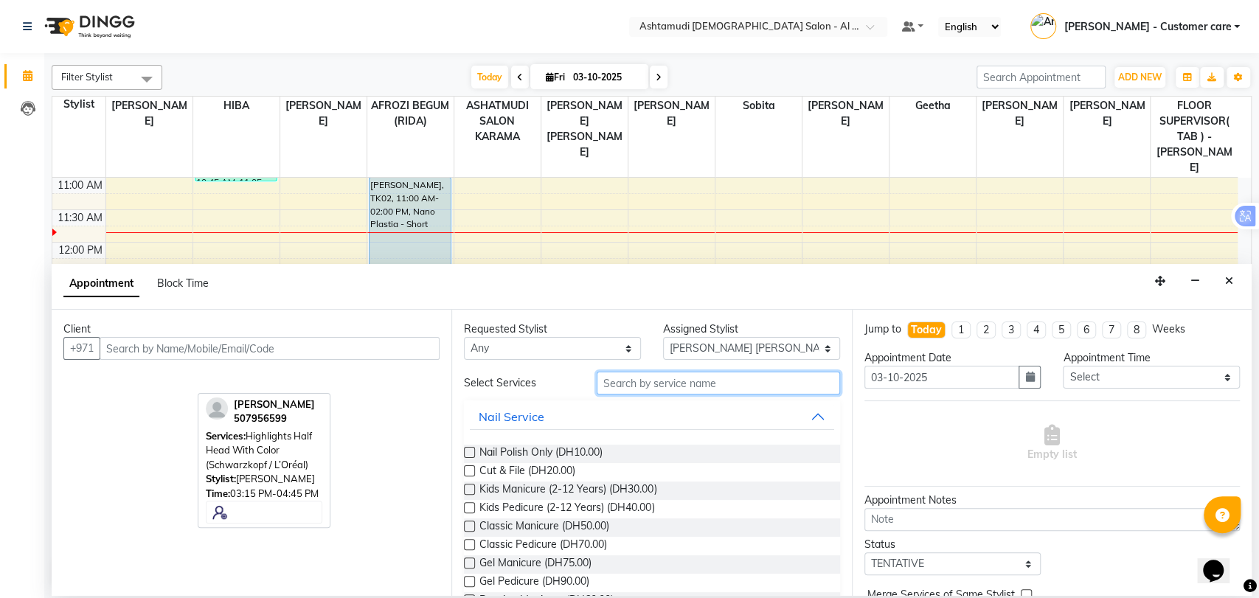
click at [740, 385] on input "text" at bounding box center [718, 383] width 243 height 23
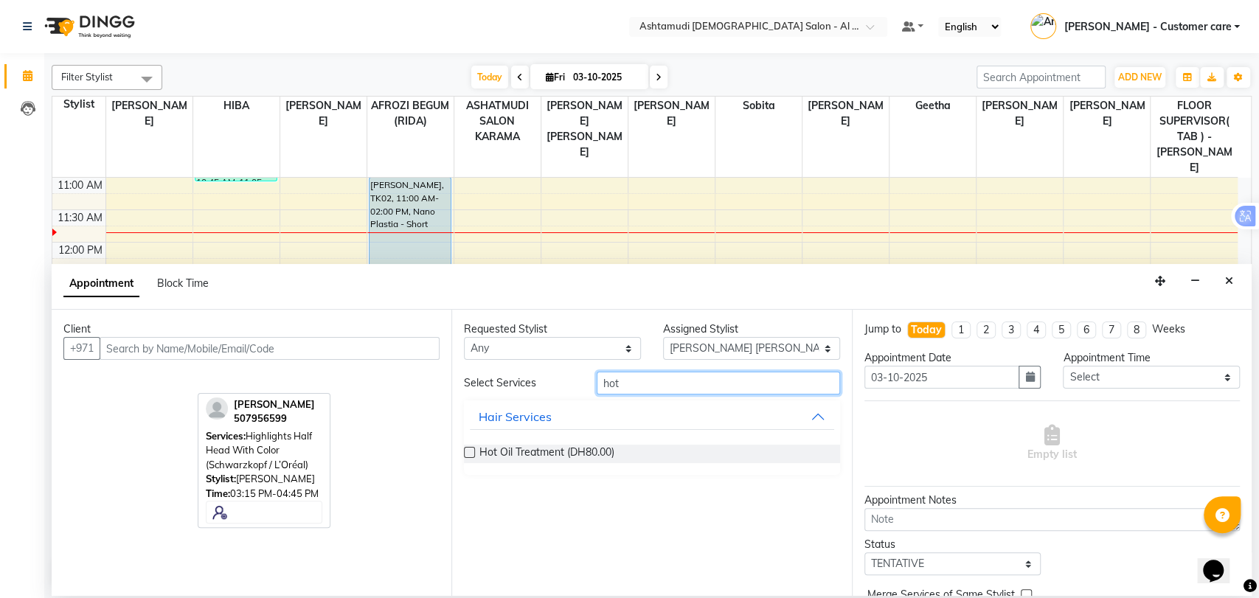
type input "hot"
click at [1226, 279] on icon "Close" at bounding box center [1229, 281] width 8 height 10
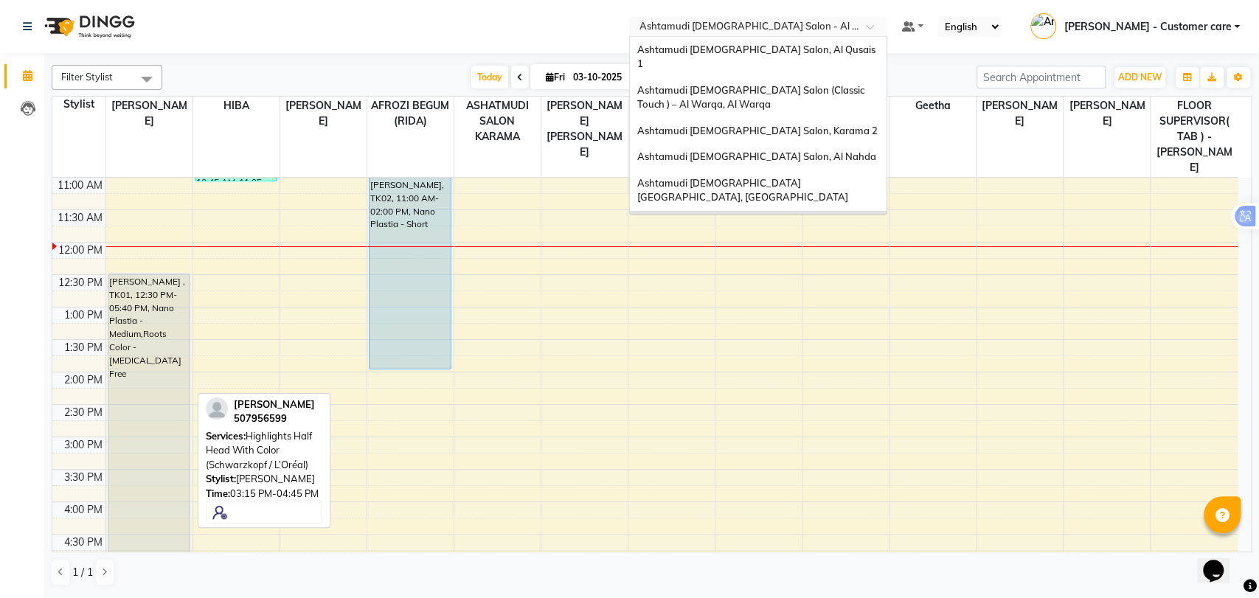
click at [816, 24] on input "text" at bounding box center [743, 28] width 214 height 15
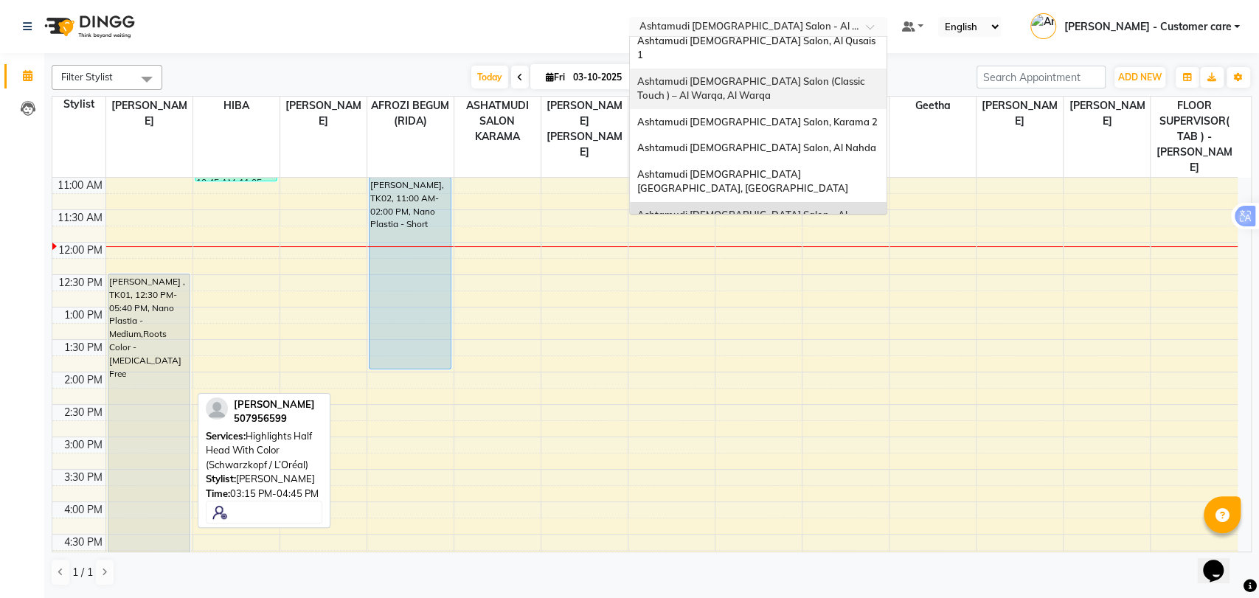
click at [771, 73] on div "Ashtamudi [DEMOGRAPHIC_DATA] Salon (Classic Touch ) – Al Warqa, Al Warqa" at bounding box center [758, 89] width 257 height 41
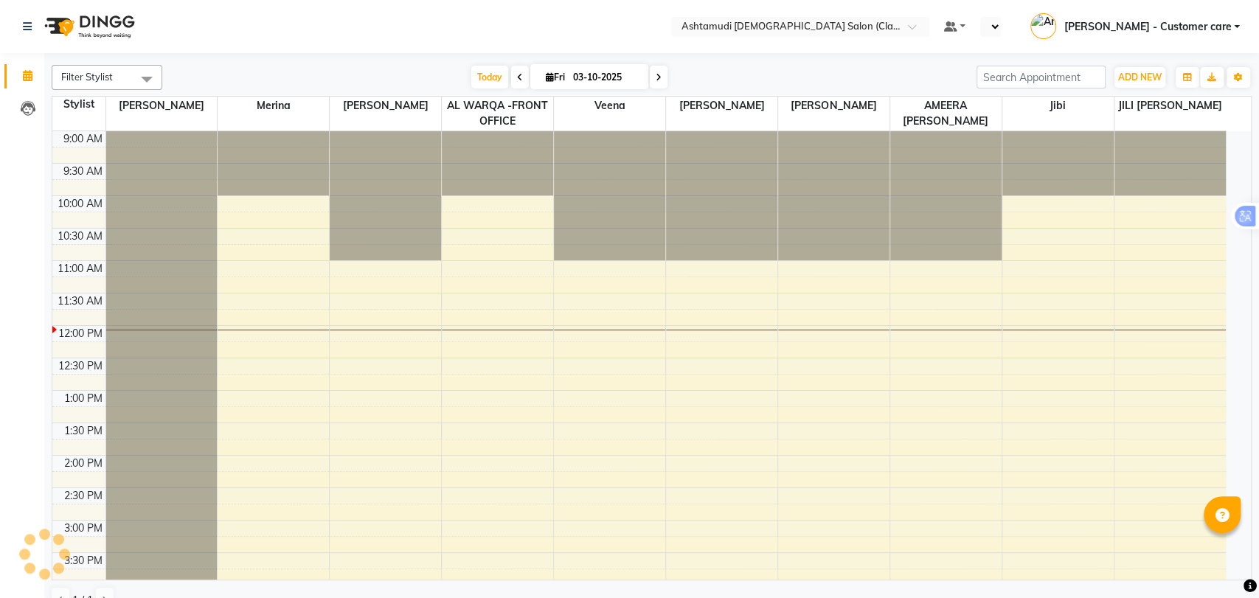
select select "en"
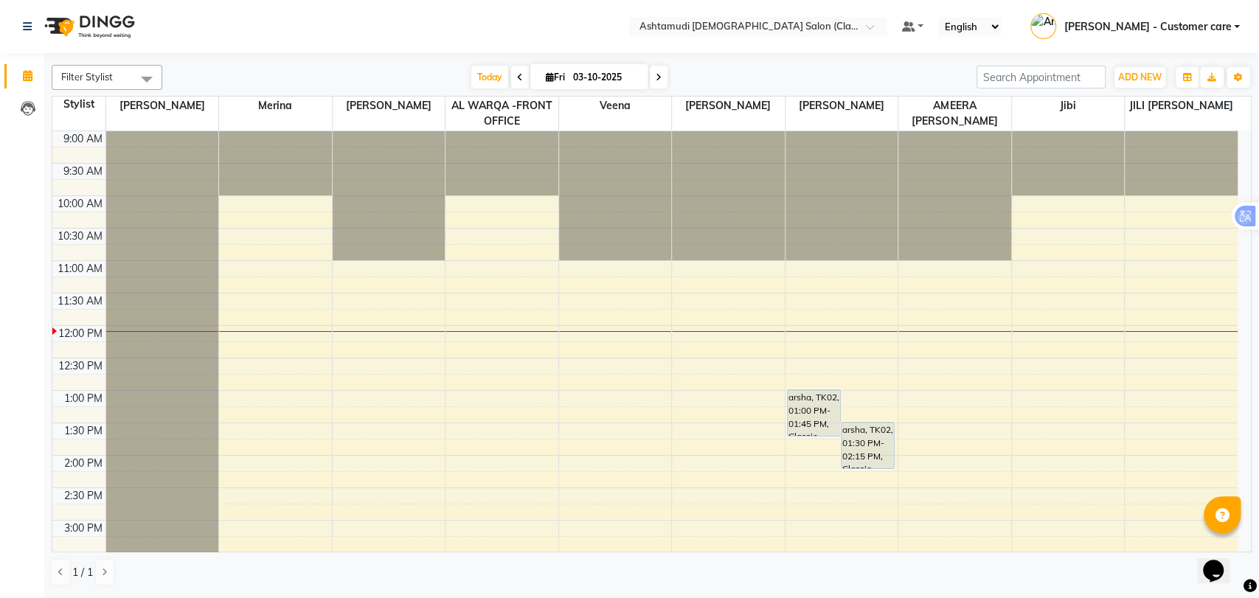
click at [813, 87] on div "[DATE] [DATE]" at bounding box center [569, 77] width 799 height 22
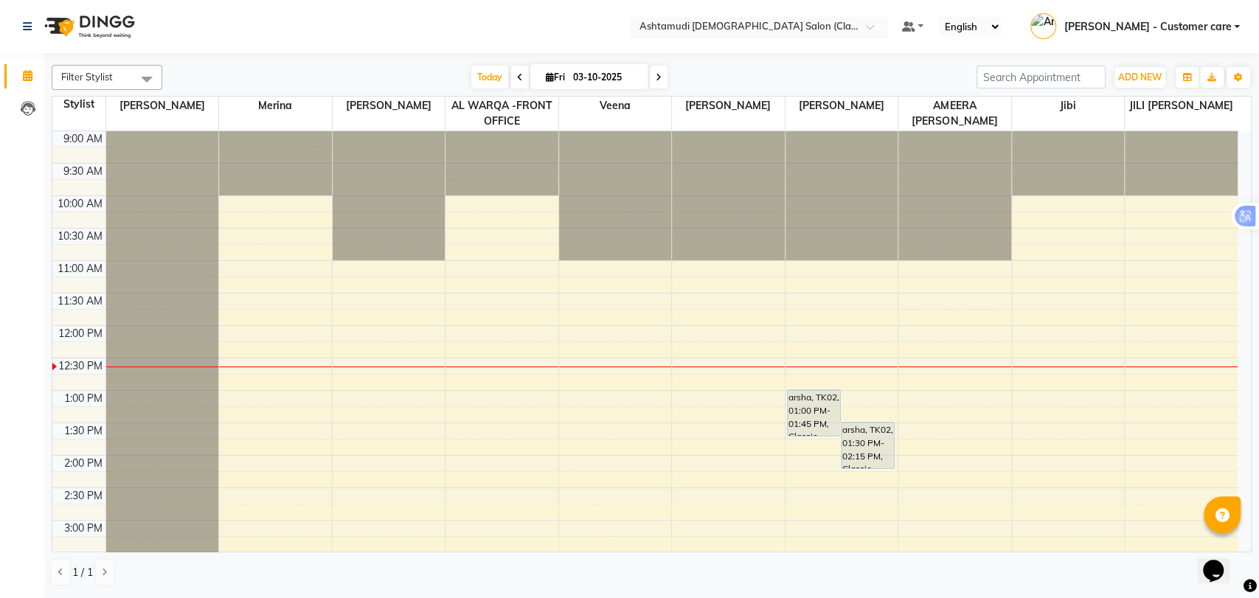
click at [757, 21] on input "text" at bounding box center [743, 28] width 214 height 15
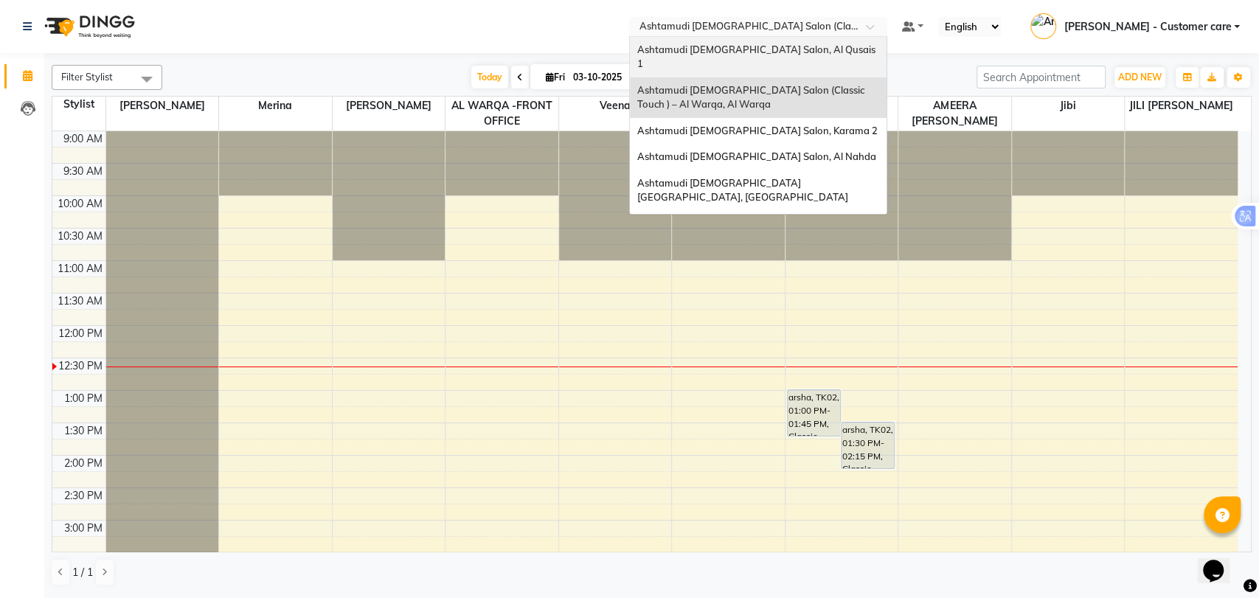
click at [766, 55] on span "Ashtamudi [DEMOGRAPHIC_DATA] Salon, Al Qusais 1" at bounding box center [757, 57] width 240 height 27
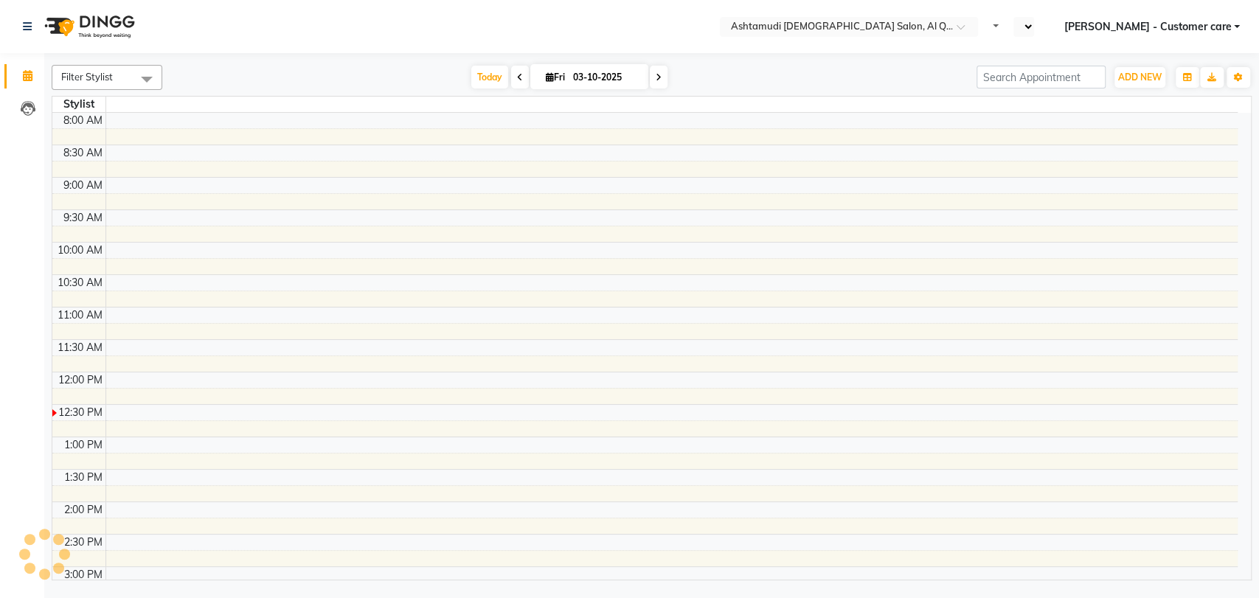
select select "en"
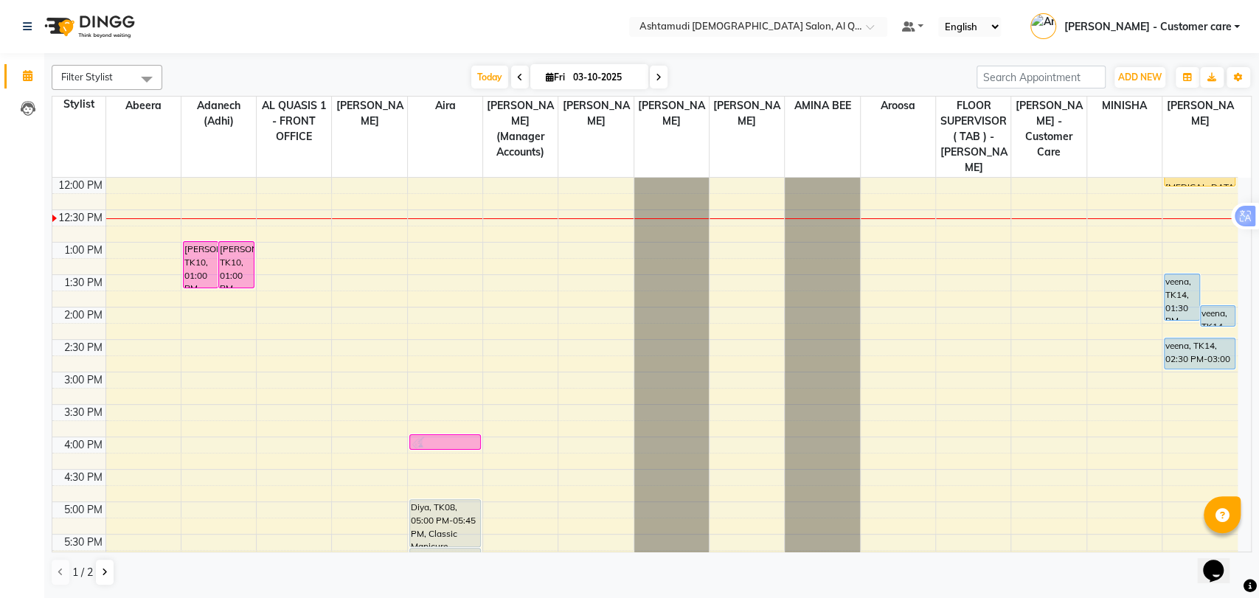
click at [139, 80] on span at bounding box center [146, 79] width 29 height 28
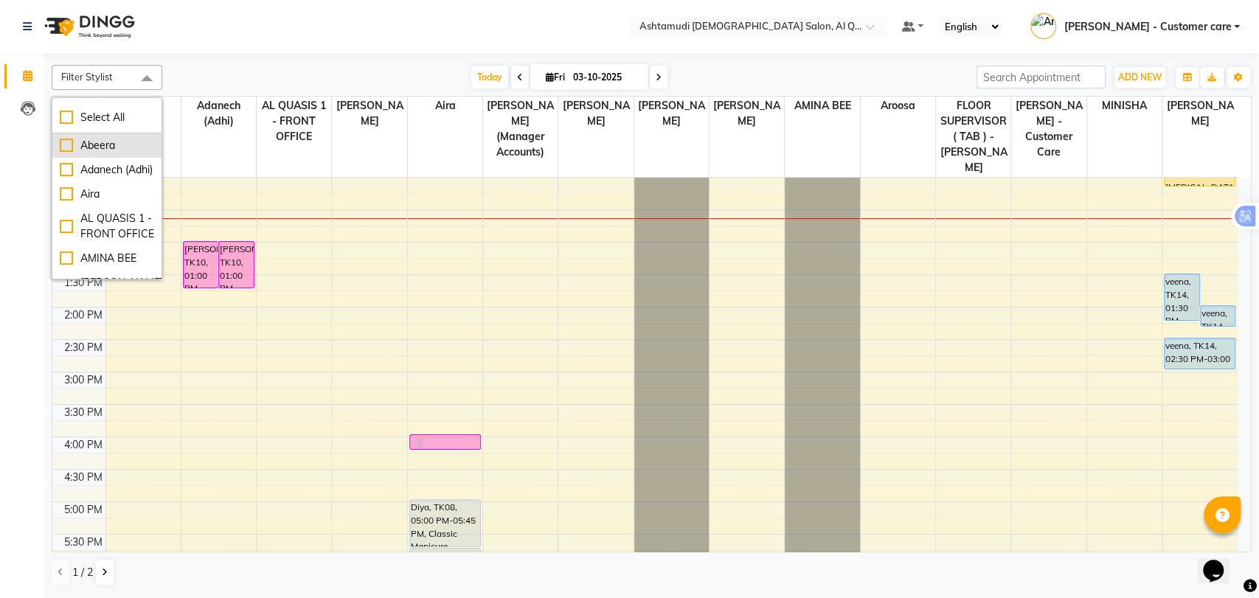
click at [94, 141] on div "Abeera" at bounding box center [107, 145] width 94 height 15
checkbox input "true"
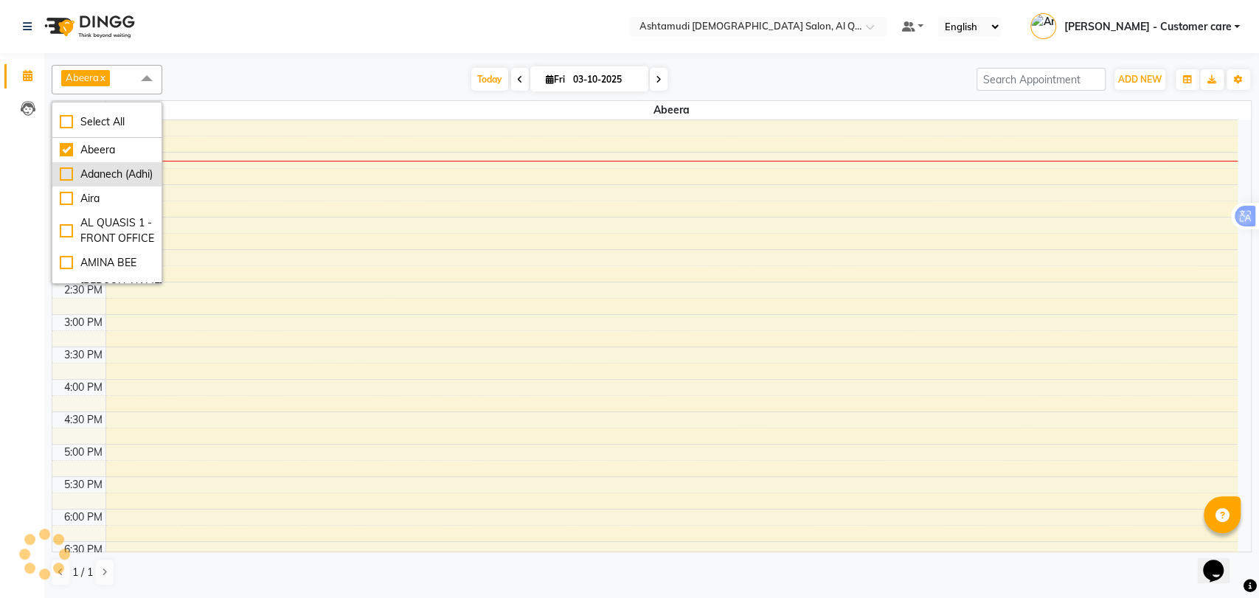
click at [88, 176] on div "Adanech (Adhi)" at bounding box center [107, 174] width 94 height 15
checkbox input "true"
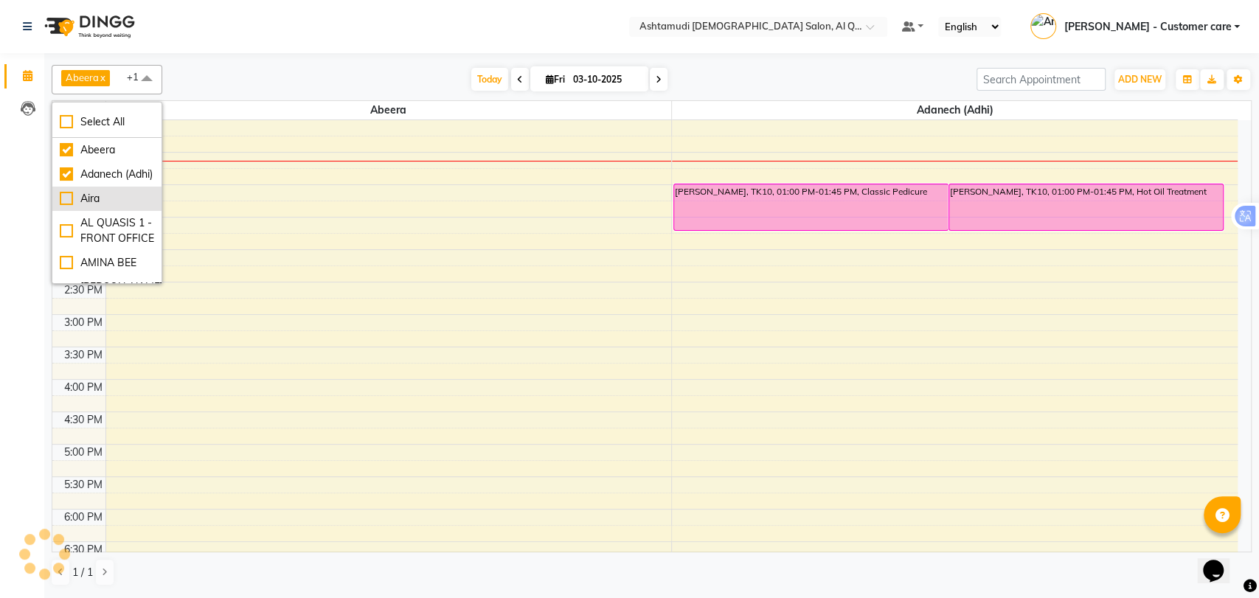
click at [91, 206] on div "Aira" at bounding box center [107, 198] width 94 height 15
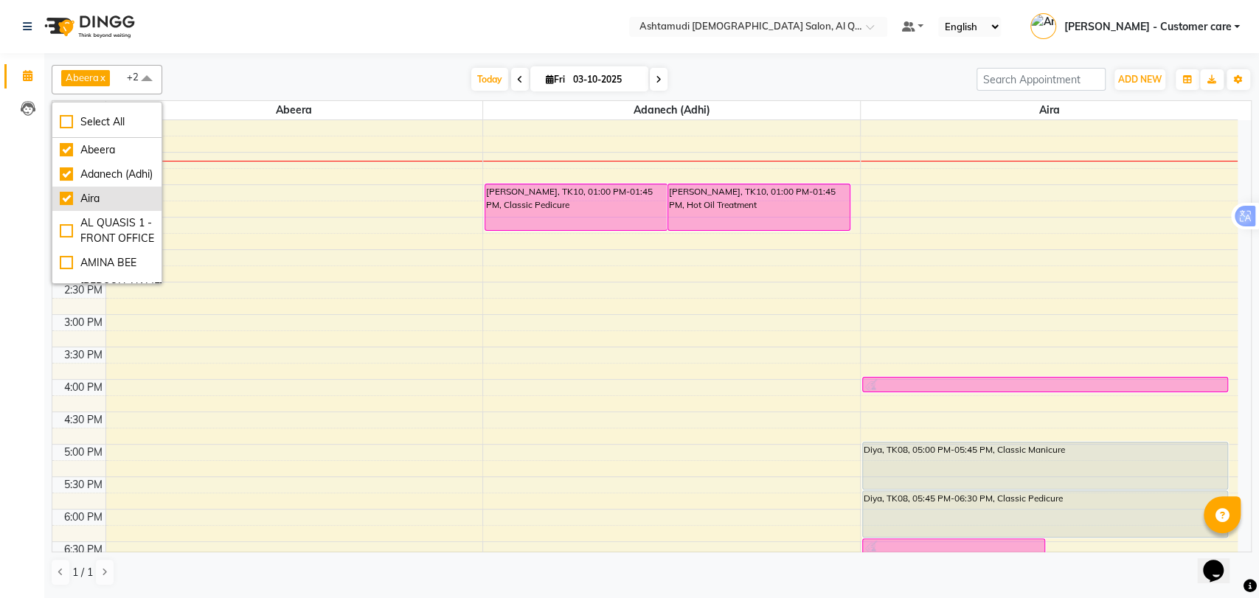
checkbox input "true"
click at [103, 189] on div "AMINA BEE" at bounding box center [107, 180] width 94 height 15
checkbox input "true"
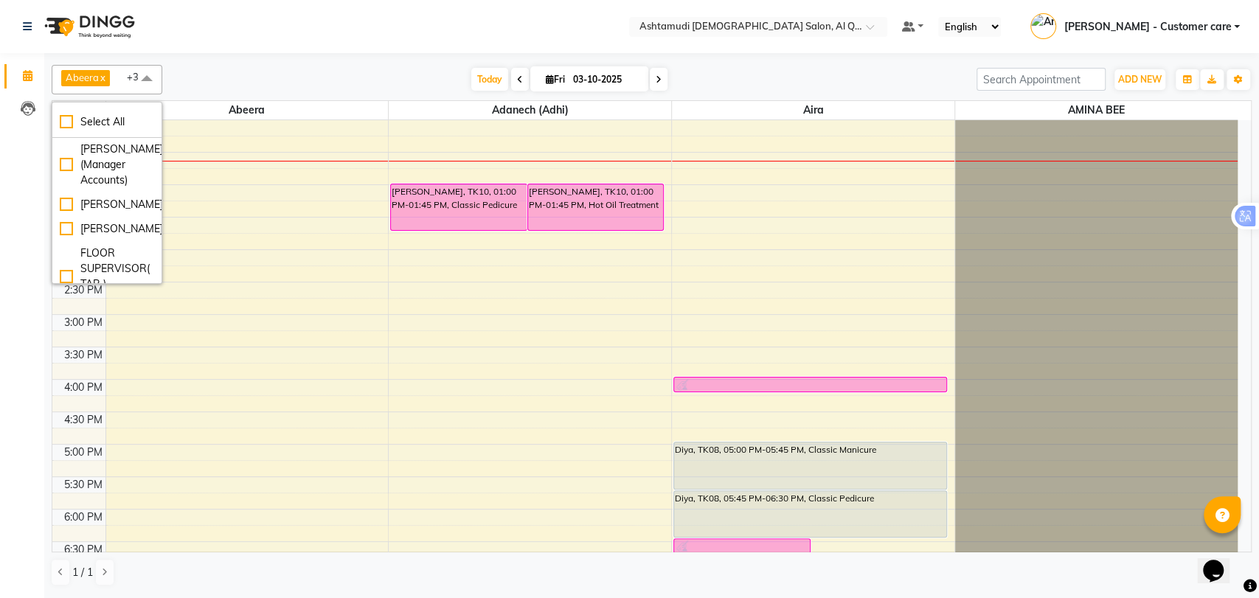
scroll to position [246, 0]
click at [103, 209] on div "[PERSON_NAME]" at bounding box center [107, 200] width 94 height 15
checkbox input "true"
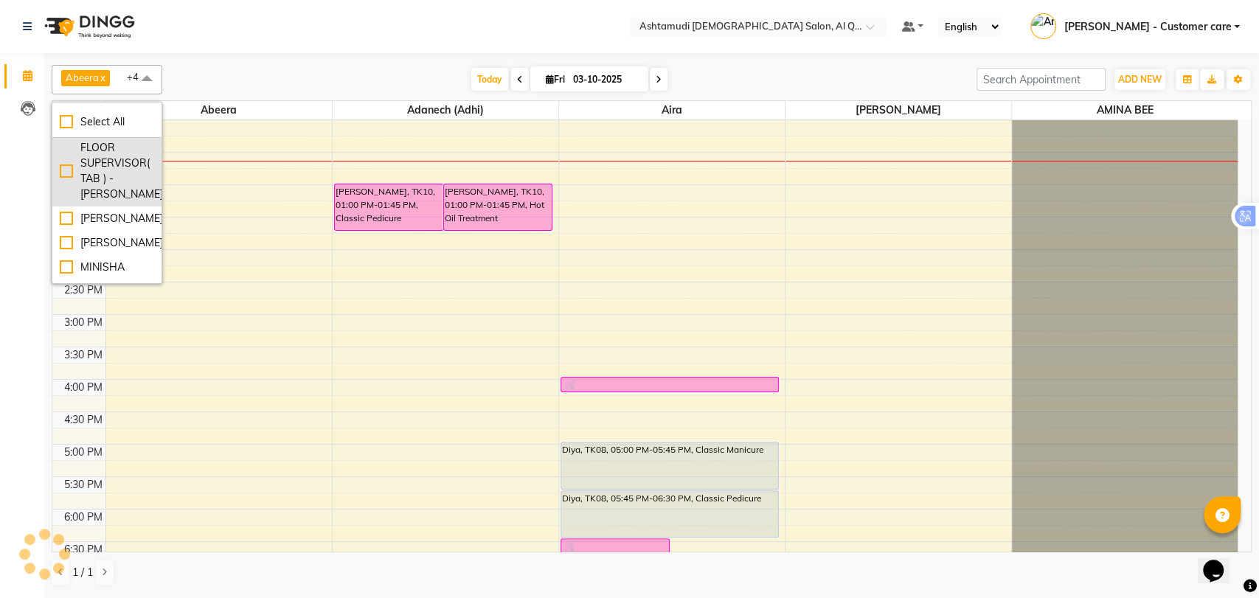
scroll to position [409, 0]
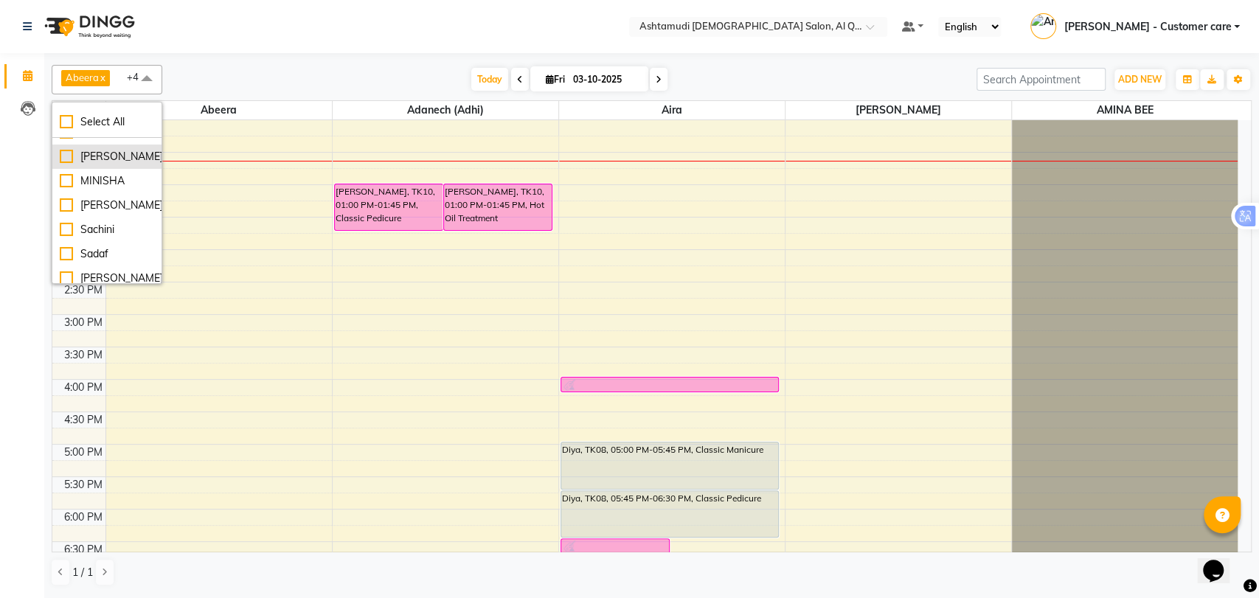
click at [117, 164] on div "[PERSON_NAME]" at bounding box center [107, 156] width 94 height 15
checkbox input "true"
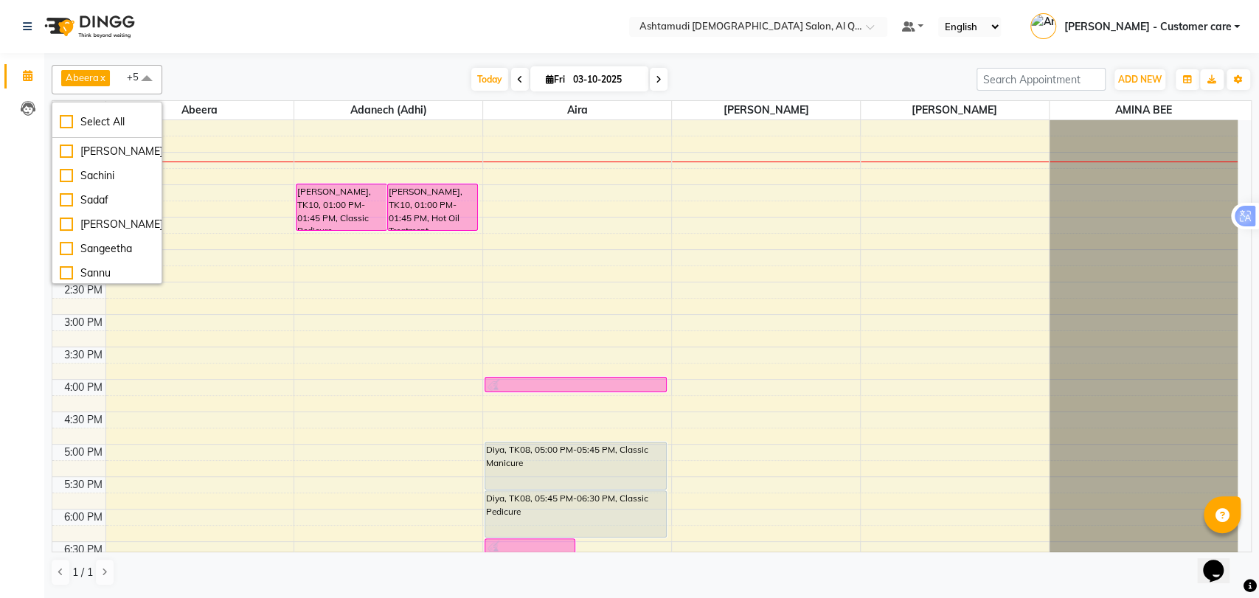
scroll to position [491, 0]
click at [97, 131] on div "[PERSON_NAME]" at bounding box center [107, 123] width 94 height 15
checkbox input "true"
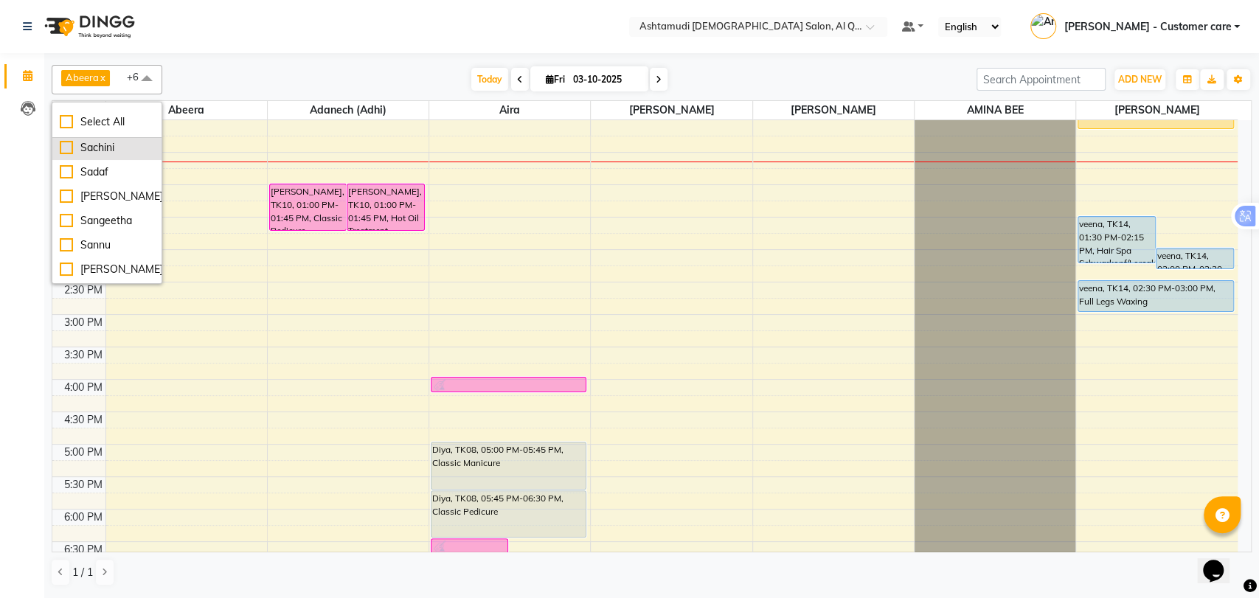
click at [88, 156] on div "Sachini" at bounding box center [107, 147] width 94 height 15
checkbox input "true"
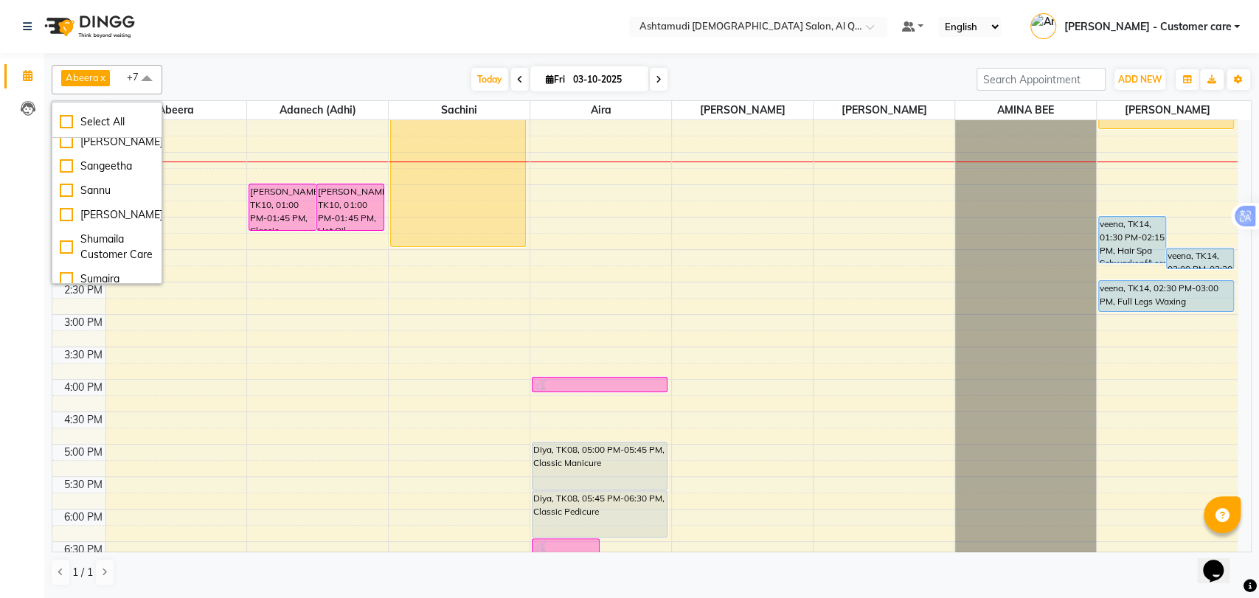
scroll to position [573, 0]
click at [84, 98] on div "Sadaf" at bounding box center [107, 90] width 94 height 15
checkbox input "true"
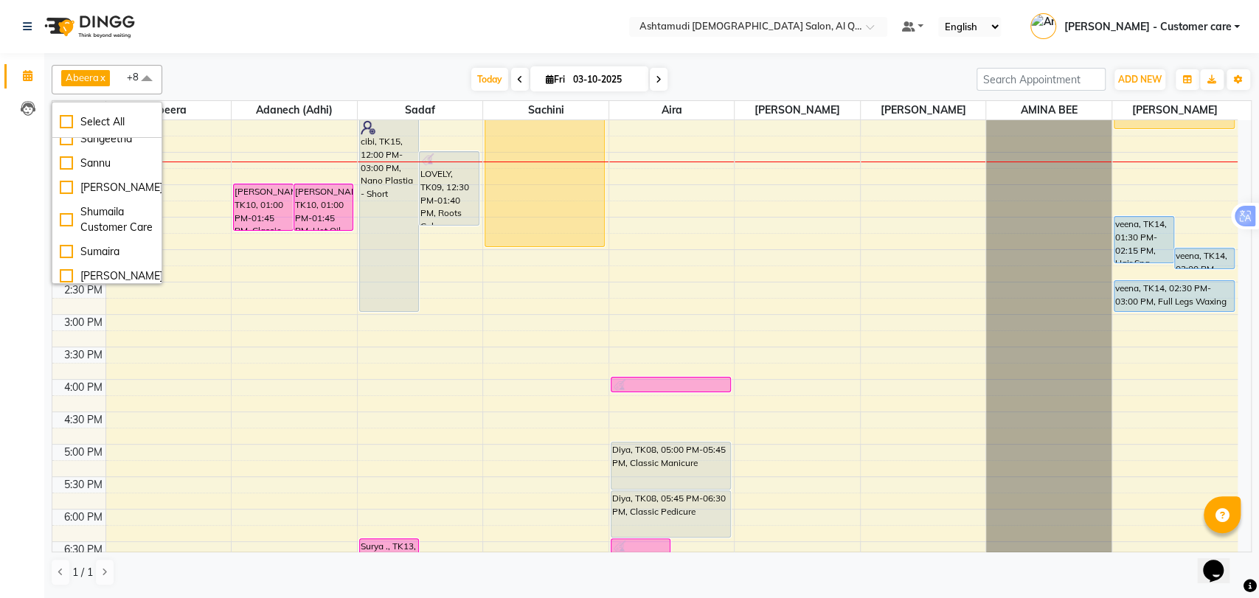
click at [88, 122] on div "[PERSON_NAME]" at bounding box center [107, 114] width 94 height 15
checkbox input "true"
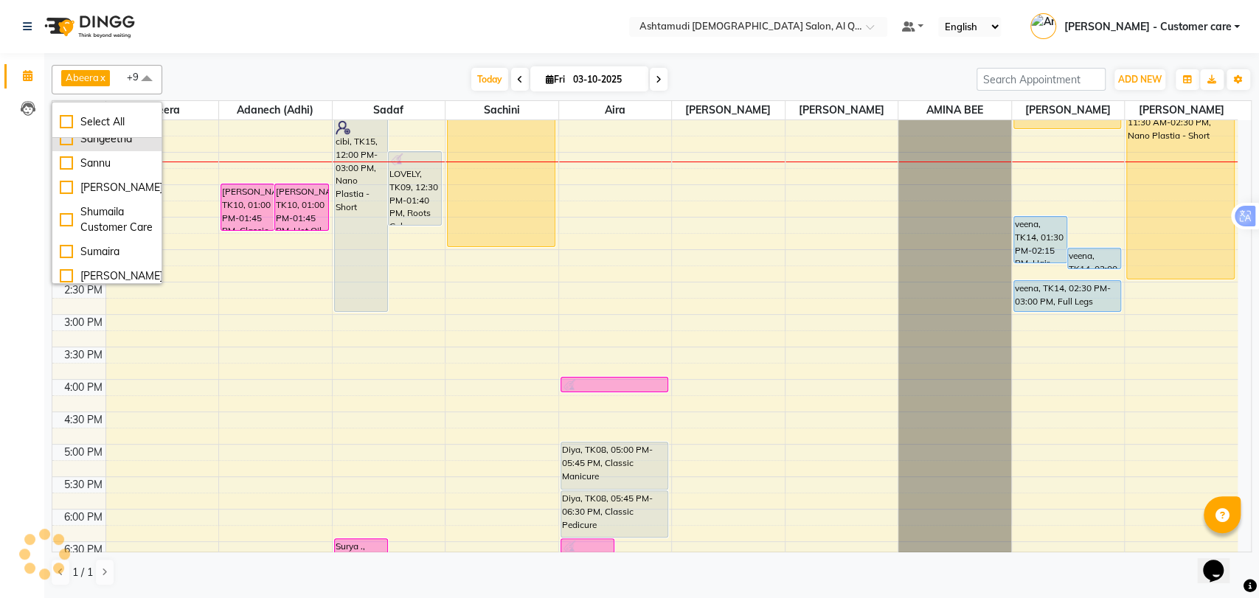
scroll to position [655, 0]
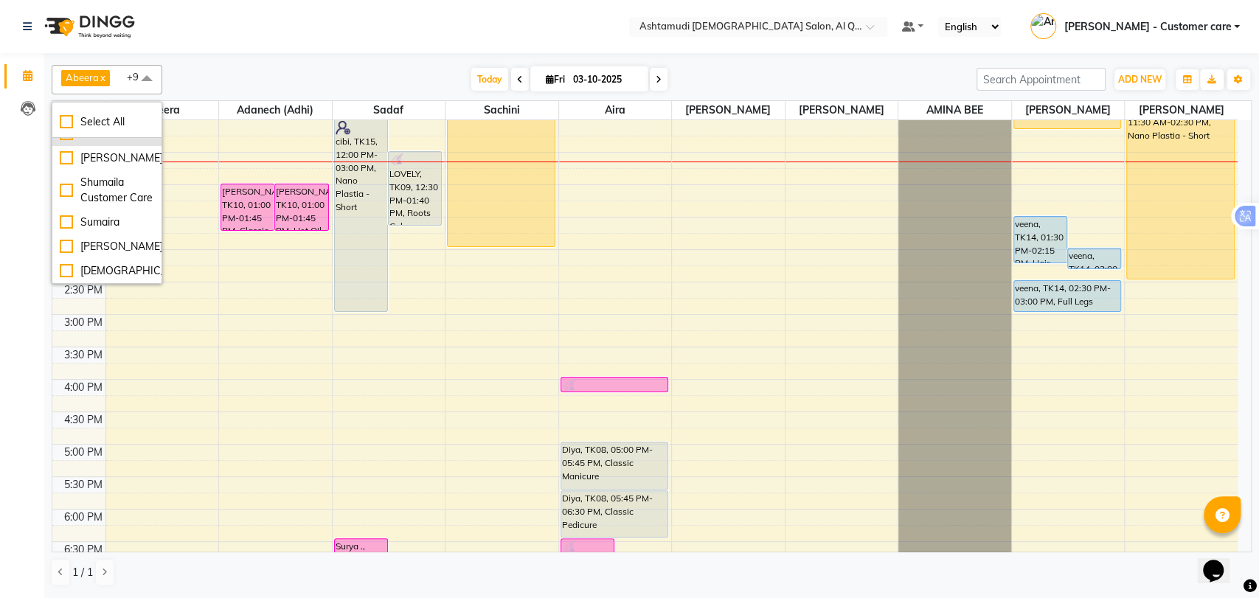
click at [97, 142] on div "Sannu" at bounding box center [107, 133] width 94 height 15
checkbox input "true"
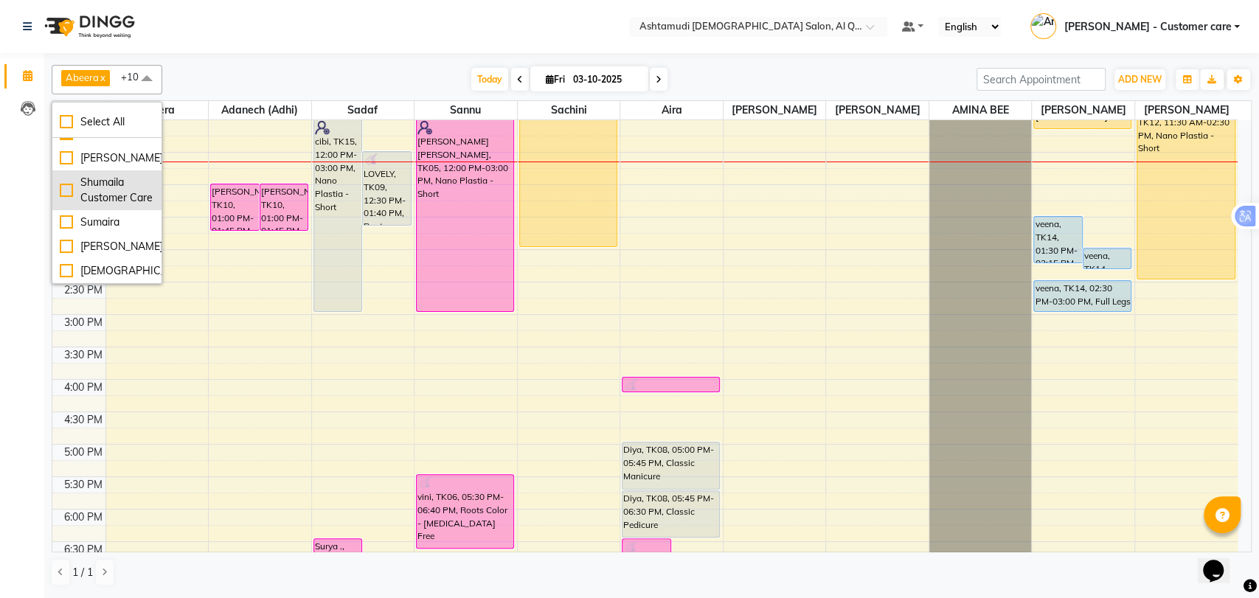
scroll to position [726, 0]
click at [98, 221] on div "Sumaira" at bounding box center [107, 222] width 94 height 15
checkbox input "true"
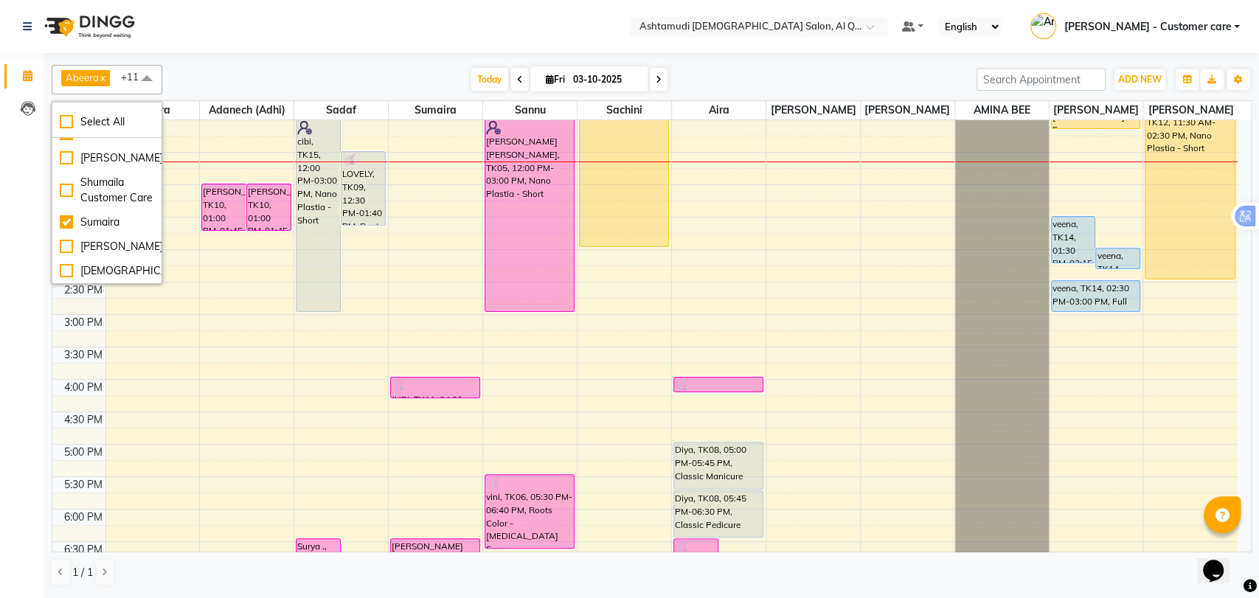
click at [282, 69] on div "[DATE] [DATE]" at bounding box center [569, 80] width 799 height 22
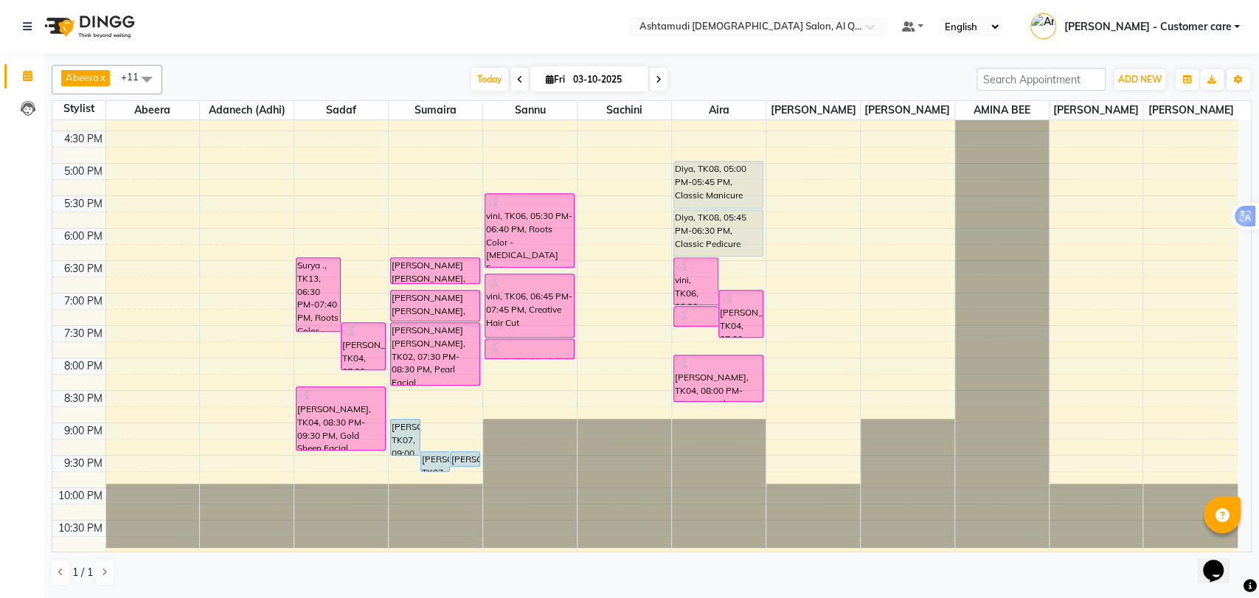
scroll to position [486, 0]
click at [243, 303] on div "9:00 AM 9:30 AM 10:00 AM 10:30 AM 11:00 AM 11:30 AM 12:00 PM 12:30 PM 1:00 PM 1…" at bounding box center [644, 99] width 1185 height 908
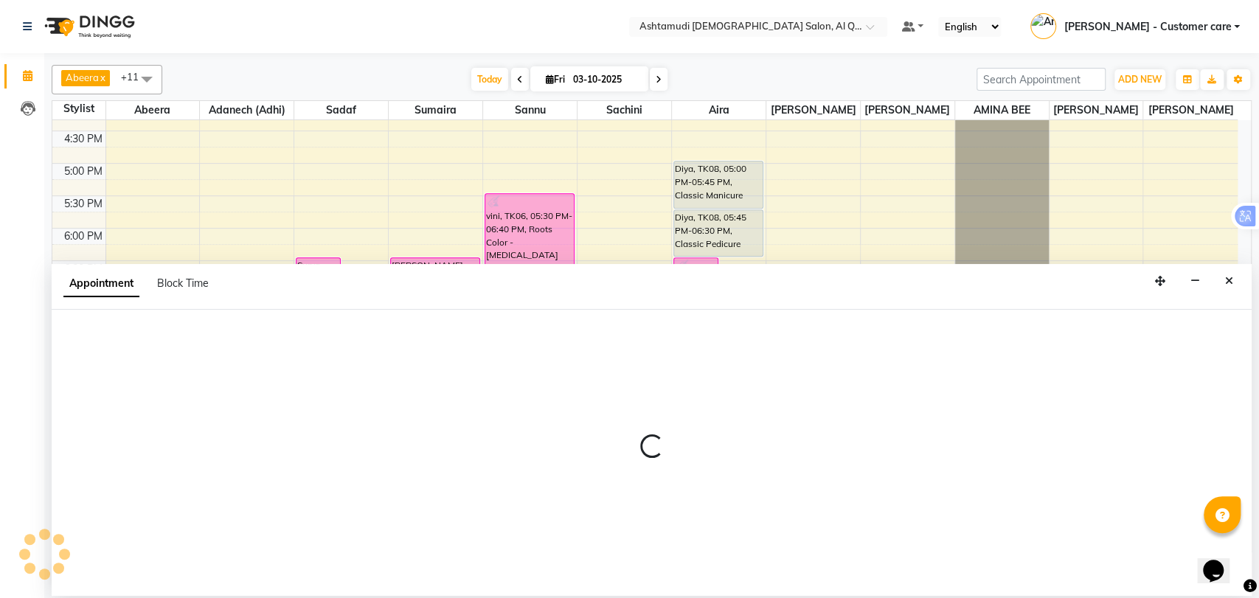
select select "53699"
select select "1140"
select select "tentative"
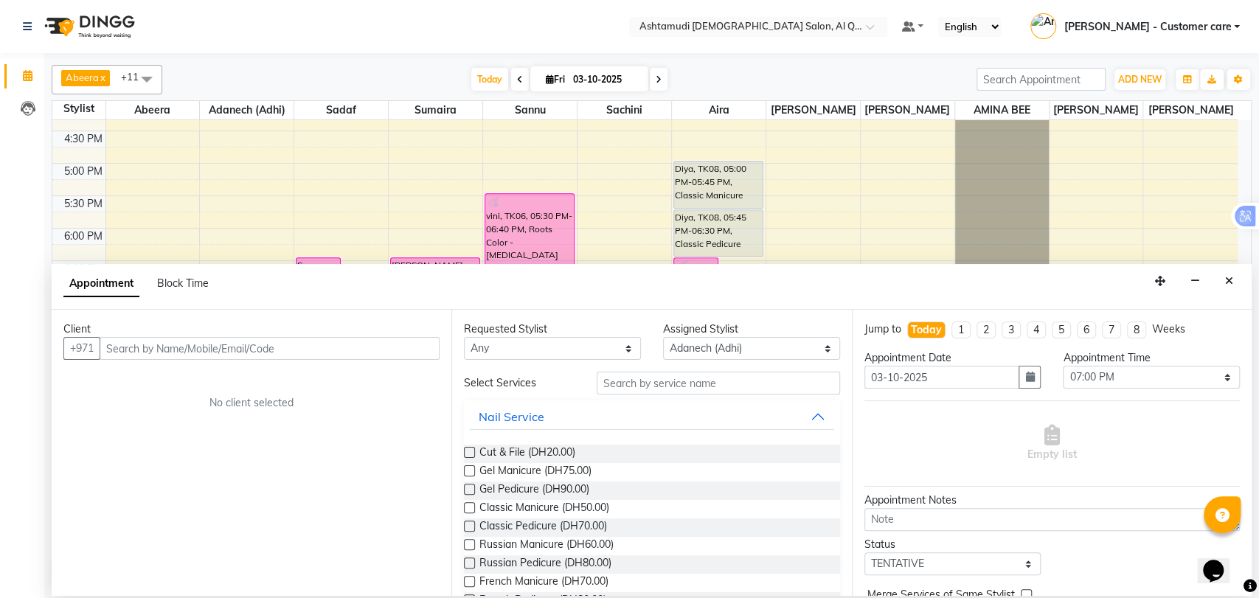
click at [219, 344] on input "text" at bounding box center [270, 348] width 340 height 23
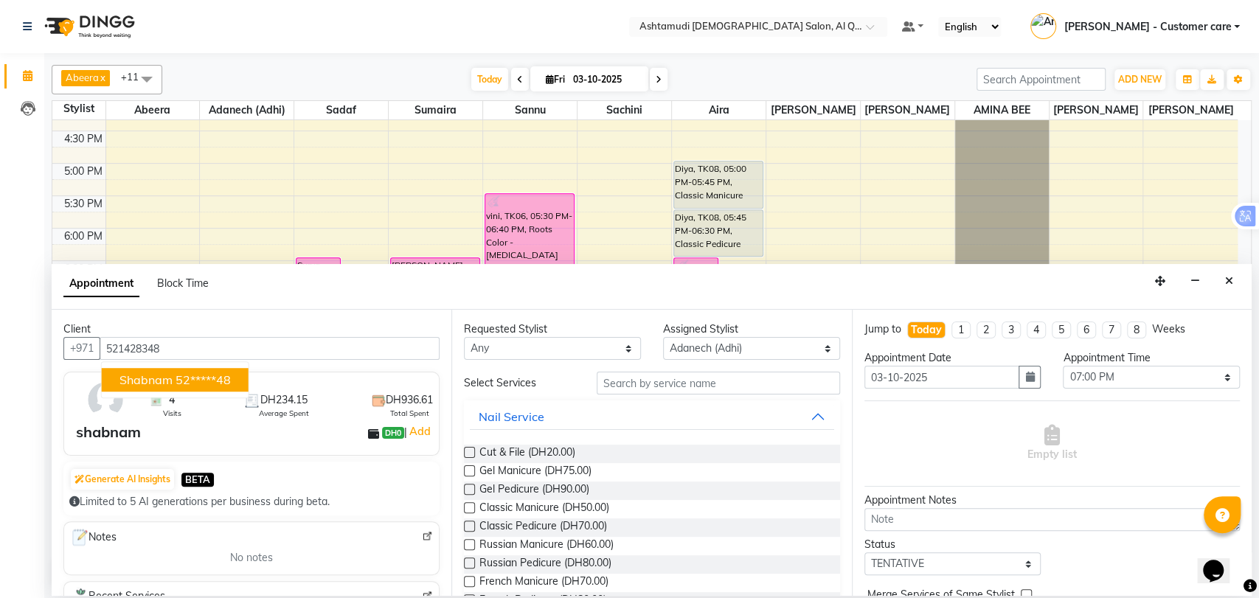
type input "521428348"
click at [625, 383] on input "text" at bounding box center [718, 383] width 243 height 23
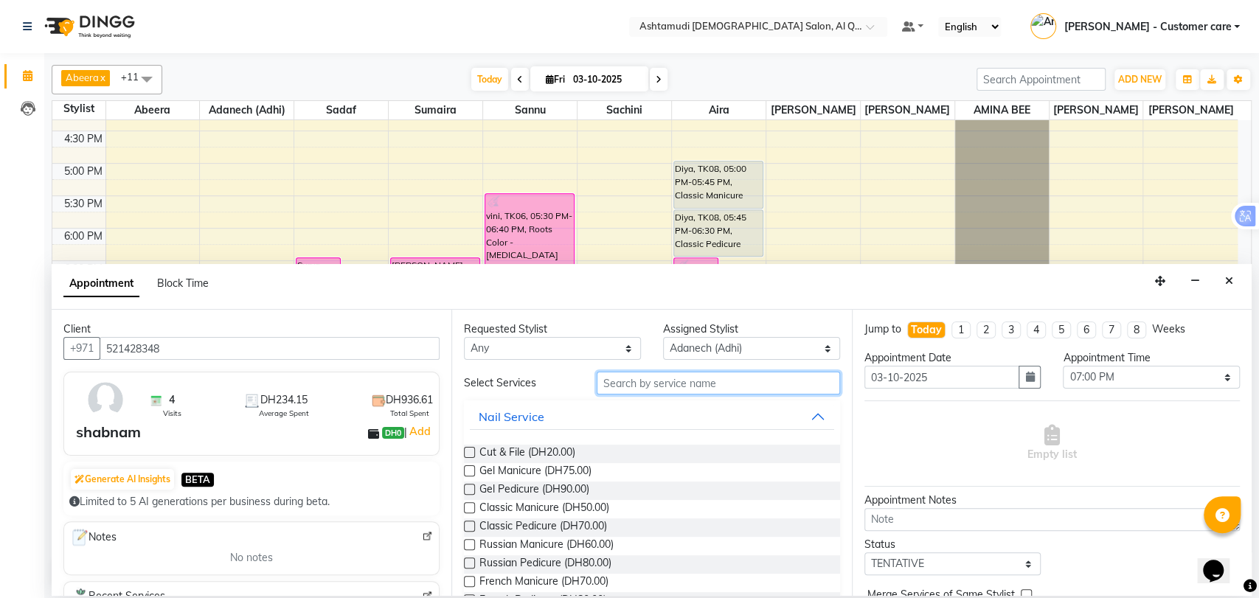
type input "c"
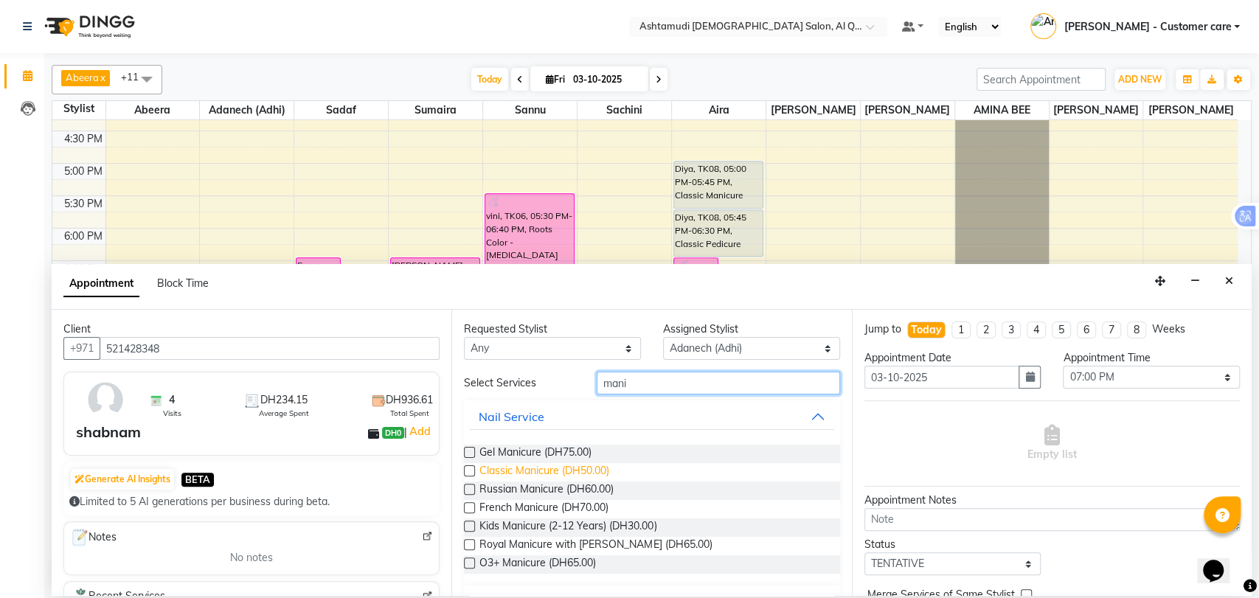
type input "mani"
click at [527, 471] on span "Classic Manicure (DH50.00)" at bounding box center [544, 472] width 130 height 18
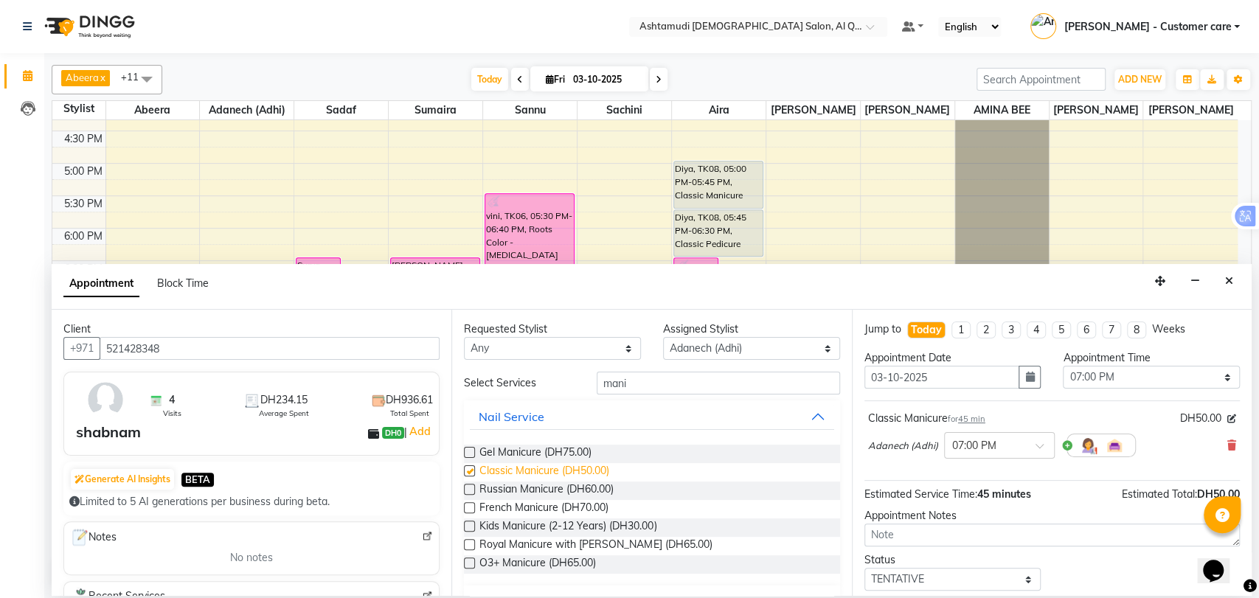
checkbox input "false"
click at [617, 384] on input "mani" at bounding box center [718, 383] width 243 height 23
click at [618, 383] on input "mani" at bounding box center [718, 383] width 243 height 23
type input "pedi"
click at [552, 468] on span "Classic Pedicure (DH70.00)" at bounding box center [543, 472] width 128 height 18
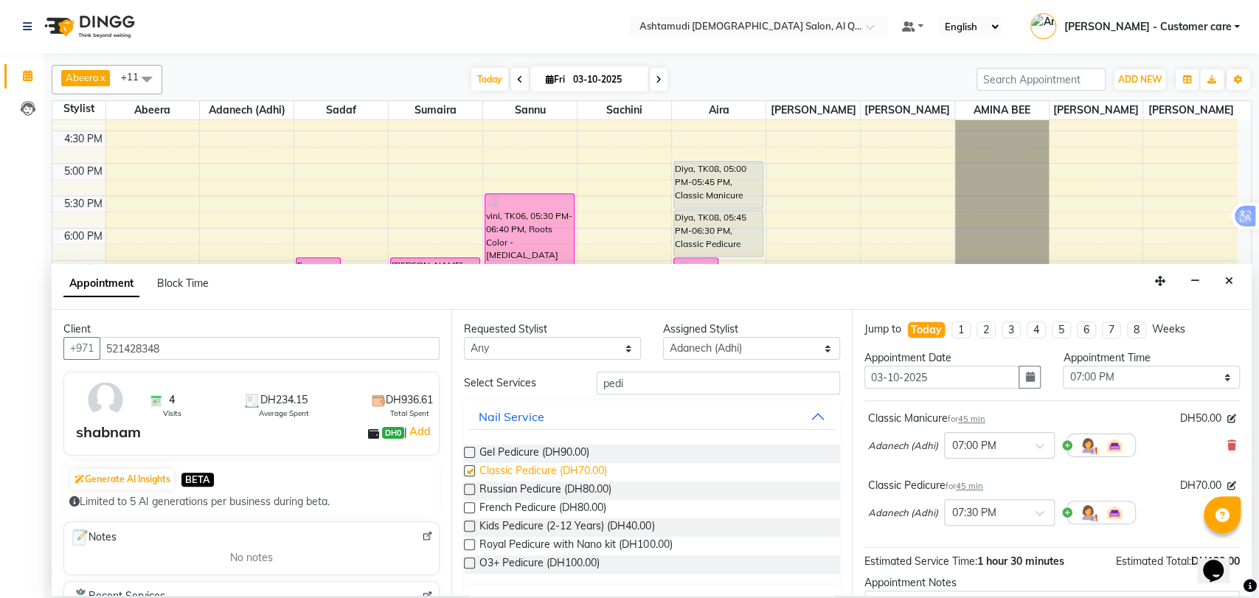
checkbox input "false"
click at [619, 384] on input "pedi" at bounding box center [718, 383] width 243 height 23
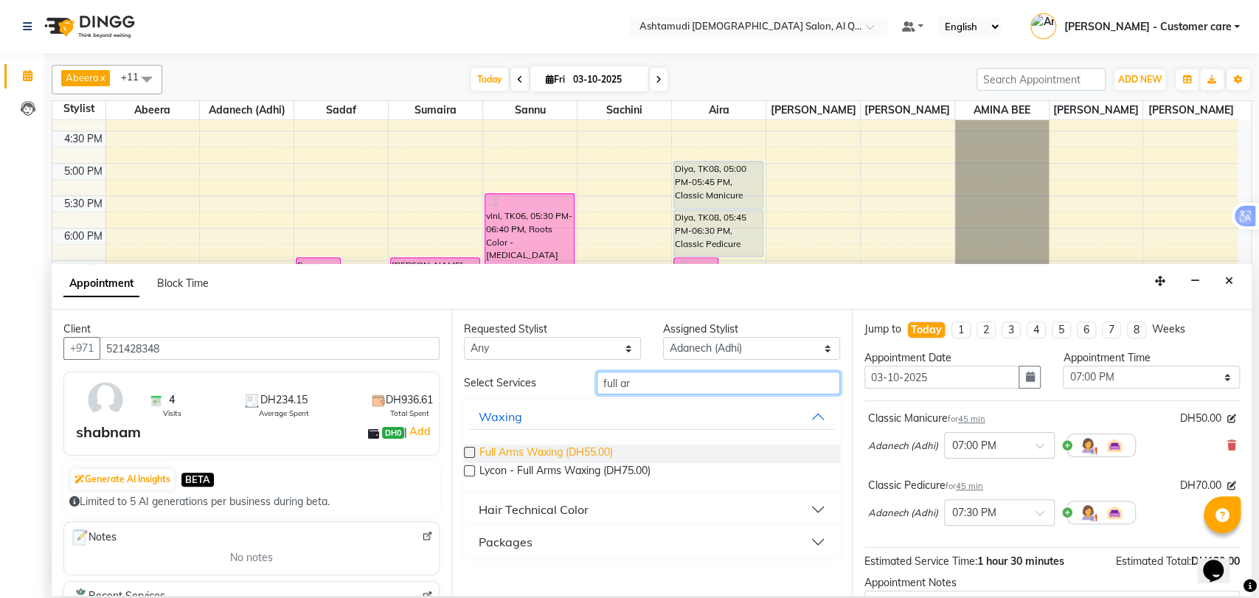
type input "full ar"
click at [566, 450] on span "Full Arms Waxing (DH55.00)" at bounding box center [545, 454] width 133 height 18
checkbox input "false"
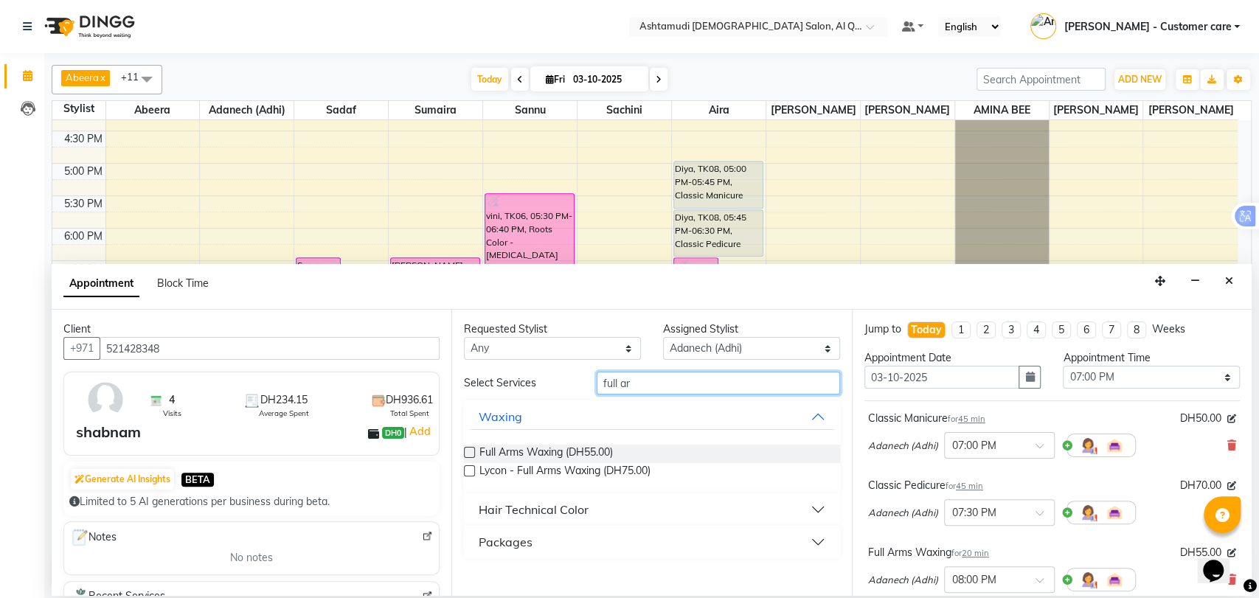
click at [624, 382] on input "full ar" at bounding box center [718, 383] width 243 height 23
type input "f"
type input "eye"
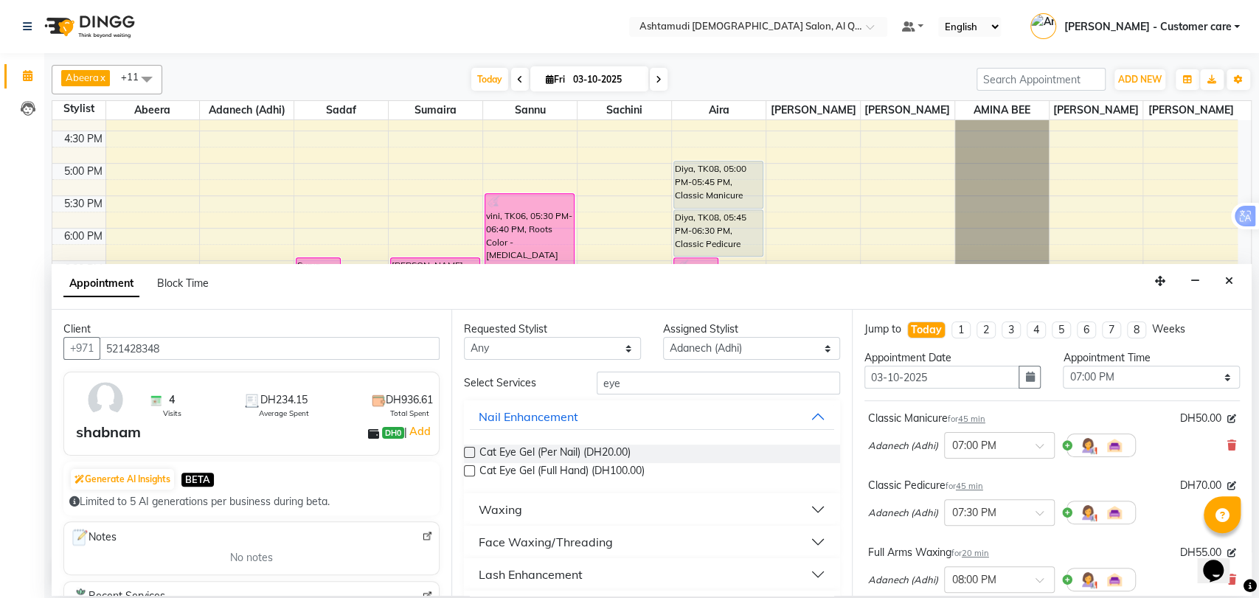
click at [557, 539] on div "Face Waxing/Threading" at bounding box center [546, 542] width 134 height 18
click at [525, 577] on span "Eyebrow Threading (DH20.00)" at bounding box center [550, 579] width 142 height 18
checkbox input "false"
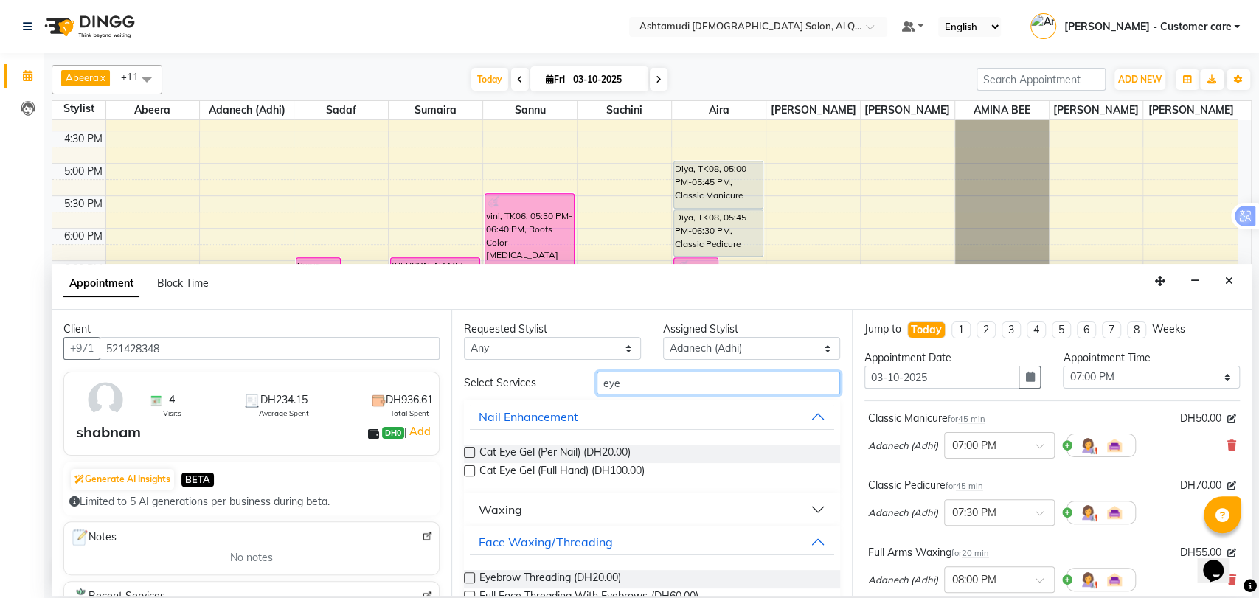
click at [604, 382] on input "eye" at bounding box center [718, 383] width 243 height 23
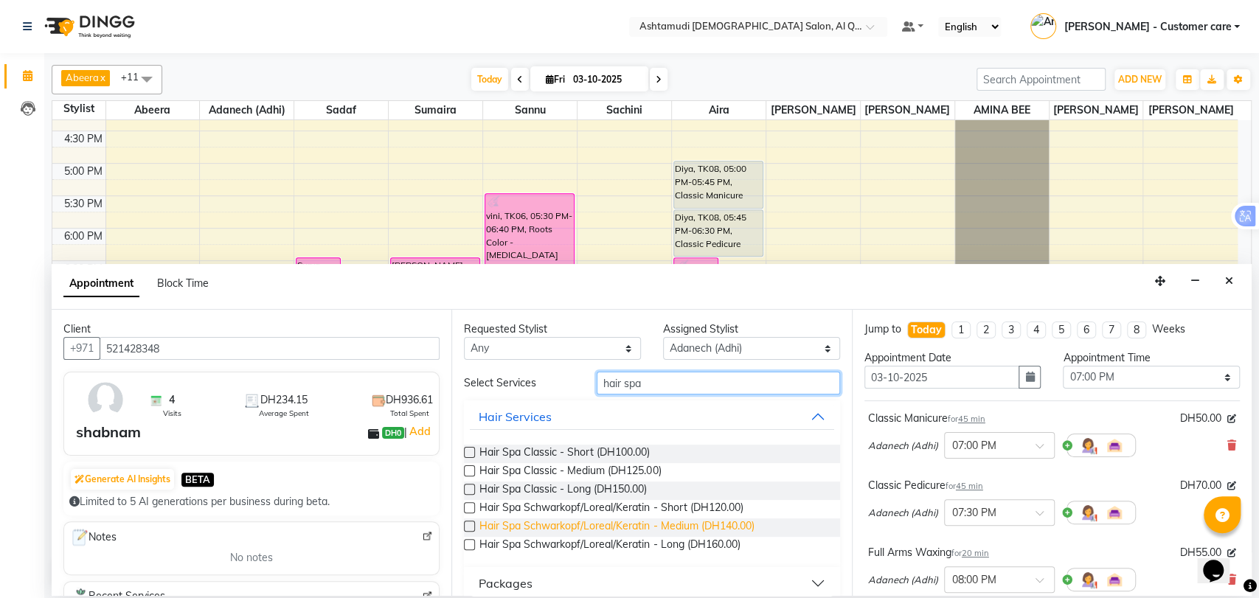
type input "hair spa"
click at [675, 524] on span "Hair Spa Schwarkopf/Loreal/Keratin - Medium (DH140.00)" at bounding box center [616, 527] width 274 height 18
checkbox input "false"
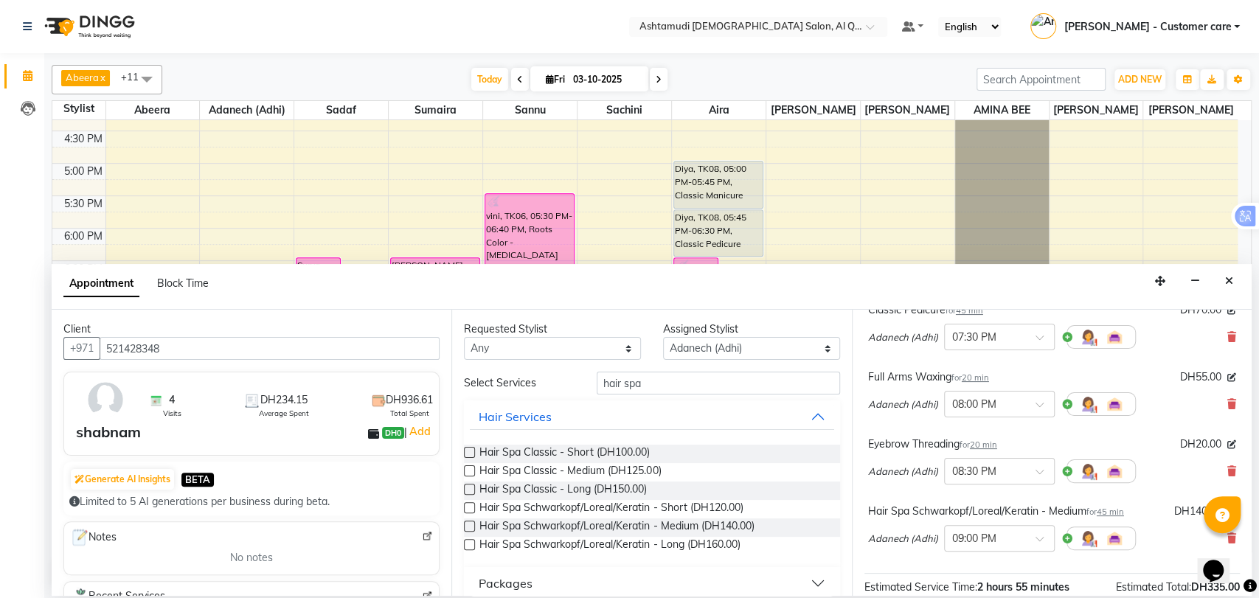
scroll to position [355, 0]
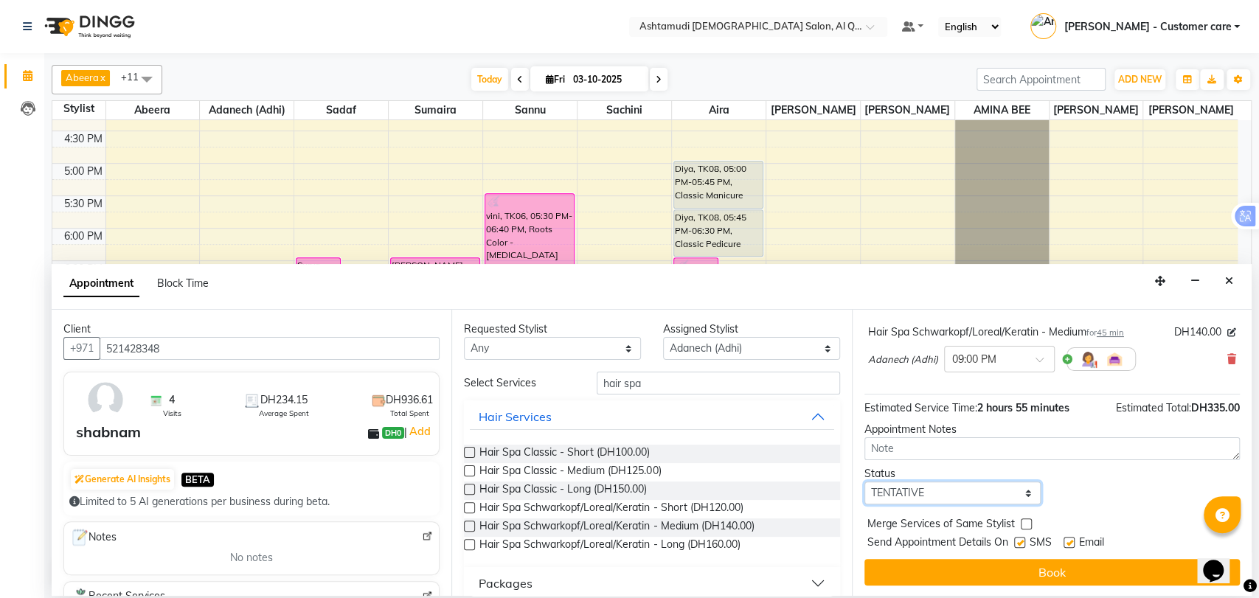
click at [944, 496] on select "Select TENTATIVE CONFIRM CHECK-IN UPCOMING" at bounding box center [952, 493] width 177 height 23
select select "upcoming"
click at [864, 482] on select "Select TENTATIVE CONFIRM CHECK-IN UPCOMING" at bounding box center [952, 493] width 177 height 23
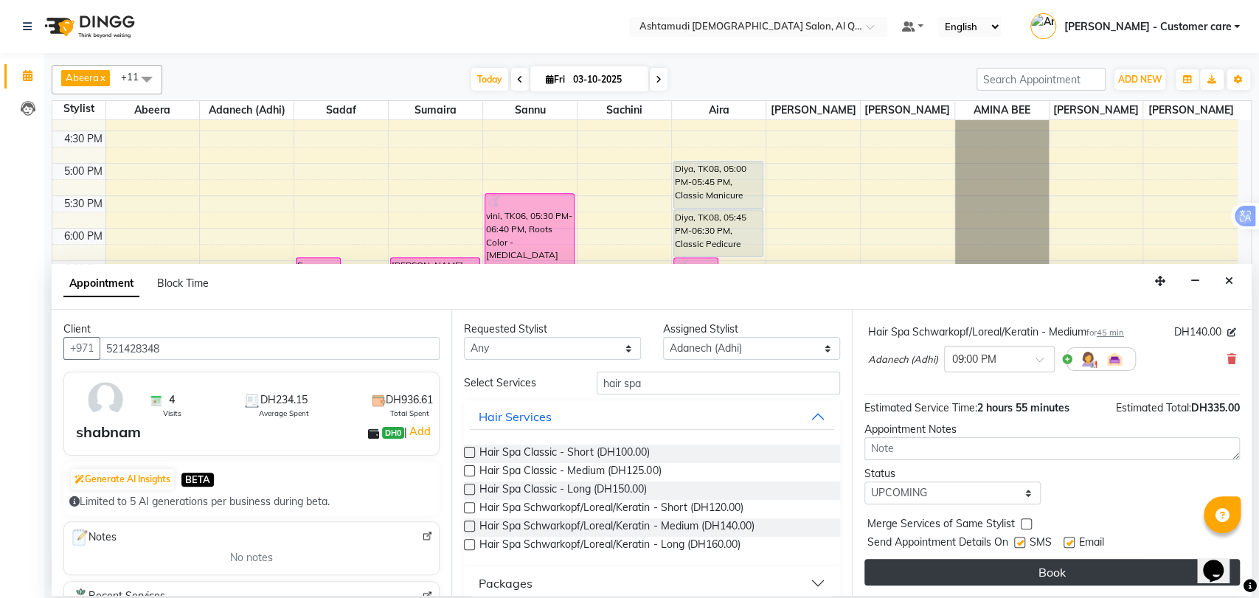
click at [988, 567] on button "Book" at bounding box center [1051, 572] width 375 height 27
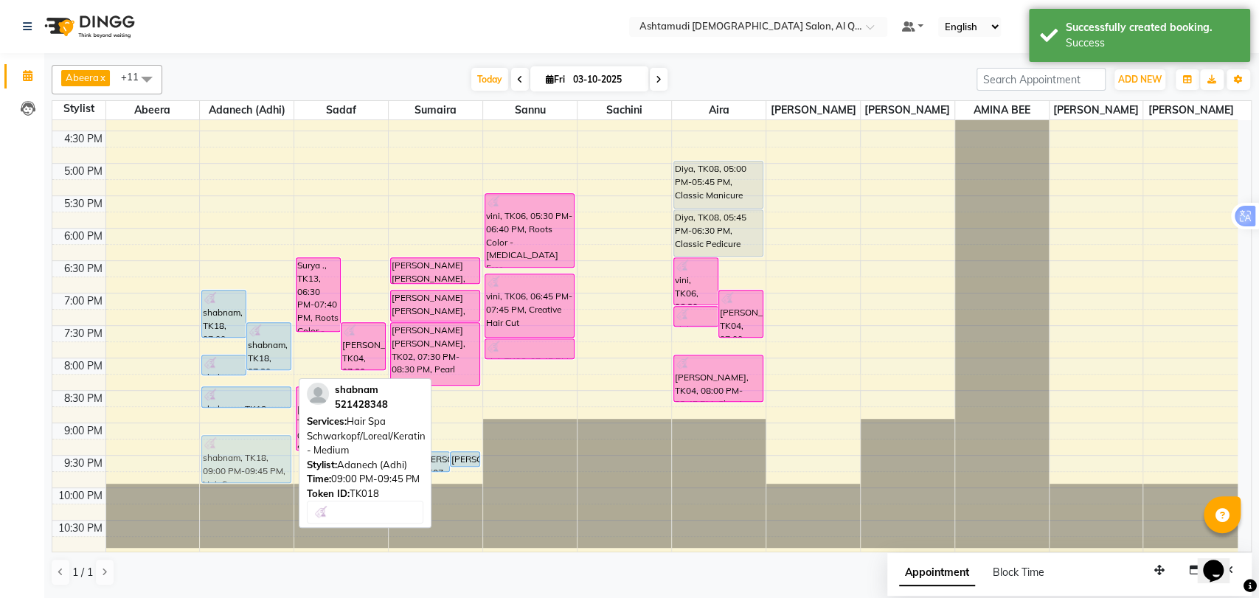
click at [234, 463] on div "[PERSON_NAME], TK10, 01:00 PM-01:45 PM, Classic Pedicure [PERSON_NAME], TK10, 0…" at bounding box center [247, 99] width 94 height 908
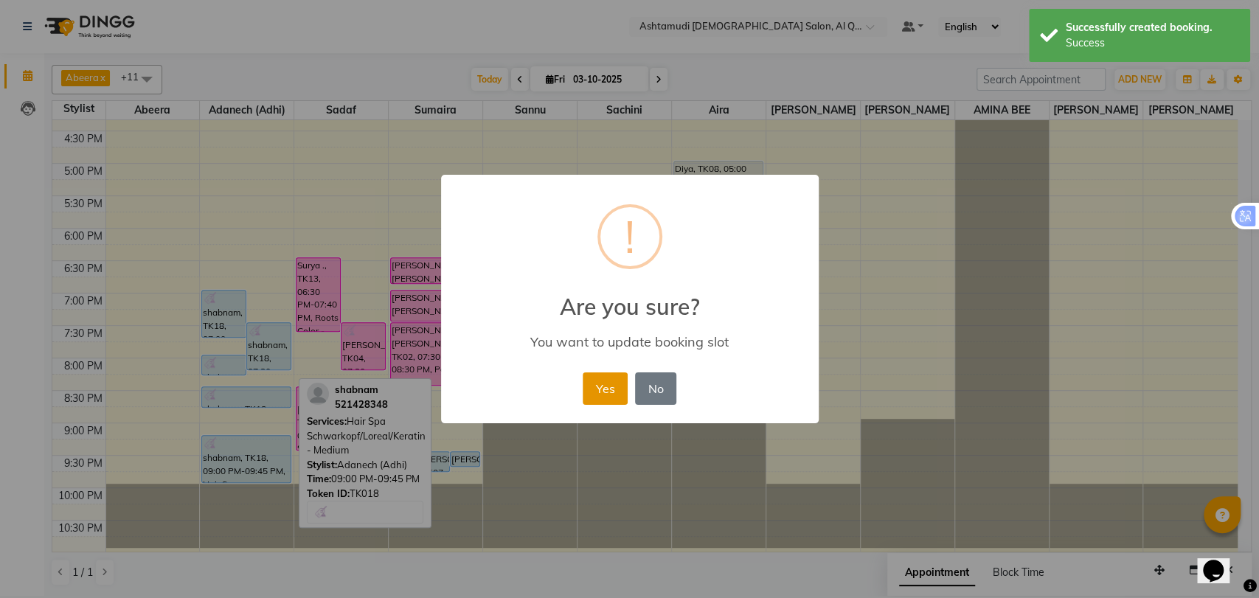
click at [599, 386] on button "Yes" at bounding box center [605, 388] width 45 height 32
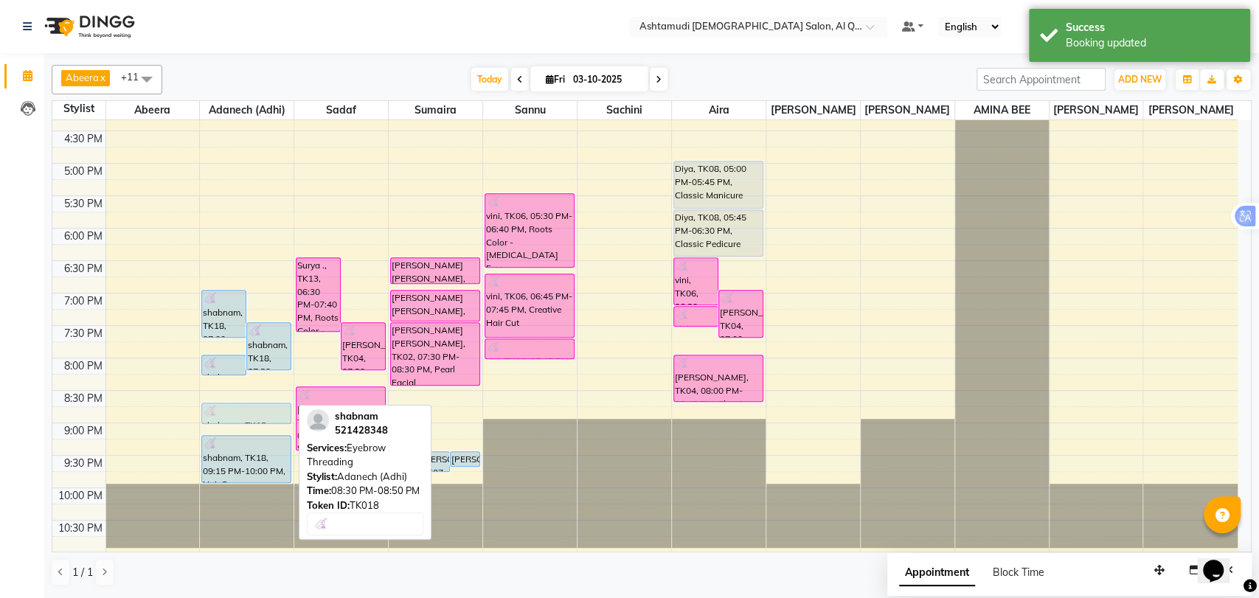
drag, startPoint x: 263, startPoint y: 403, endPoint x: 265, endPoint y: 426, distance: 23.7
click at [265, 426] on div "[PERSON_NAME], TK10, 01:00 PM-01:45 PM, Classic Pedicure [PERSON_NAME], TK10, 0…" at bounding box center [247, 99] width 94 height 908
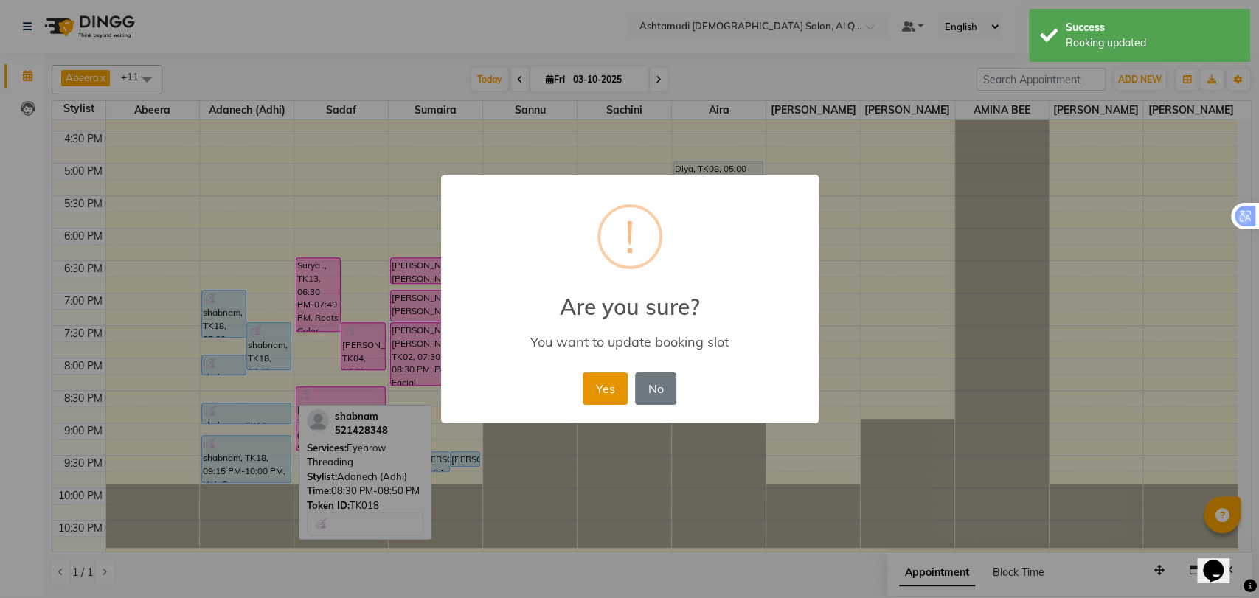
click at [600, 384] on button "Yes" at bounding box center [605, 388] width 45 height 32
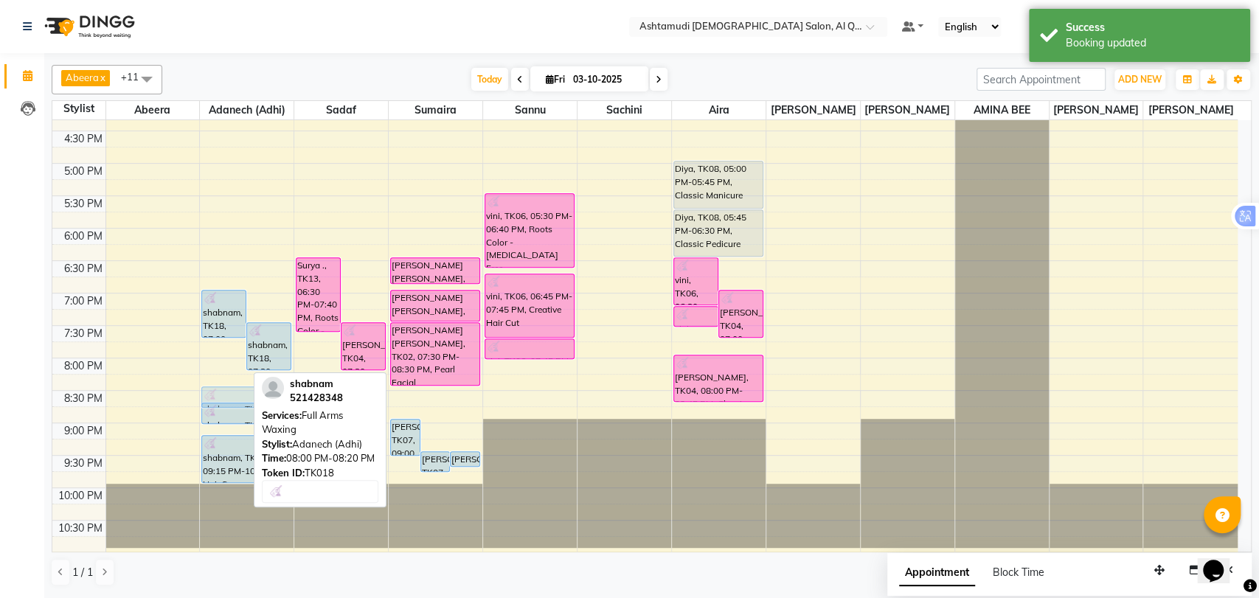
drag, startPoint x: 232, startPoint y: 366, endPoint x: 246, endPoint y: 390, distance: 28.1
click at [246, 390] on div "[PERSON_NAME], TK10, 01:00 PM-01:45 PM, Classic Pedicure [PERSON_NAME], TK10, 0…" at bounding box center [247, 99] width 94 height 908
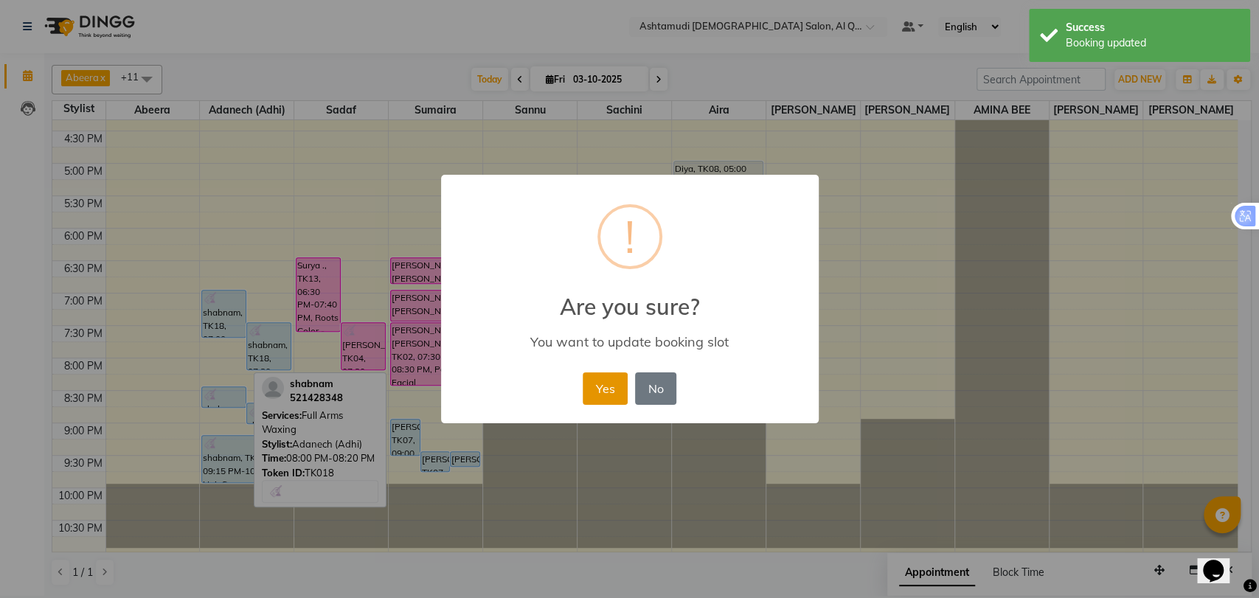
click at [608, 385] on button "Yes" at bounding box center [605, 388] width 45 height 32
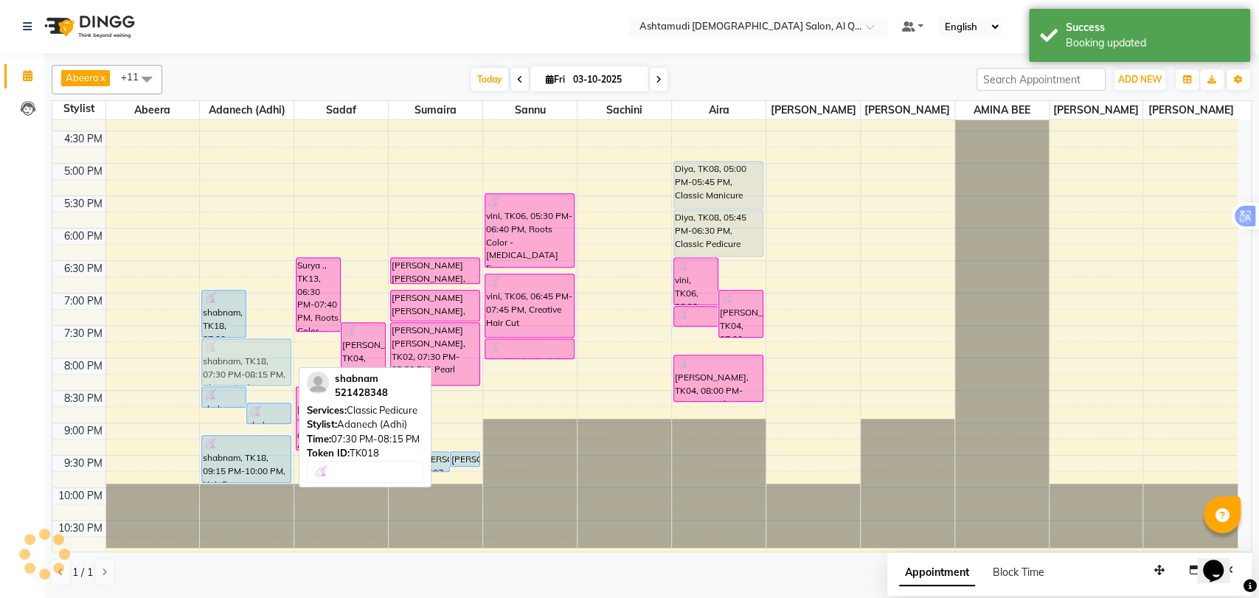
drag, startPoint x: 269, startPoint y: 352, endPoint x: 264, endPoint y: 369, distance: 17.7
click at [264, 369] on div "[PERSON_NAME], TK10, 01:00 PM-01:45 PM, Classic Pedicure [PERSON_NAME], TK10, 0…" at bounding box center [247, 99] width 94 height 908
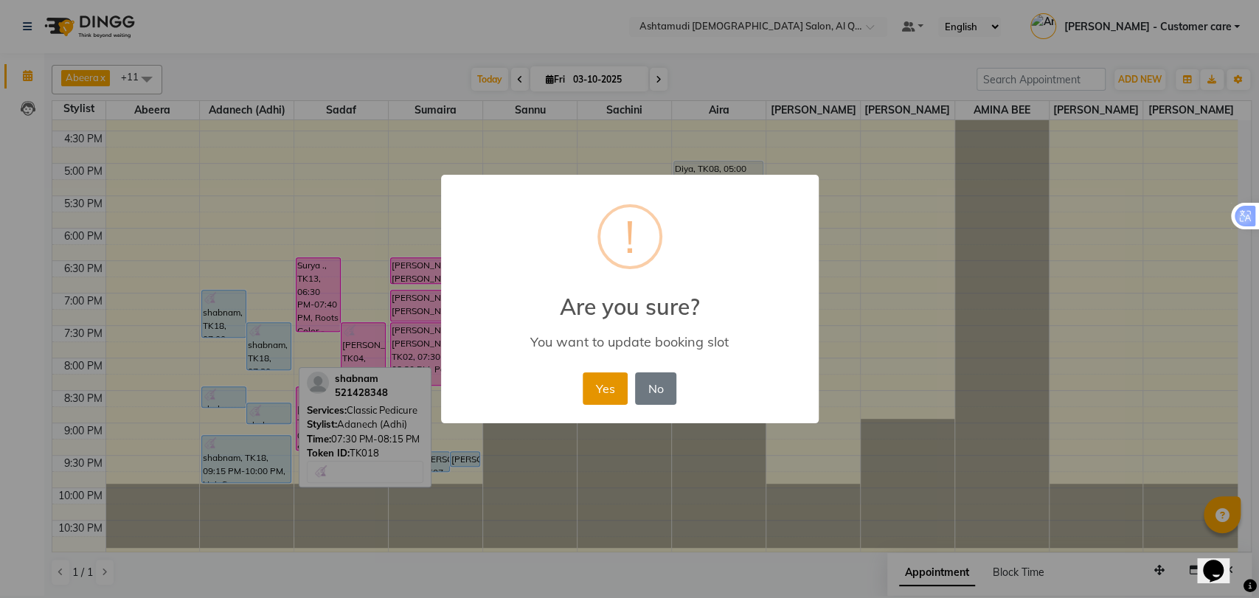
click at [598, 386] on button "Yes" at bounding box center [605, 388] width 45 height 32
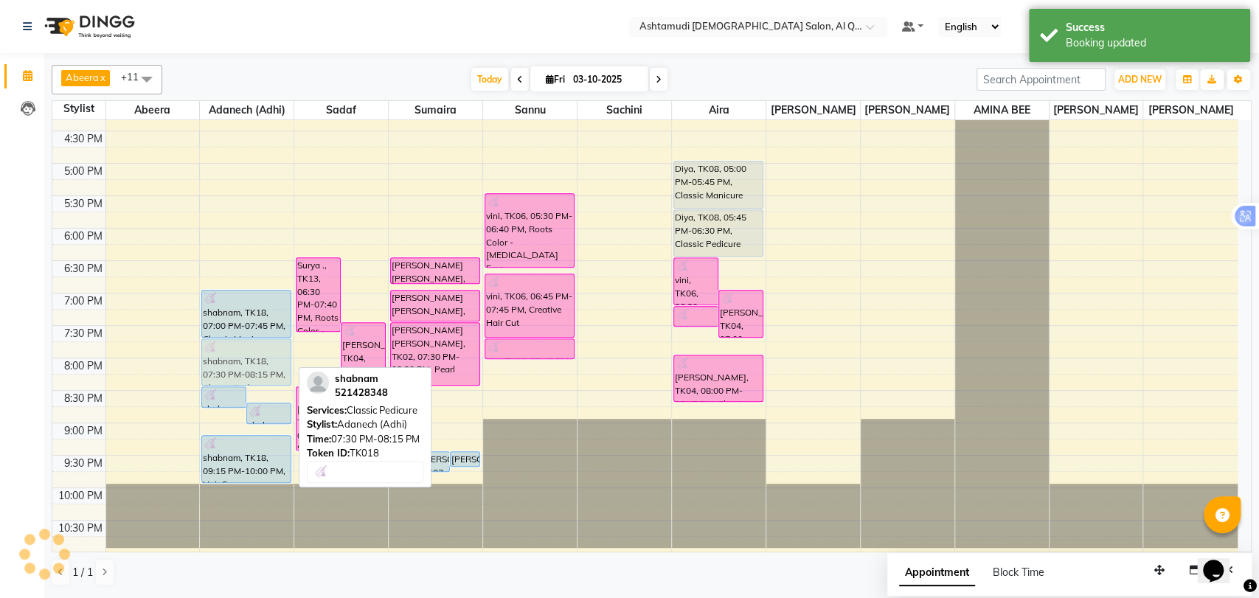
drag, startPoint x: 257, startPoint y: 364, endPoint x: 256, endPoint y: 374, distance: 9.7
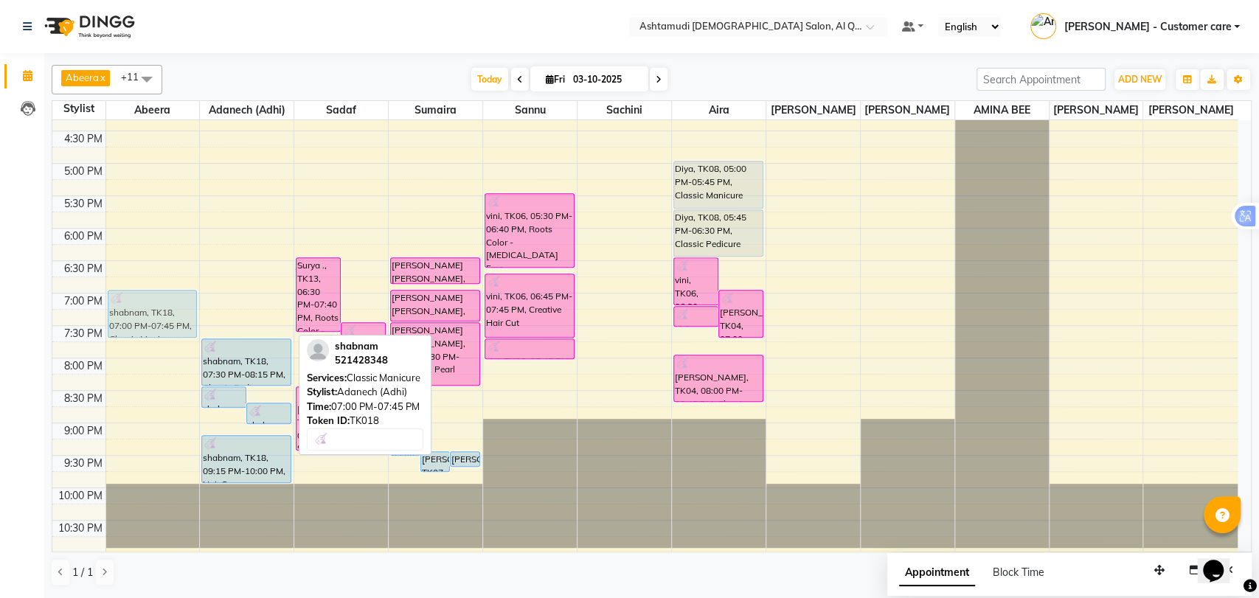
drag, startPoint x: 238, startPoint y: 313, endPoint x: 164, endPoint y: 315, distance: 73.8
click at [164, 315] on tr "shabnam, TK18, 07:00 PM-07:45 PM, Classic Manicure [PERSON_NAME], TK10, 01:00 P…" at bounding box center [644, 99] width 1185 height 908
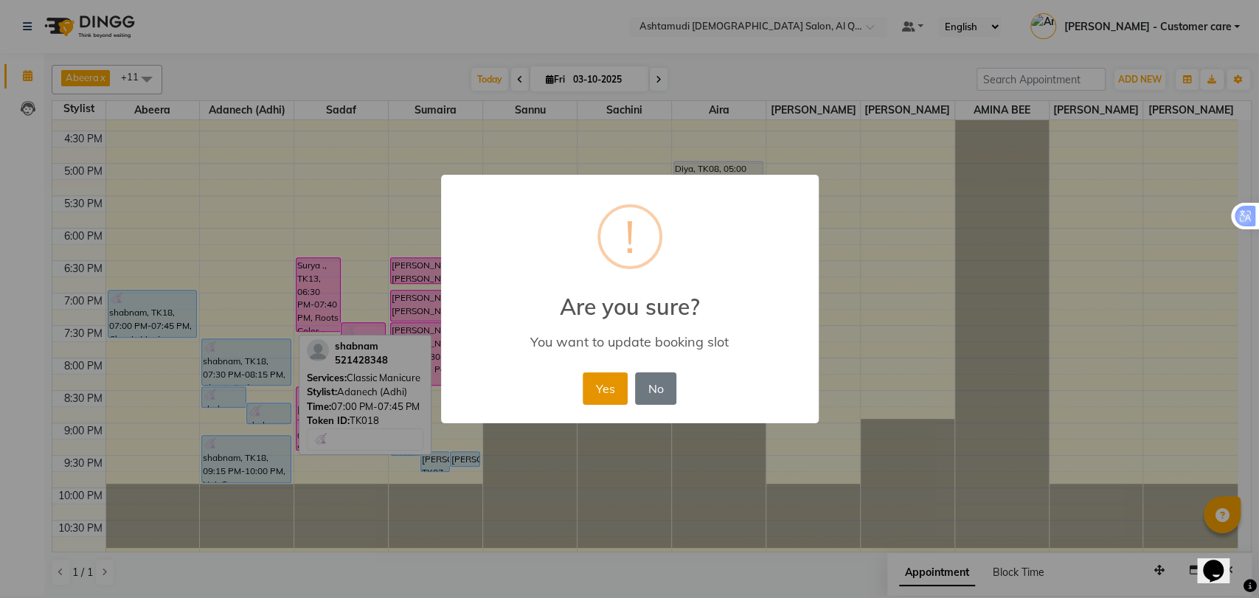
click at [585, 386] on button "Yes" at bounding box center [605, 388] width 45 height 32
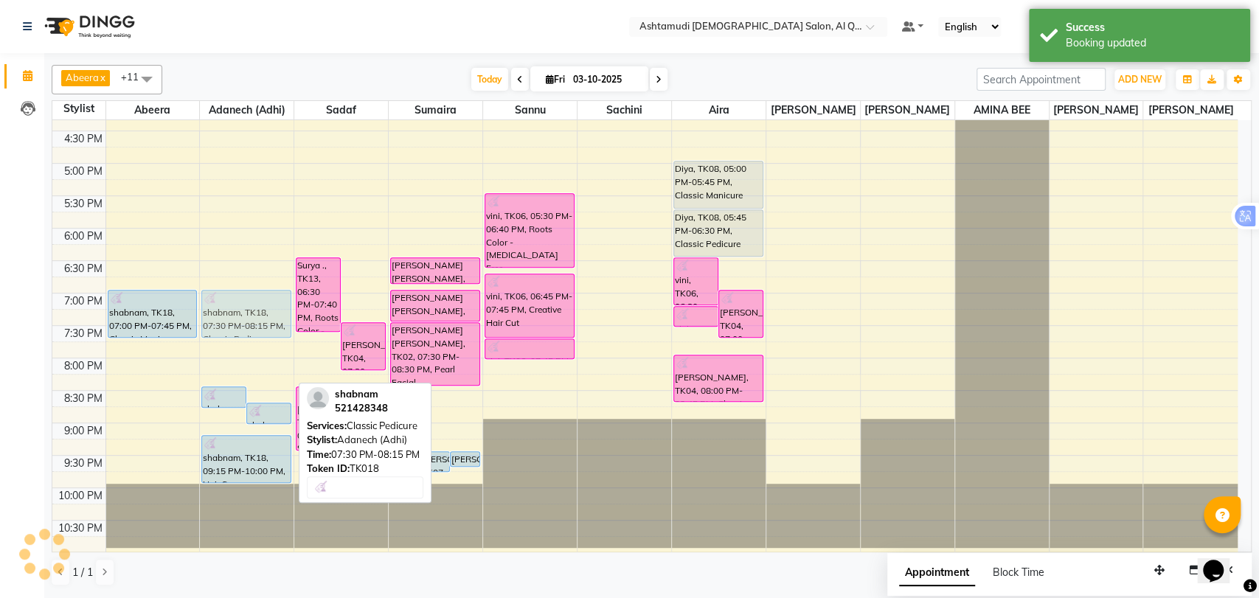
drag, startPoint x: 239, startPoint y: 363, endPoint x: 242, endPoint y: 317, distance: 45.8
click at [242, 317] on div "[PERSON_NAME], TK10, 01:00 PM-01:45 PM, Classic Pedicure [PERSON_NAME], TK10, 0…" at bounding box center [247, 99] width 94 height 908
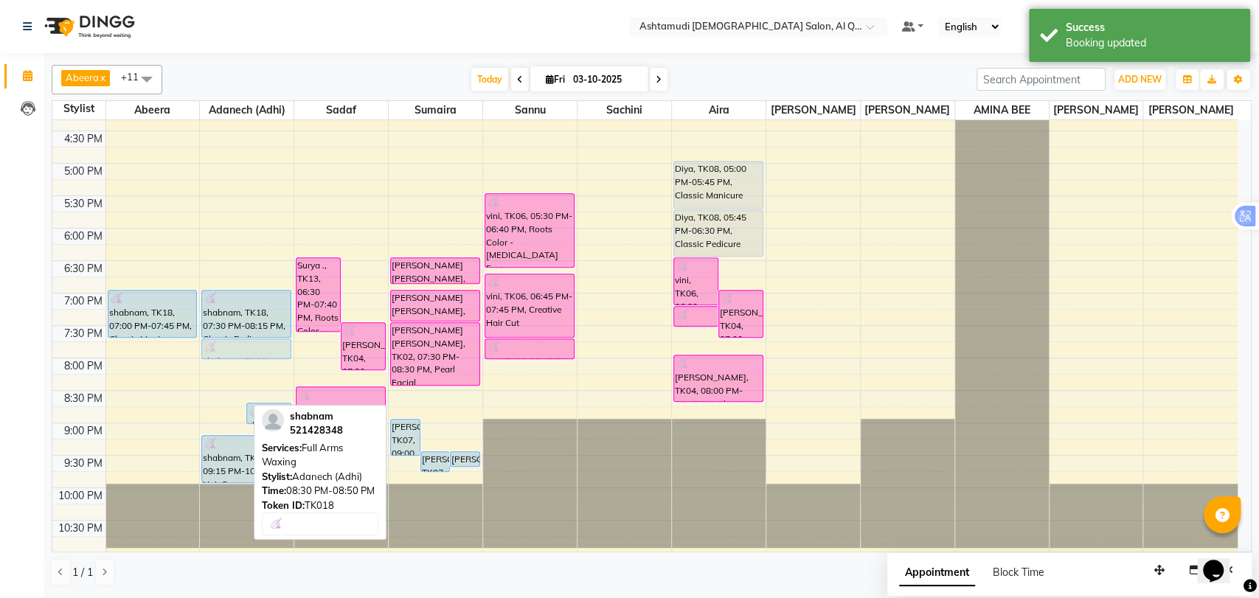
drag, startPoint x: 220, startPoint y: 397, endPoint x: 234, endPoint y: 352, distance: 47.1
click at [234, 352] on div "[PERSON_NAME], TK10, 01:00 PM-01:45 PM, Classic Pedicure [PERSON_NAME], TK10, 0…" at bounding box center [247, 99] width 94 height 908
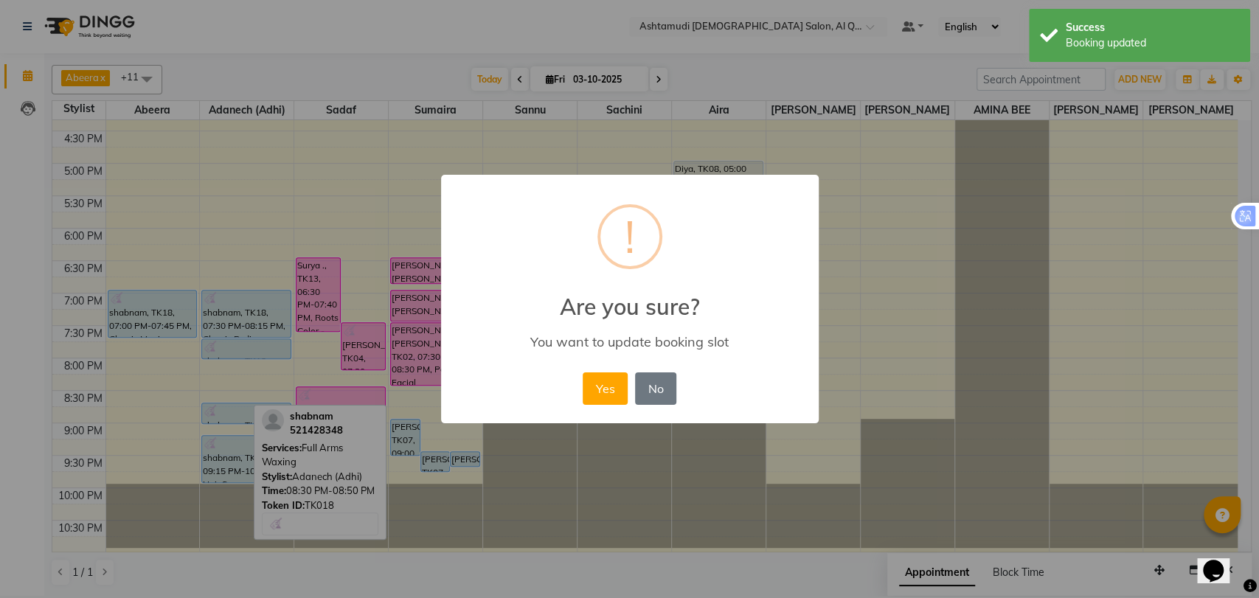
drag, startPoint x: 611, startPoint y: 385, endPoint x: 566, endPoint y: 386, distance: 44.3
click at [610, 385] on button "Yes" at bounding box center [605, 388] width 45 height 32
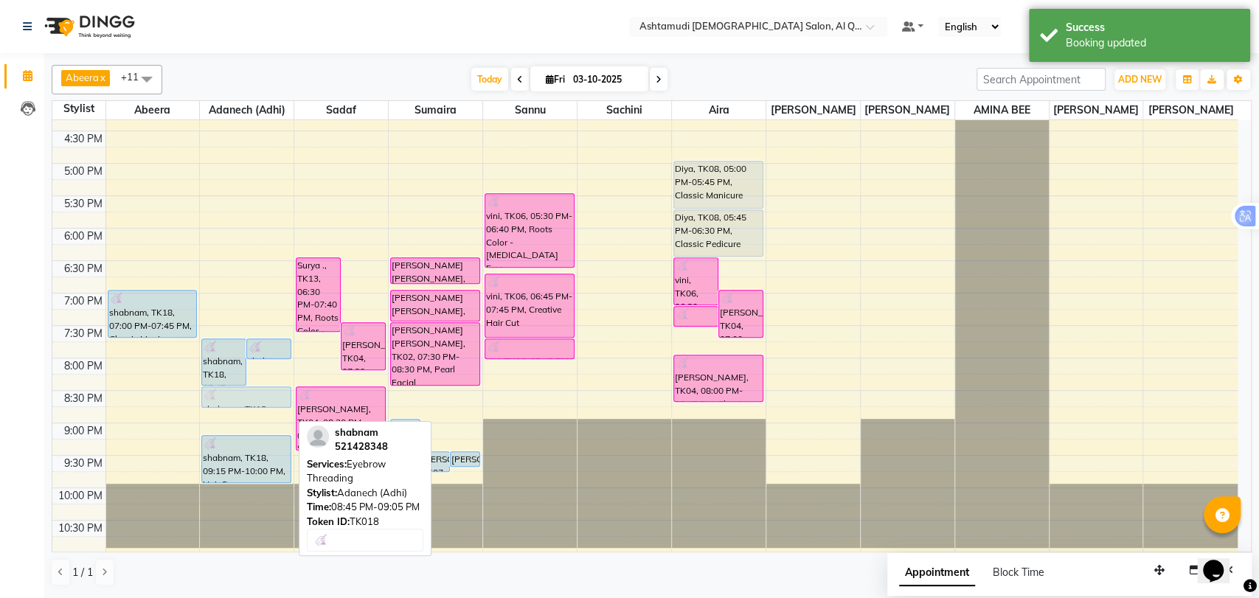
drag, startPoint x: 250, startPoint y: 420, endPoint x: 261, endPoint y: 403, distance: 20.3
click at [261, 403] on div "[PERSON_NAME], TK10, 01:00 PM-01:45 PM, Classic Pedicure [PERSON_NAME], TK10, 0…" at bounding box center [247, 99] width 94 height 908
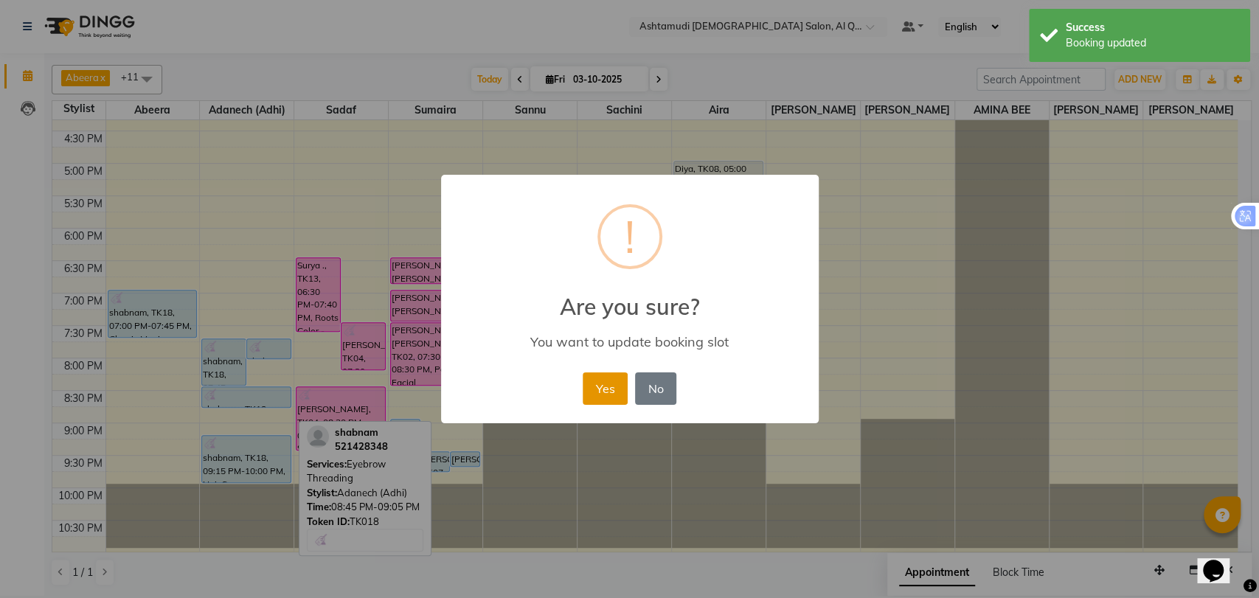
drag, startPoint x: 605, startPoint y: 382, endPoint x: 597, endPoint y: 382, distance: 8.1
click at [605, 382] on button "Yes" at bounding box center [605, 388] width 45 height 32
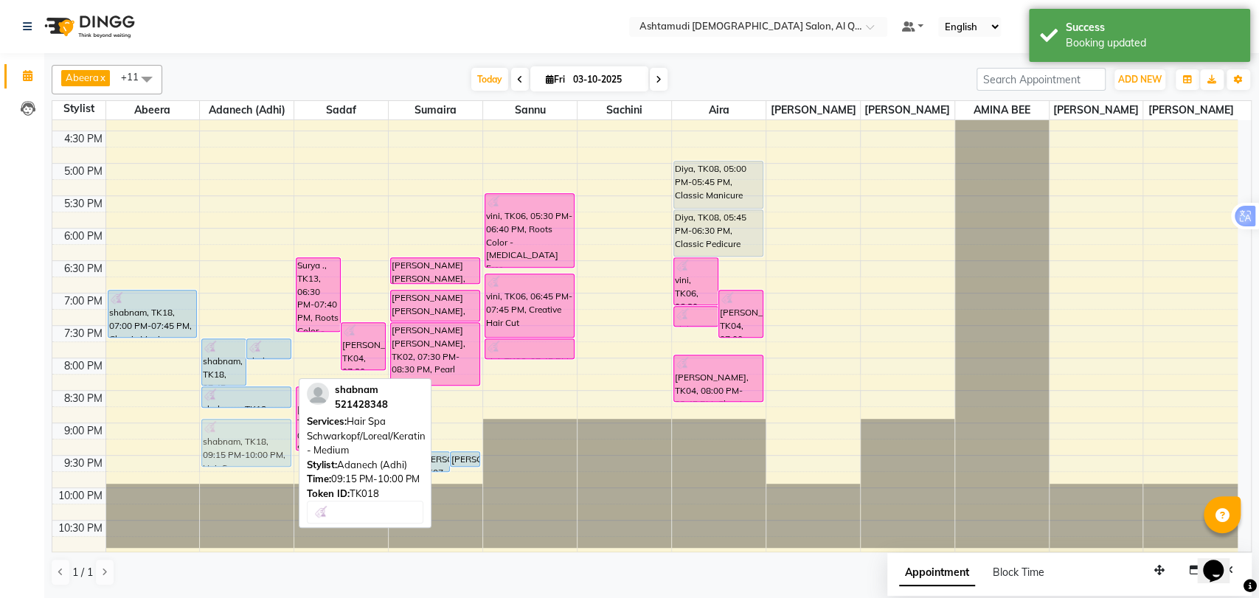
drag, startPoint x: 232, startPoint y: 470, endPoint x: 234, endPoint y: 445, distance: 24.4
click at [234, 445] on div "[PERSON_NAME], TK10, 01:00 PM-01:45 PM, Classic Pedicure [PERSON_NAME], TK10, 0…" at bounding box center [247, 99] width 94 height 908
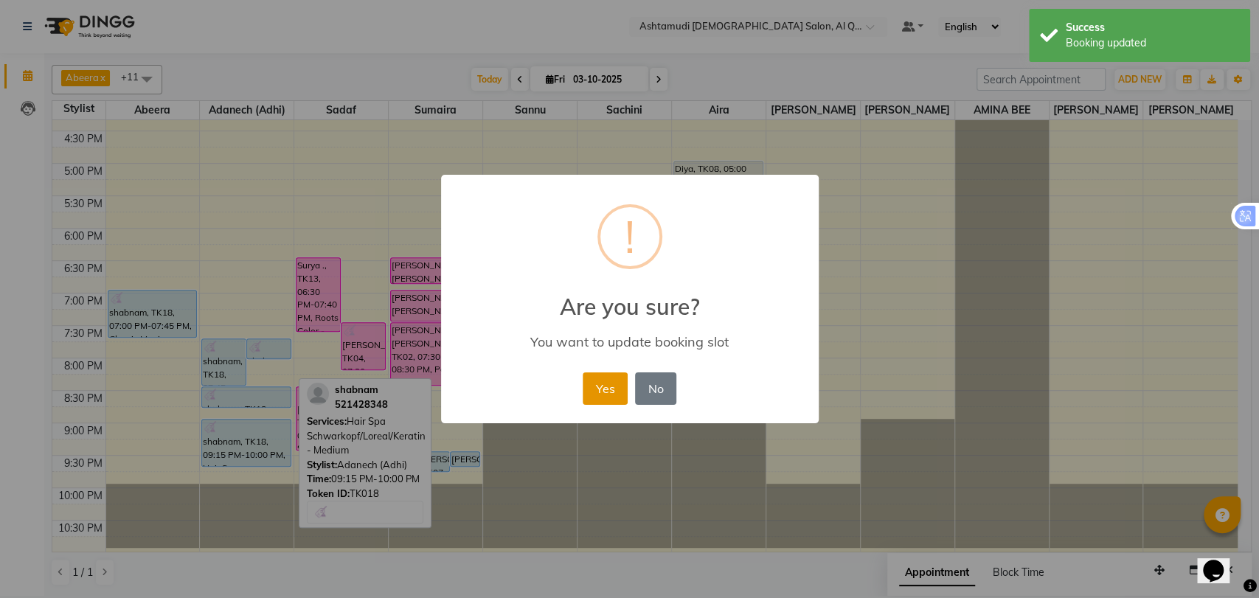
click at [603, 392] on button "Yes" at bounding box center [605, 388] width 45 height 32
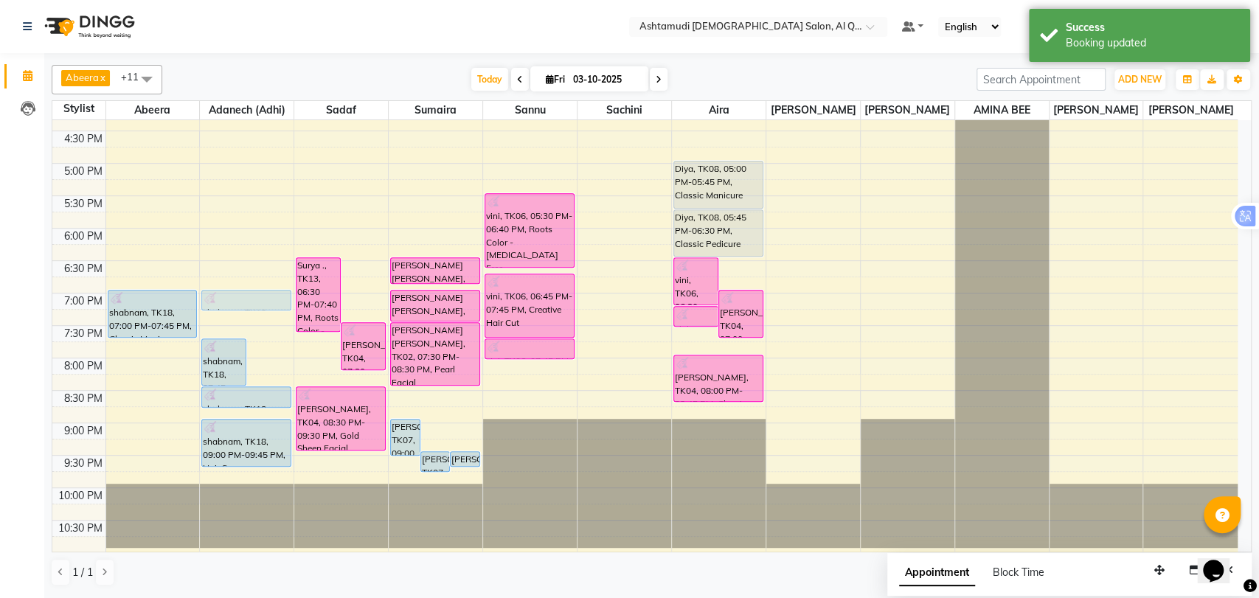
drag, startPoint x: 264, startPoint y: 345, endPoint x: 240, endPoint y: 305, distance: 47.3
click at [240, 304] on div "[PERSON_NAME], TK10, 01:00 PM-01:45 PM, Classic Pedicure [PERSON_NAME], TK10, 0…" at bounding box center [247, 99] width 94 height 908
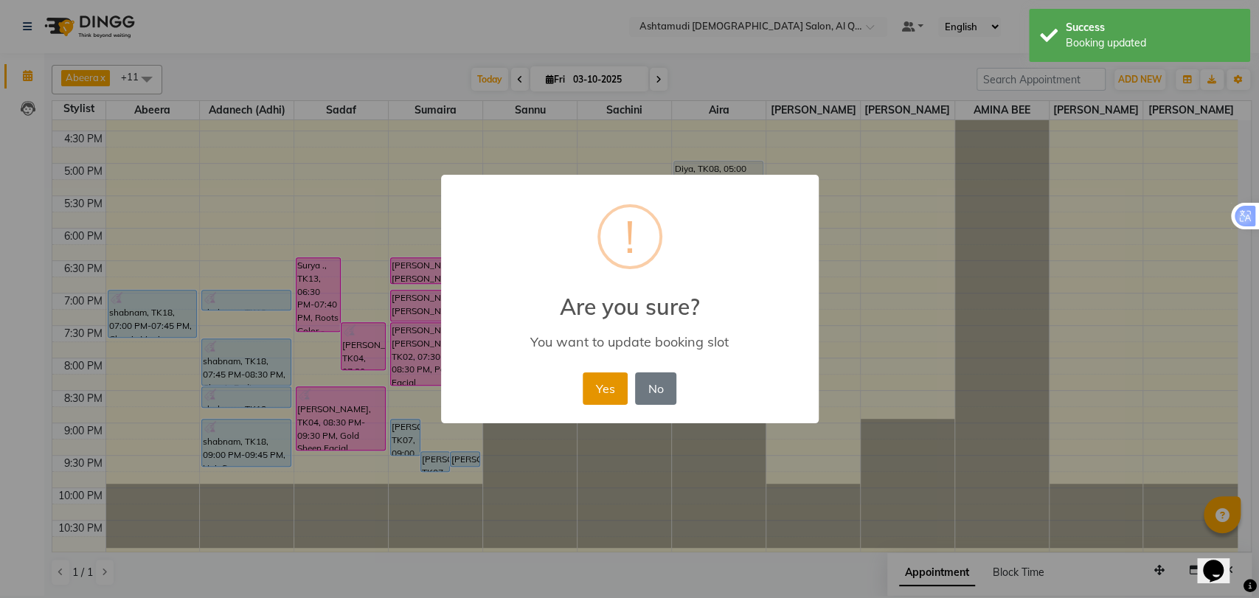
click at [591, 375] on button "Yes" at bounding box center [605, 388] width 45 height 32
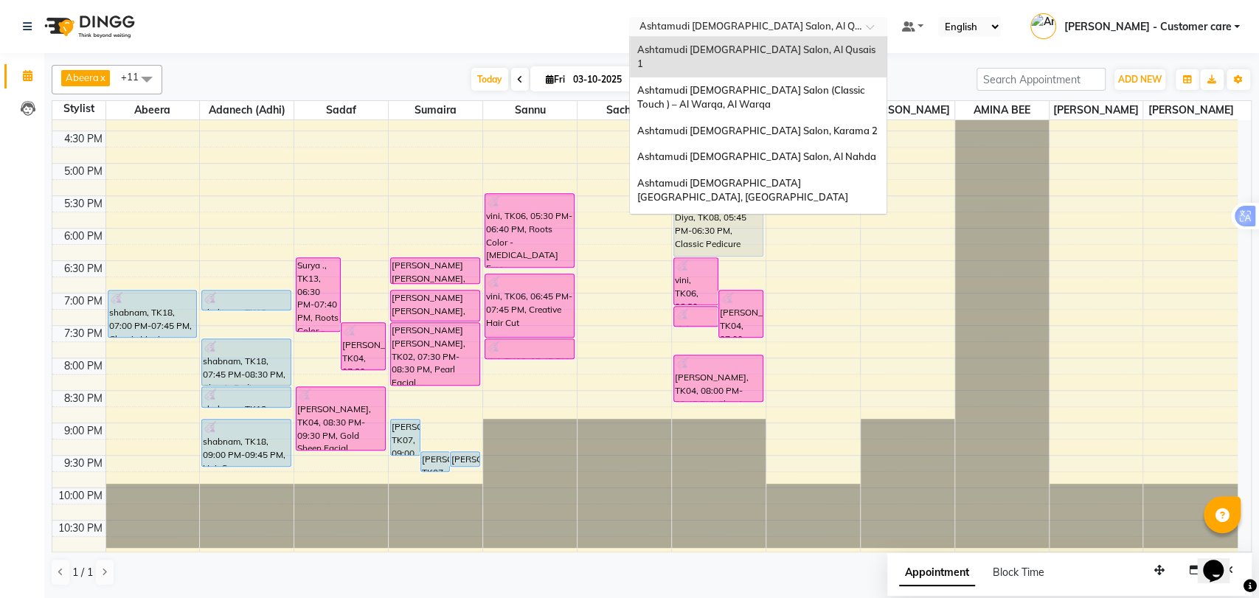
click at [811, 21] on input "text" at bounding box center [743, 28] width 214 height 15
click at [840, 218] on span "Ashtamudi [DEMOGRAPHIC_DATA] Salon - Al Karama, [GEOGRAPHIC_DATA] -[GEOGRAPHIC_…" at bounding box center [743, 238] width 212 height 41
